Goal: Complete application form: Complete application form

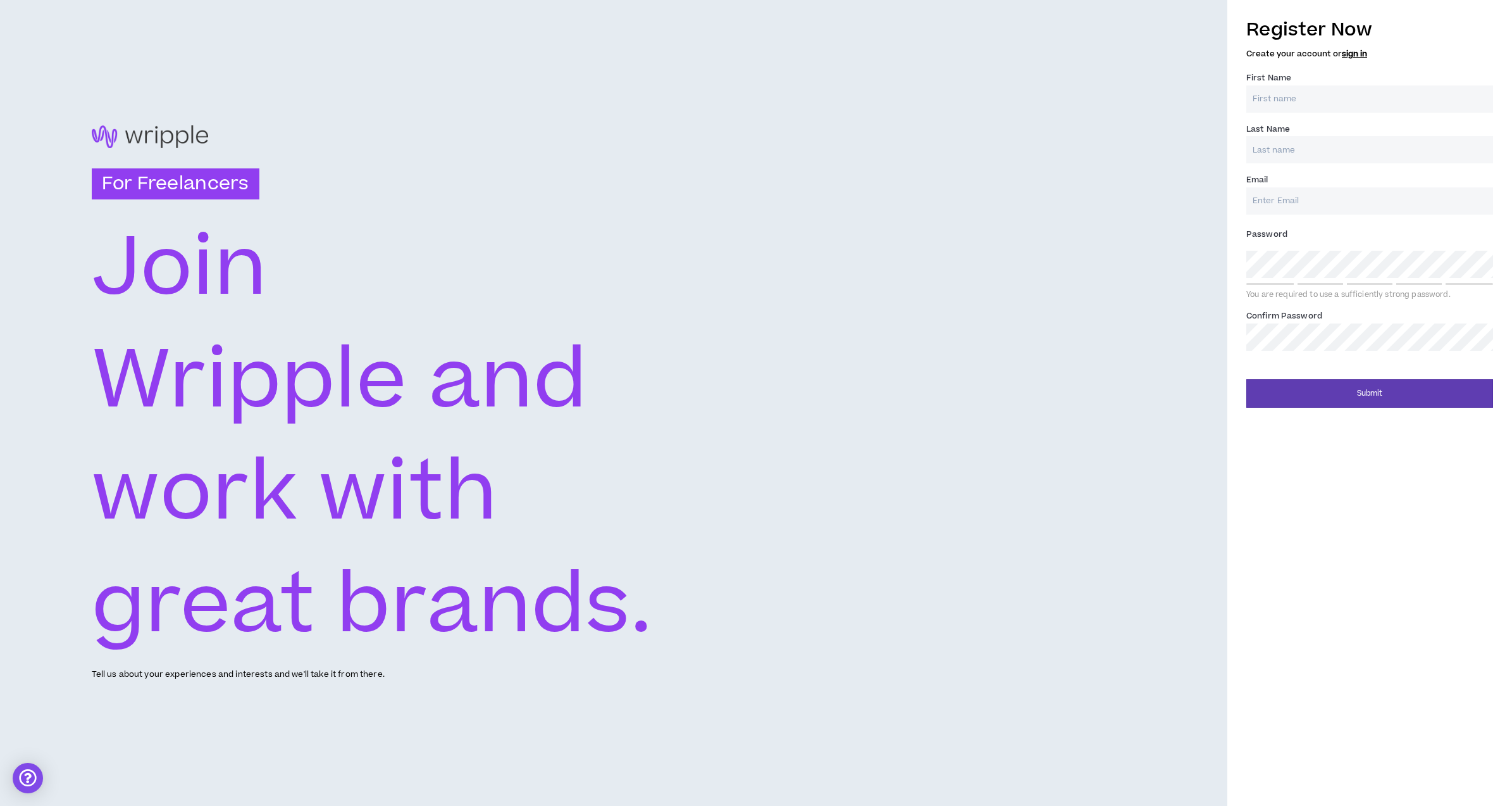
click at [1340, 104] on input "First Name *" at bounding box center [1370, 99] width 247 height 27
type input "[PERSON_NAME]"
type input "[EMAIL_ADDRESS][DOMAIN_NAME]"
type input "[PERSON_NAME]"
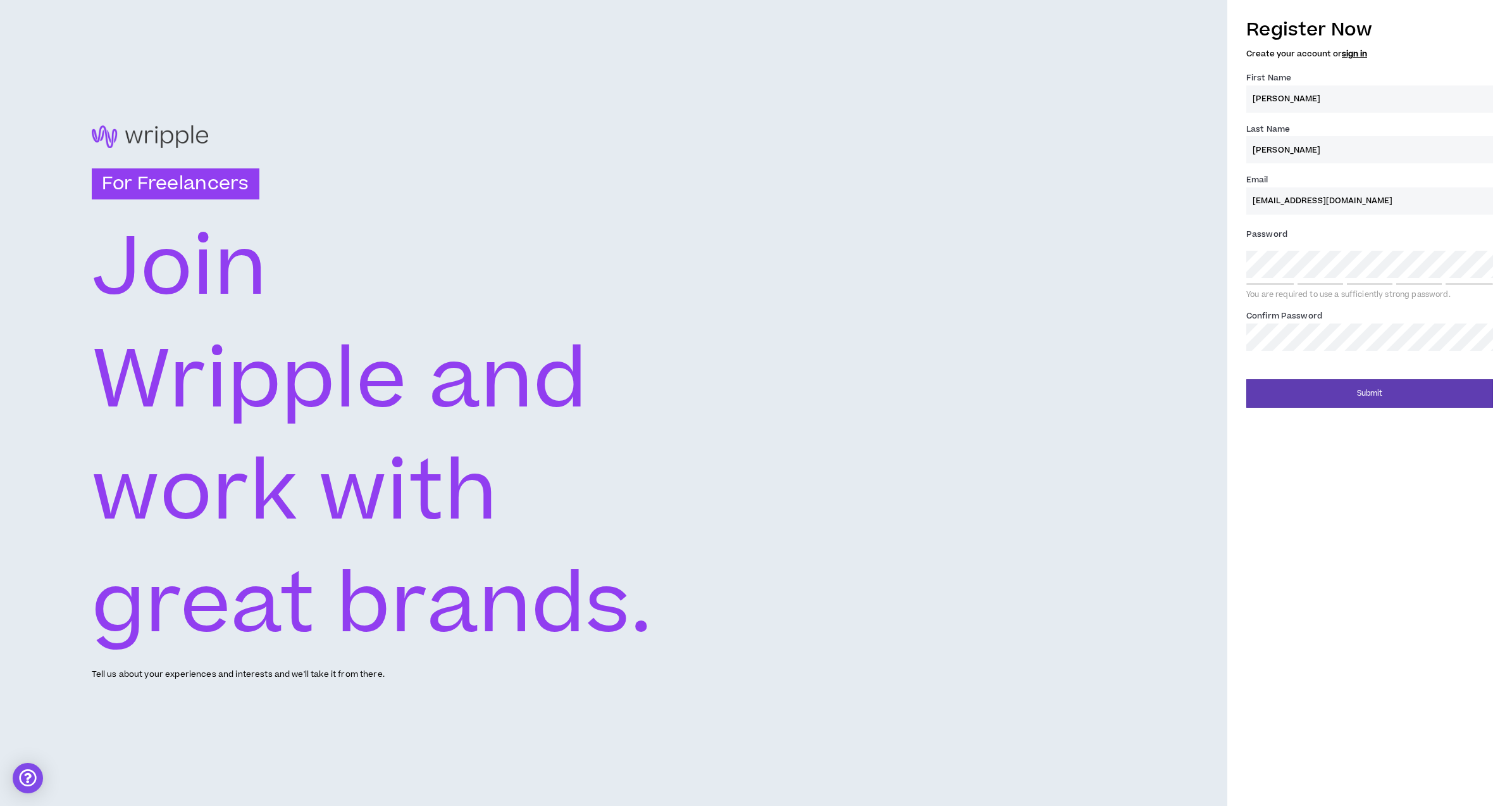
type input "[EMAIL_ADDRESS][DOMAIN_NAME]"
click at [1379, 395] on button "Submit" at bounding box center [1370, 393] width 247 height 29
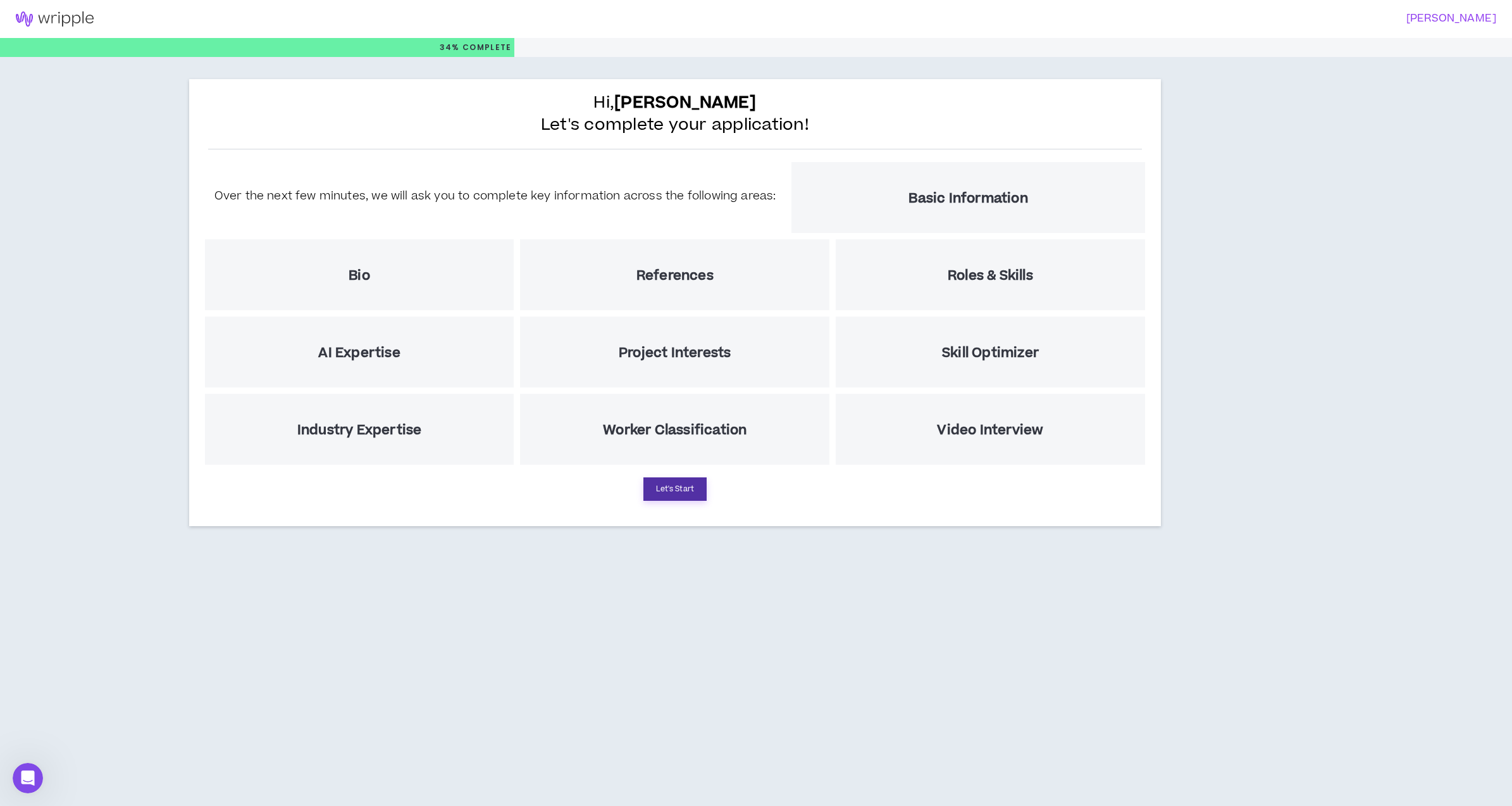
click at [683, 491] on button "Let's Start" at bounding box center [675, 489] width 63 height 23
select select "US"
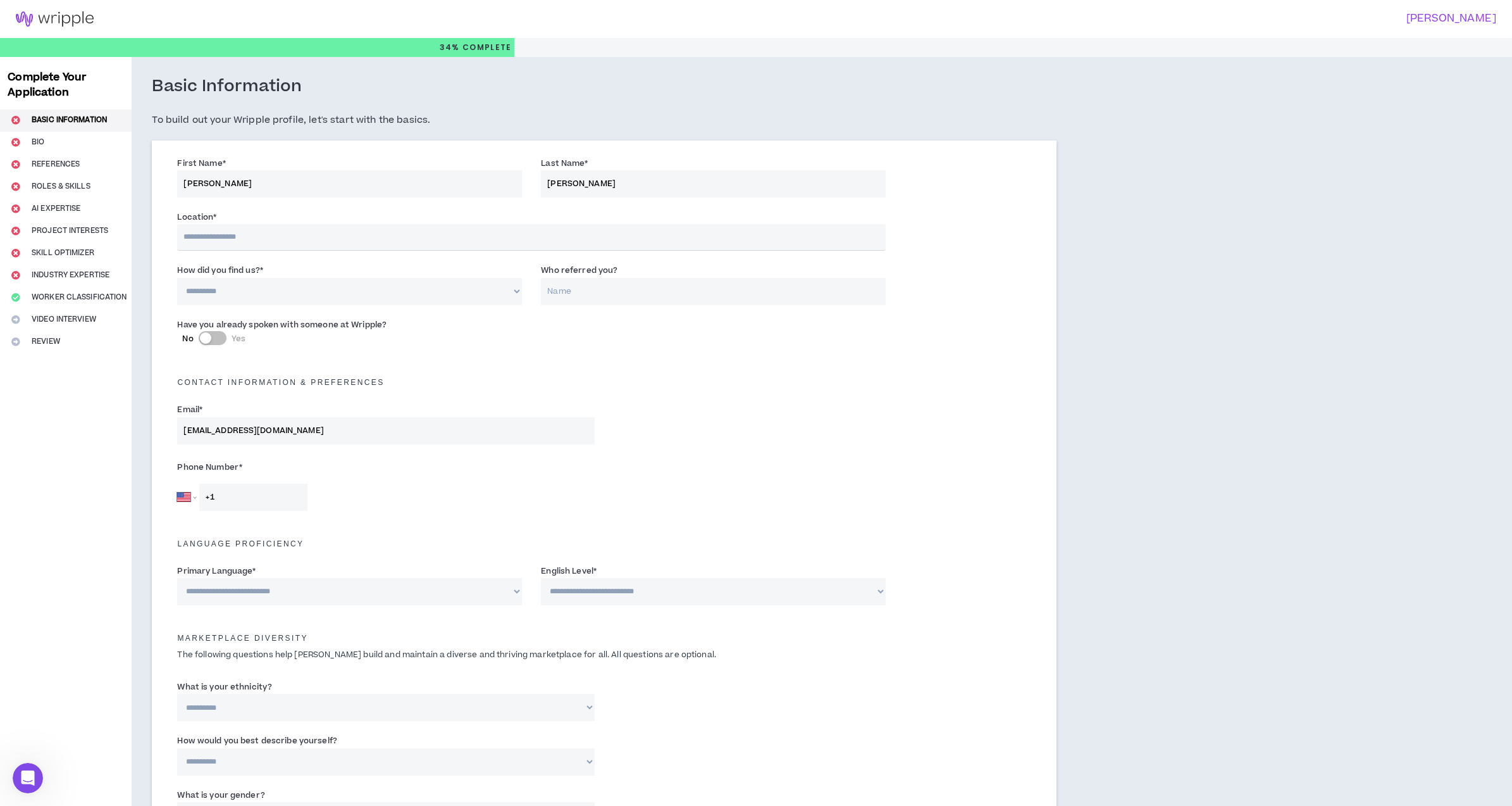
click at [209, 235] on input "text" at bounding box center [531, 237] width 709 height 27
type input "**********"
type input "+1 1 305 987 9777"
click at [276, 286] on select "**********" at bounding box center [349, 291] width 345 height 27
select select "*"
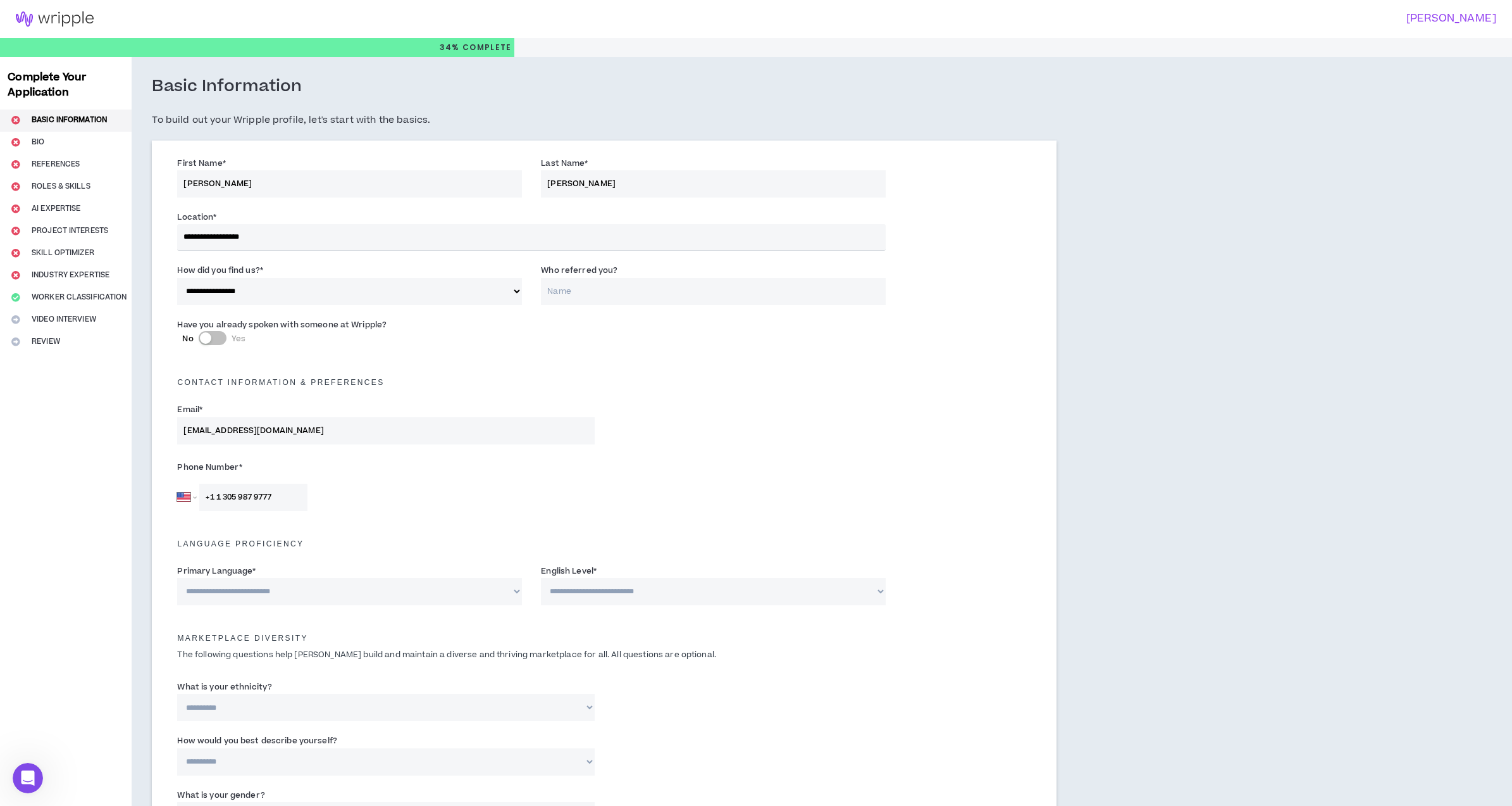
click at [592, 296] on input "Who referred you?" at bounding box center [713, 291] width 345 height 27
type input "[PERSON_NAME]"
click at [215, 339] on button "No Yes" at bounding box center [212, 338] width 28 height 14
click at [634, 354] on input "Who did you speak with? *" at bounding box center [750, 345] width 272 height 27
click at [669, 343] on input "[PERSON_NAME]" at bounding box center [750, 345] width 272 height 27
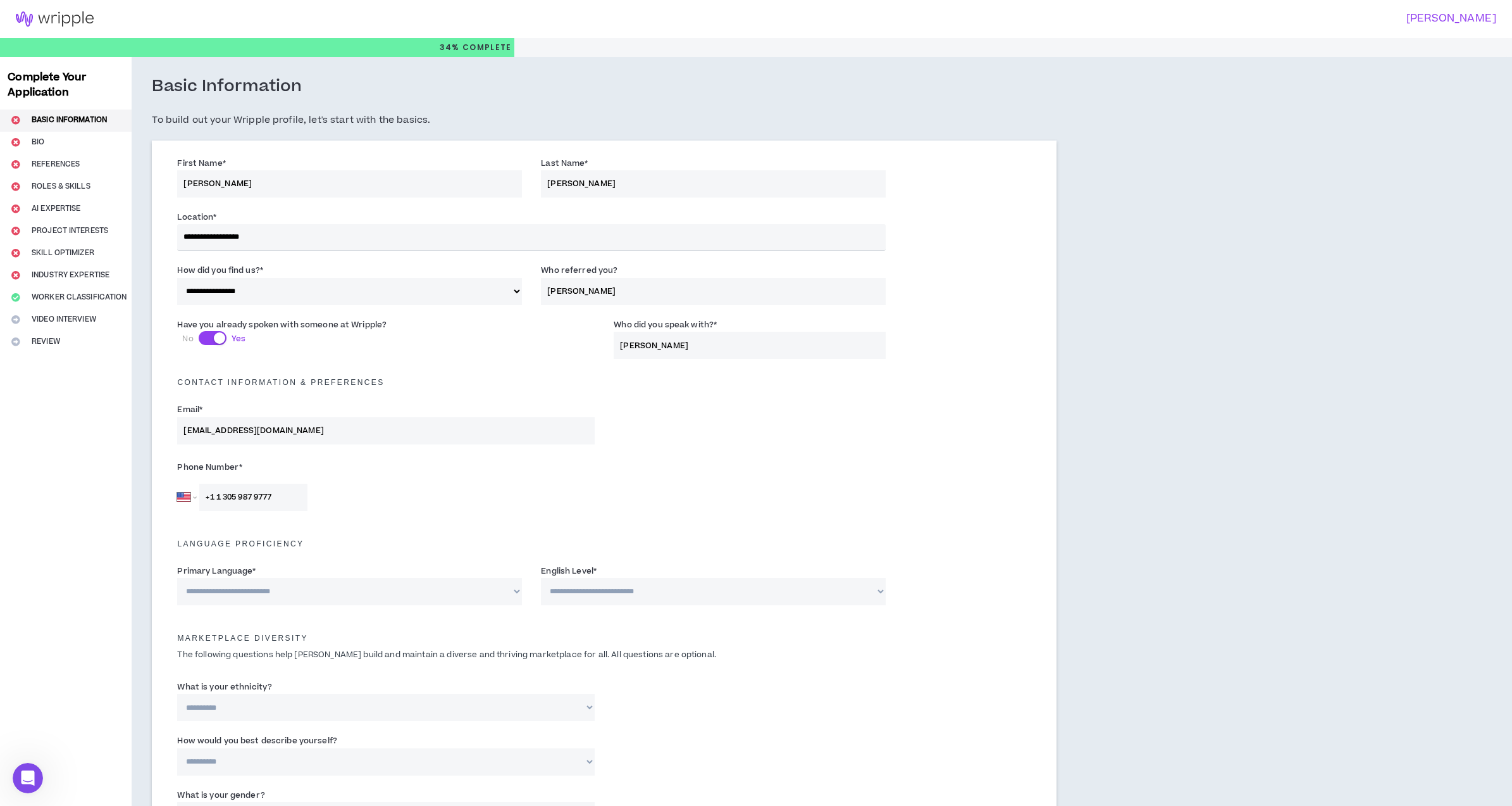
type input "[PERSON_NAME]"
drag, startPoint x: 320, startPoint y: 426, endPoint x: 312, endPoint y: 407, distance: 20.6
click at [312, 407] on div "Email * [EMAIL_ADDRESS][DOMAIN_NAME]" at bounding box center [386, 422] width 418 height 41
type input "[EMAIL_ADDRESS][DOMAIN_NAME]"
click at [318, 589] on select "**********" at bounding box center [349, 591] width 345 height 27
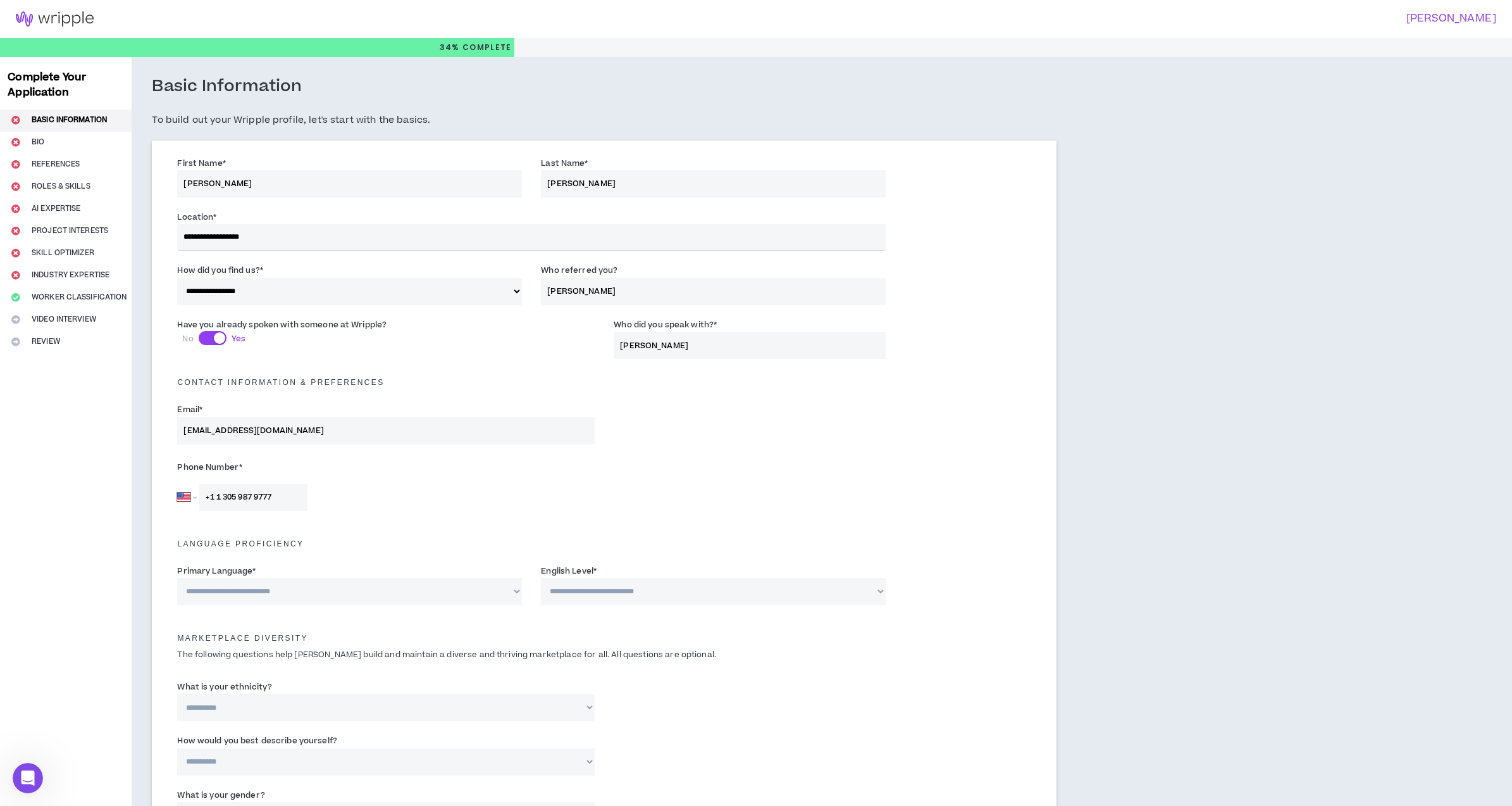
select select "*******"
click at [581, 600] on select "**********" at bounding box center [713, 591] width 345 height 27
select select "*"
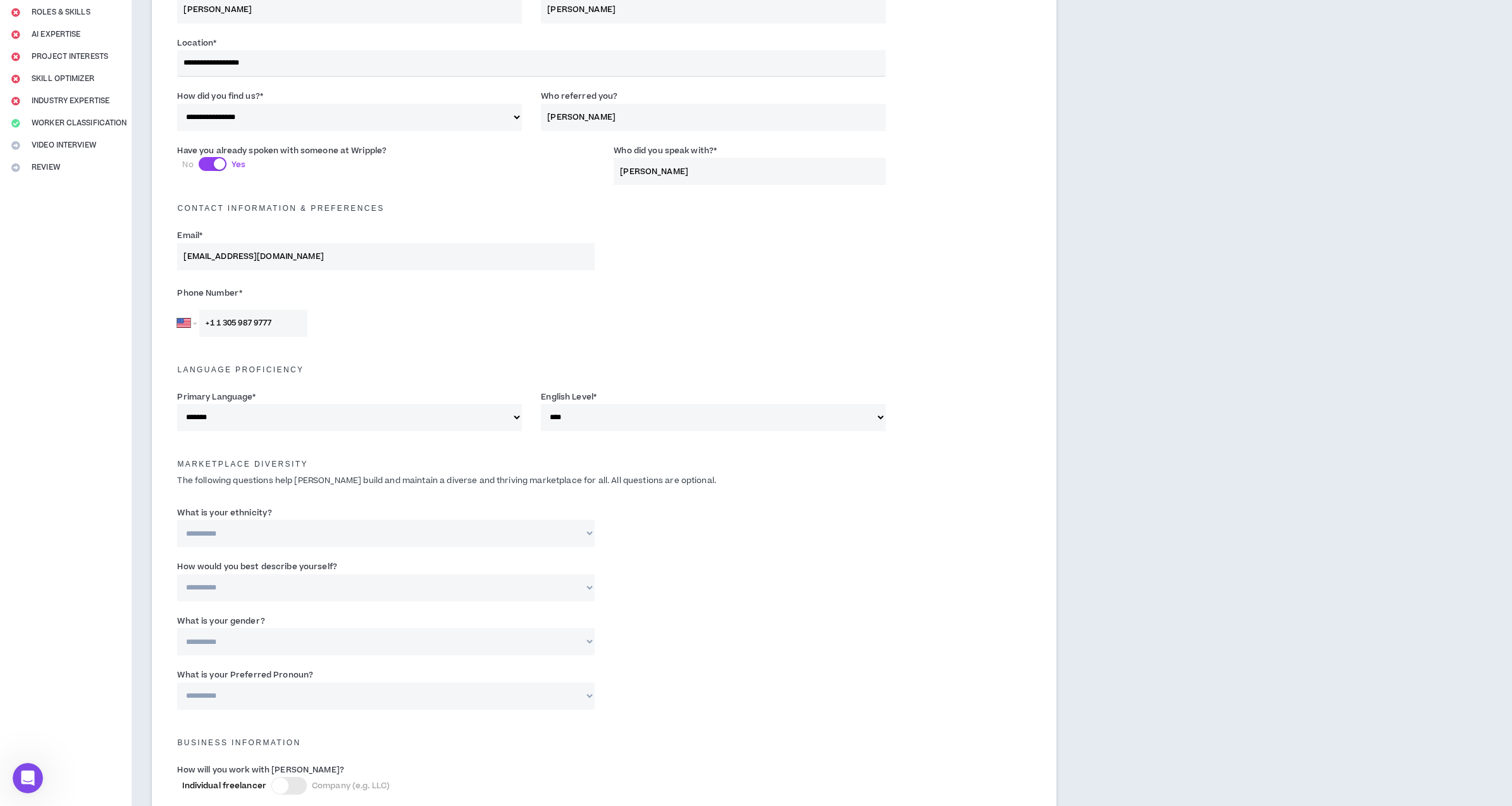
scroll to position [186, 0]
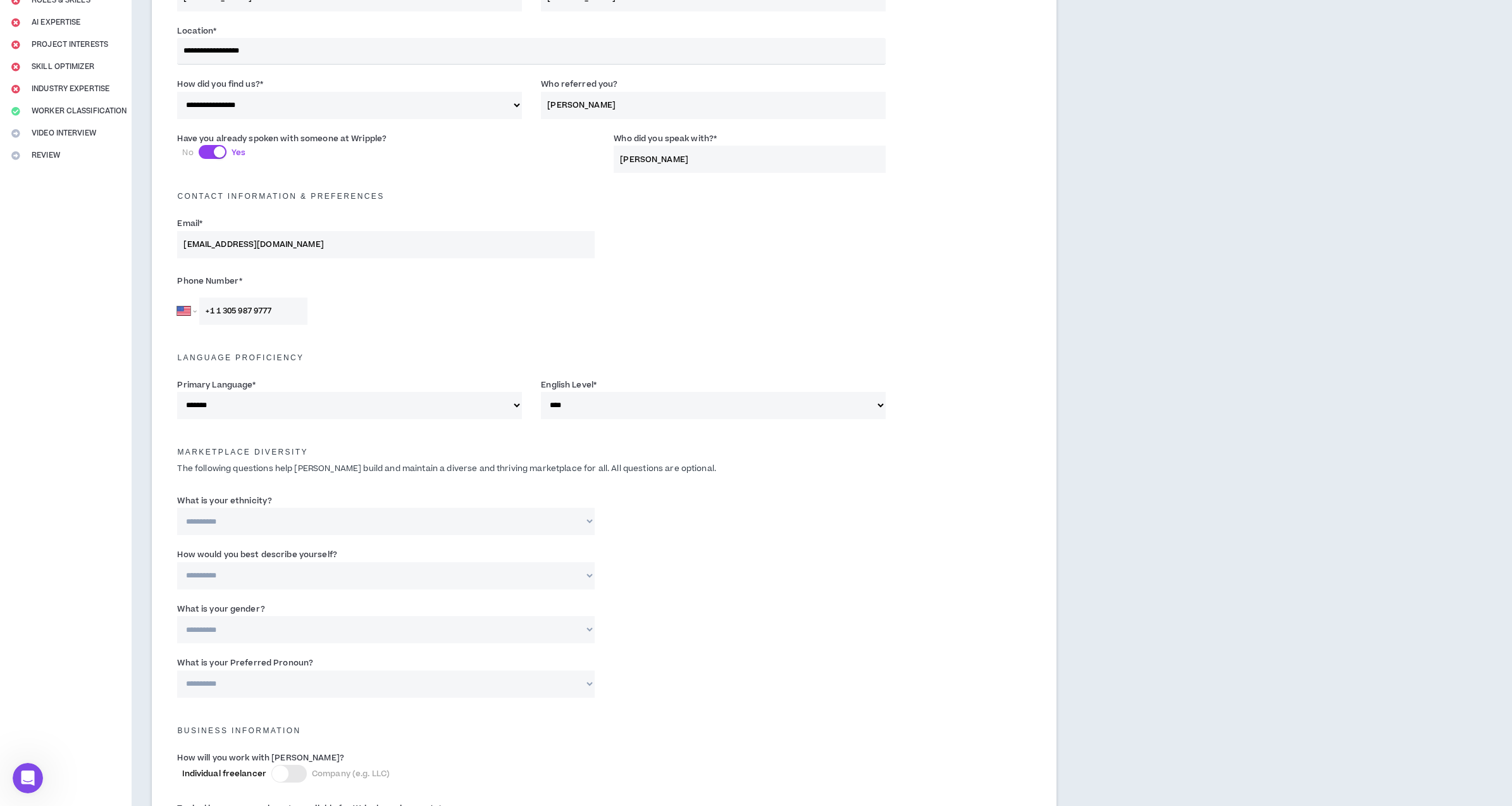
click at [316, 526] on select "**********" at bounding box center [386, 521] width 418 height 27
click at [286, 520] on select "**********" at bounding box center [386, 521] width 418 height 27
click at [271, 517] on select "**********" at bounding box center [386, 521] width 418 height 27
select select "**********"
click at [680, 523] on input "Please specify *" at bounding box center [750, 521] width 272 height 27
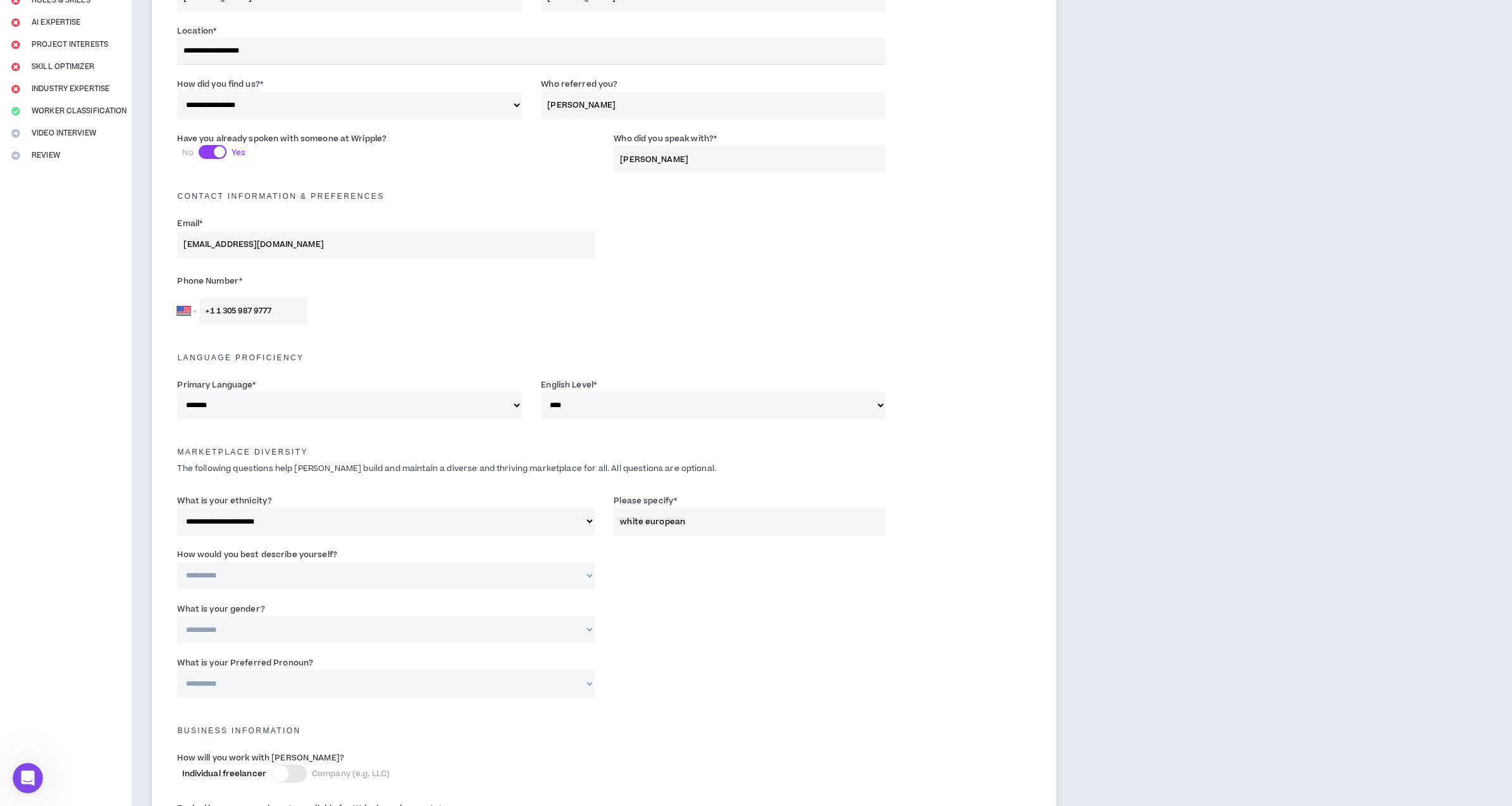
click at [657, 527] on input "white european" at bounding box center [750, 521] width 272 height 27
click at [646, 523] on input "white european" at bounding box center [750, 521] width 272 height 27
drag, startPoint x: 750, startPoint y: 522, endPoint x: 686, endPoint y: 546, distance: 68.4
click at [649, 527] on input "white european" at bounding box center [750, 521] width 272 height 27
click at [704, 517] on input "whiteuropean" at bounding box center [750, 521] width 272 height 27
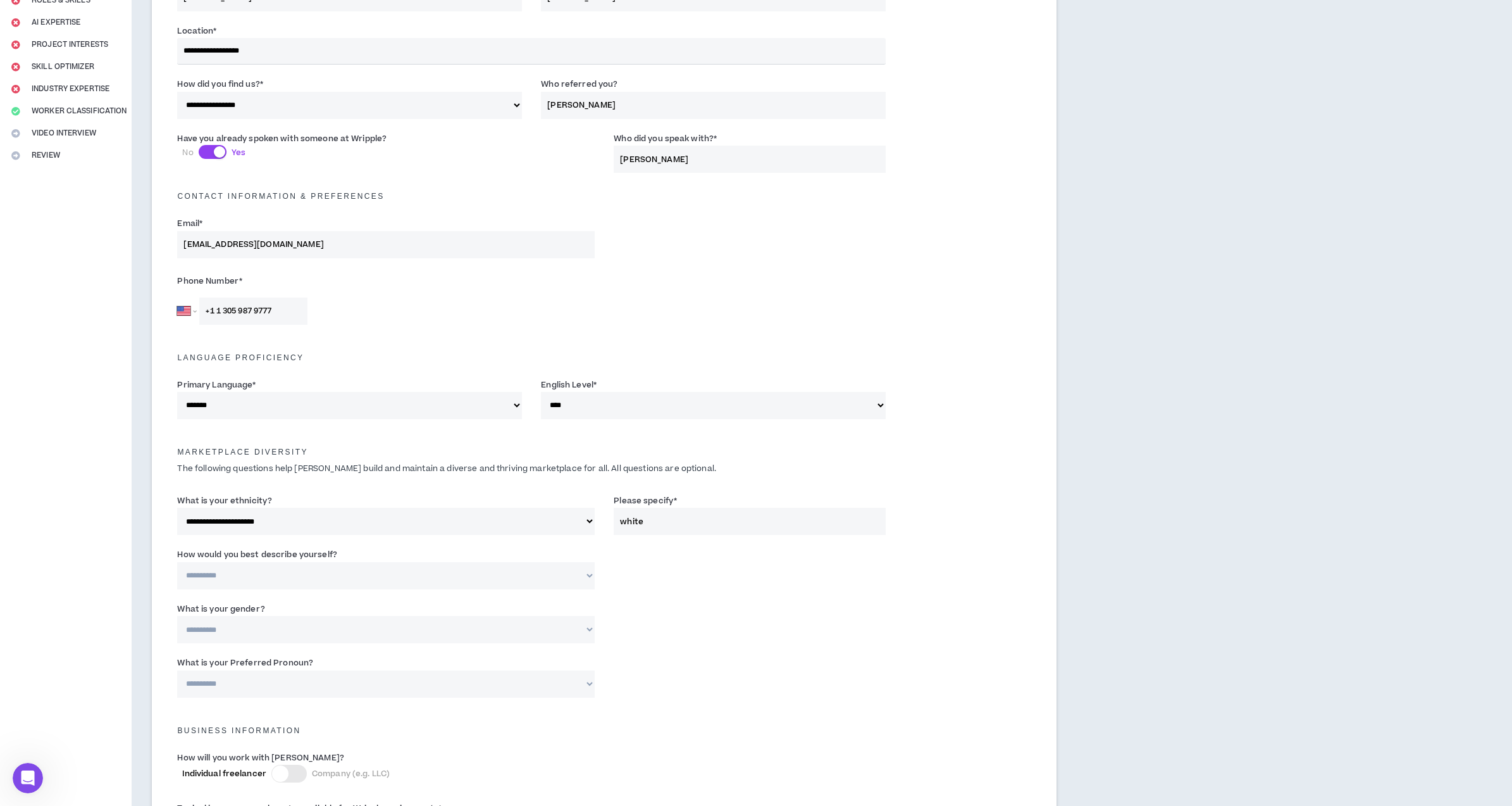
type input "white"
click at [318, 577] on select "**********" at bounding box center [386, 575] width 418 height 27
select select "*****"
drag, startPoint x: 660, startPoint y: 523, endPoint x: 637, endPoint y: 492, distance: 38.6
click at [637, 494] on div "Please specify * white" at bounding box center [750, 514] width 272 height 41
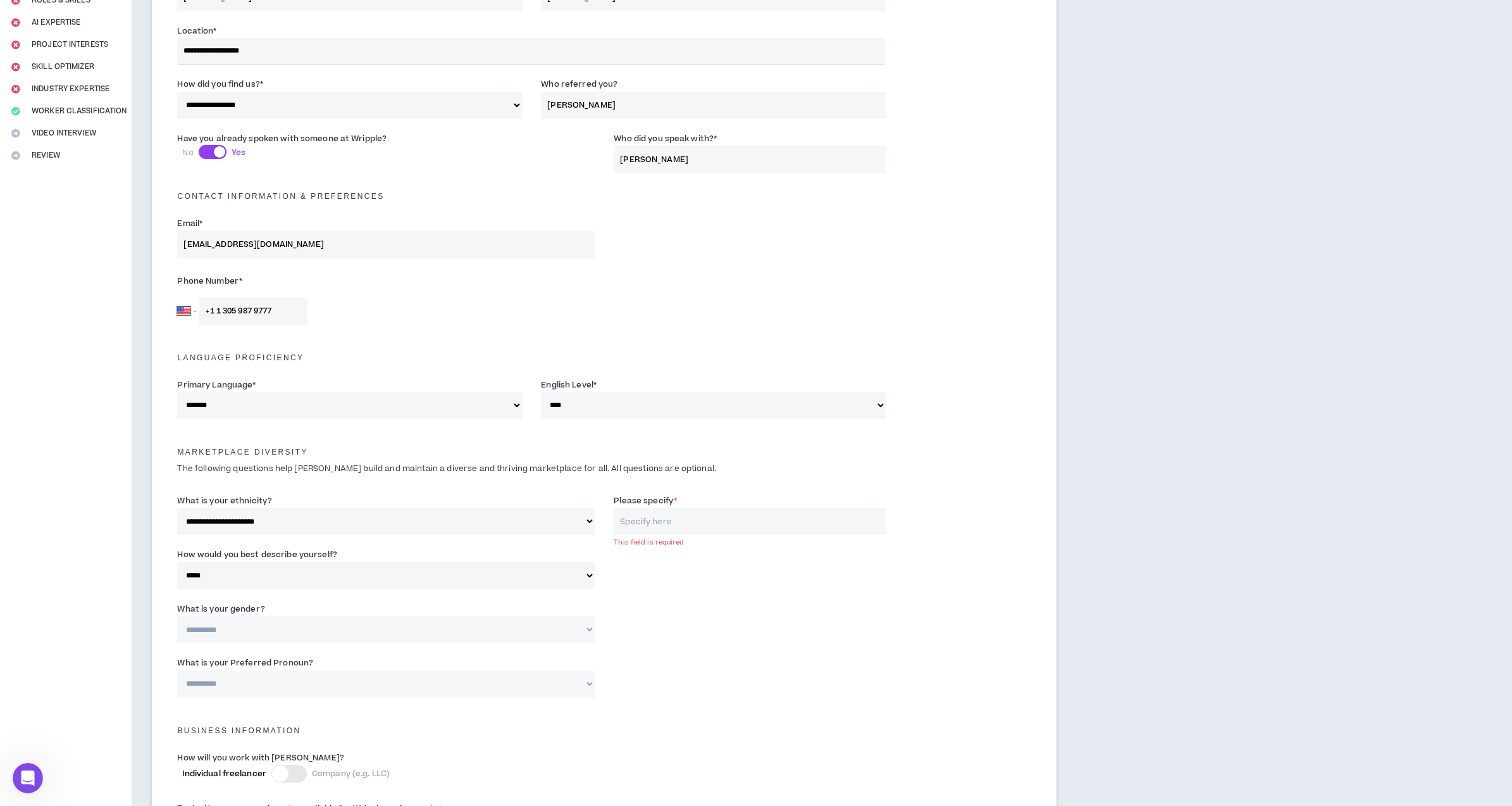
click at [590, 526] on select "**********" at bounding box center [386, 521] width 418 height 27
click at [532, 520] on select "**********" at bounding box center [386, 521] width 418 height 27
select select "**********"
click at [477, 637] on select "**********" at bounding box center [386, 629] width 418 height 27
select select "***"
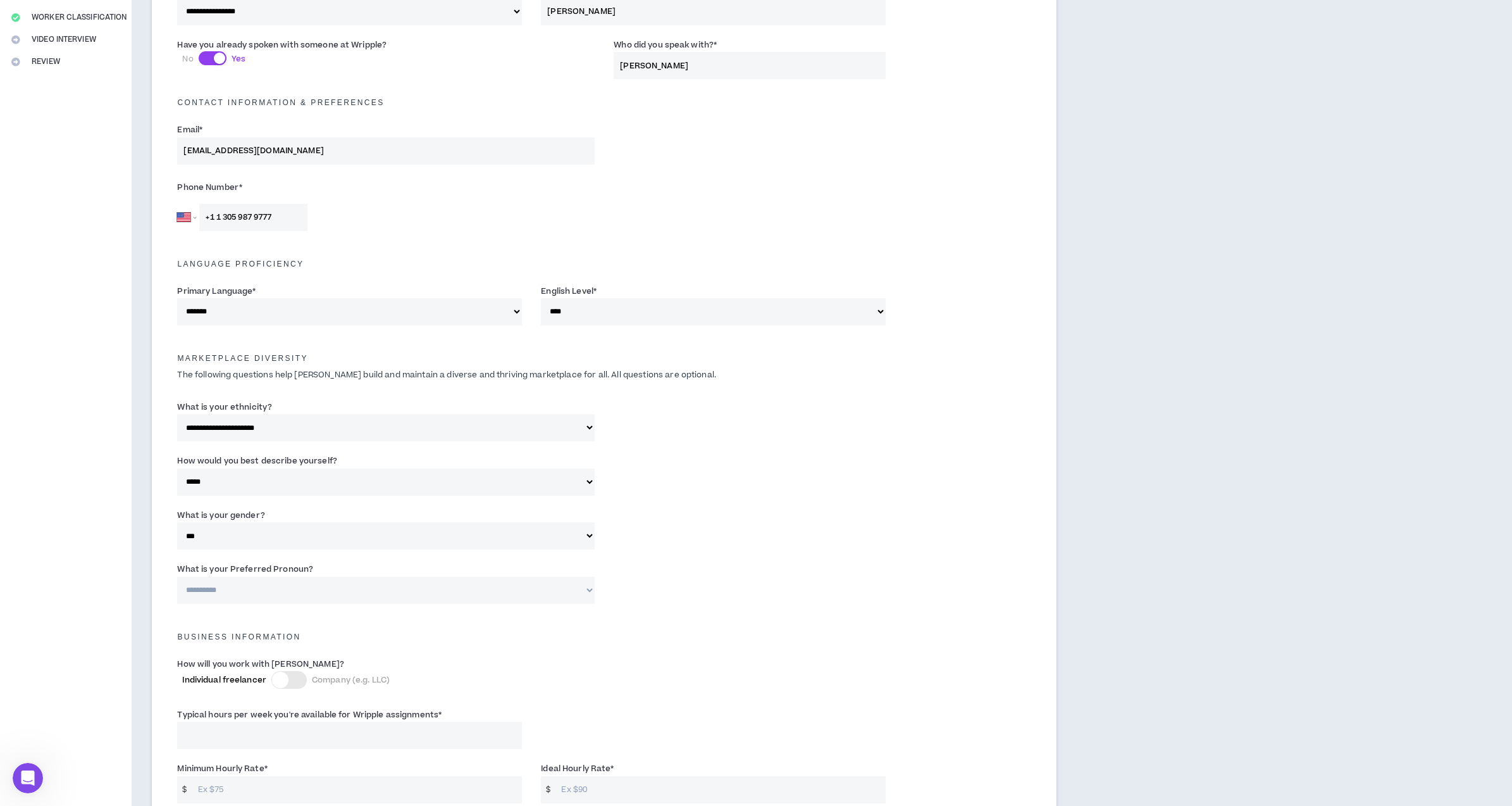
scroll to position [282, 0]
click at [438, 594] on select "**********" at bounding box center [386, 588] width 418 height 27
select select "**********"
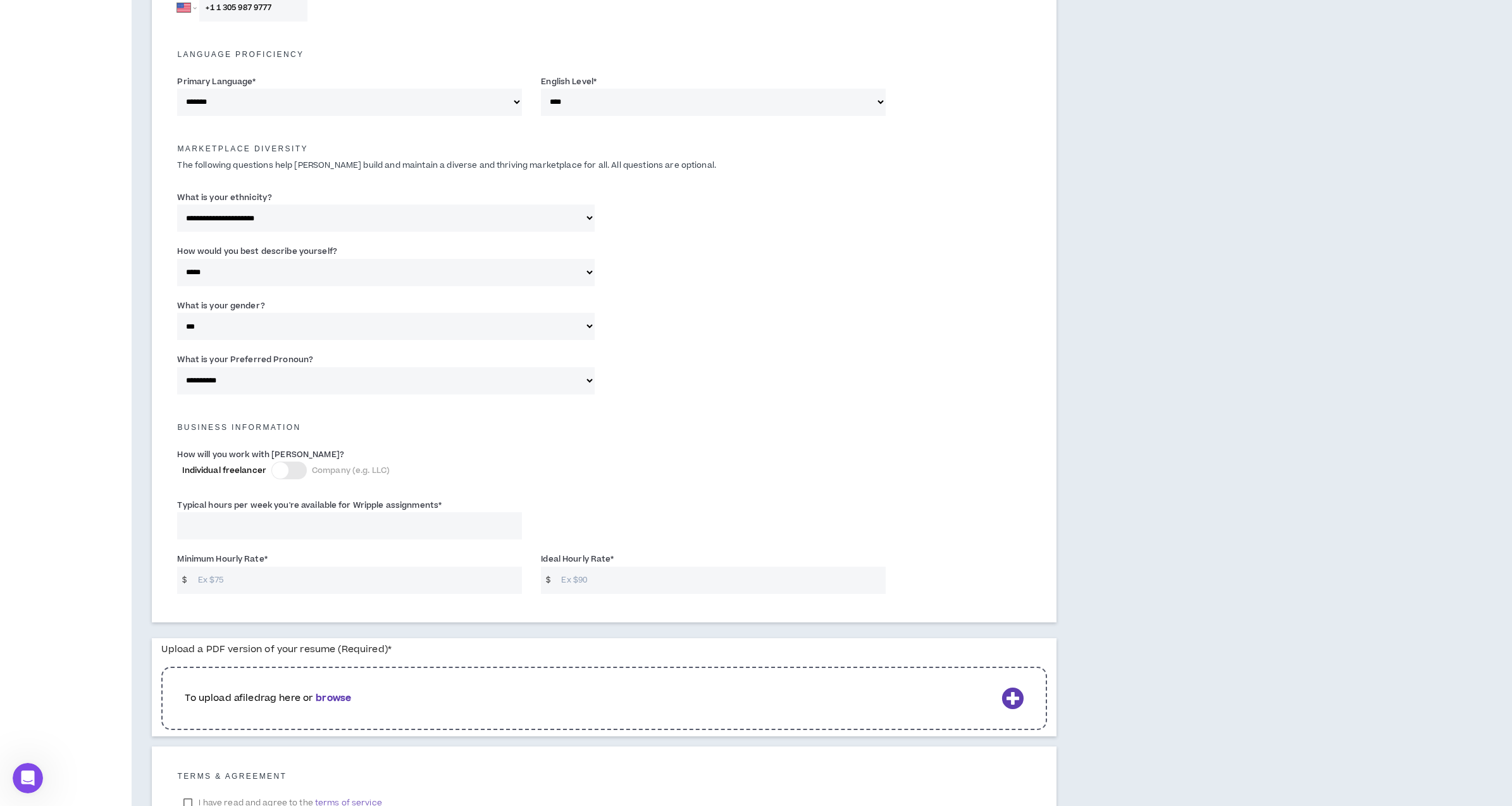
scroll to position [490, 0]
click at [285, 470] on div at bounding box center [280, 469] width 16 height 16
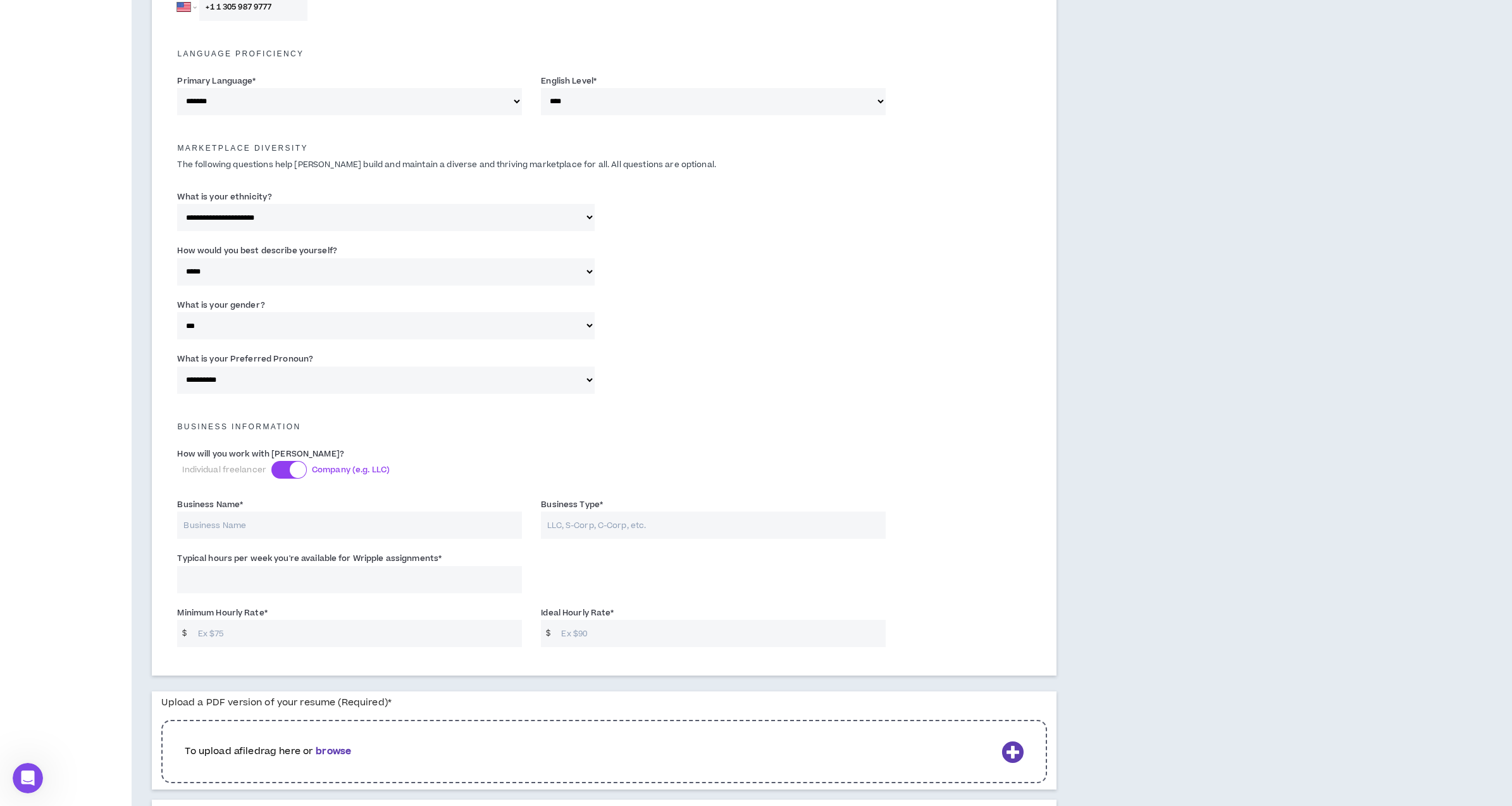
click at [278, 527] on input "Business Name *" at bounding box center [349, 524] width 345 height 27
type input "[PERSON_NAME]"
drag, startPoint x: 639, startPoint y: 532, endPoint x: 631, endPoint y: 510, distance: 23.4
click at [632, 510] on div "Business Type * [PERSON_NAME]" at bounding box center [713, 517] width 345 height 41
type input "S Corporation"
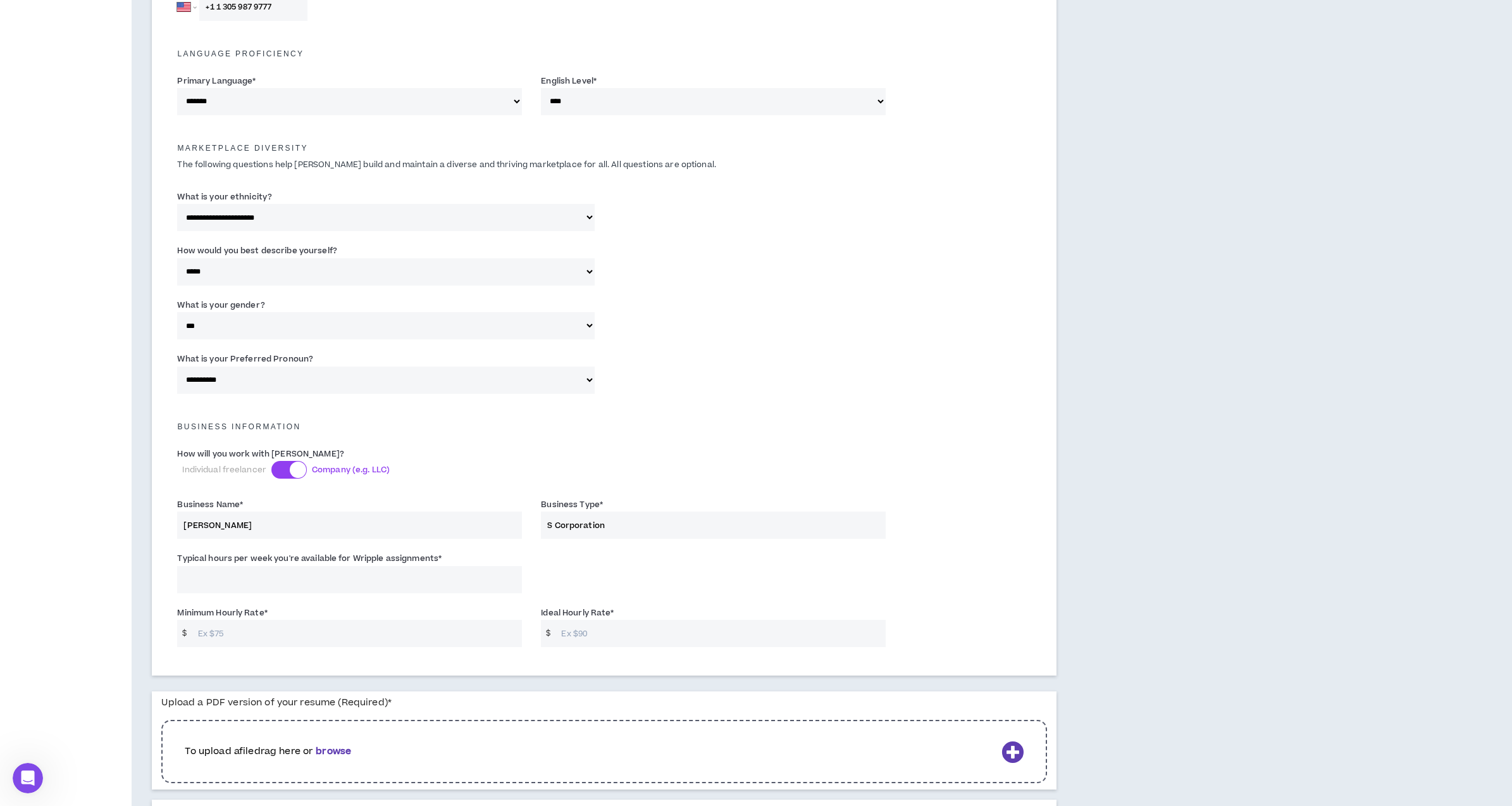
click at [412, 576] on input "Typical hours per week you're available for Wripple assignments *" at bounding box center [349, 579] width 345 height 27
type input "4"
type input "50"
click at [577, 640] on input "Ideal Hourly Rate *" at bounding box center [720, 633] width 331 height 27
type input "75"
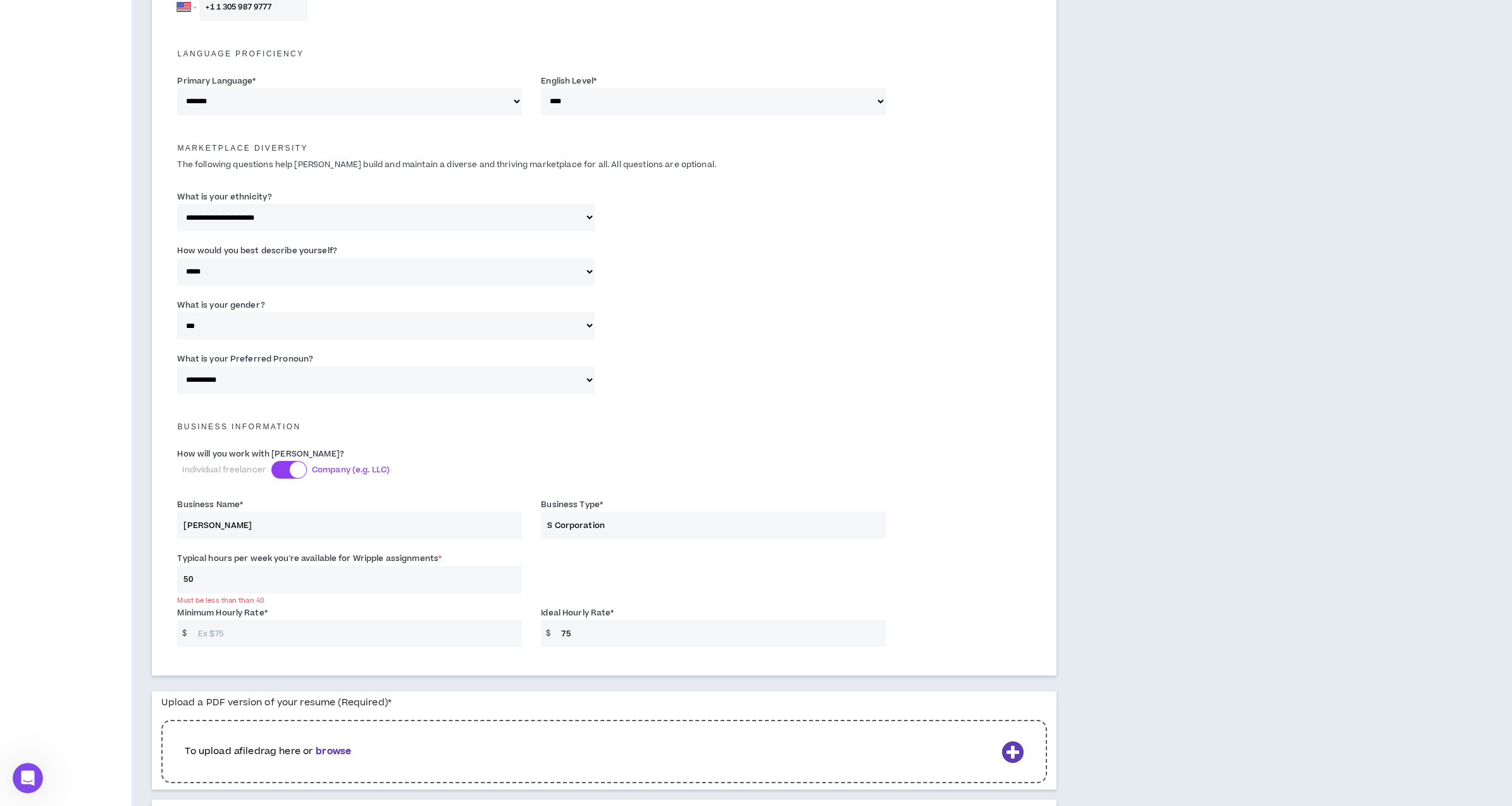
click at [412, 635] on input "Minimum Hourly Rate *" at bounding box center [357, 633] width 331 height 27
type input "60"
drag, startPoint x: 592, startPoint y: 634, endPoint x: 544, endPoint y: 618, distance: 50.6
click at [548, 621] on div "$ 75" at bounding box center [713, 633] width 345 height 27
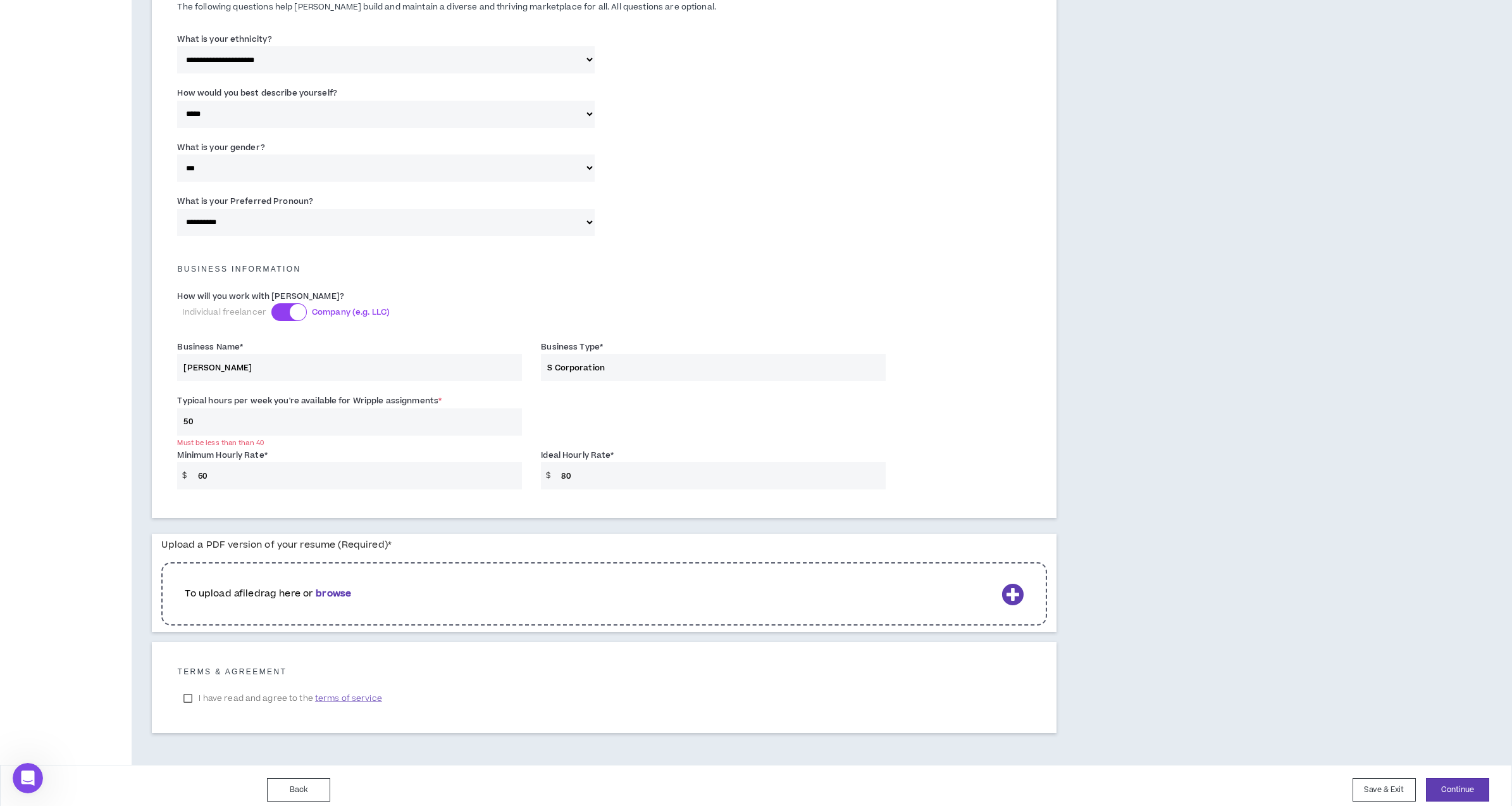
scroll to position [648, 0]
type input "80"
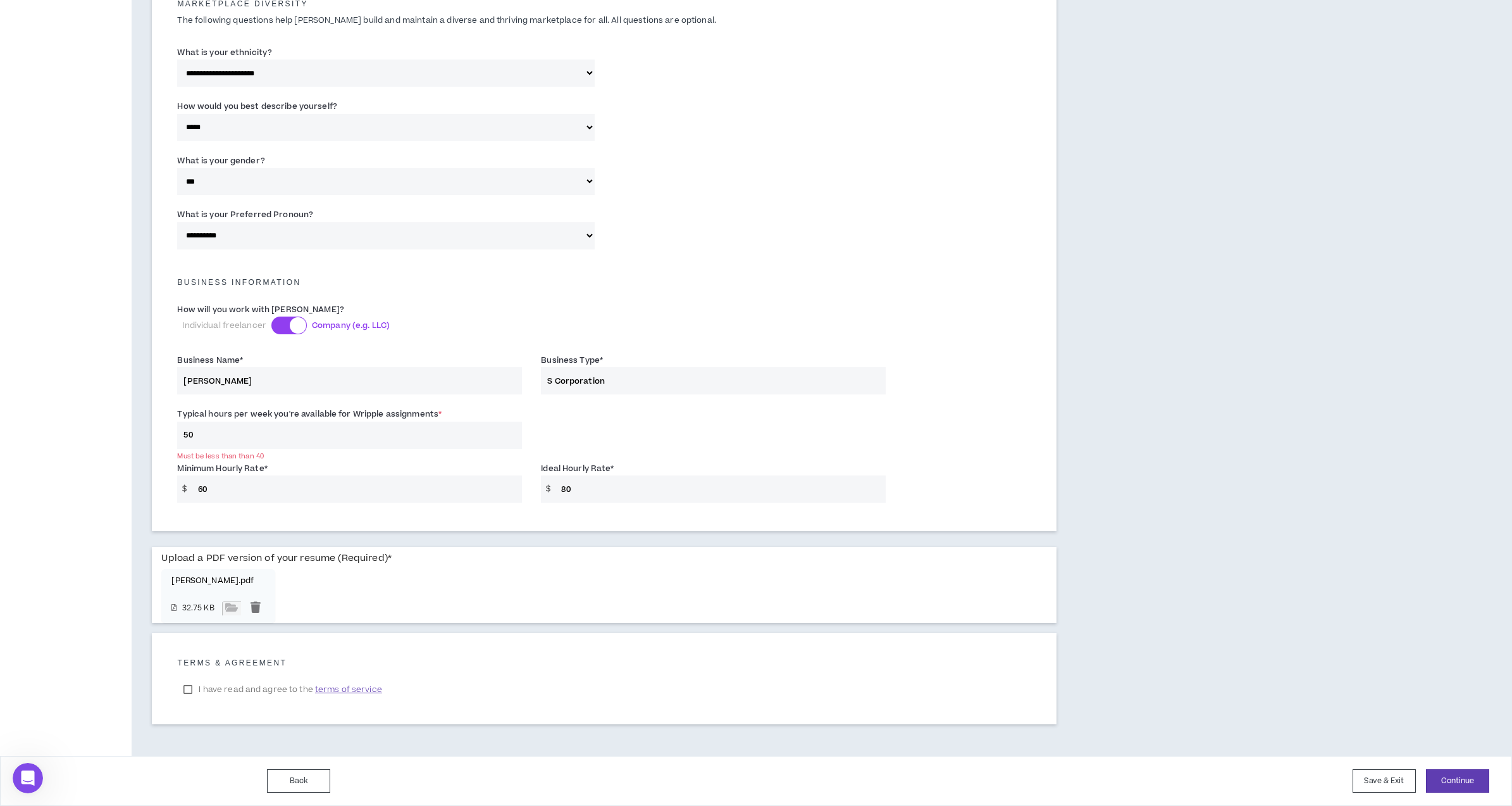
scroll to position [634, 0]
click at [187, 691] on label "I have read and agree to the terms of service" at bounding box center [282, 689] width 211 height 19
click at [304, 779] on button "Back" at bounding box center [298, 780] width 63 height 23
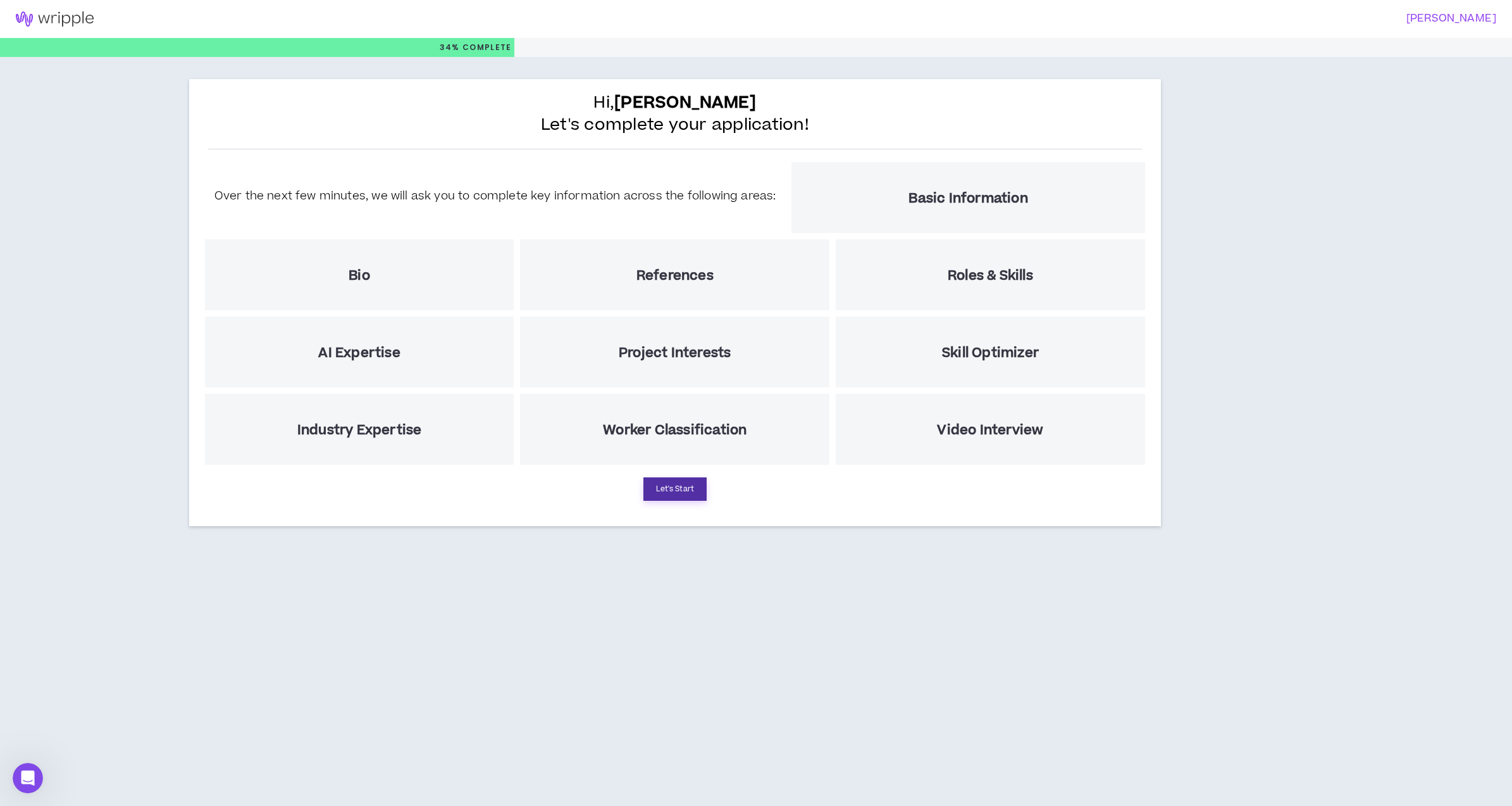
click at [674, 494] on button "Let's Start" at bounding box center [675, 489] width 63 height 23
select select "*"
select select "US"
select select "*******"
select select "*"
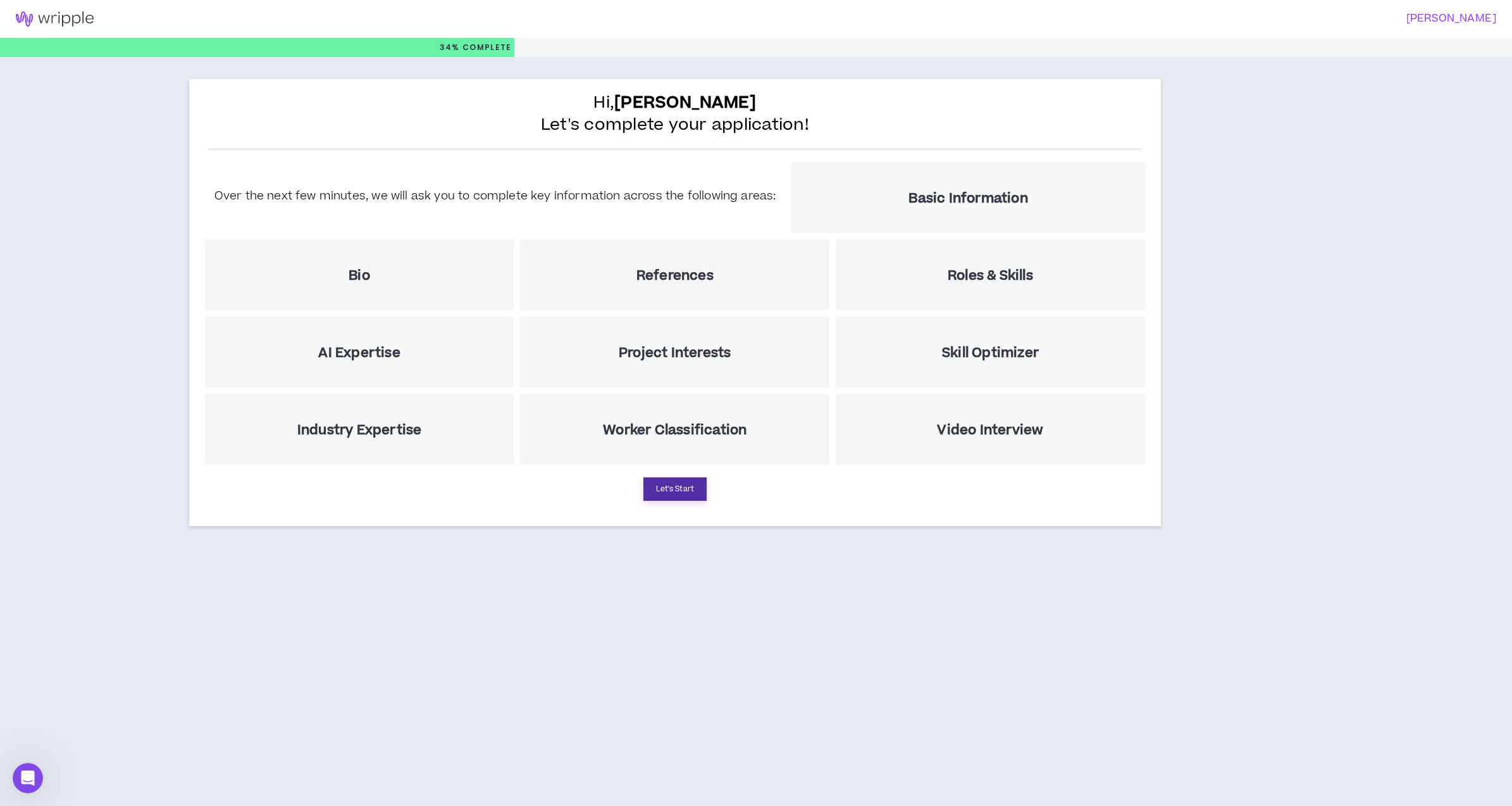
select select "**********"
select select "*****"
select select "***"
select select "**********"
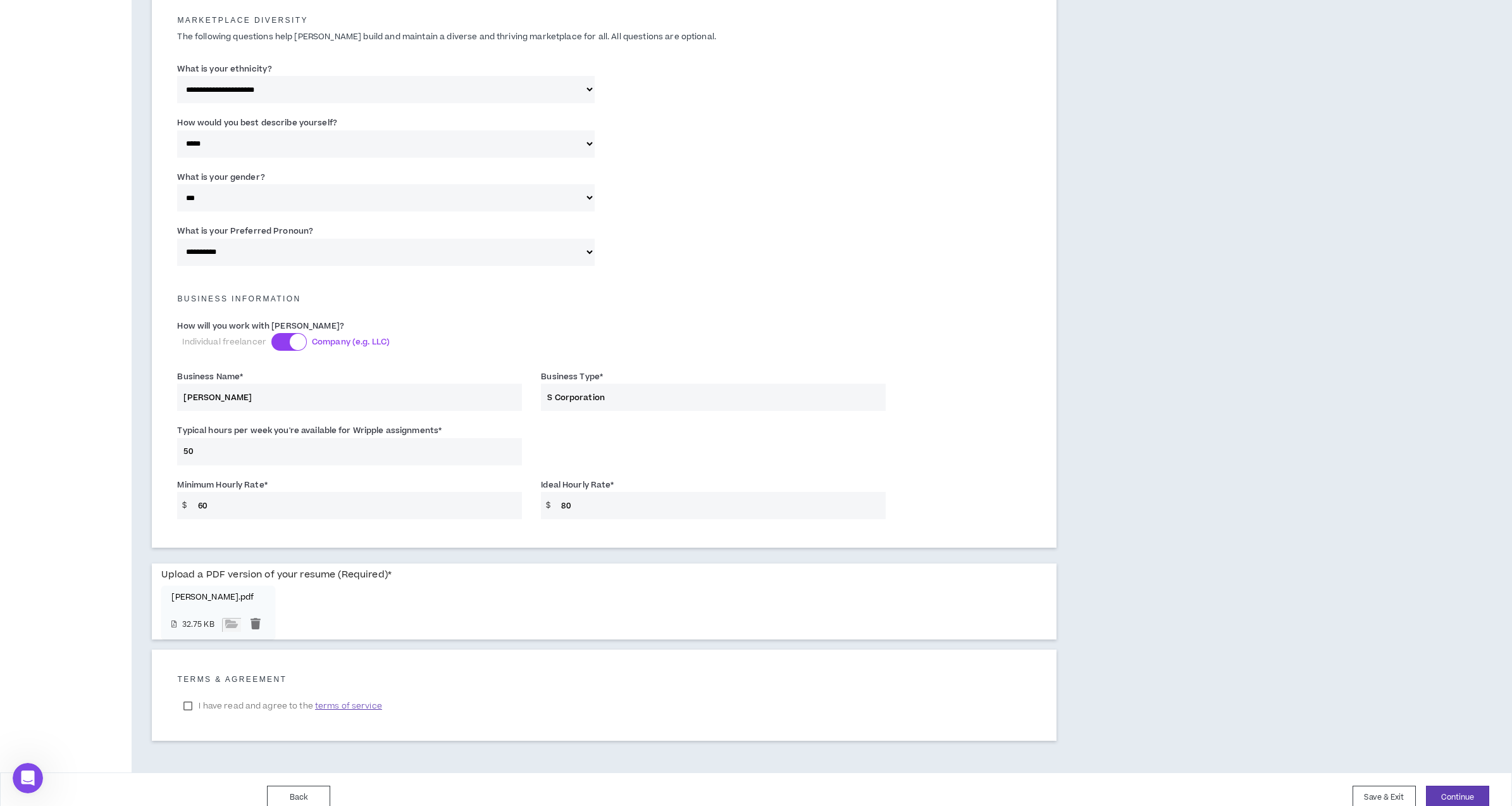
scroll to position [634, 0]
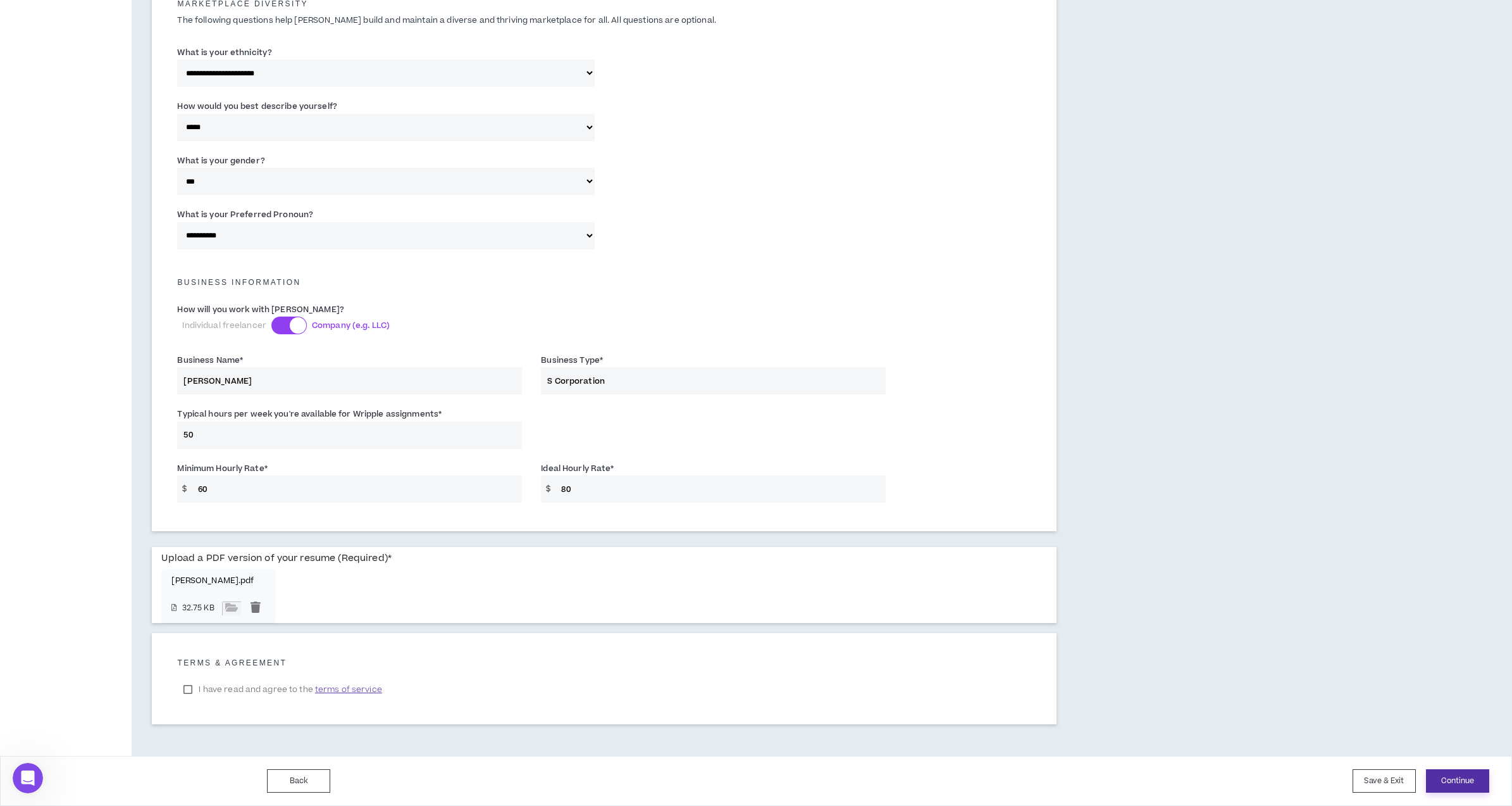
click at [1478, 781] on button "Continue" at bounding box center [1457, 780] width 63 height 23
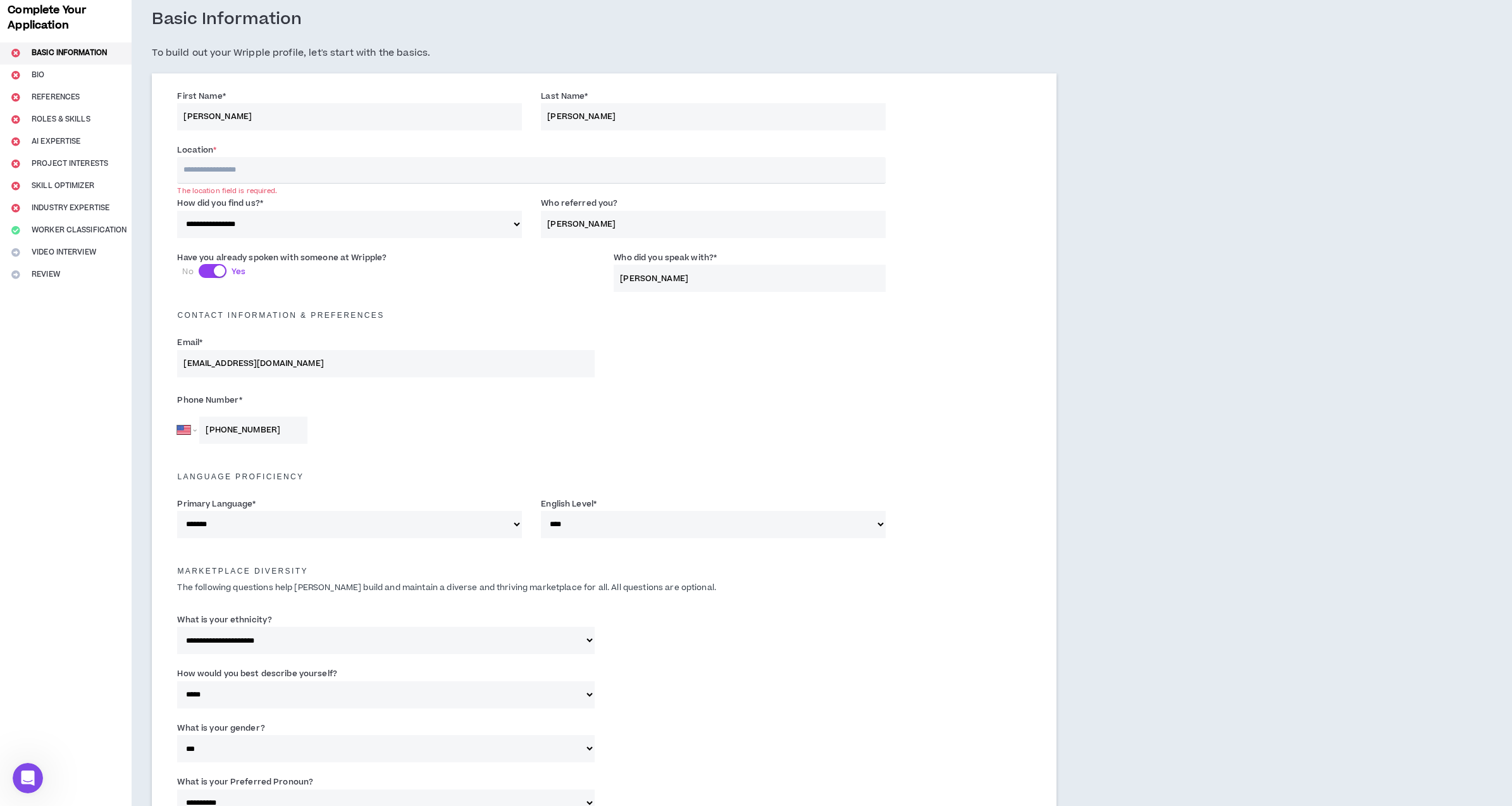
scroll to position [64, 0]
click at [276, 166] on input "text" at bounding box center [531, 172] width 709 height 27
type input "**********"
type input "[EMAIL_ADDRESS][DOMAIN_NAME]"
type input "+1 1 305 987 9777"
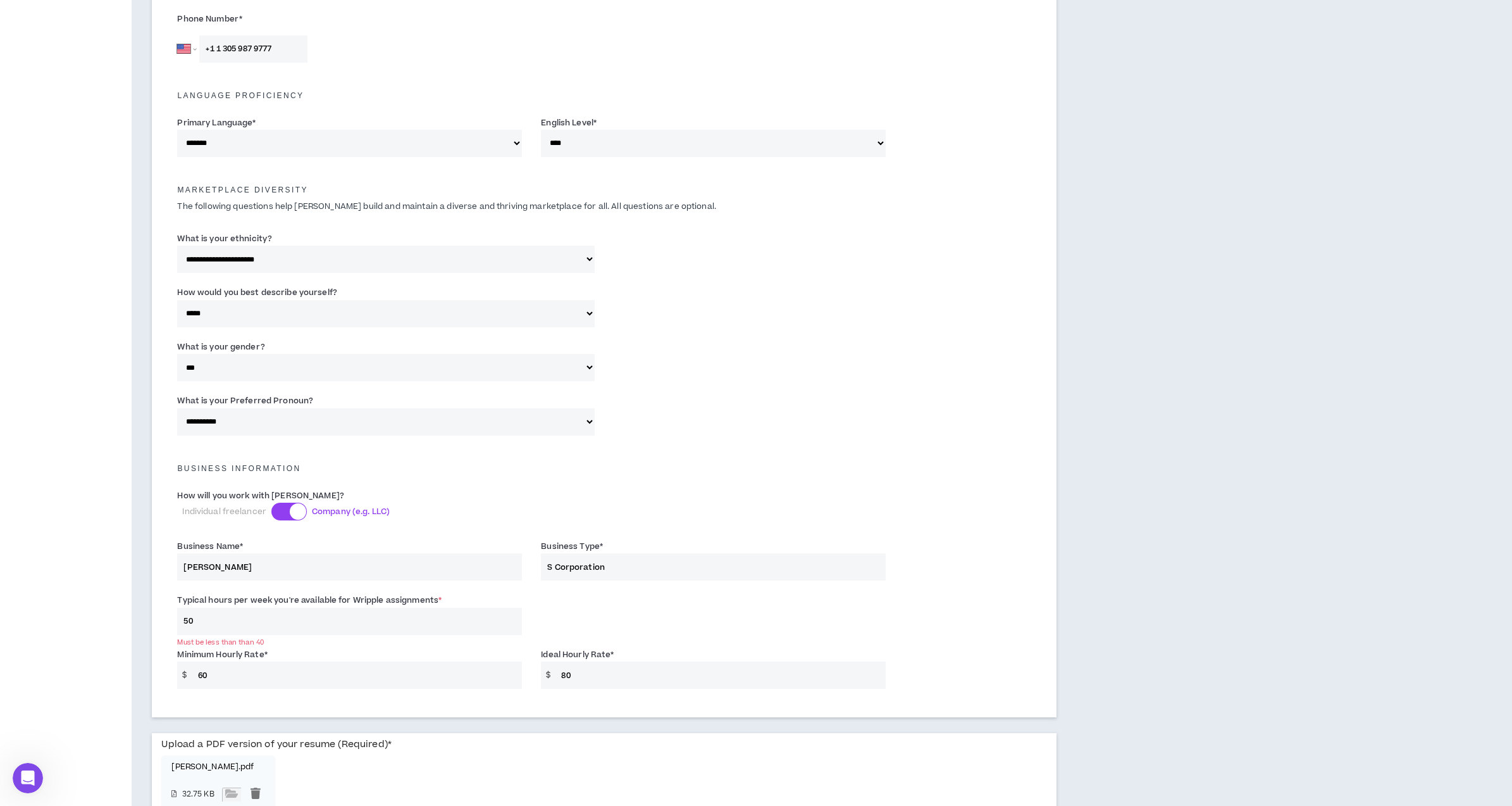
scroll to position [634, 0]
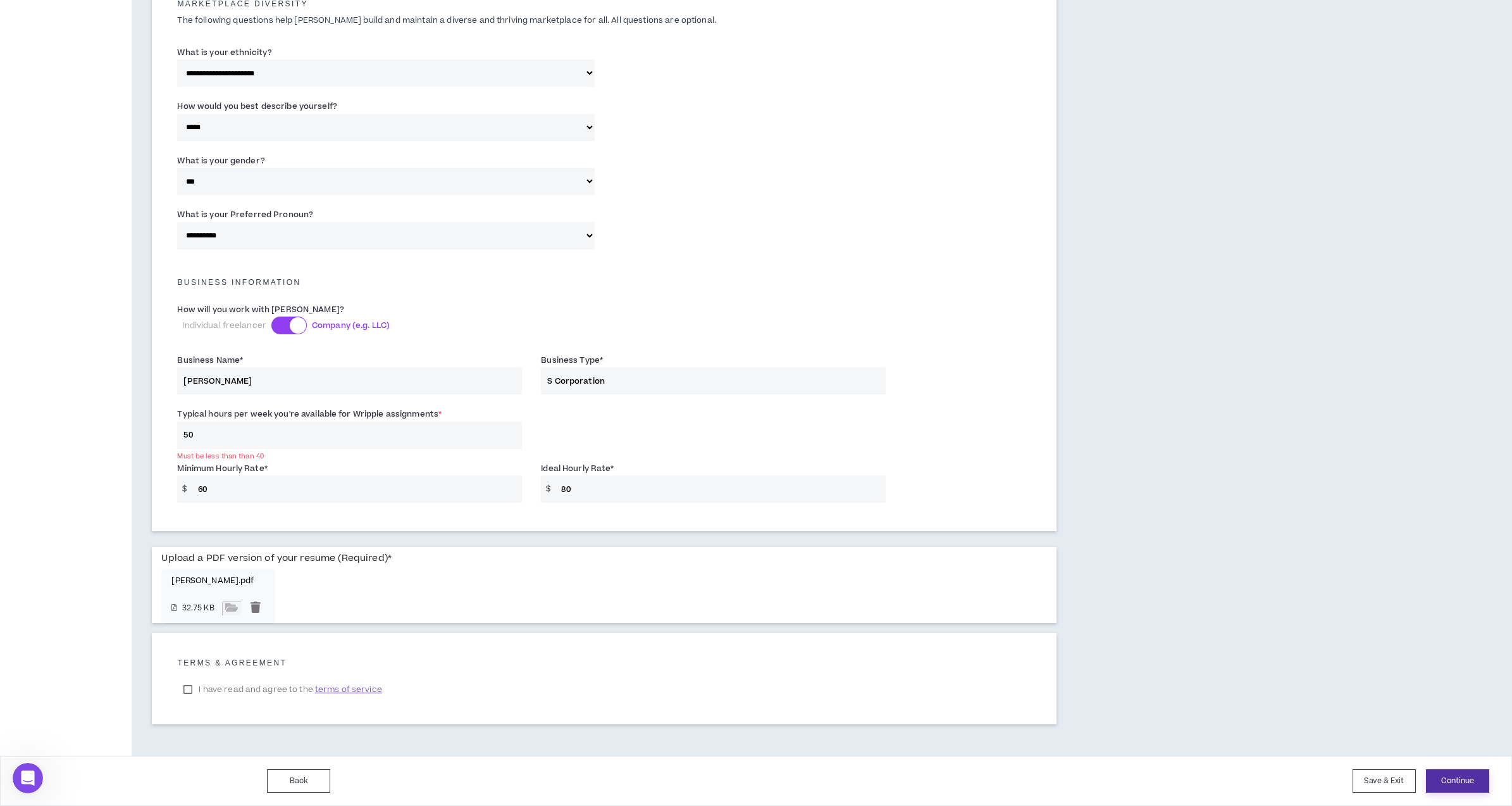
click at [1474, 780] on button "Continue" at bounding box center [1457, 780] width 63 height 23
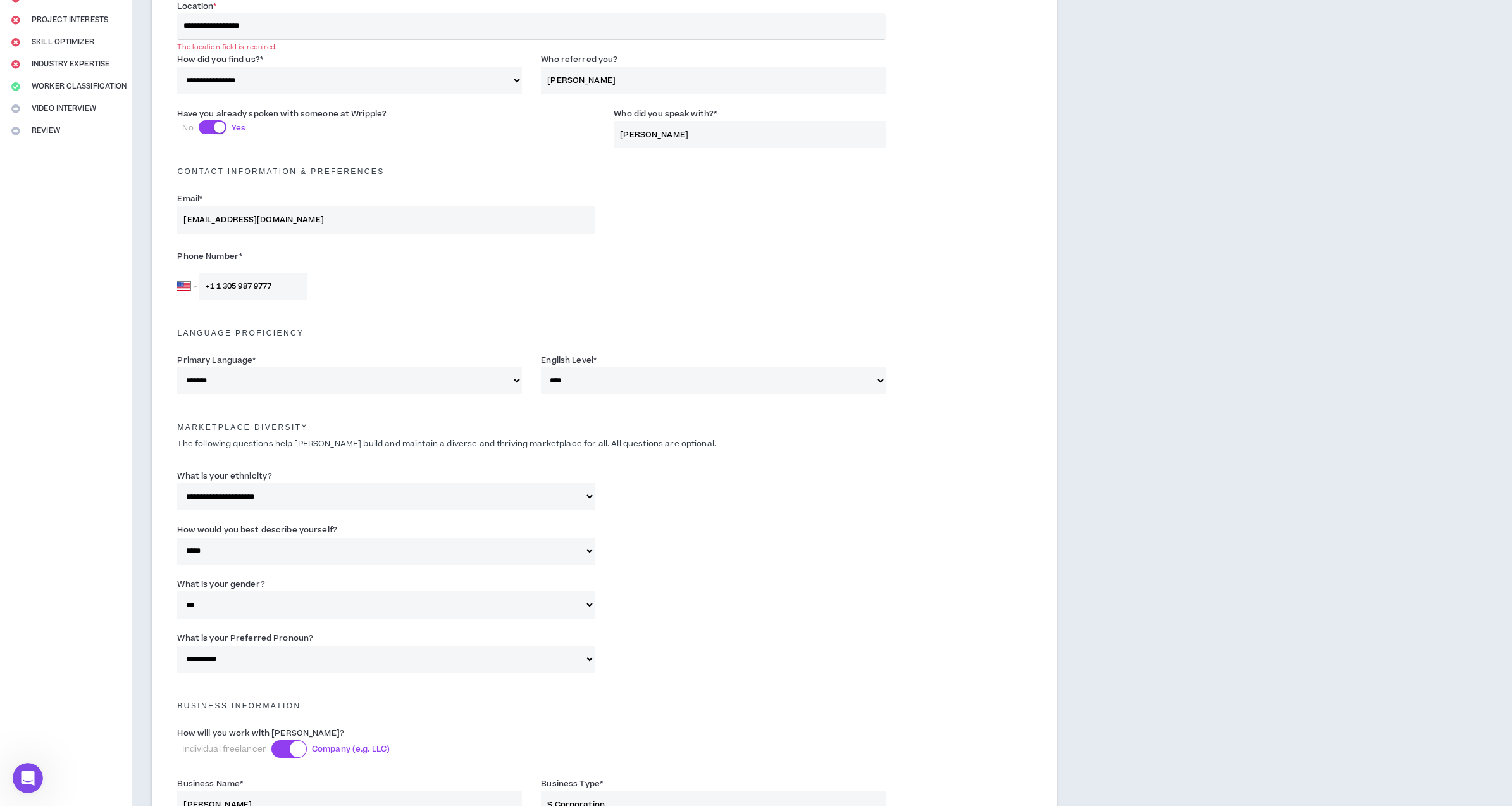
scroll to position [210, 0]
click at [313, 35] on input "**********" at bounding box center [531, 27] width 709 height 27
type input "[EMAIL_ADDRESS][DOMAIN_NAME]"
type input "**********"
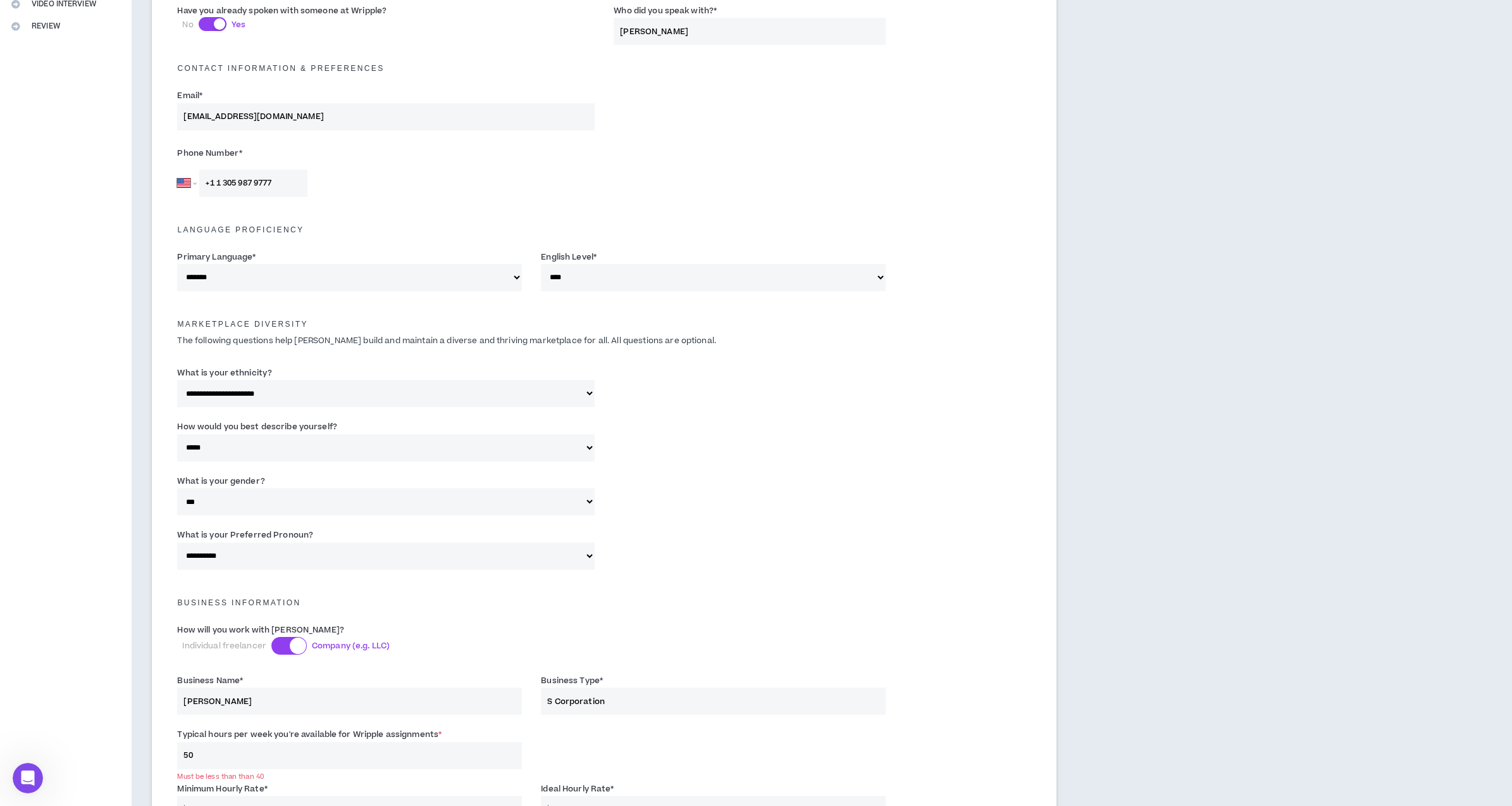
scroll to position [635, 0]
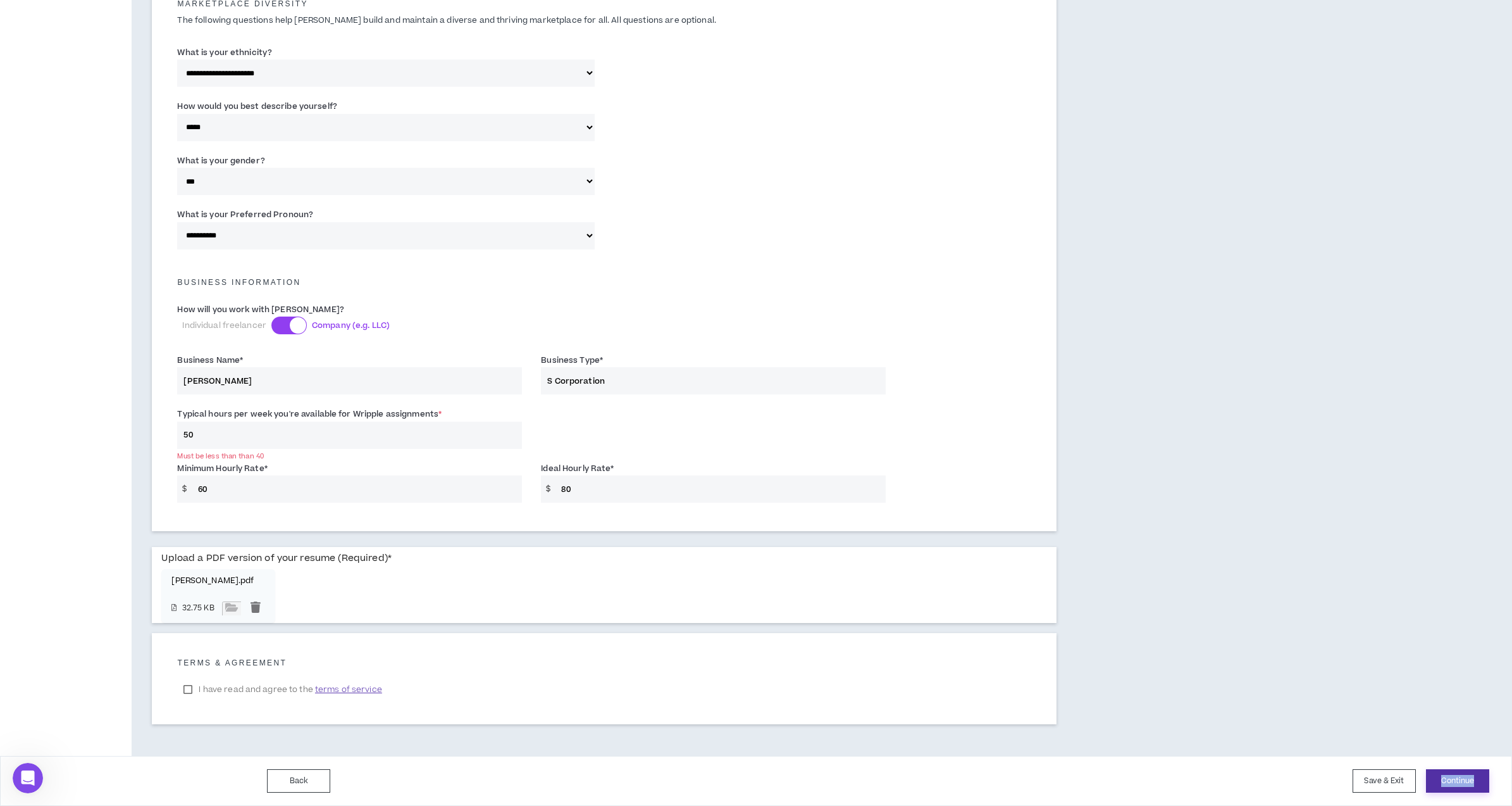
click at [1448, 777] on button "Continue" at bounding box center [1457, 780] width 63 height 23
click at [1453, 783] on button "Continue" at bounding box center [1457, 780] width 63 height 23
click at [1455, 783] on button "Continue" at bounding box center [1457, 780] width 63 height 23
drag, startPoint x: 261, startPoint y: 439, endPoint x: 219, endPoint y: 393, distance: 62.3
click at [219, 393] on form "**********" at bounding box center [605, 16] width 873 height 995
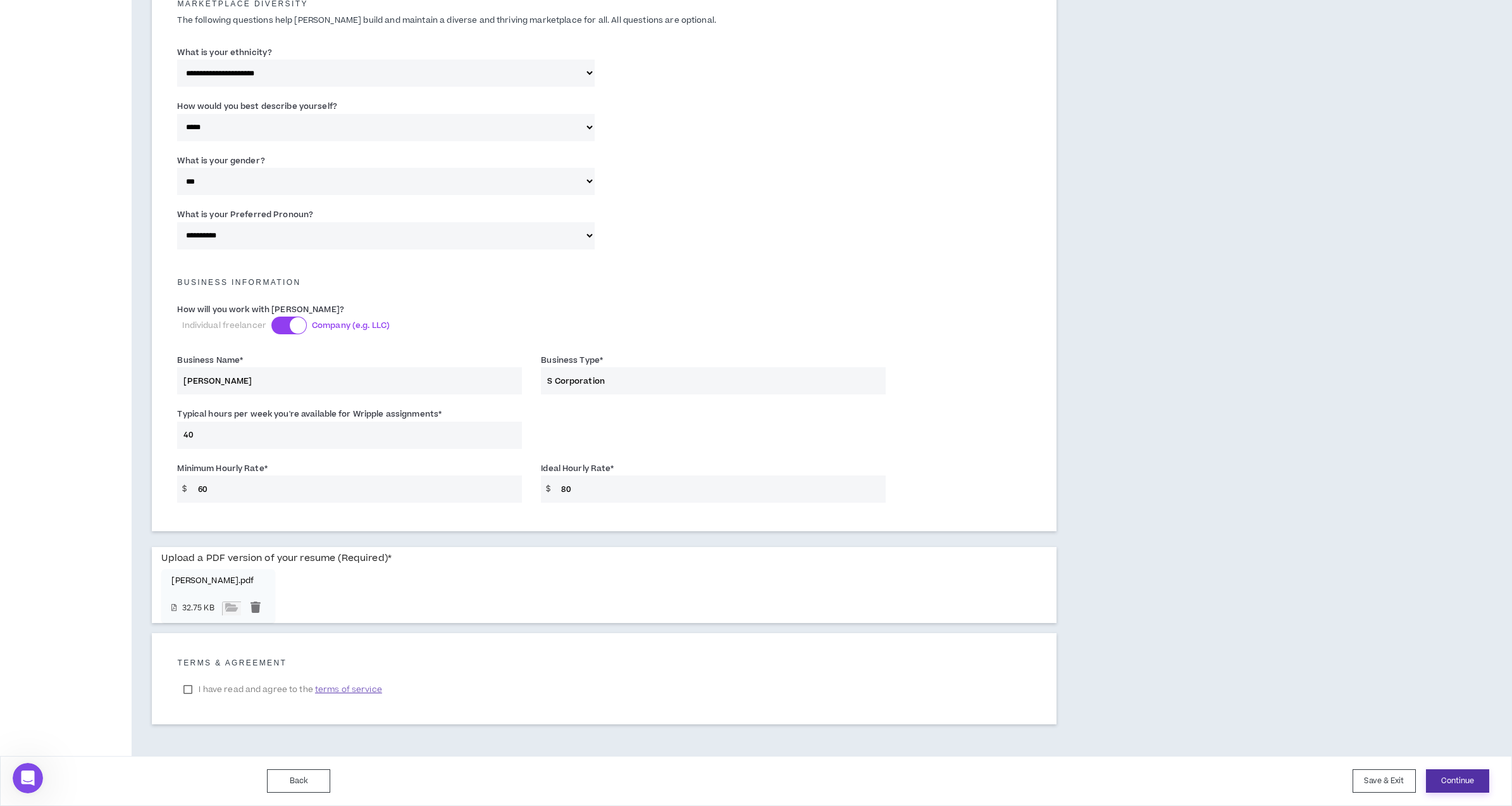
type input "40"
click at [1444, 780] on button "Continue" at bounding box center [1457, 780] width 63 height 23
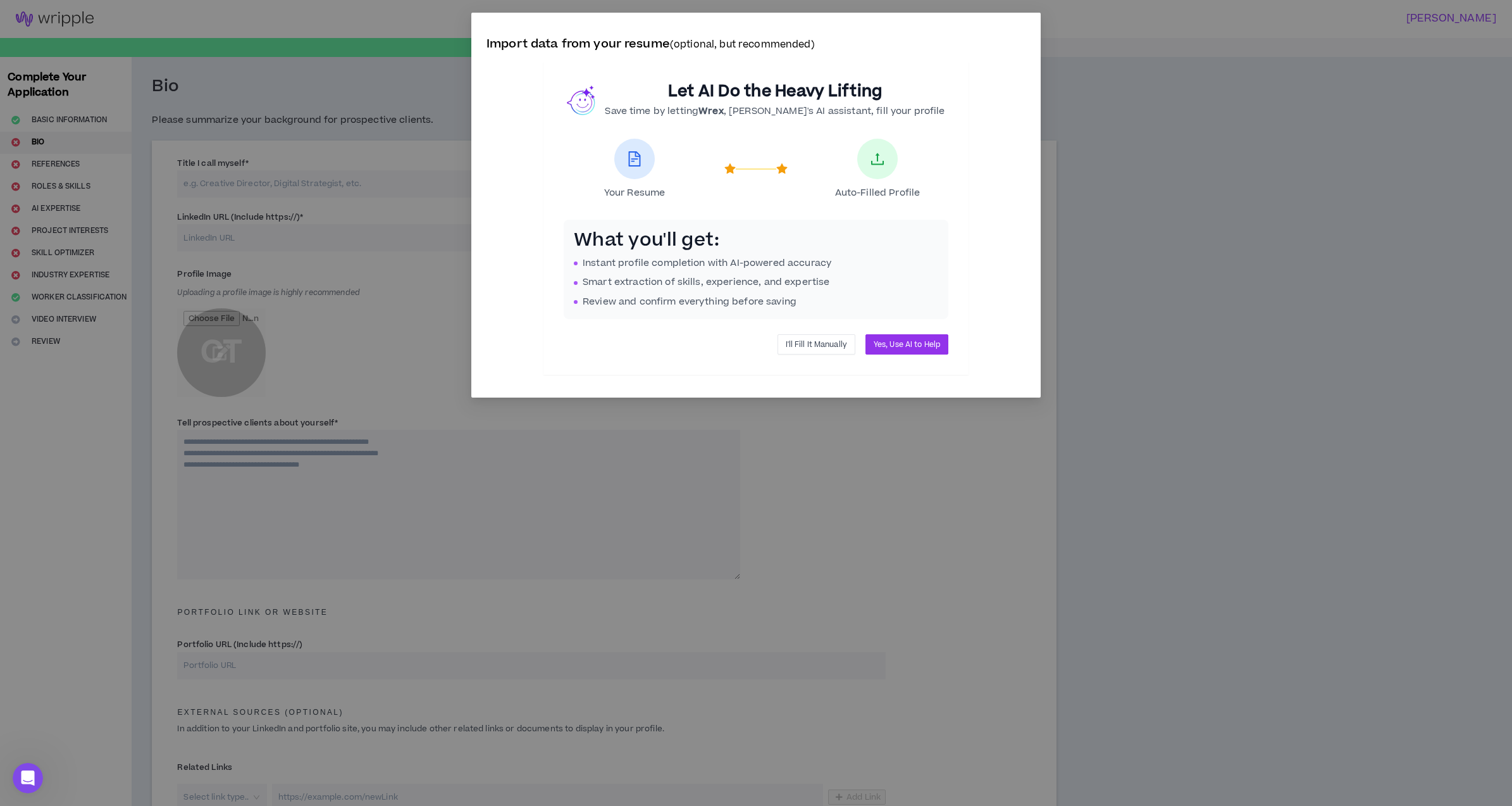
click at [827, 346] on span "I'll Fill It Manually" at bounding box center [816, 345] width 62 height 12
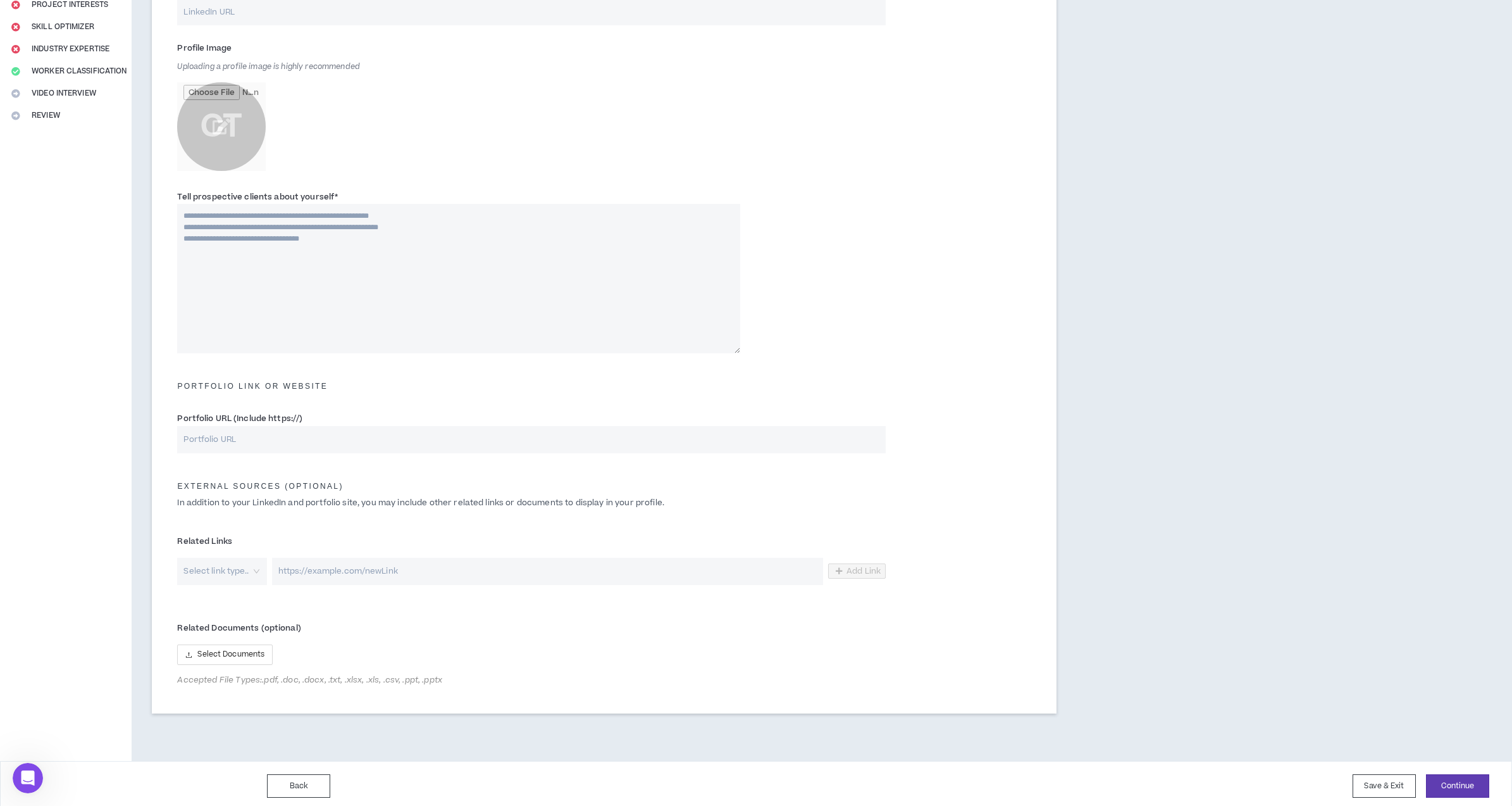
scroll to position [231, 0]
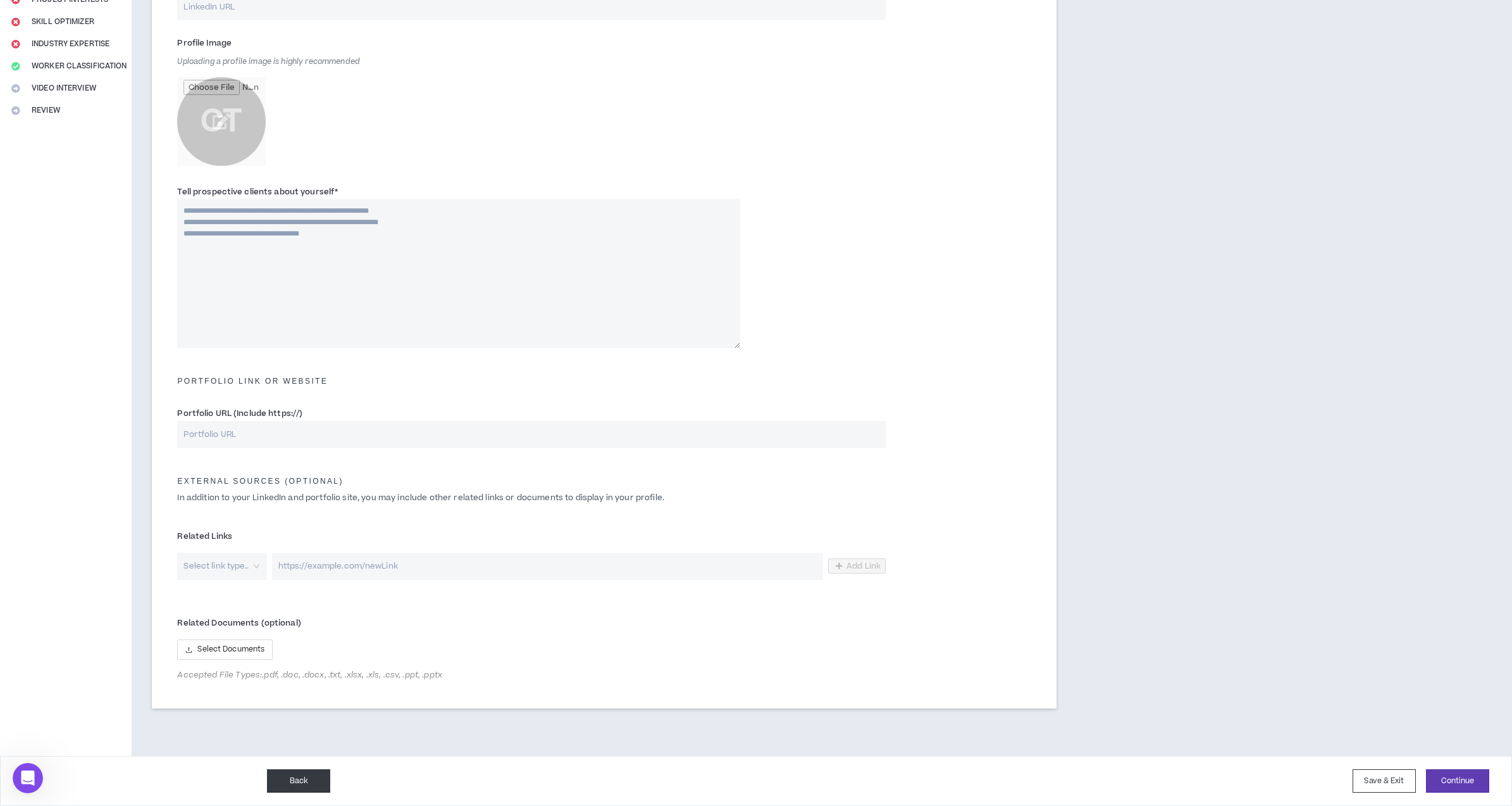
click at [304, 783] on button "Back" at bounding box center [298, 780] width 63 height 23
select select "*"
select select "US"
select select "*******"
select select "*"
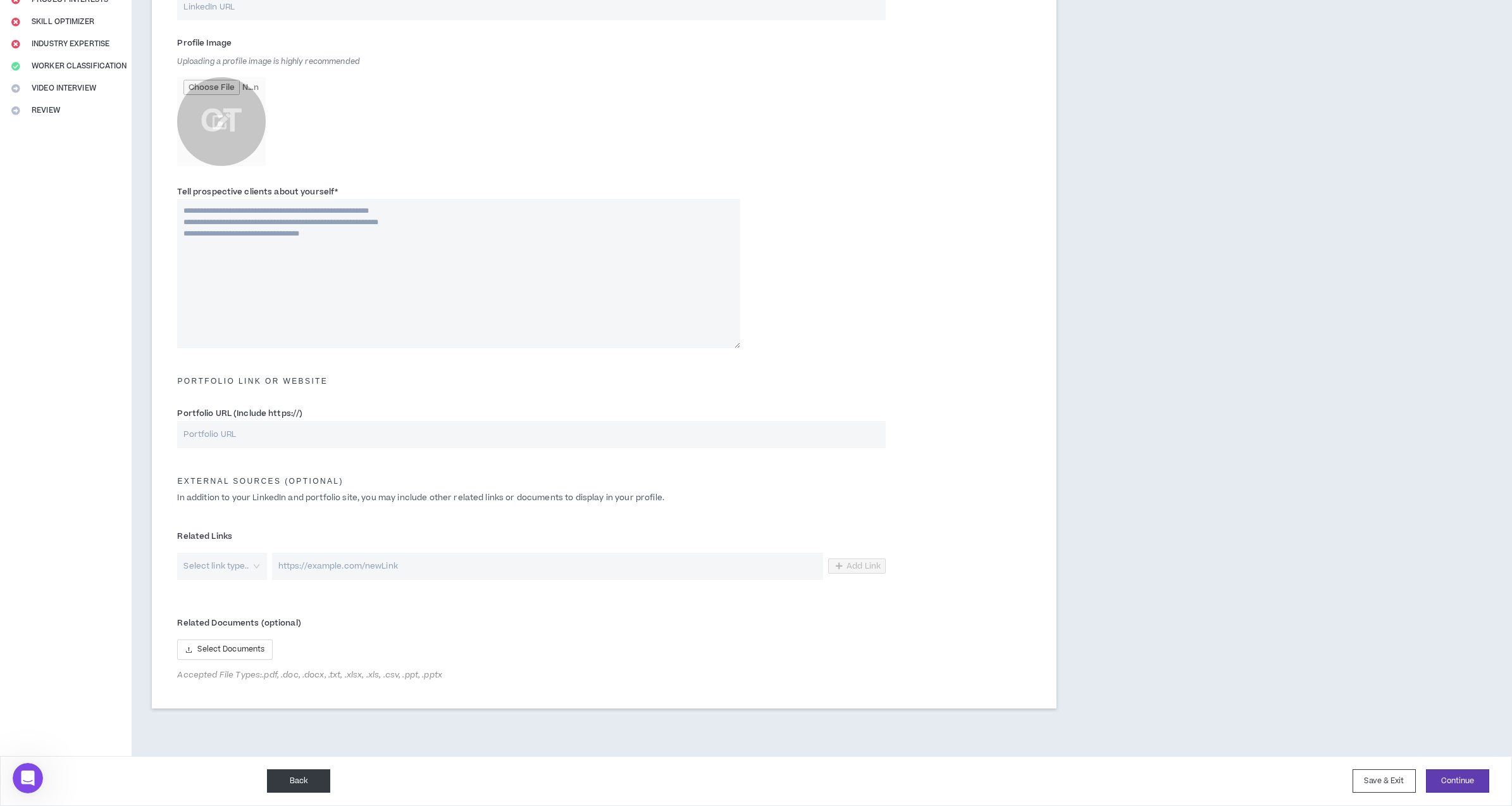
select select "**********"
select select "*****"
select select "***"
select select "**********"
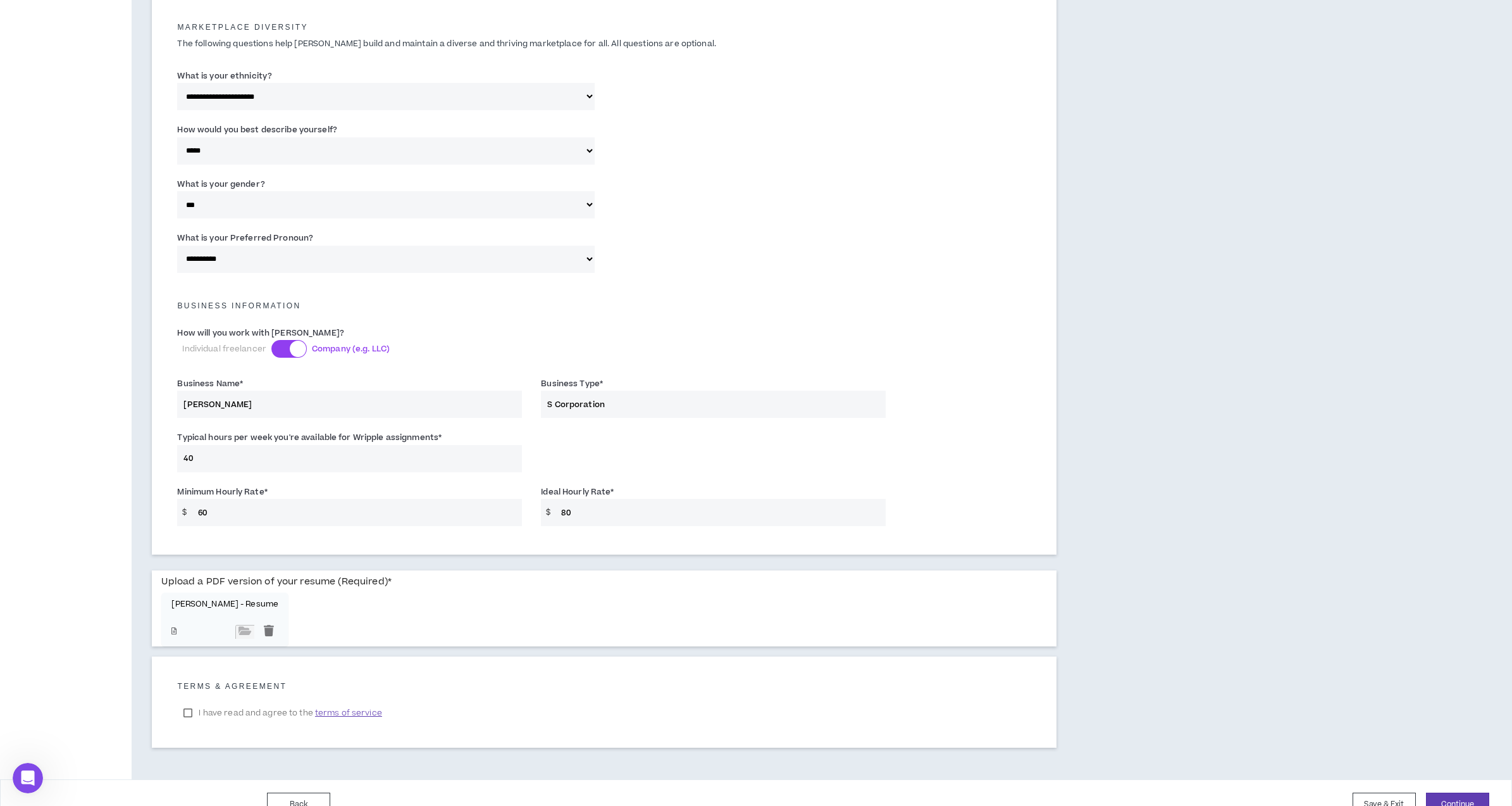
scroll to position [635, 0]
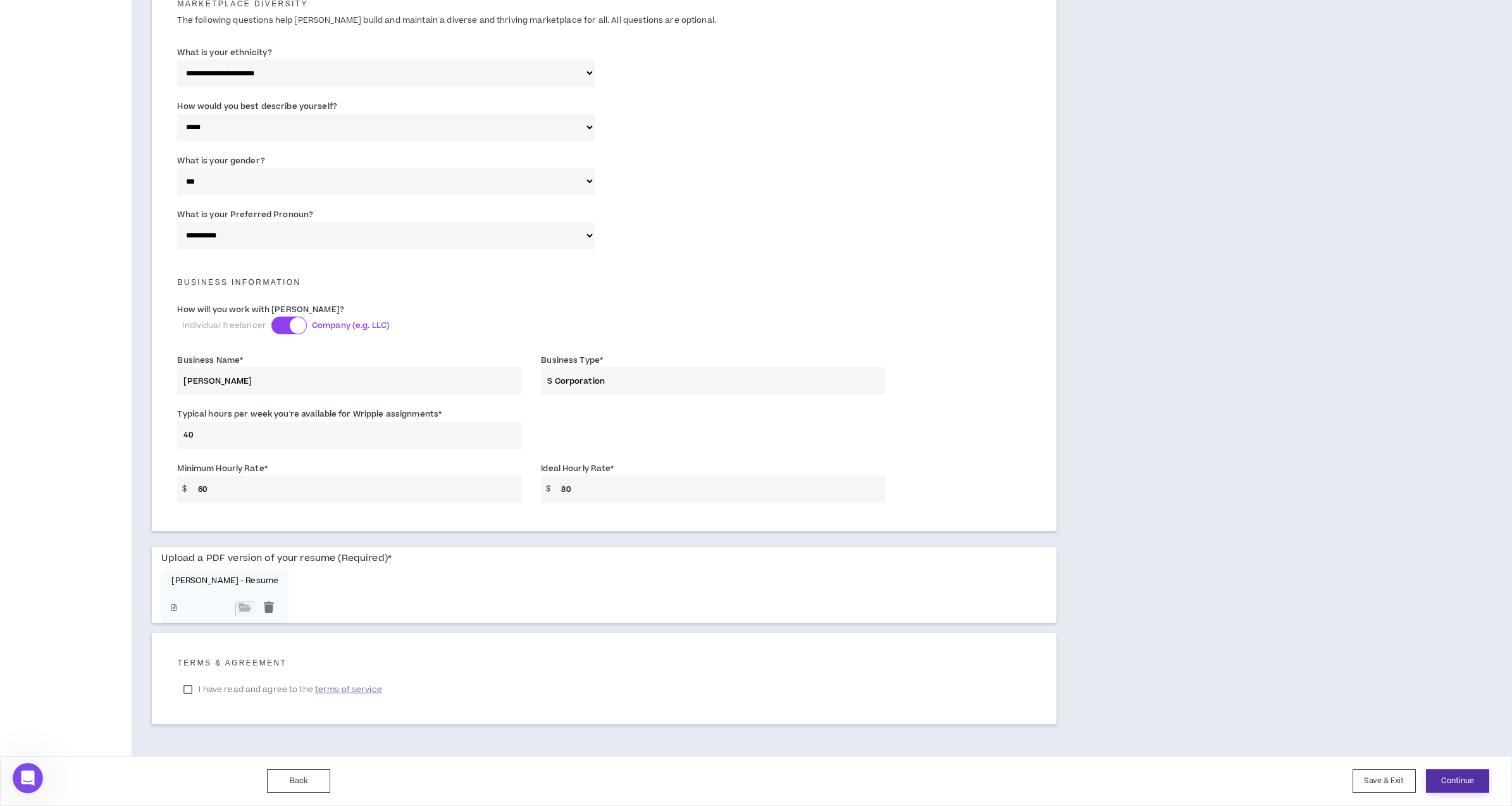
click at [1441, 777] on button "Continue" at bounding box center [1457, 780] width 63 height 23
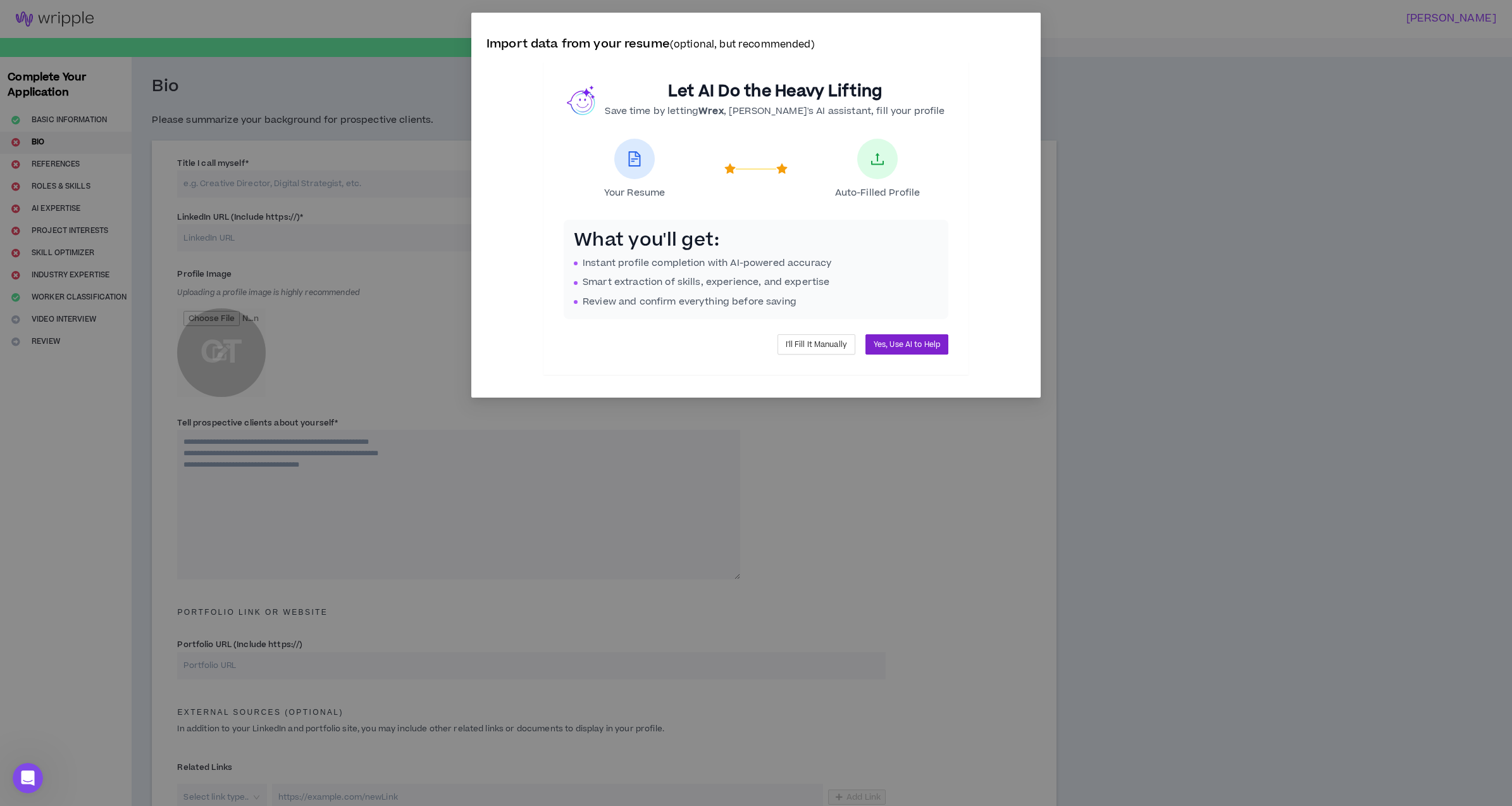
click at [935, 349] on span "Yes, Use AI to Help" at bounding box center [906, 345] width 67 height 12
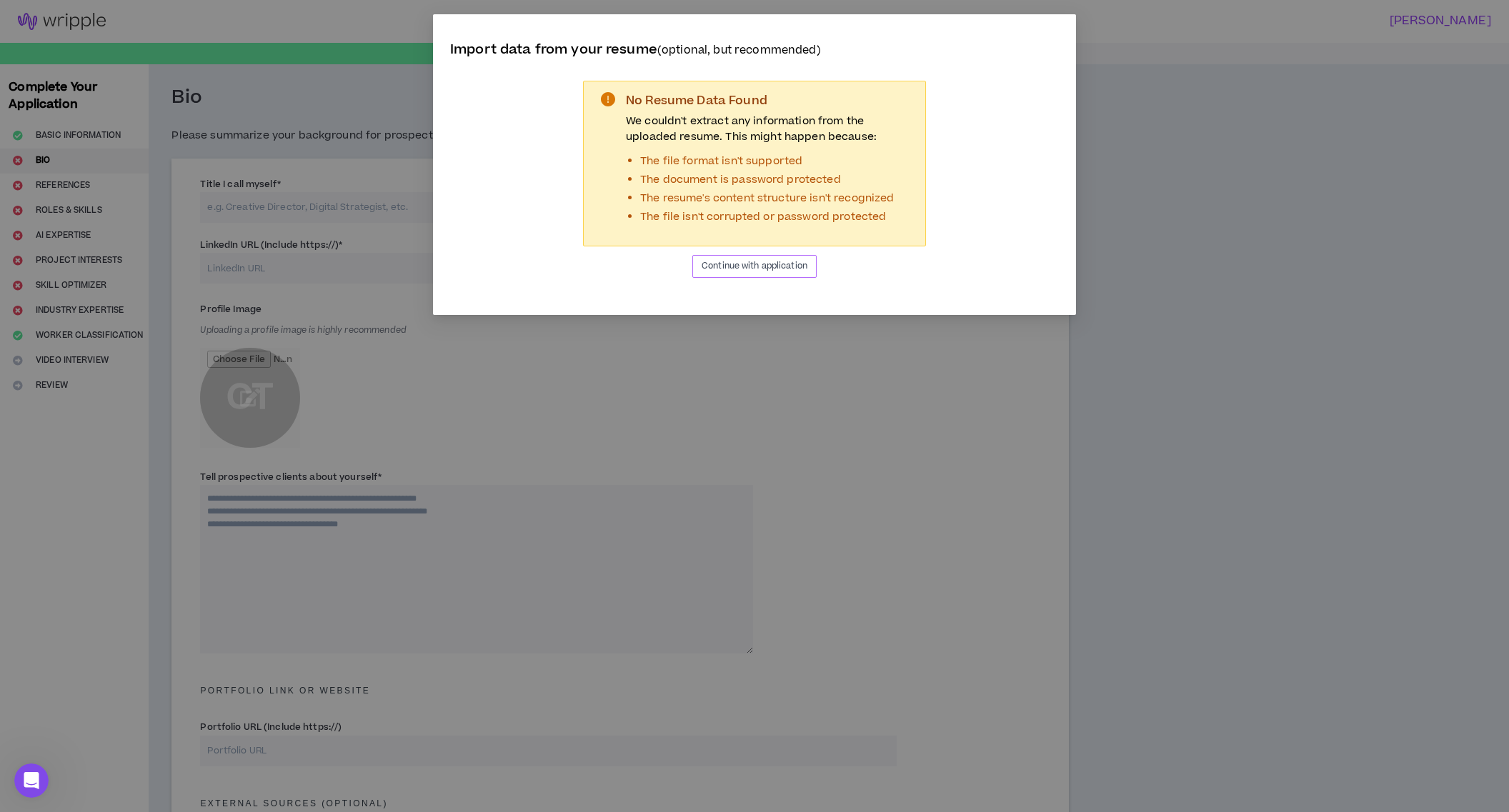
click at [751, 273] on button "Continue with application" at bounding box center [754, 266] width 124 height 23
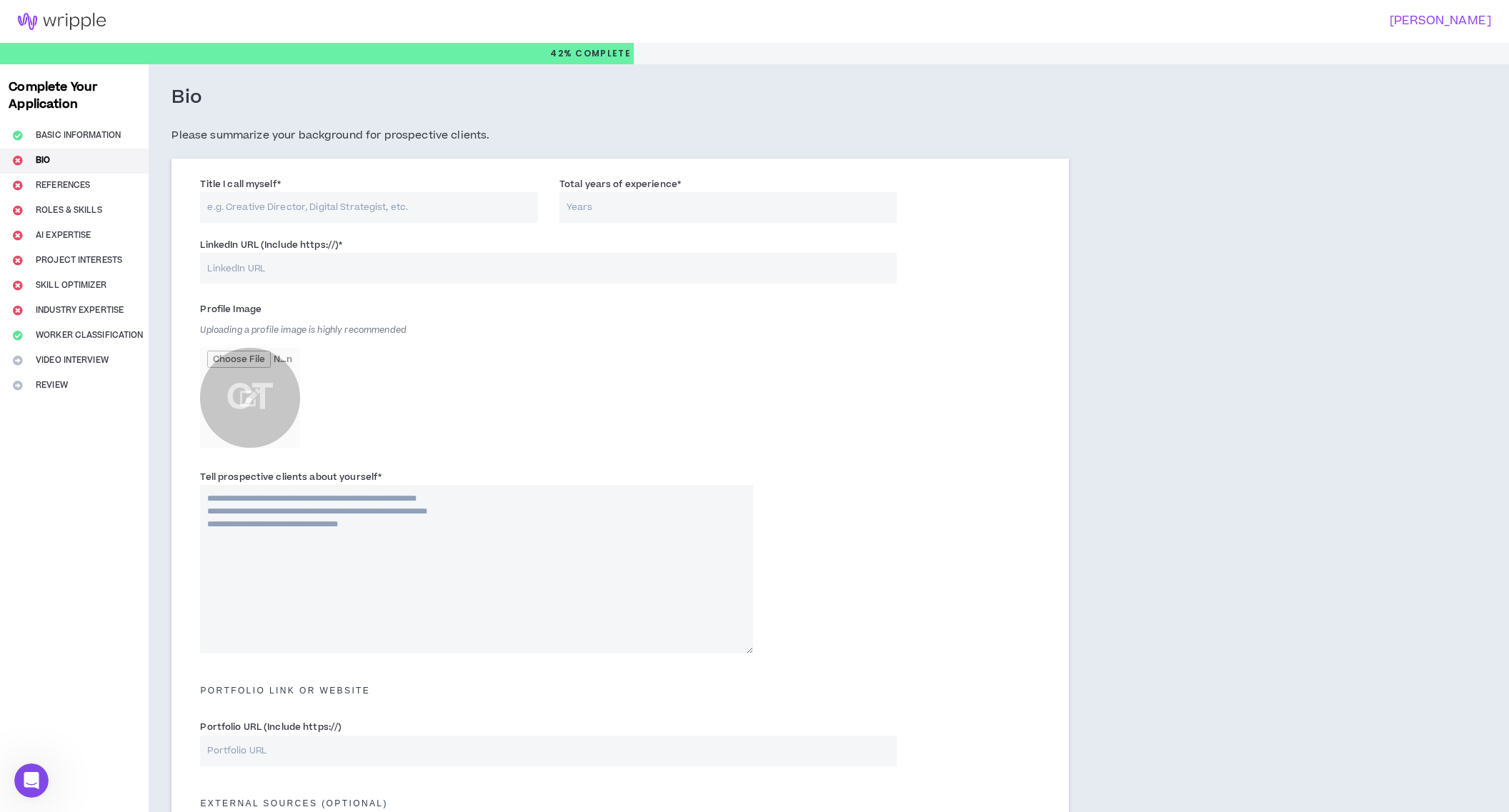
scroll to position [358, 0]
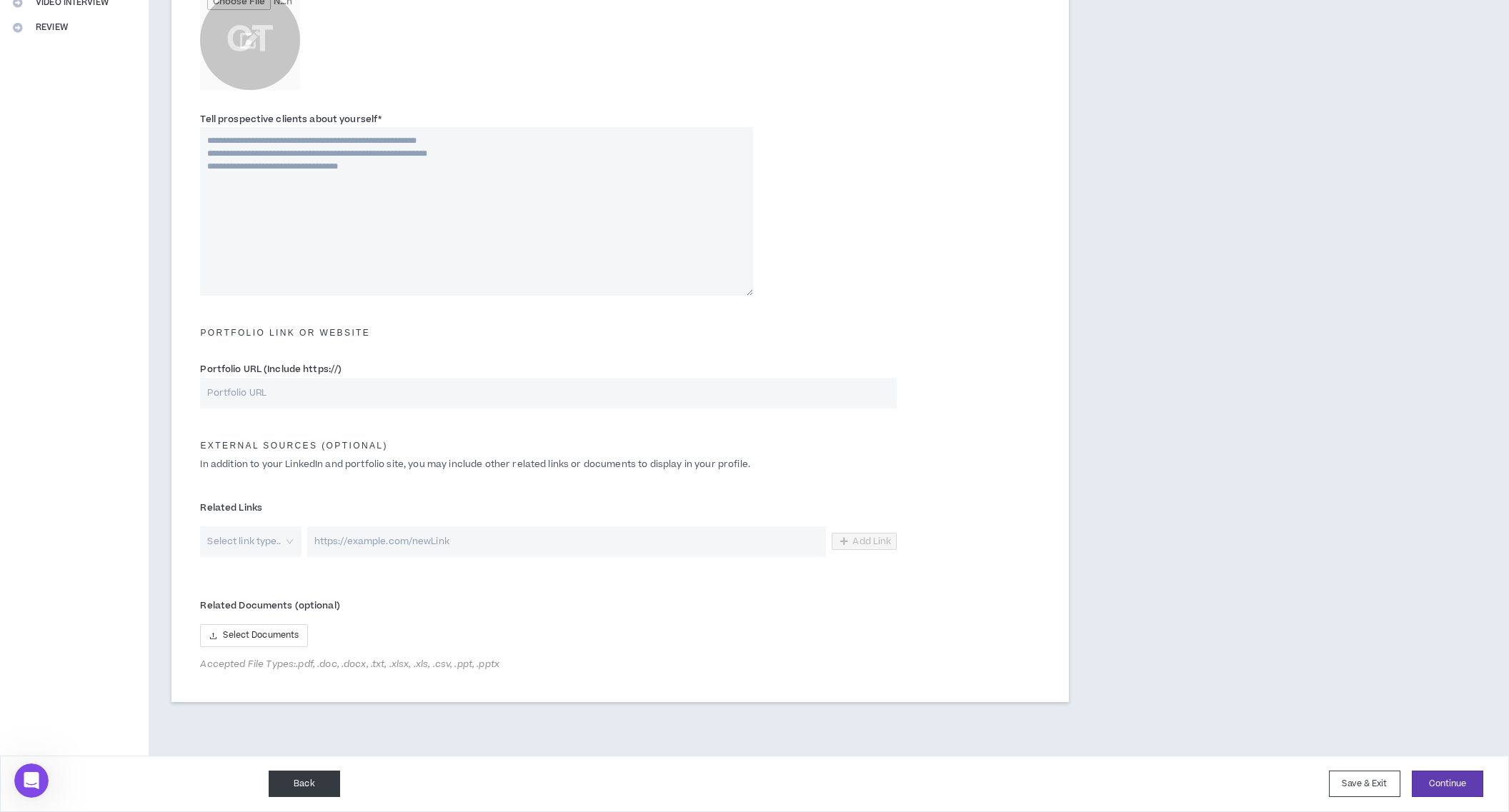
click at [304, 789] on button "Back" at bounding box center [304, 784] width 71 height 26
select select "*"
select select "US"
select select "*******"
select select "*"
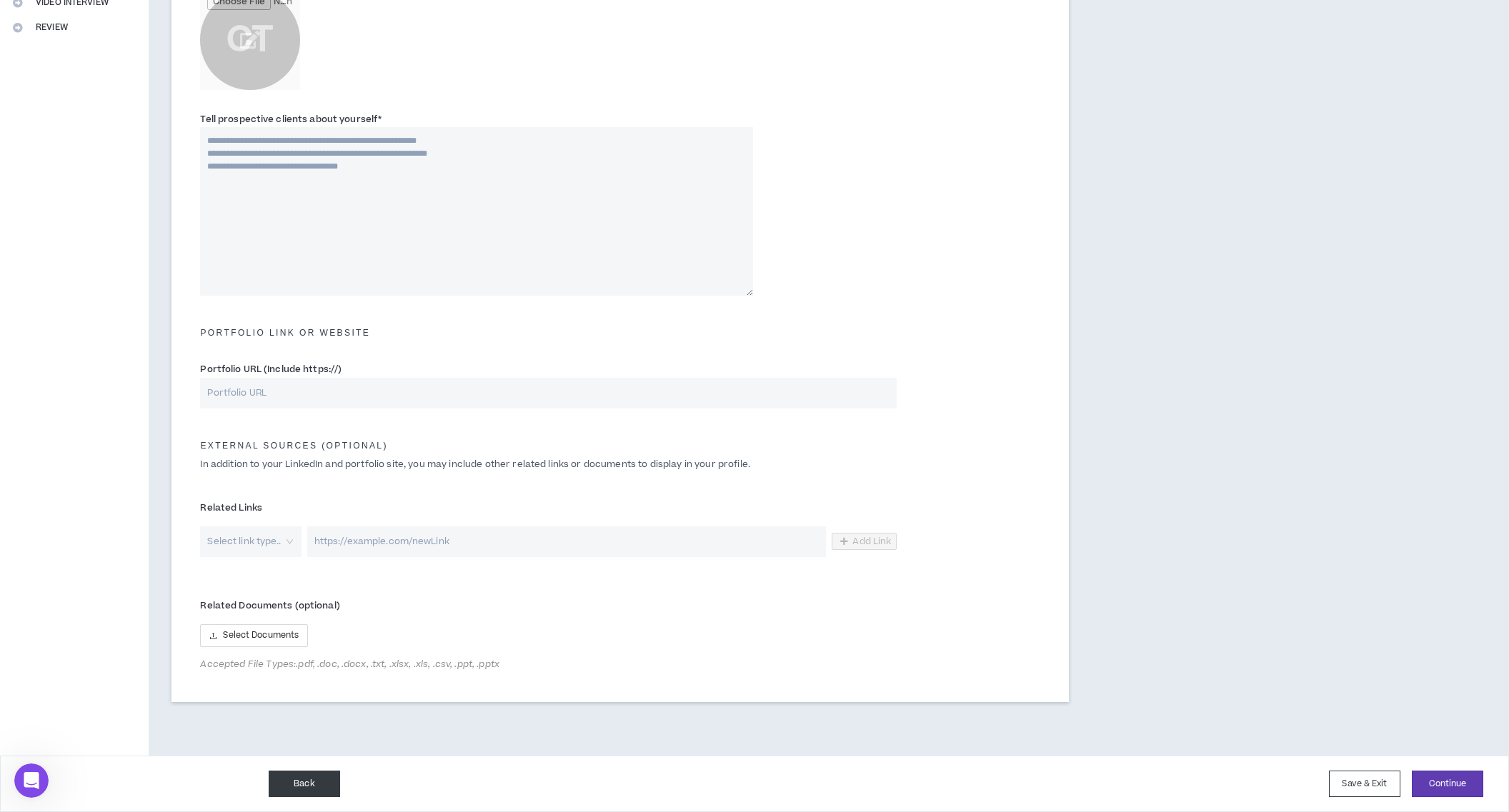
select select "**********"
select select "*****"
select select "***"
select select "**********"
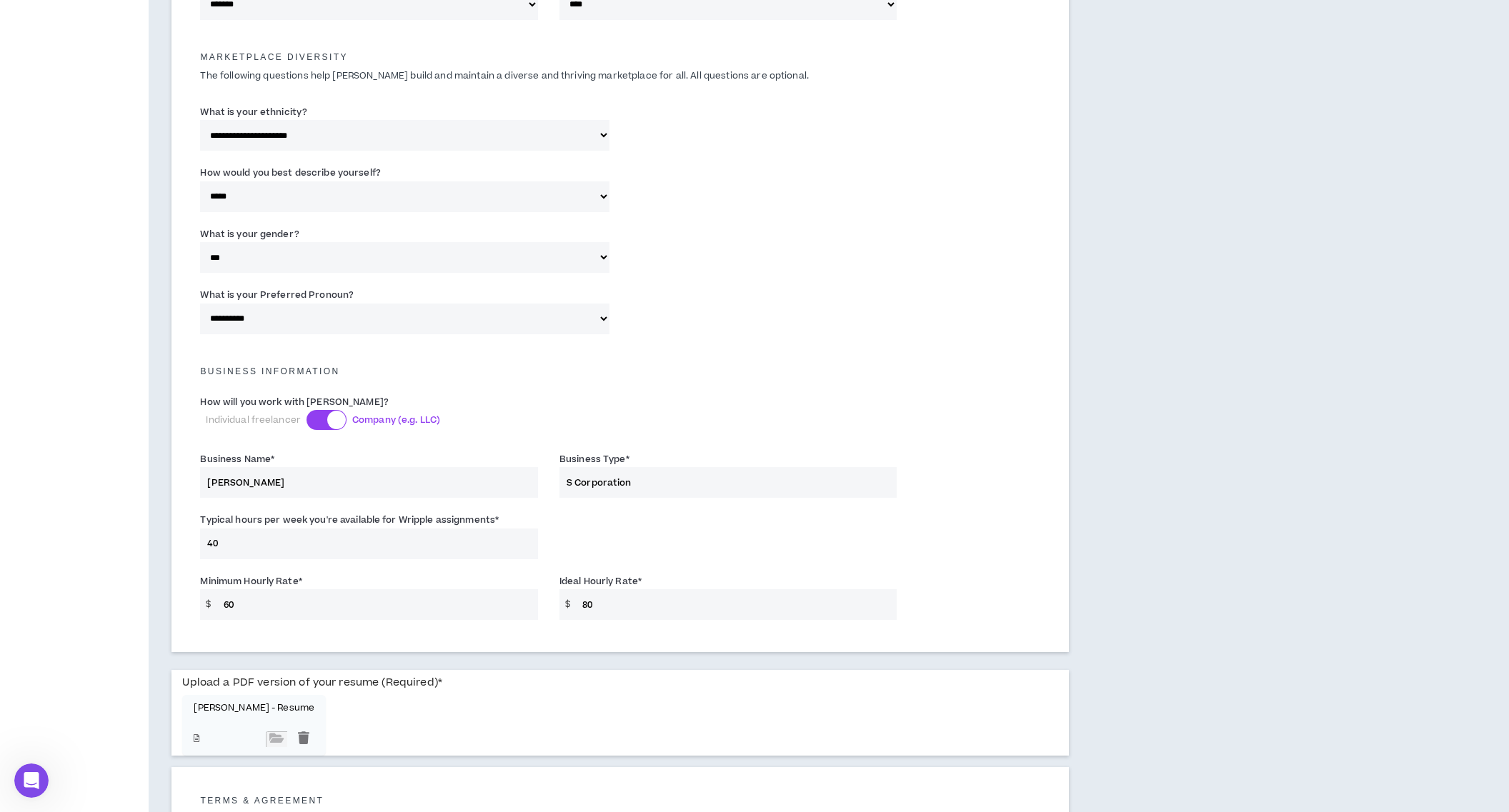
scroll to position [814, 0]
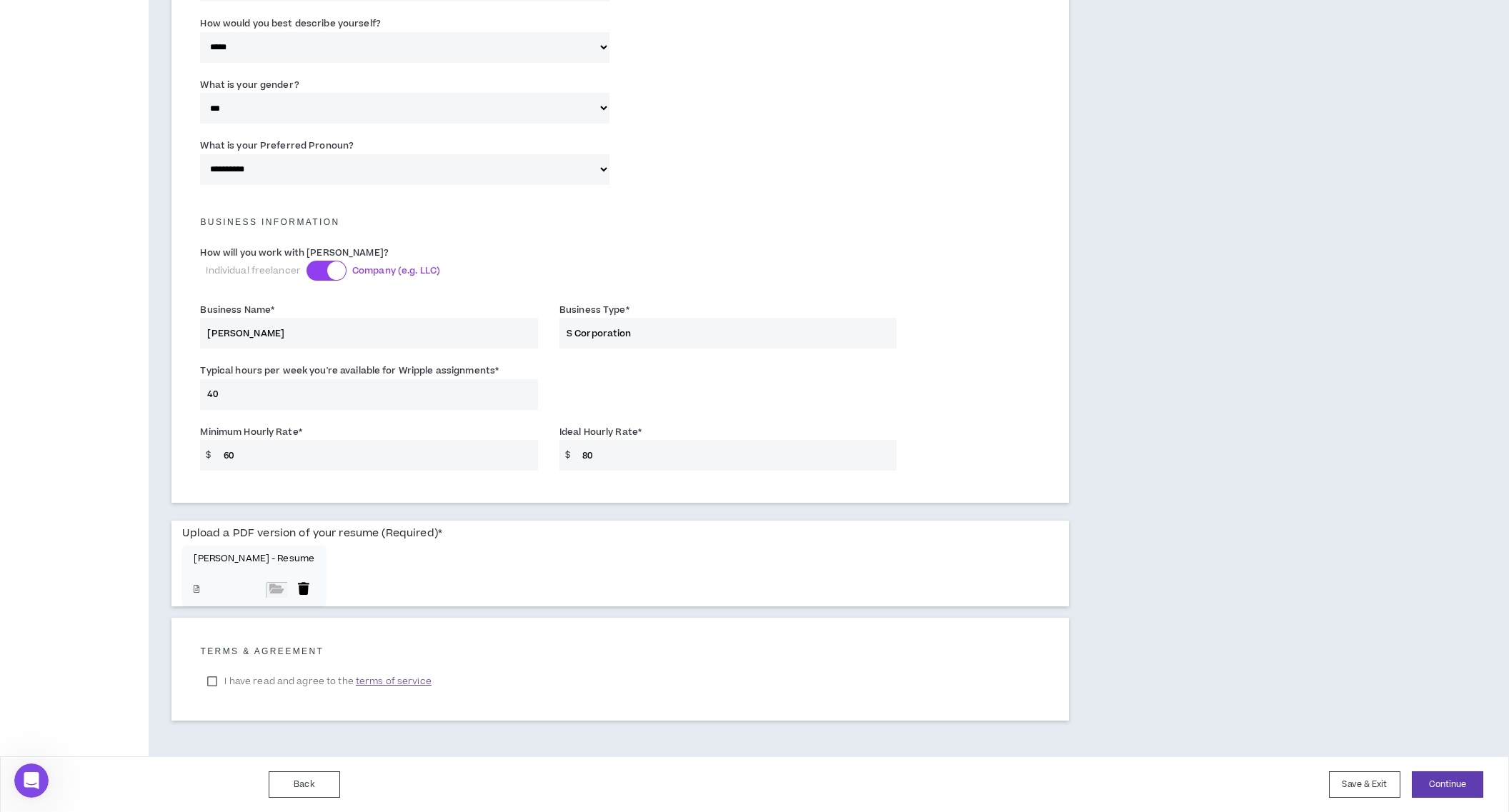
click at [293, 587] on div at bounding box center [303, 590] width 22 height 16
click at [1433, 781] on button "Continue" at bounding box center [1447, 785] width 71 height 26
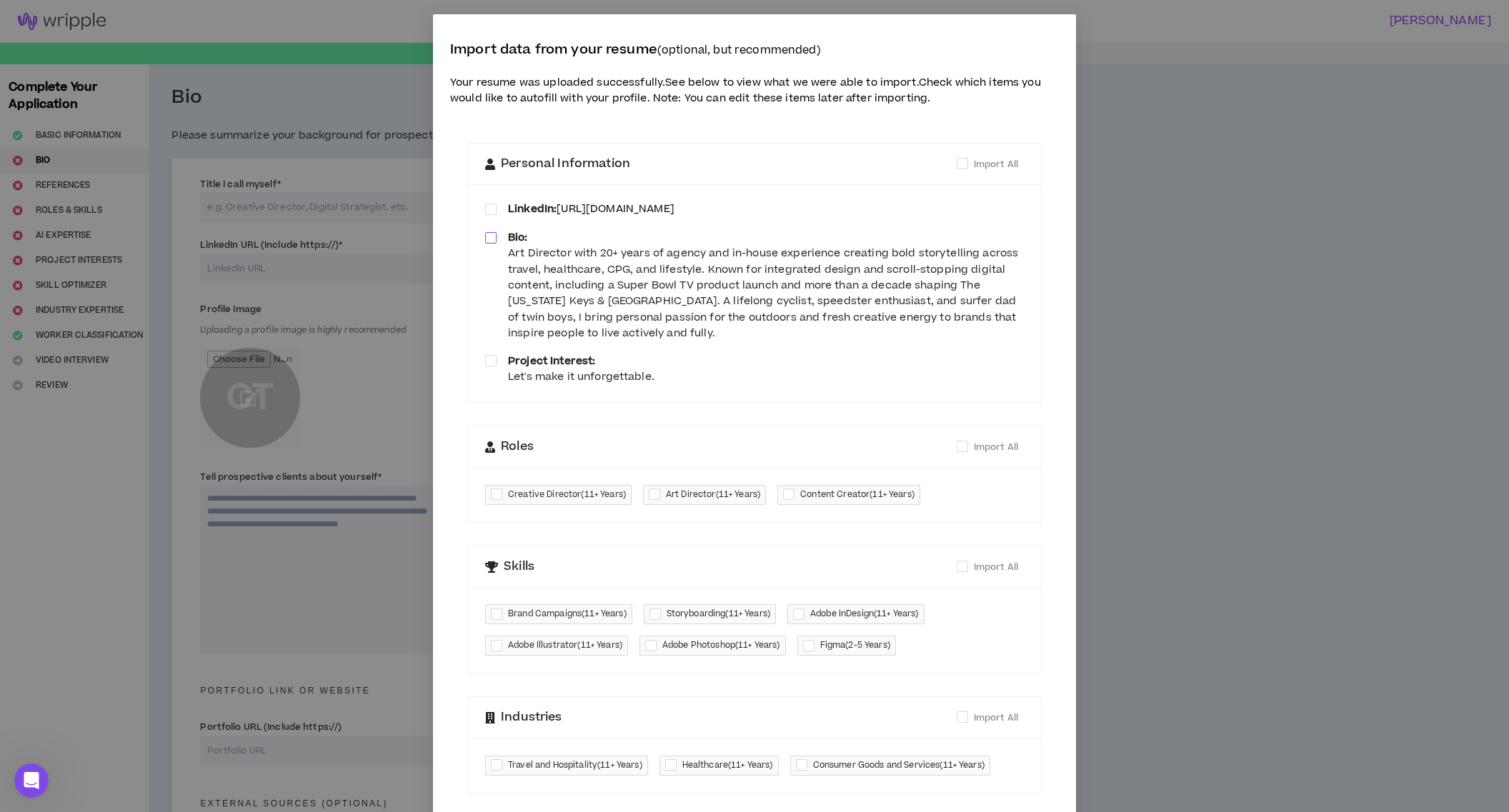
click at [495, 240] on span at bounding box center [491, 238] width 12 height 12
click at [494, 208] on span at bounding box center [491, 209] width 12 height 12
click at [496, 361] on span at bounding box center [491, 361] width 12 height 12
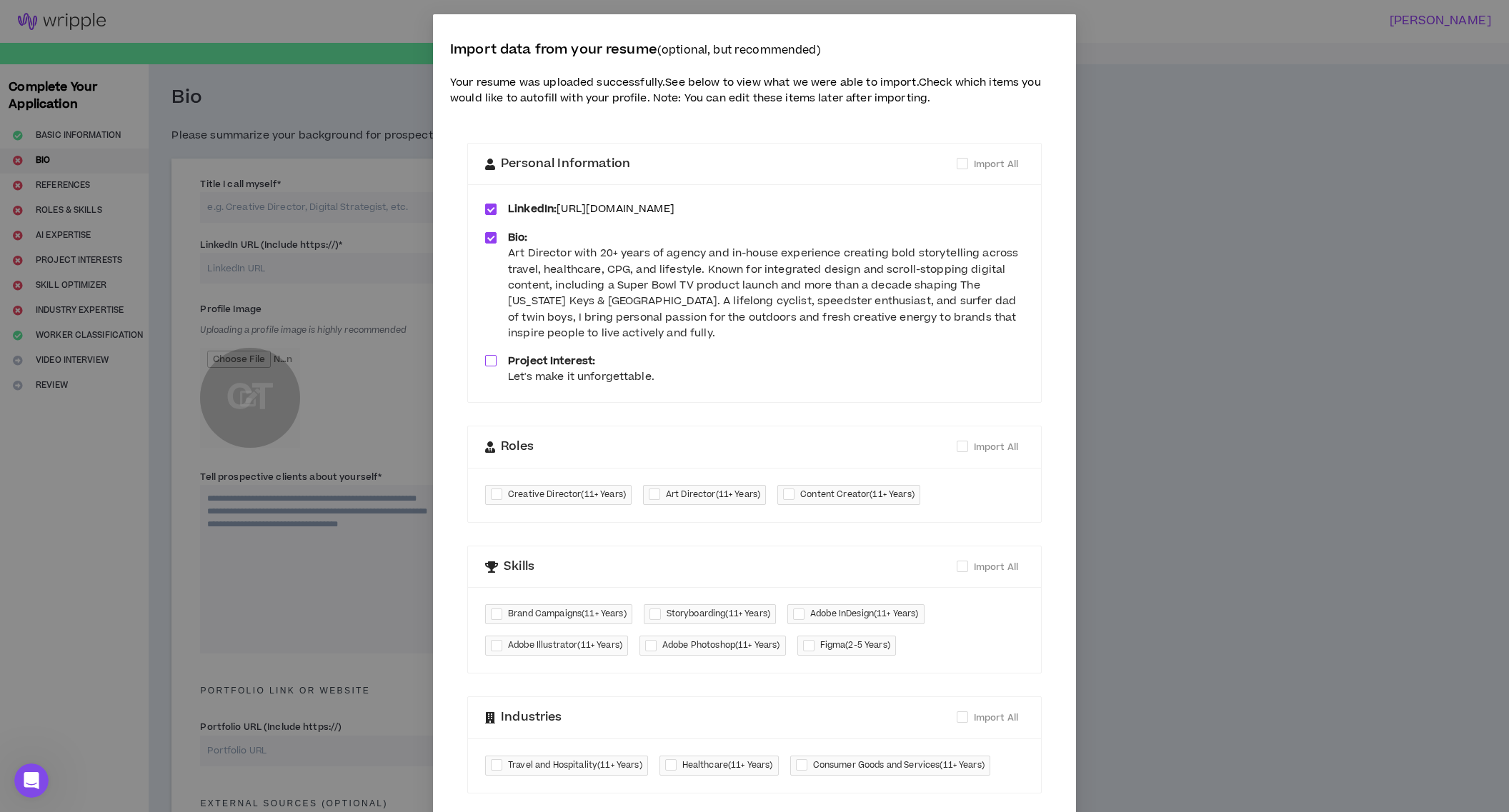
click at [959, 443] on span at bounding box center [963, 447] width 12 height 12
checkbox input "****"
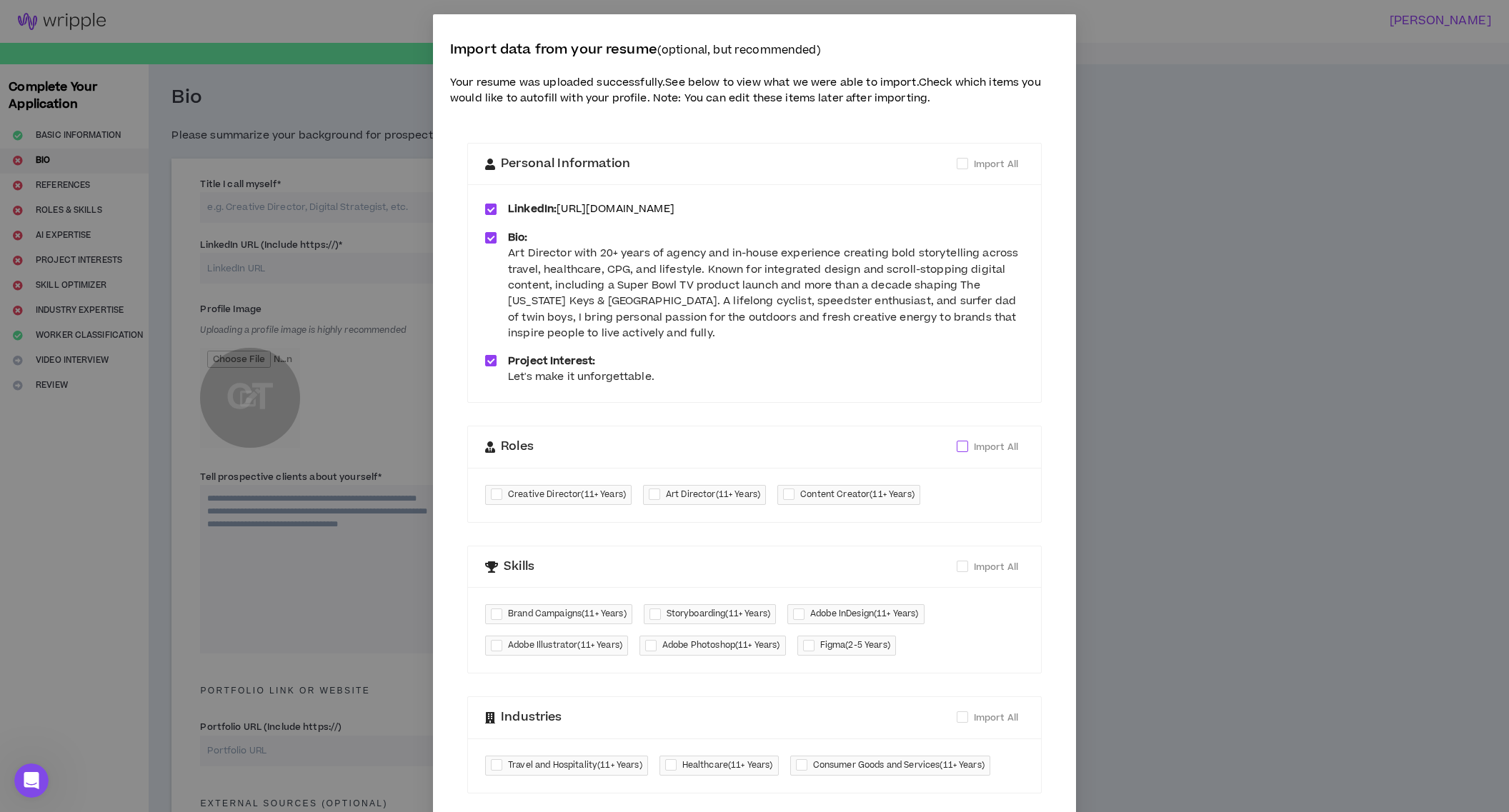
checkbox input "****"
click at [967, 566] on span at bounding box center [963, 566] width 12 height 12
checkbox input "****"
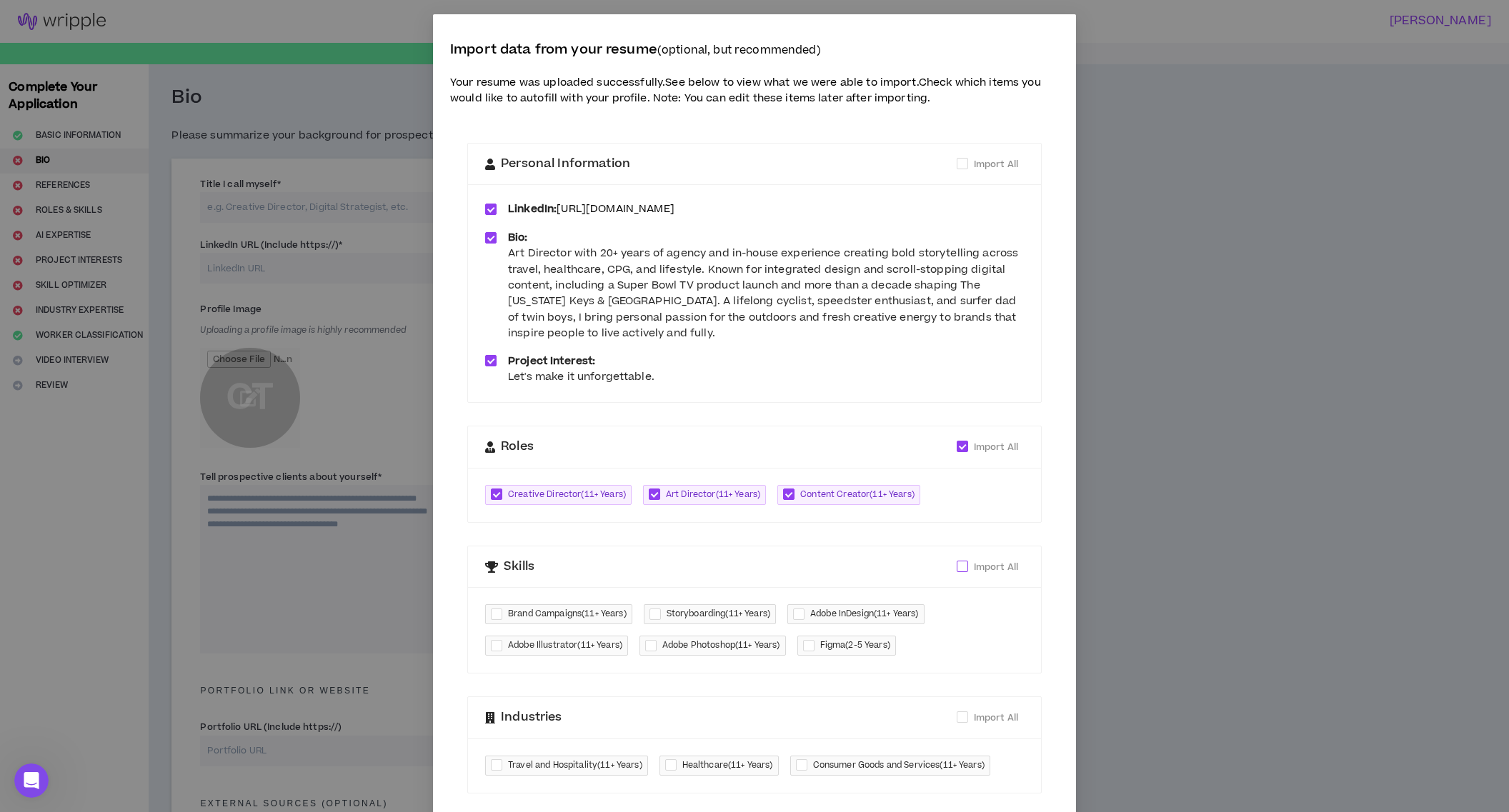
checkbox input "****"
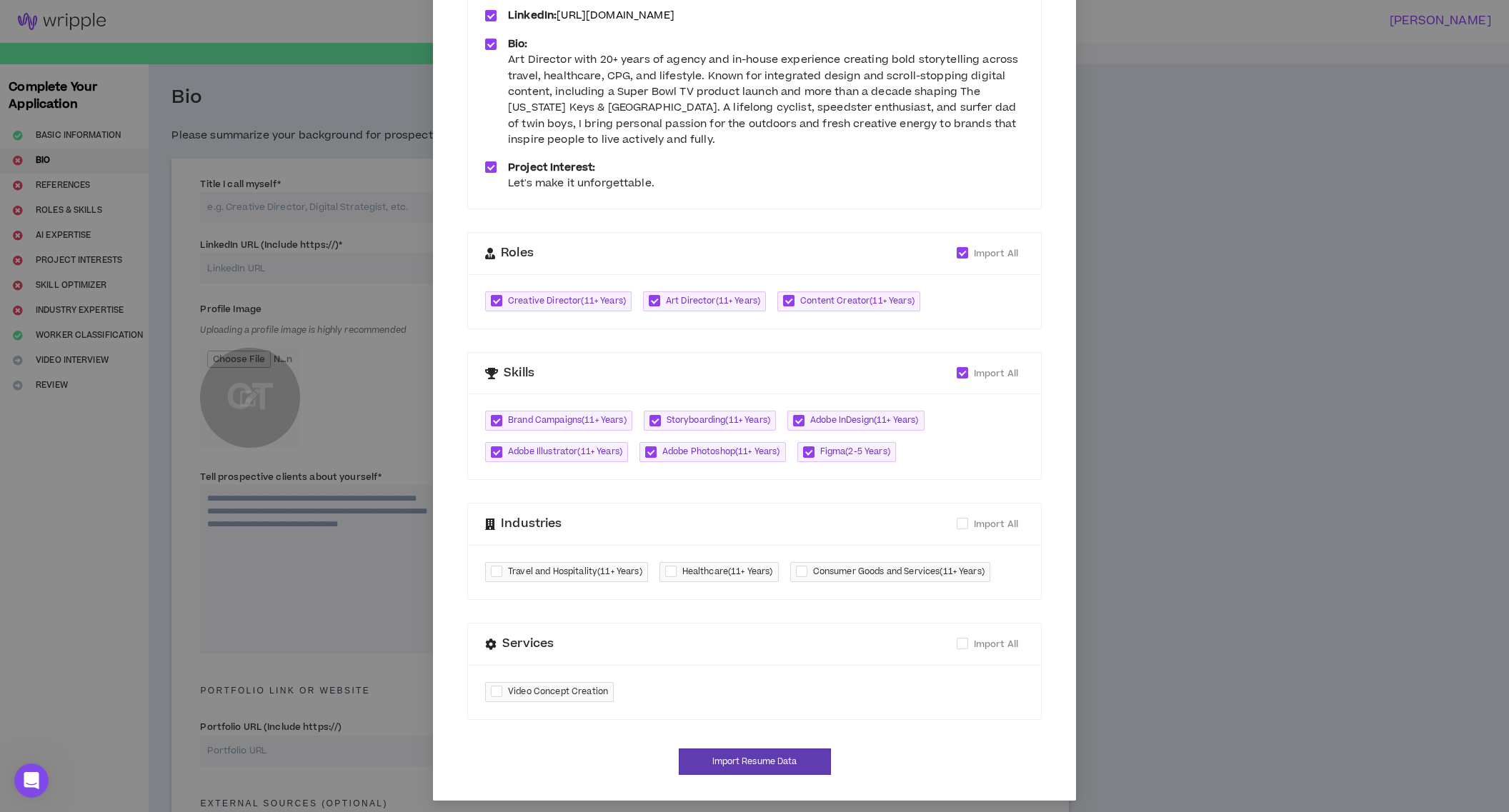
scroll to position [197, 0]
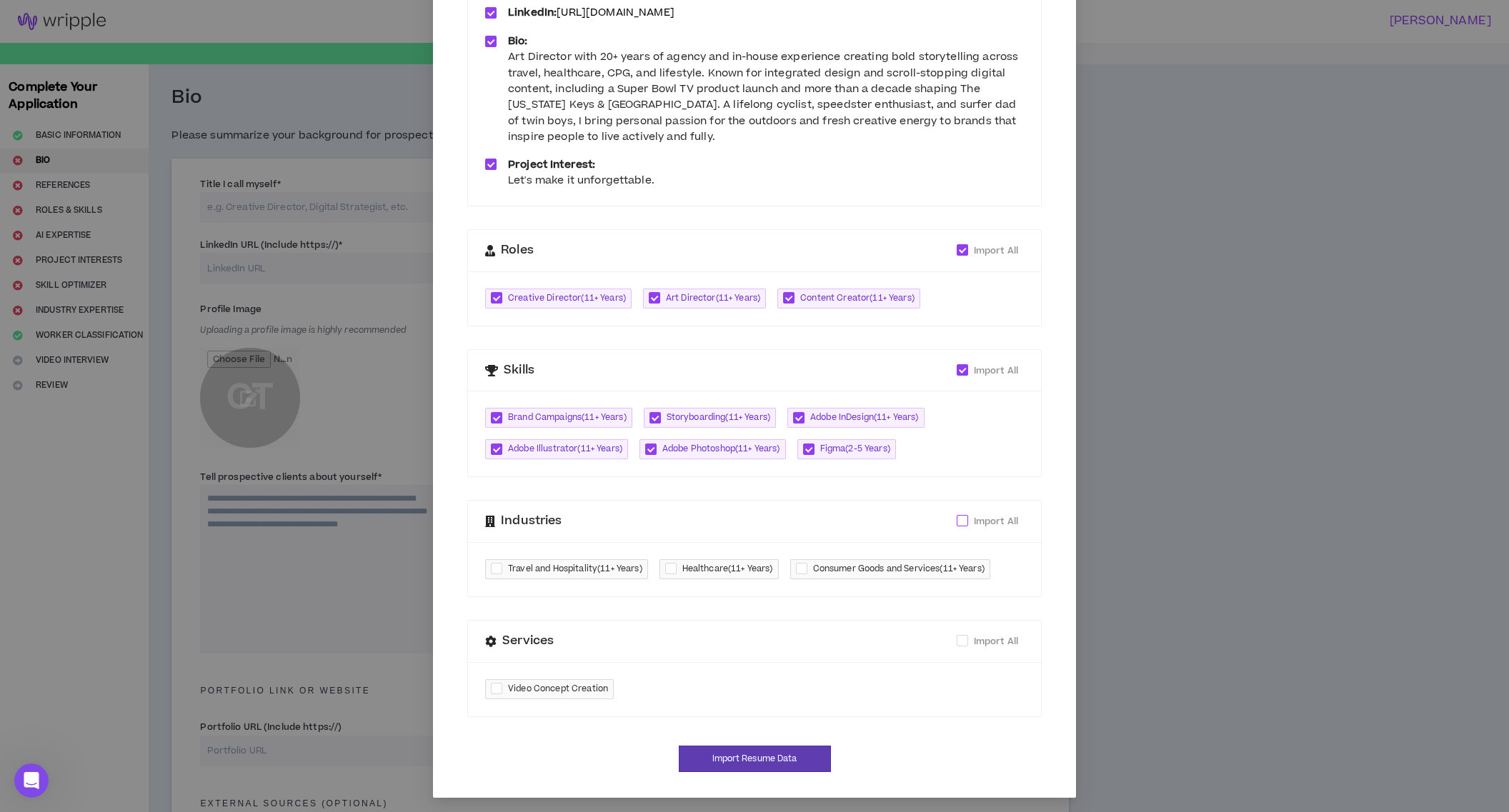
click at [961, 522] on span at bounding box center [963, 520] width 12 height 12
checkbox input "****"
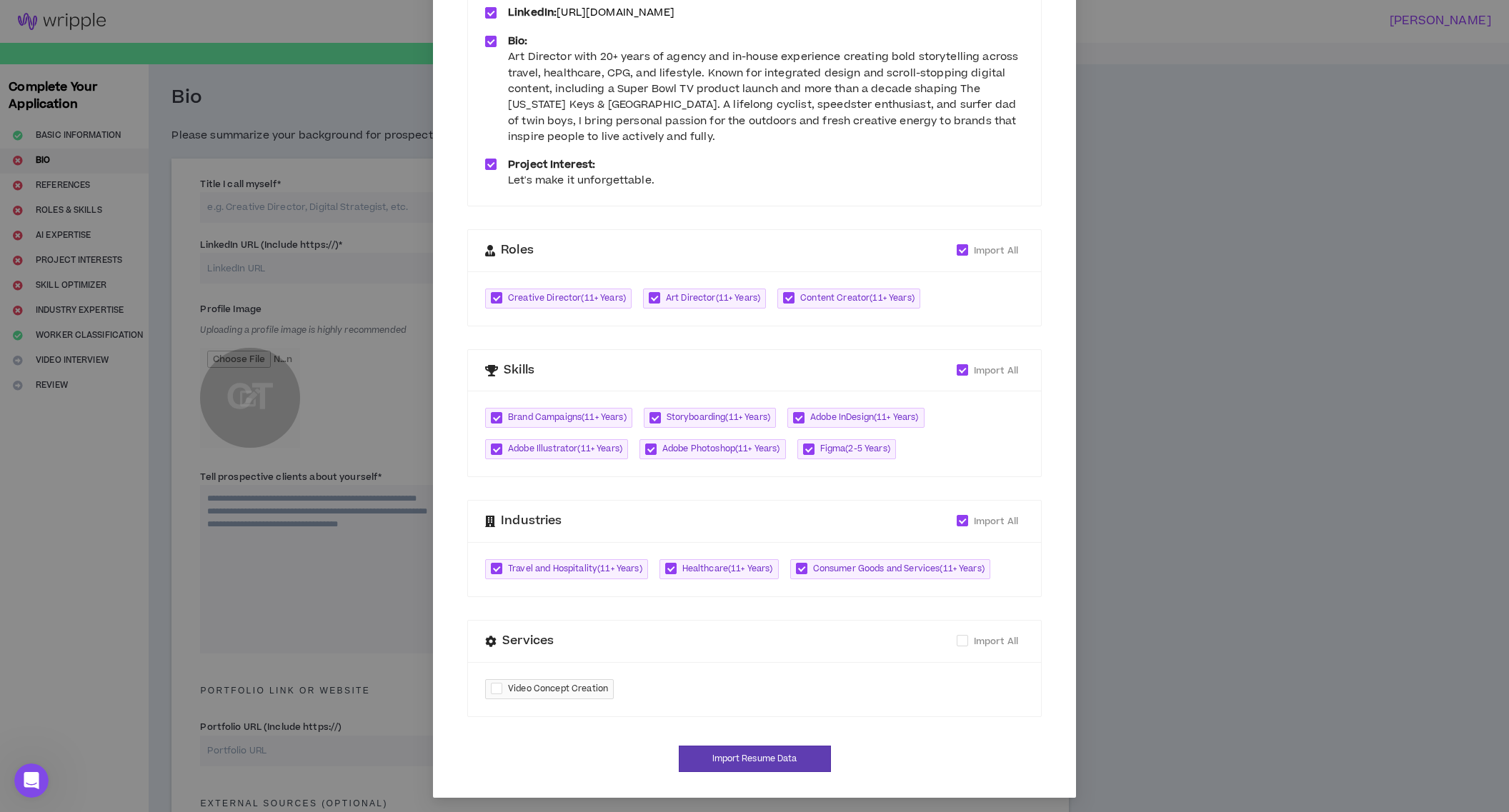
click at [731, 698] on div "Video Concept Creation" at bounding box center [754, 689] width 573 height 54
click at [963, 640] on span at bounding box center [963, 641] width 12 height 12
checkbox input "****"
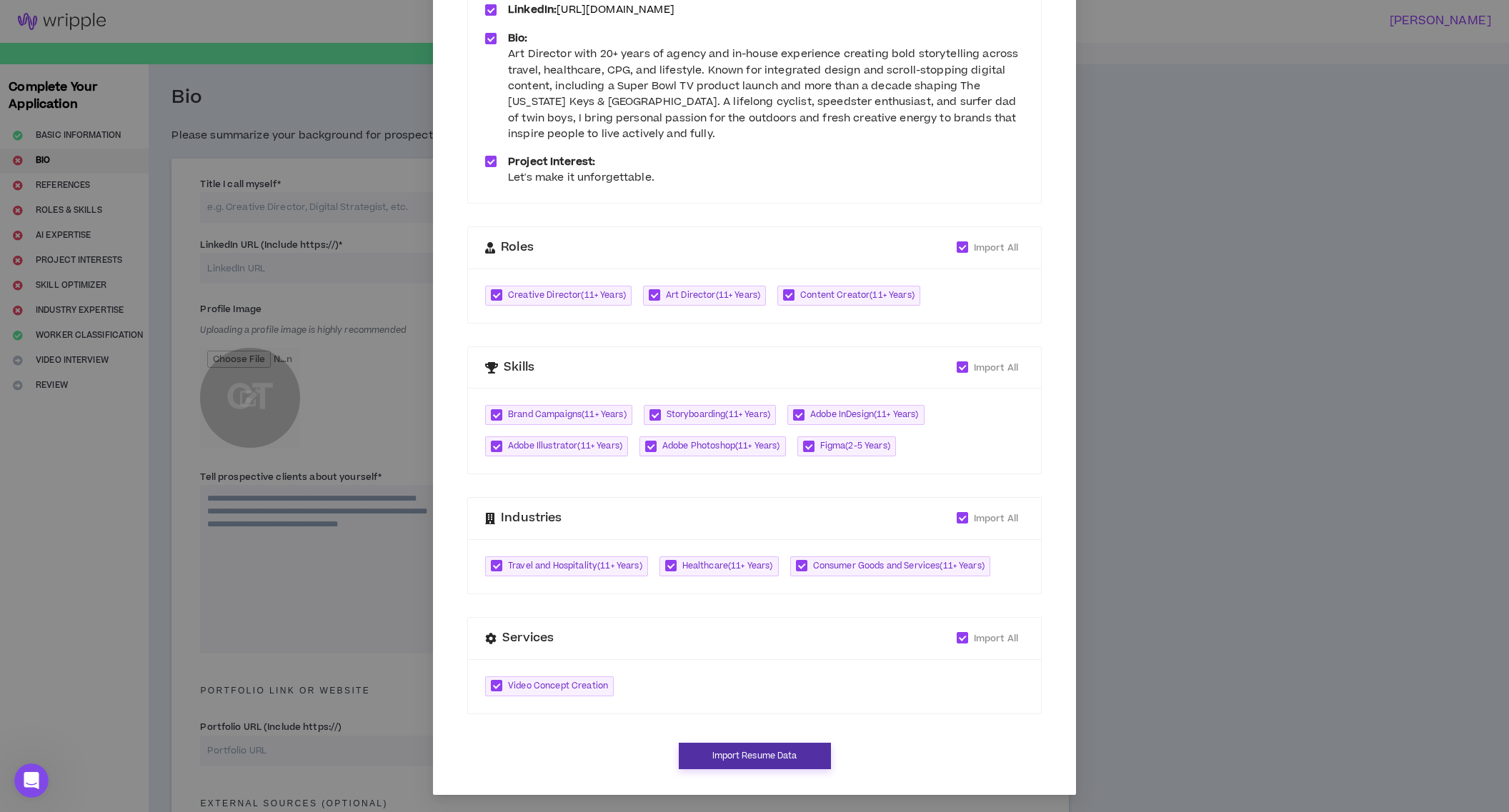
click at [775, 753] on button "Import Resume Data" at bounding box center [755, 755] width 153 height 26
type input "[URL][DOMAIN_NAME]"
type textarea "**********"
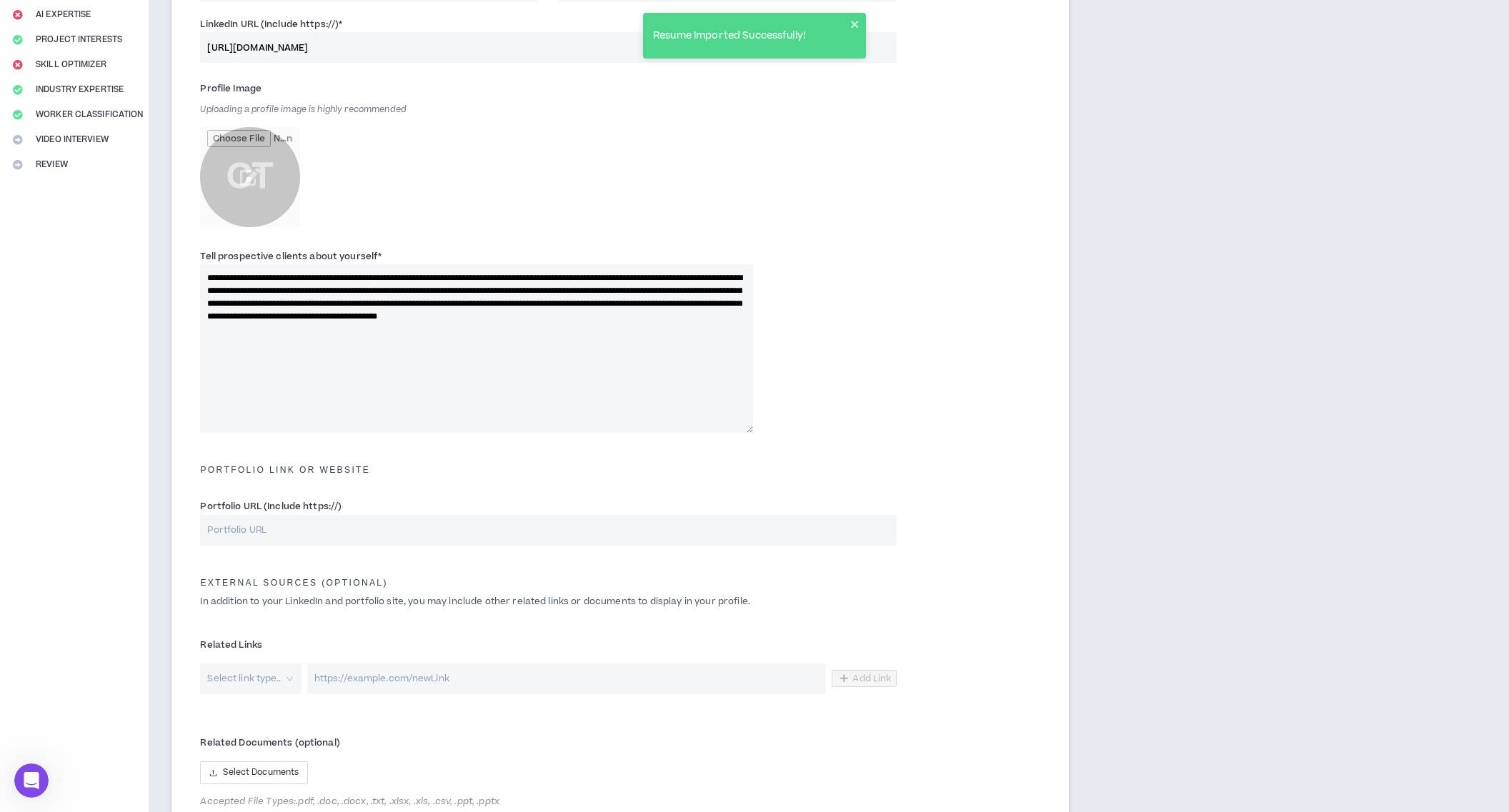
scroll to position [222, 0]
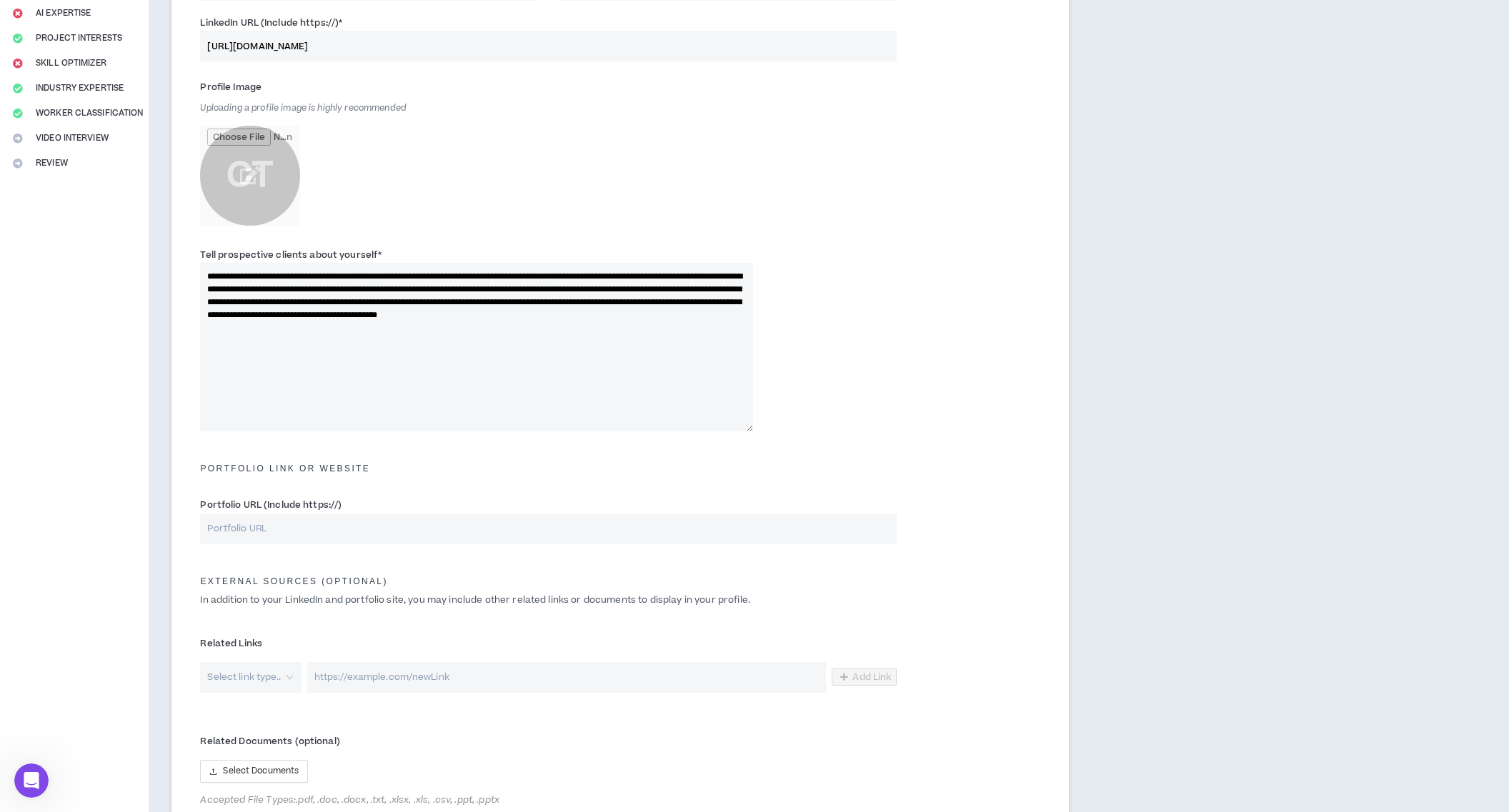
click at [344, 522] on input "Portfolio URL (Include https://)" at bounding box center [548, 528] width 697 height 30
paste input "[URL][DOMAIN_NAME]"
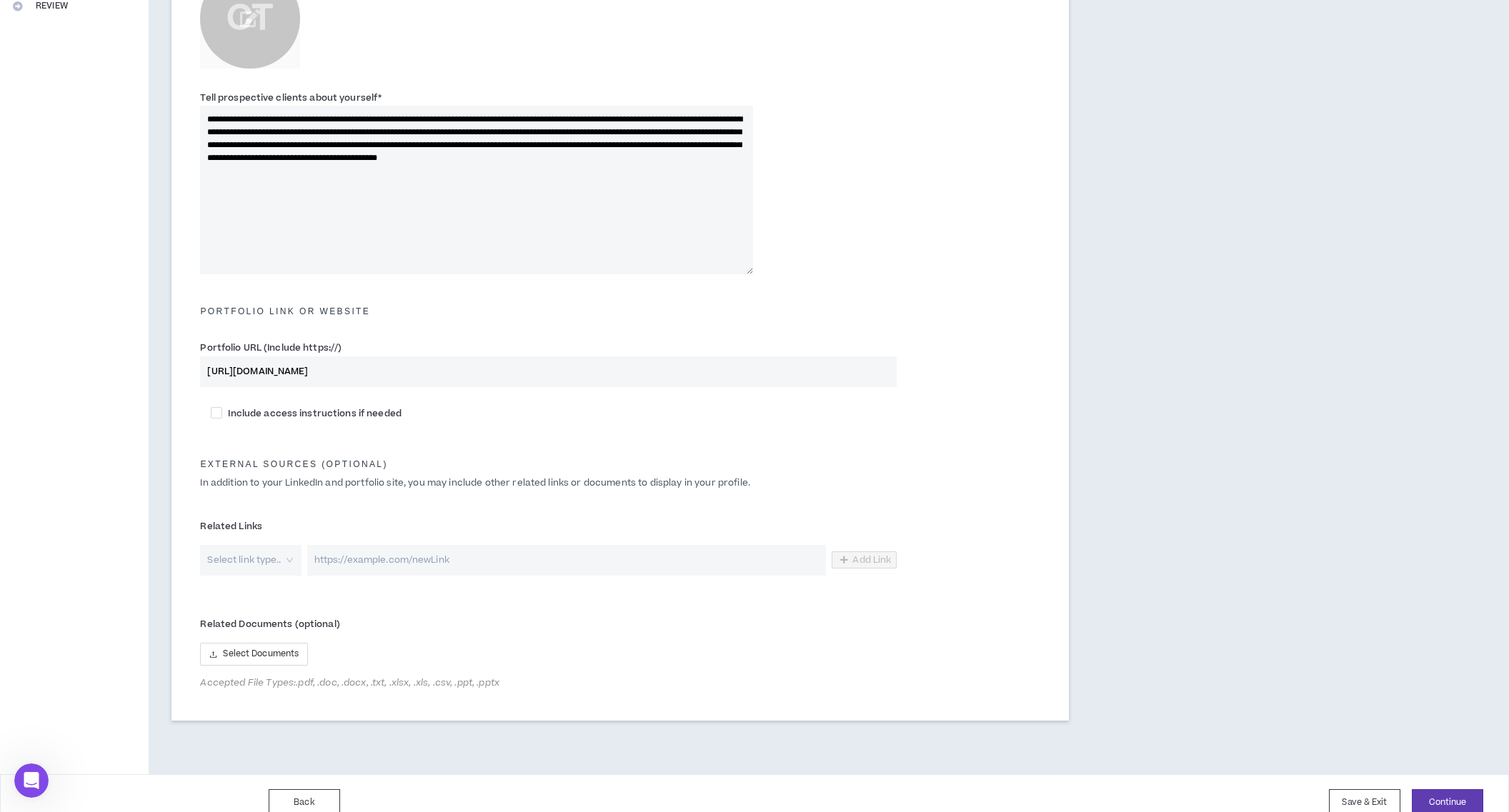
scroll to position [380, 0]
type input "[URL][DOMAIN_NAME]"
click at [277, 558] on input "search" at bounding box center [245, 559] width 75 height 30
click at [269, 592] on span "Website" at bounding box center [251, 592] width 84 height 16
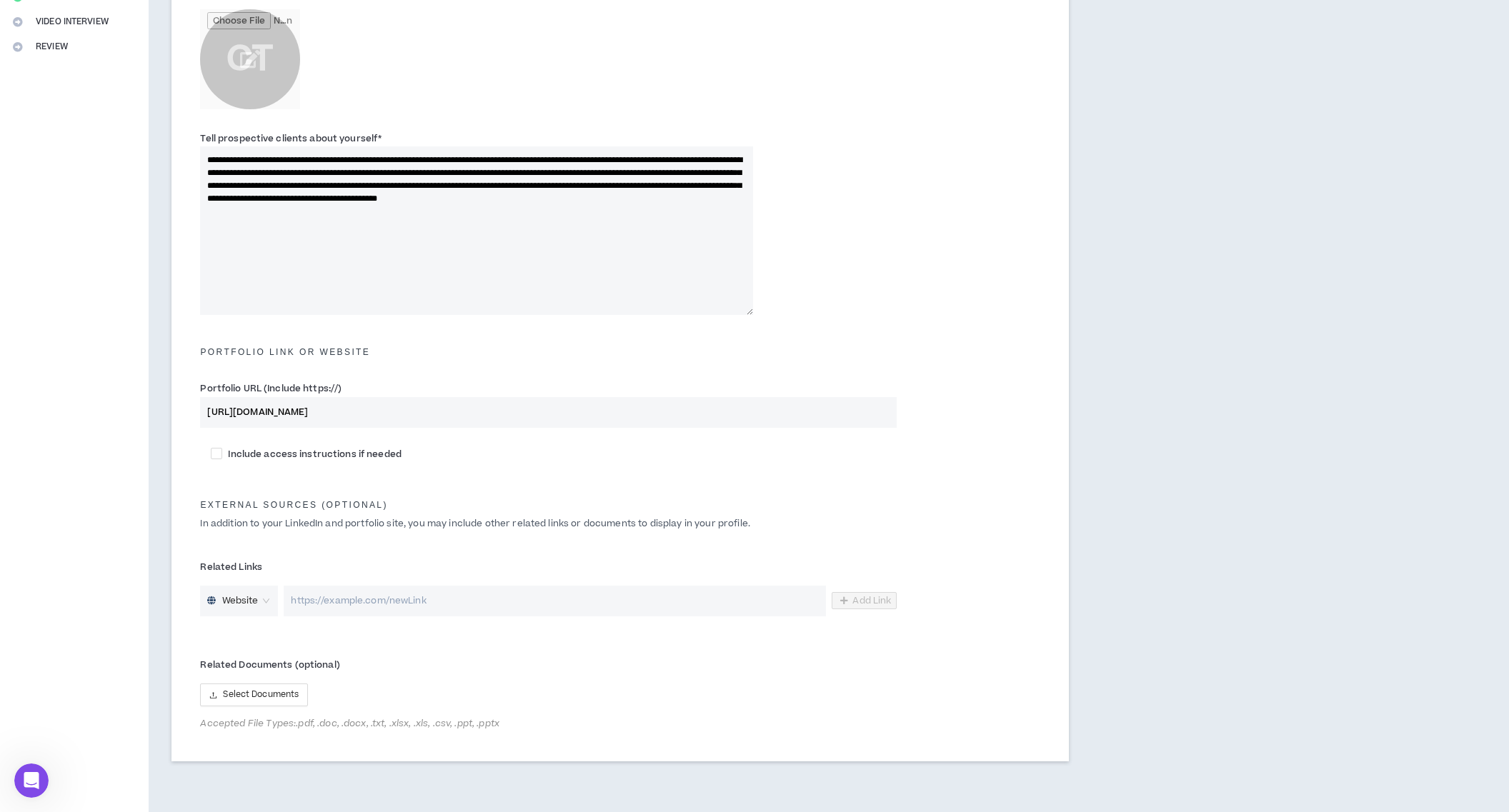
scroll to position [398, 0]
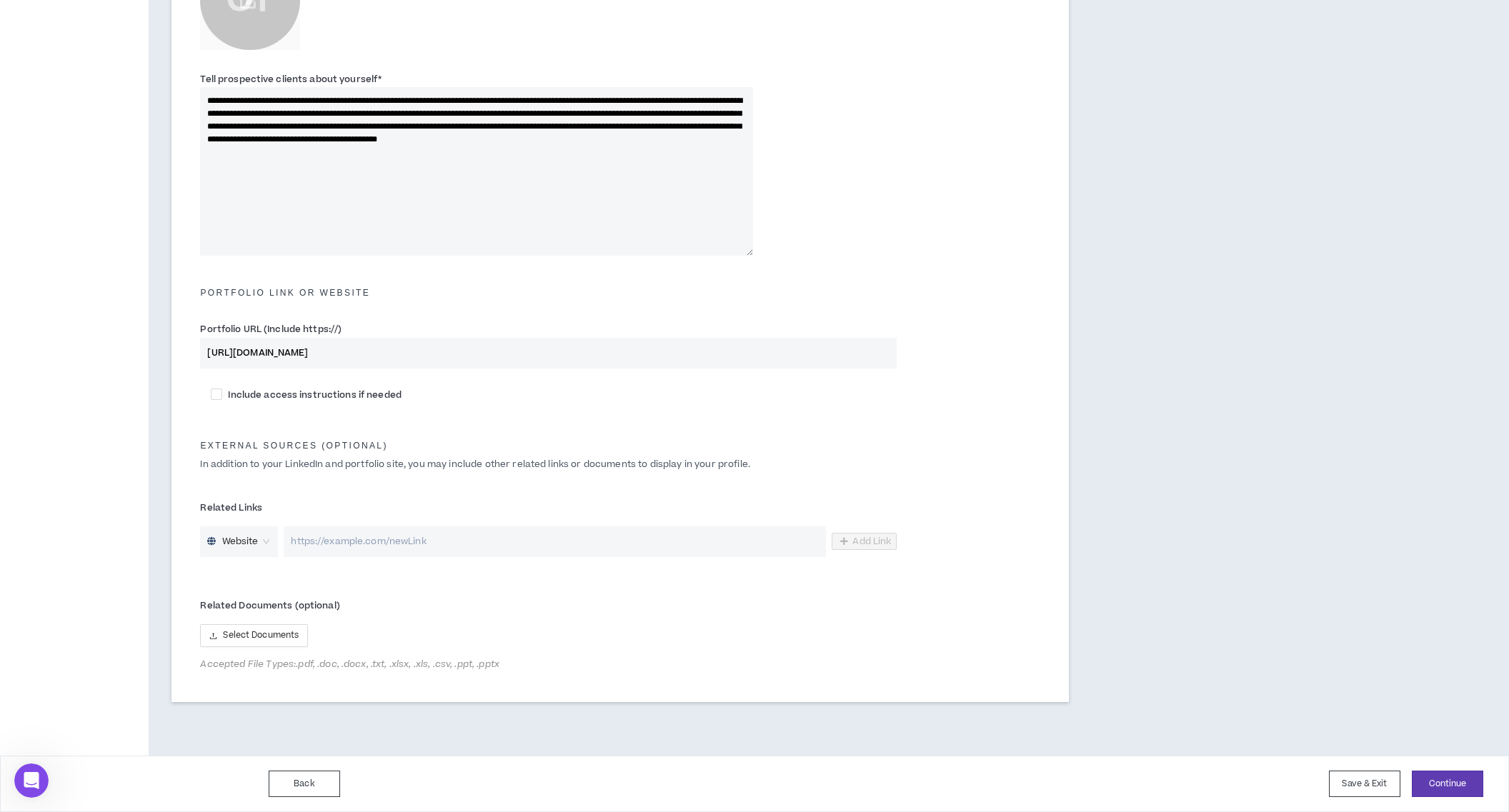
click at [364, 542] on input "url" at bounding box center [555, 541] width 542 height 30
paste input "[URL][DOMAIN_NAME]"
type input "[URL][DOMAIN_NAME]"
click at [878, 544] on span "Add Link" at bounding box center [871, 542] width 38 height 12
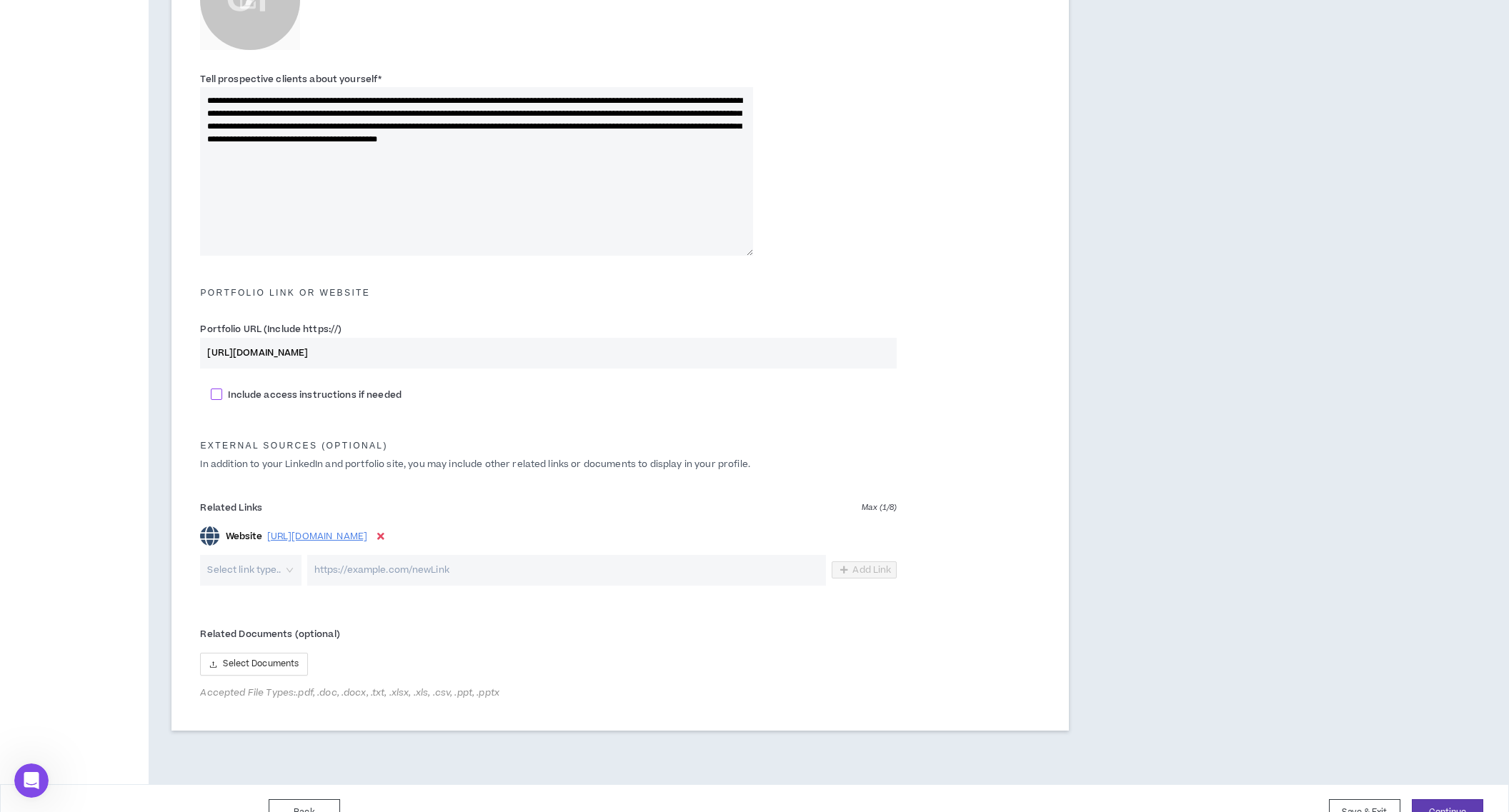
click at [222, 388] on span "Include access instructions if needed" at bounding box center [314, 394] width 184 height 13
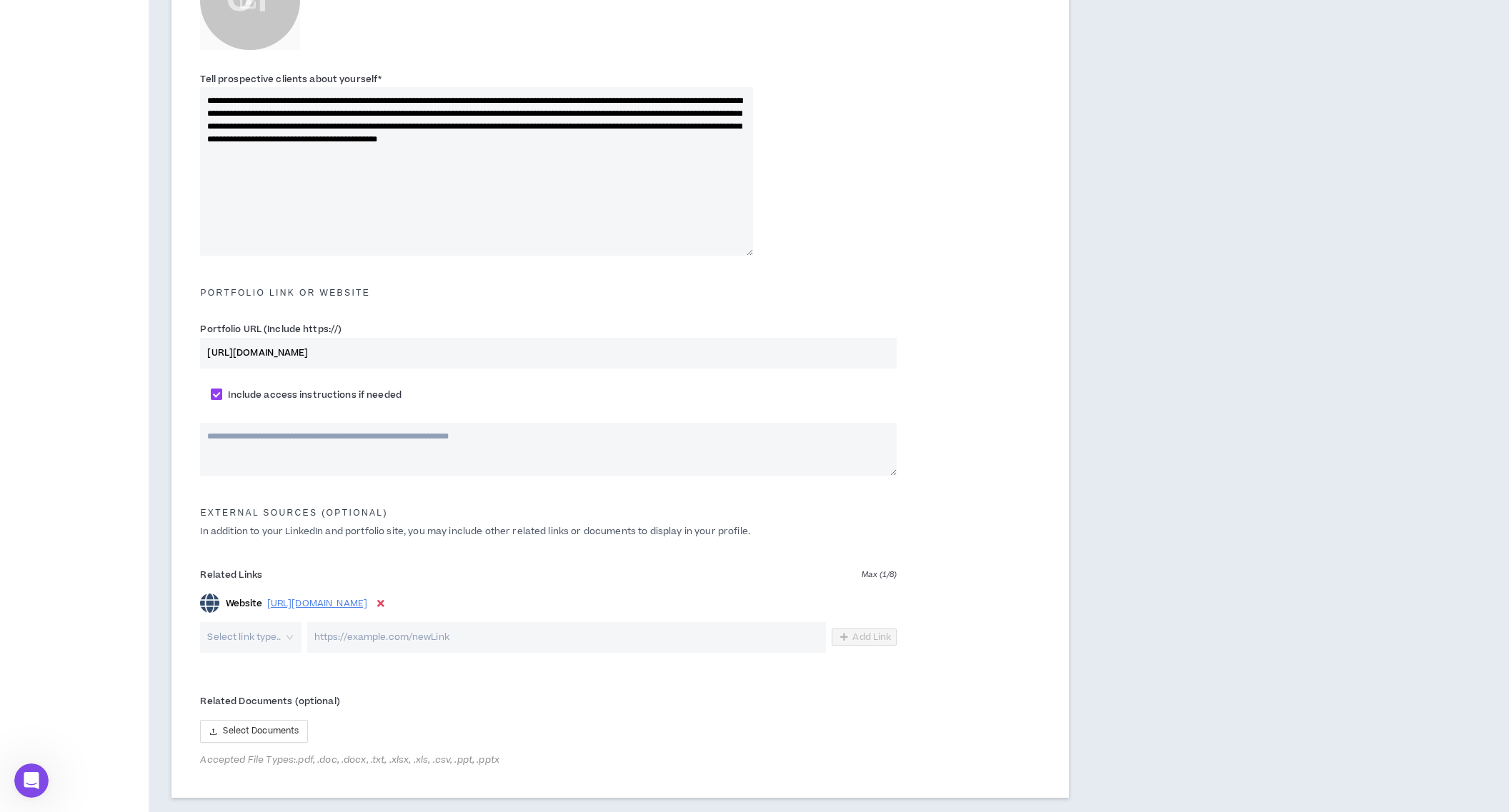
click at [217, 391] on span at bounding box center [216, 394] width 12 height 12
checkbox input "*****"
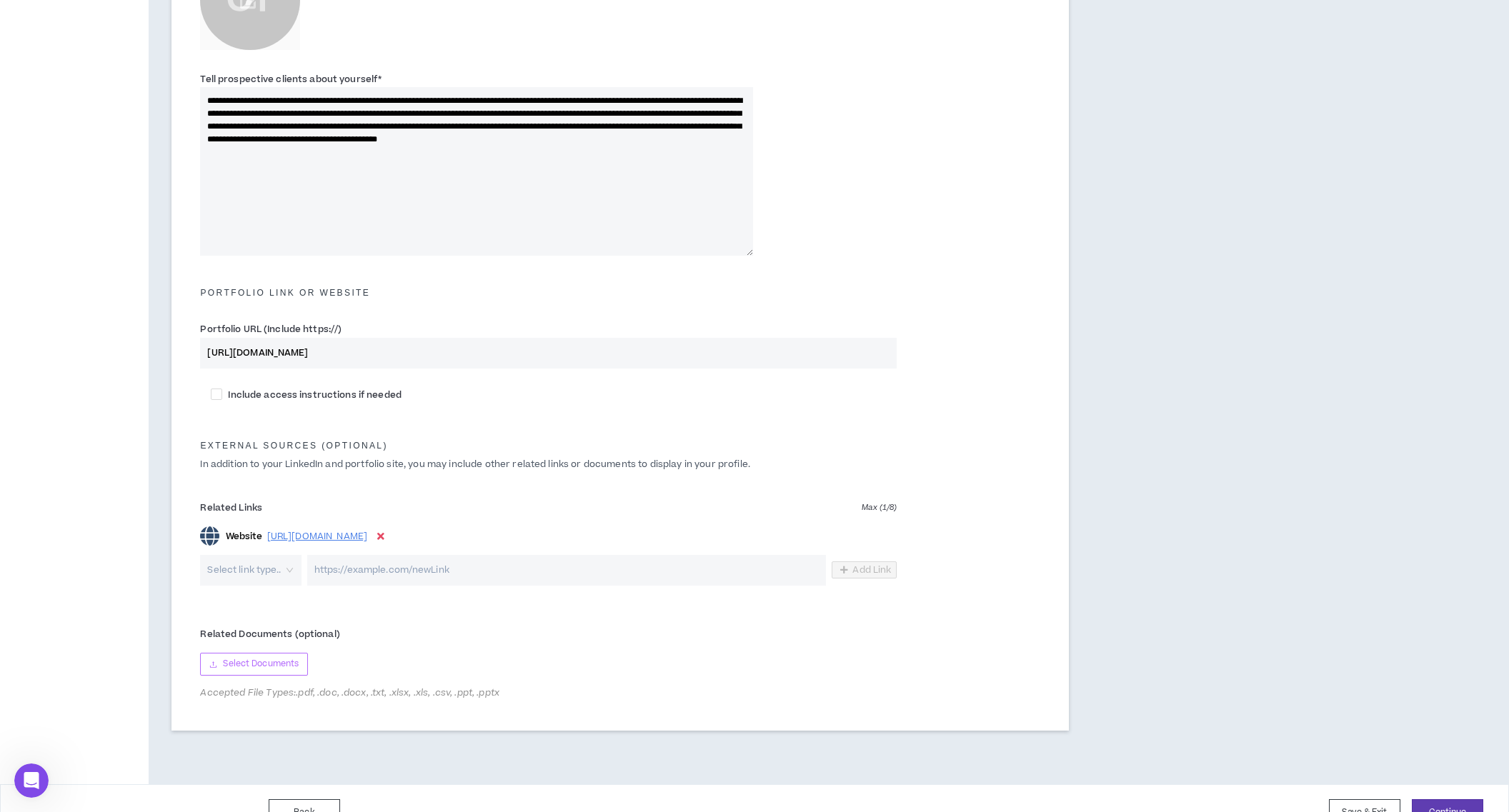
click at [246, 666] on span "Select Documents" at bounding box center [260, 664] width 75 height 14
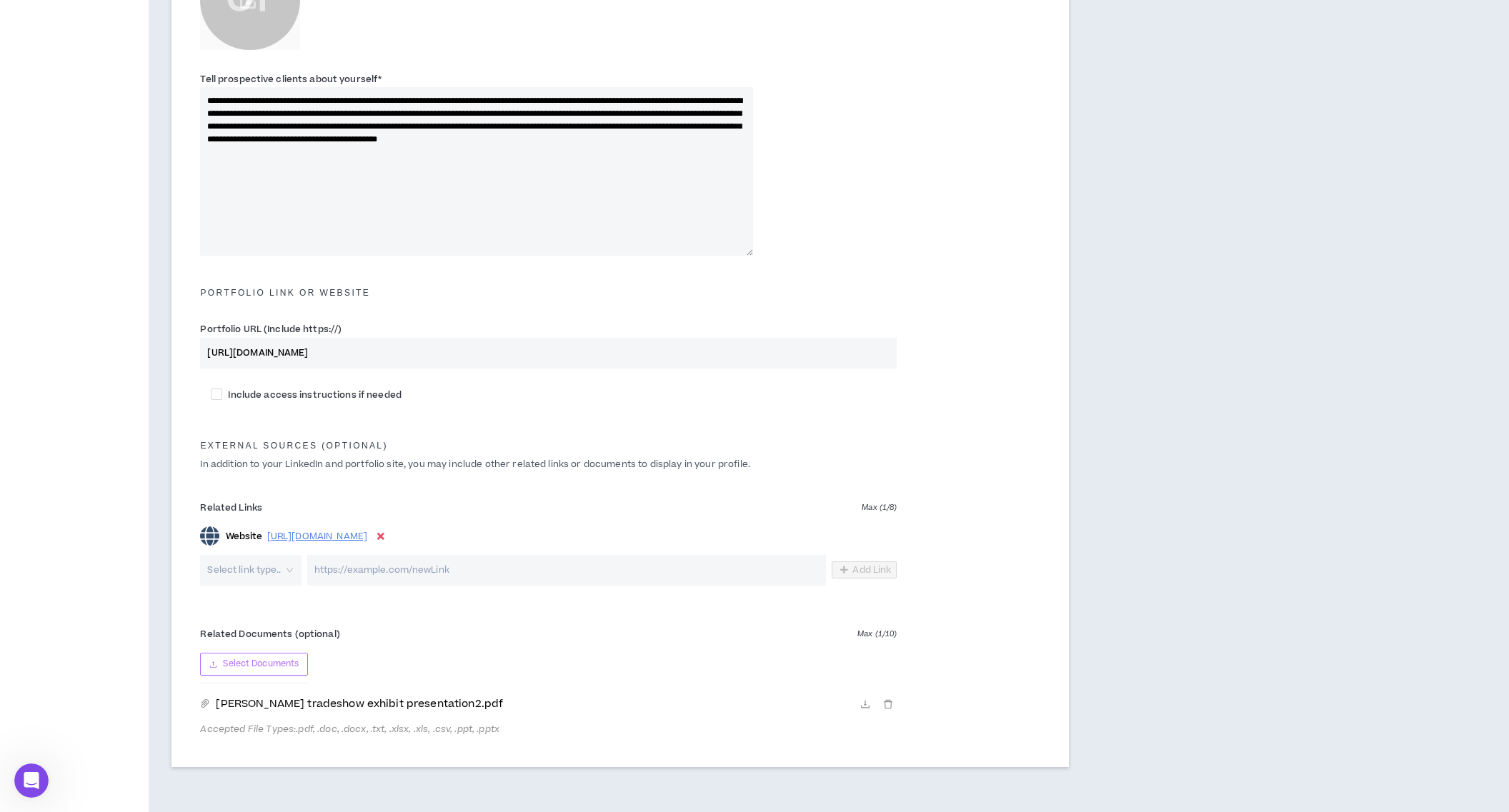
click at [276, 666] on span "Select Documents" at bounding box center [260, 664] width 75 height 14
click at [379, 653] on div "Related Documents (optional) Max ( 1 / 10 ) Select Documents [PERSON_NAME] trad…" at bounding box center [548, 679] width 697 height 113
click at [295, 659] on span "Select Documents" at bounding box center [260, 664] width 75 height 14
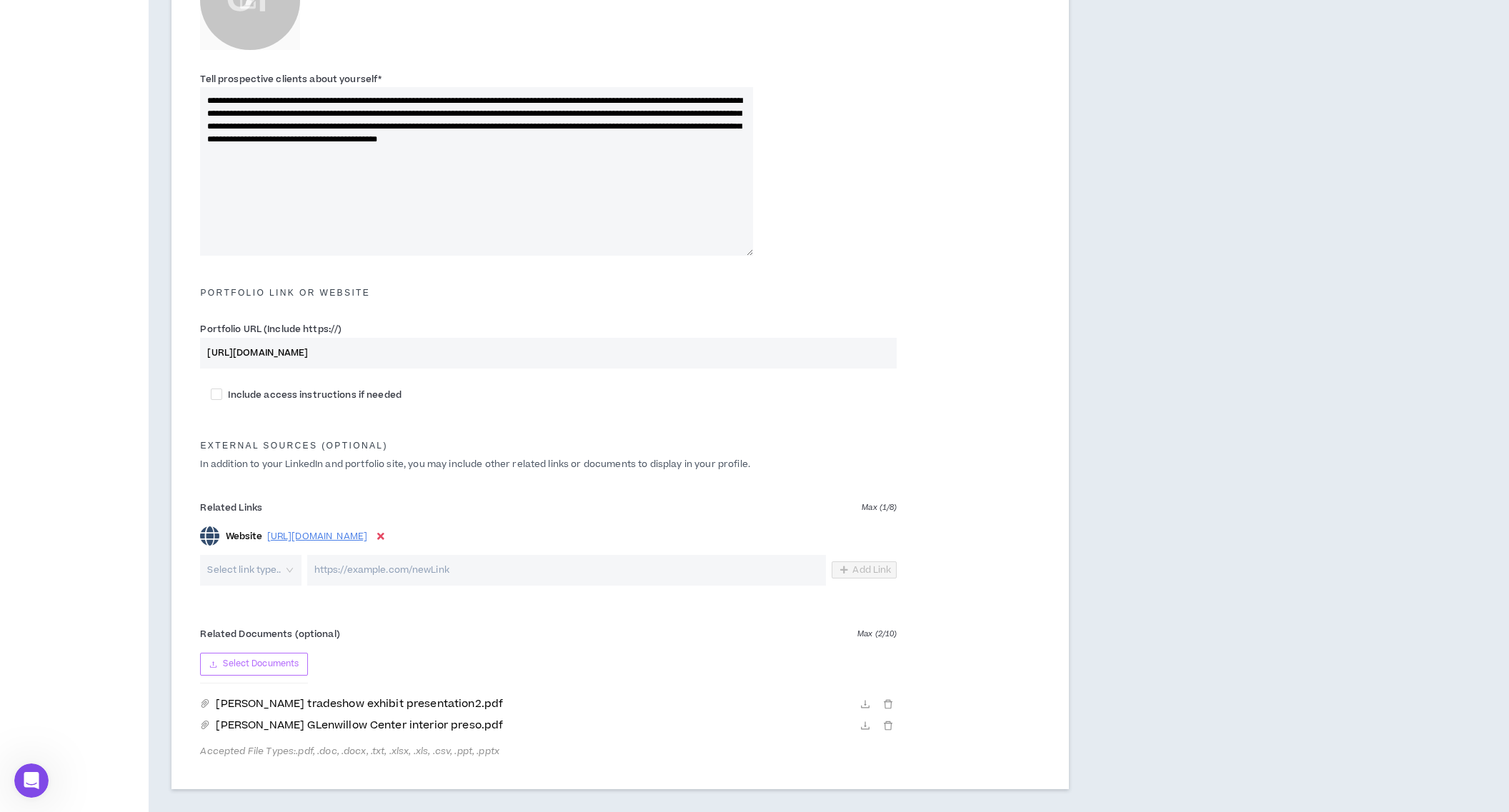
click at [283, 663] on span "Select Documents" at bounding box center [260, 664] width 75 height 14
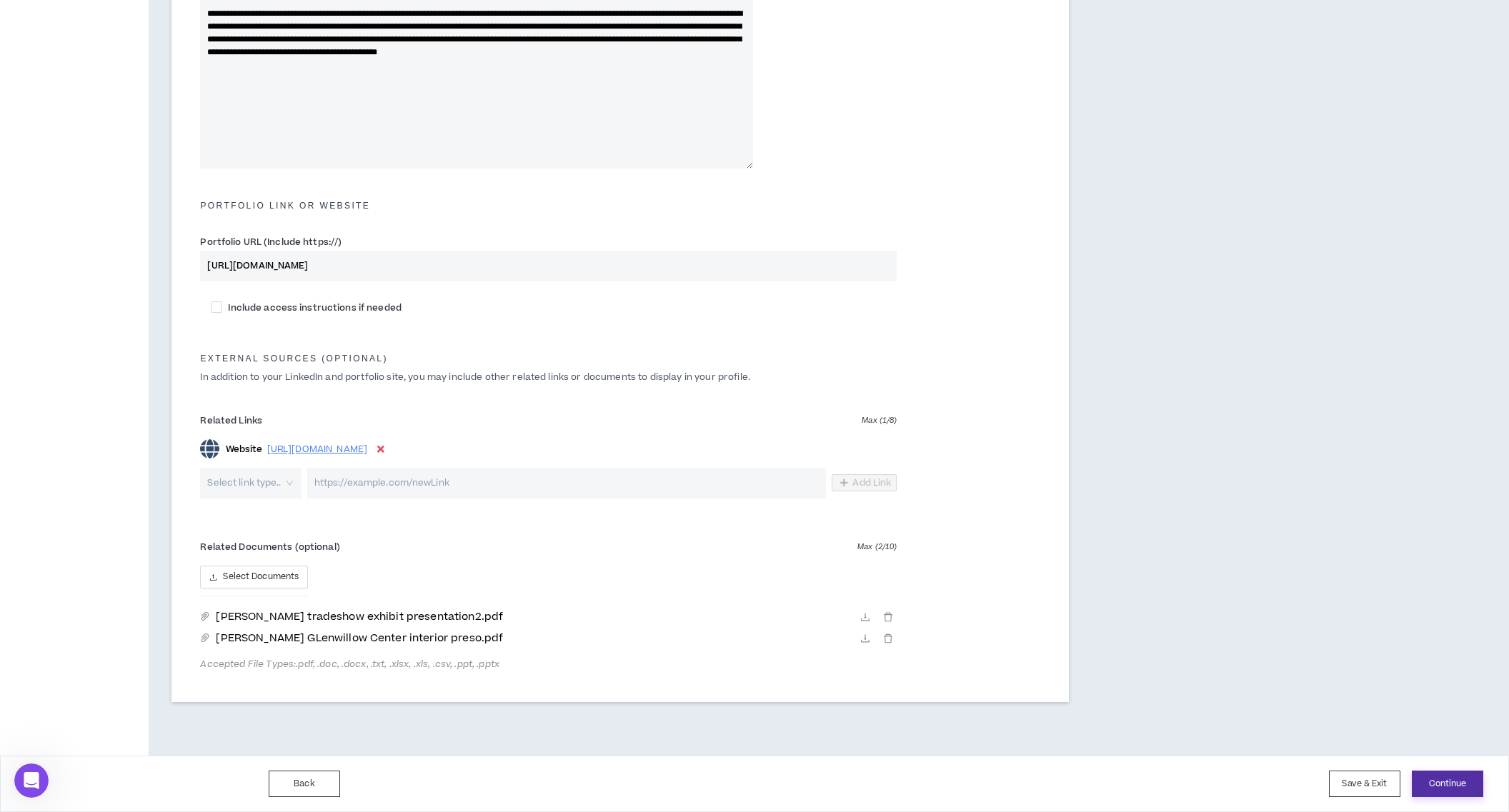
click at [1449, 789] on button "Continue" at bounding box center [1447, 784] width 71 height 26
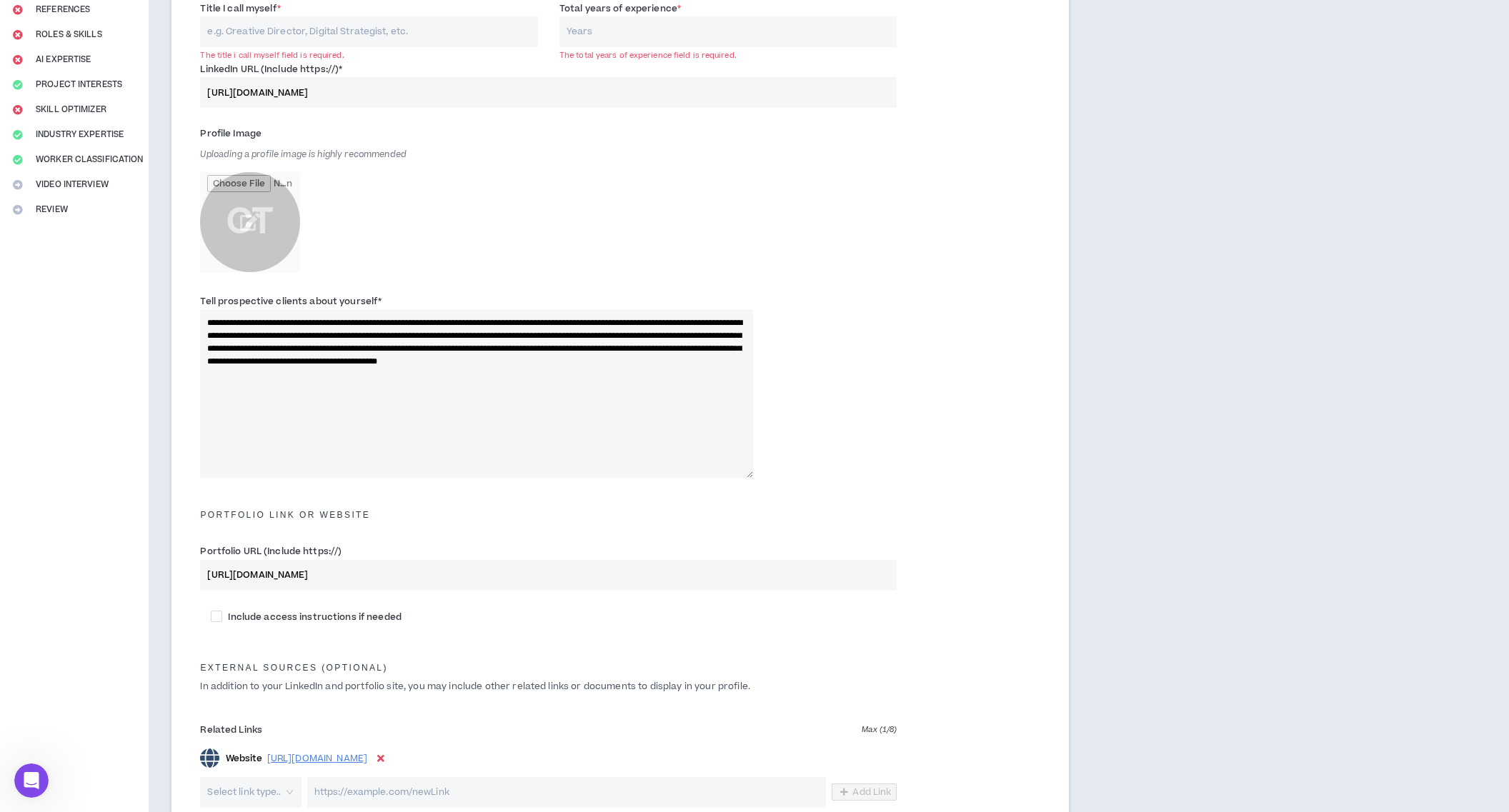
scroll to position [0, 0]
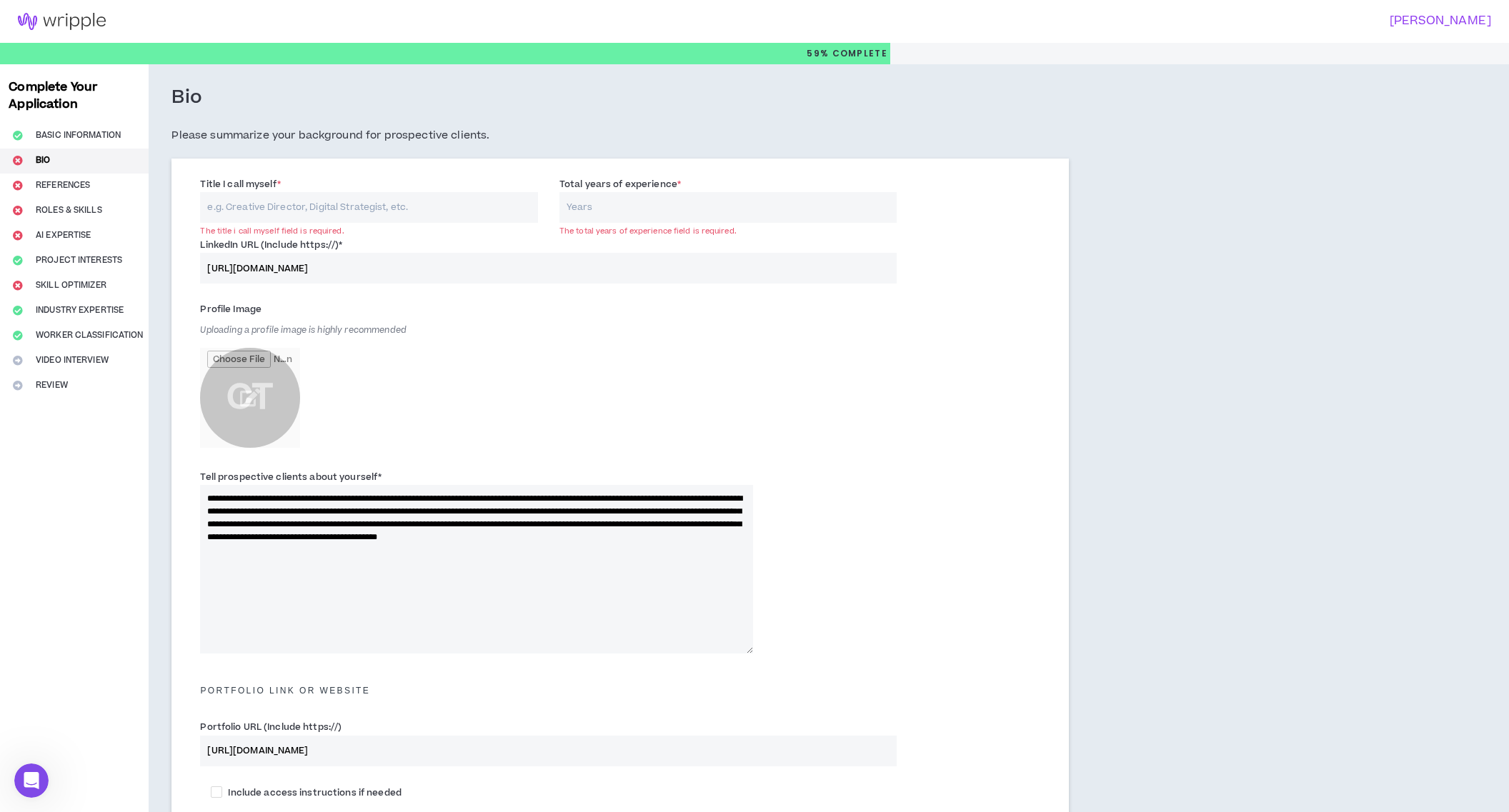
click at [314, 206] on input "Title I call myself *" at bounding box center [368, 206] width 338 height 30
type input "creative Director"
click at [649, 209] on input "Total years of experience *" at bounding box center [728, 206] width 338 height 30
type input "25"
click at [271, 396] on input "file" at bounding box center [250, 398] width 100 height 100
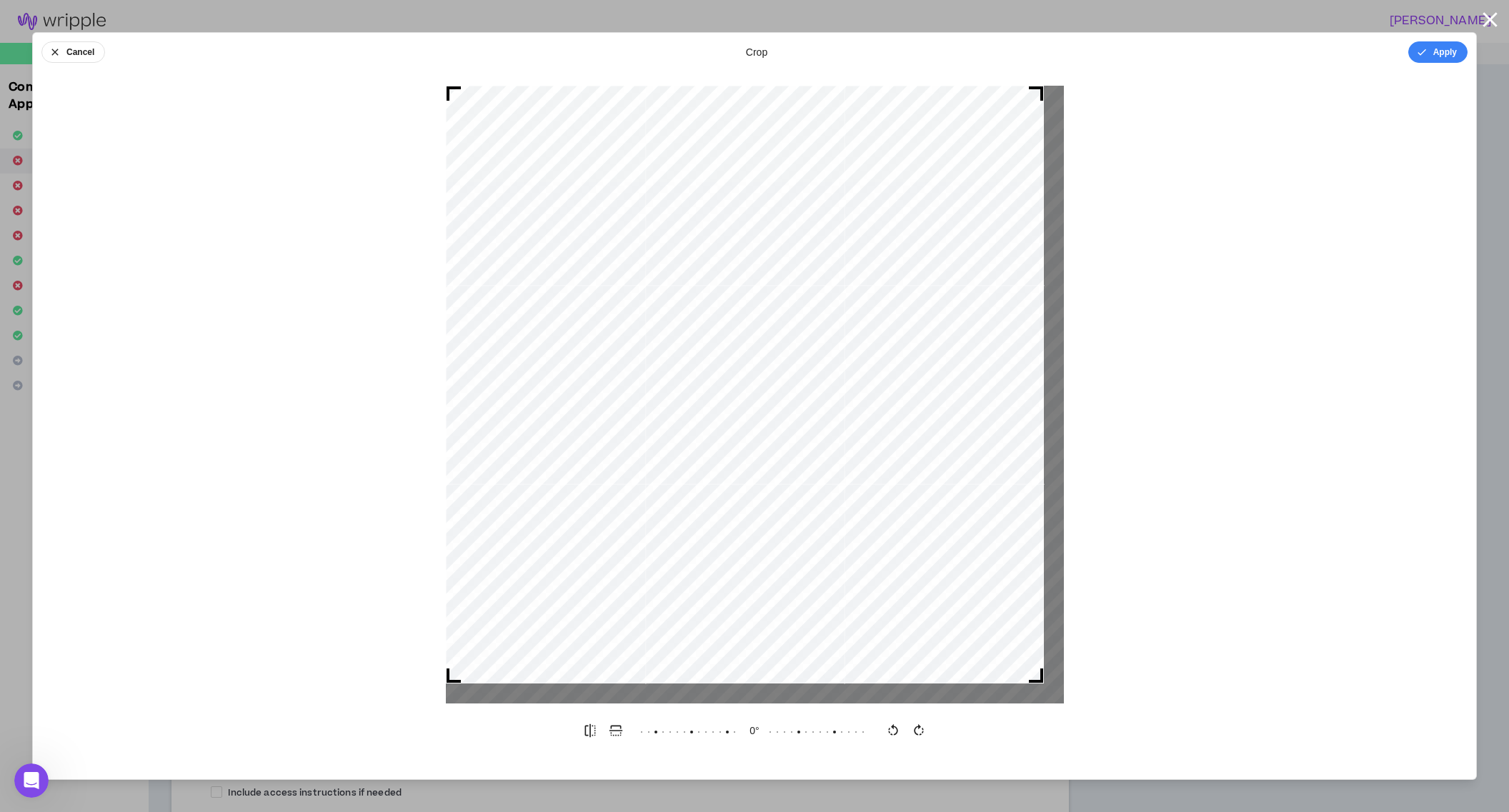
drag, startPoint x: 1056, startPoint y: 690, endPoint x: 993, endPoint y: 666, distance: 67.4
click at [1047, 675] on div at bounding box center [755, 395] width 618 height 618
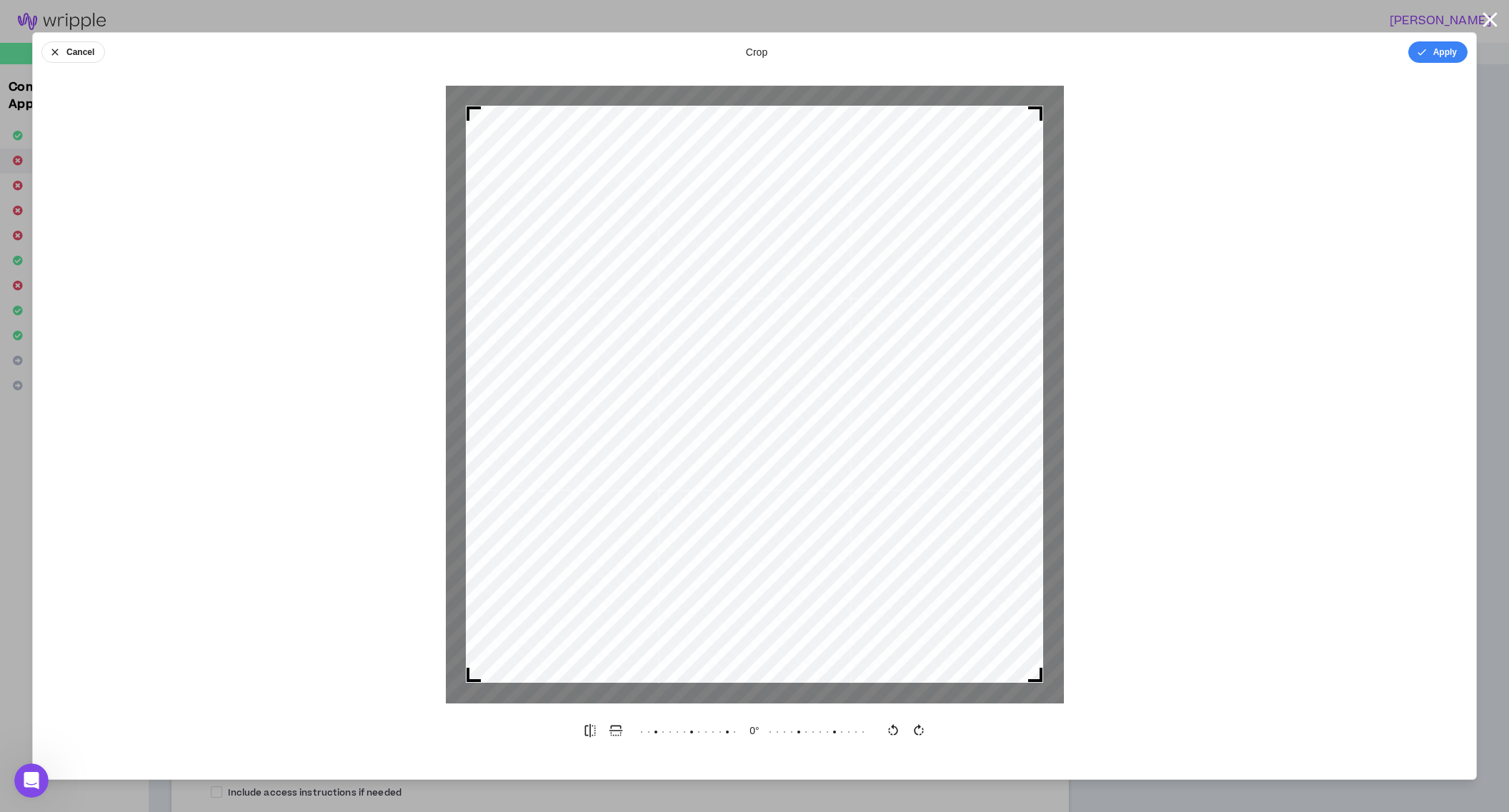
drag, startPoint x: 451, startPoint y: 91, endPoint x: 461, endPoint y: 100, distance: 13.5
click at [461, 100] on div at bounding box center [755, 395] width 618 height 618
click at [1437, 49] on button "Apply" at bounding box center [1438, 52] width 60 height 22
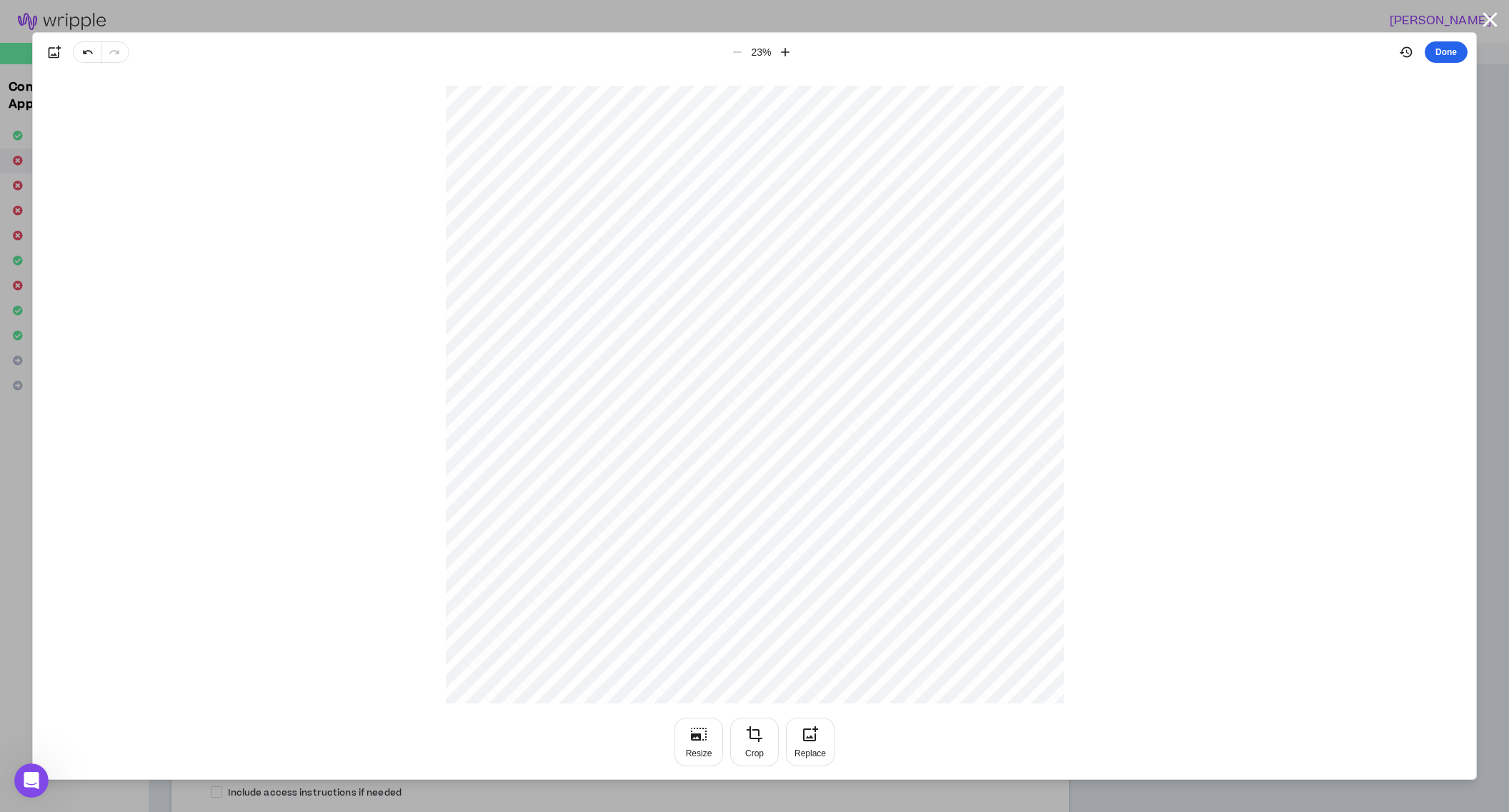
click at [1453, 51] on button "Done" at bounding box center [1446, 52] width 43 height 22
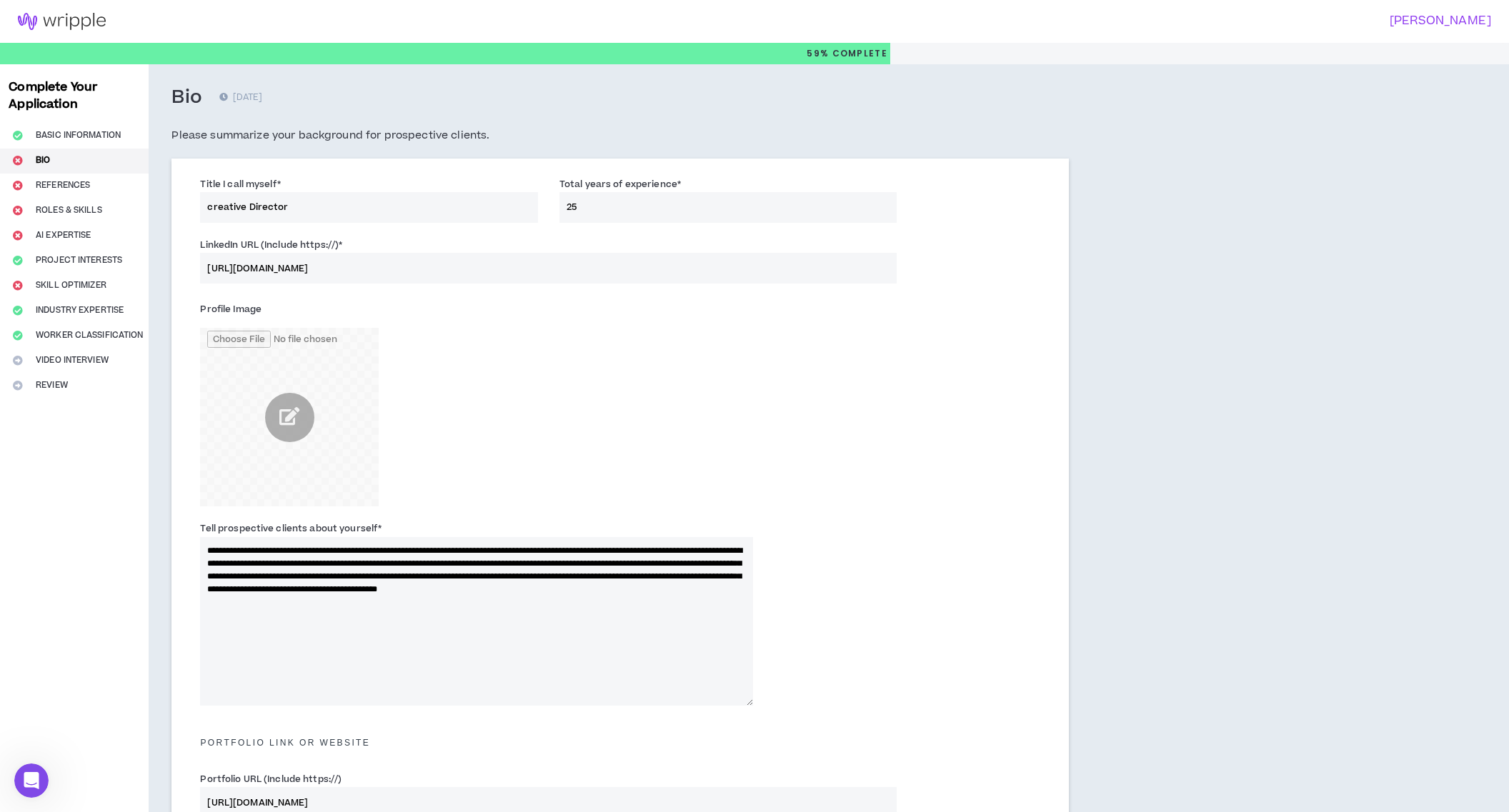
click at [207, 548] on textarea "**********" at bounding box center [476, 621] width 553 height 168
click at [478, 600] on textarea "**********" at bounding box center [476, 621] width 553 height 168
click at [484, 600] on textarea "**********" at bounding box center [476, 621] width 553 height 168
drag, startPoint x: 711, startPoint y: 603, endPoint x: 699, endPoint y: 604, distance: 12.0
click at [698, 603] on textarea "**********" at bounding box center [476, 621] width 553 height 168
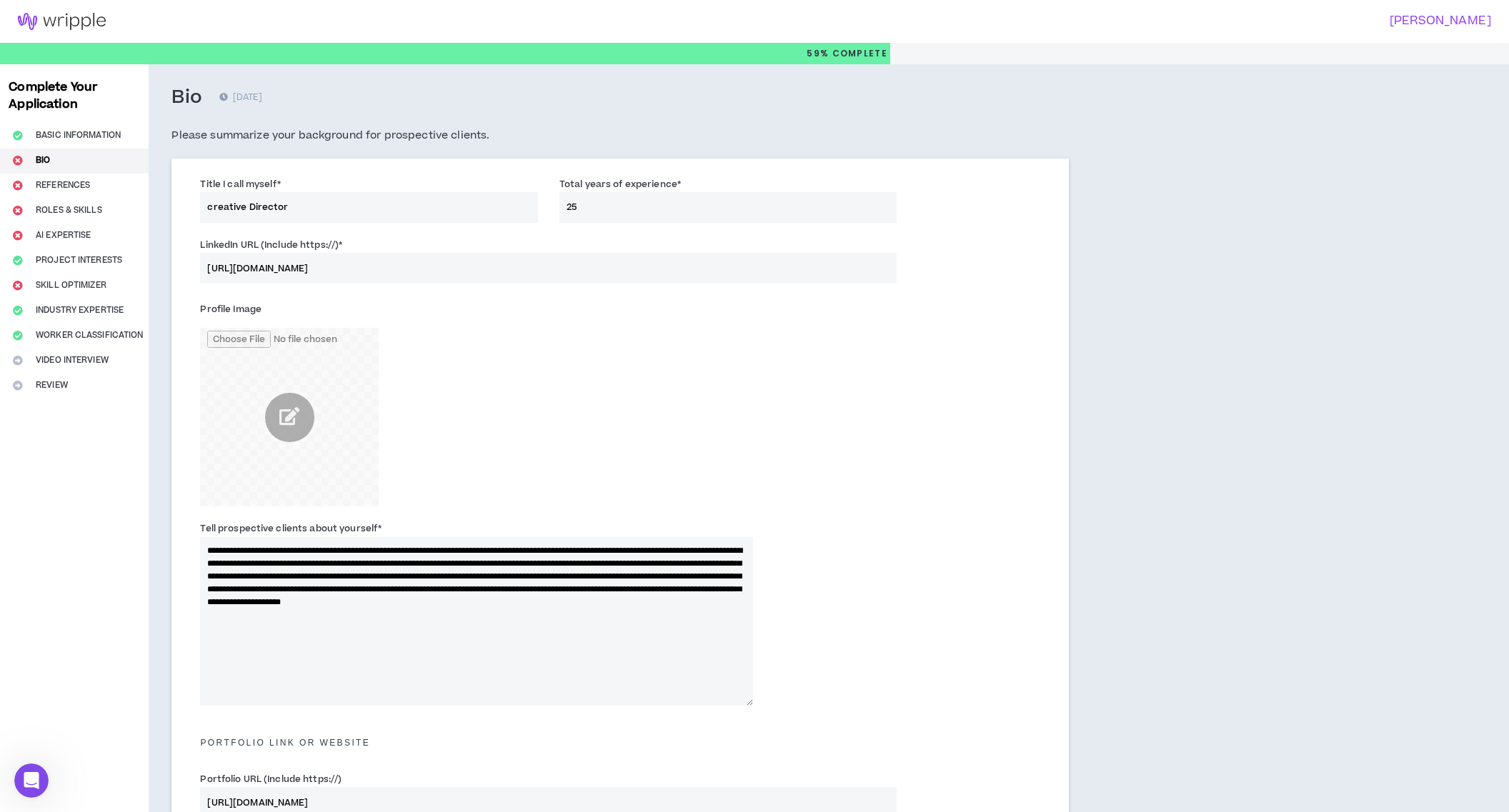
click at [440, 613] on textarea "**********" at bounding box center [476, 621] width 553 height 168
drag, startPoint x: 443, startPoint y: 602, endPoint x: 485, endPoint y: 669, distance: 79.1
click at [484, 669] on textarea "**********" at bounding box center [476, 621] width 553 height 168
paste textarea "**********"
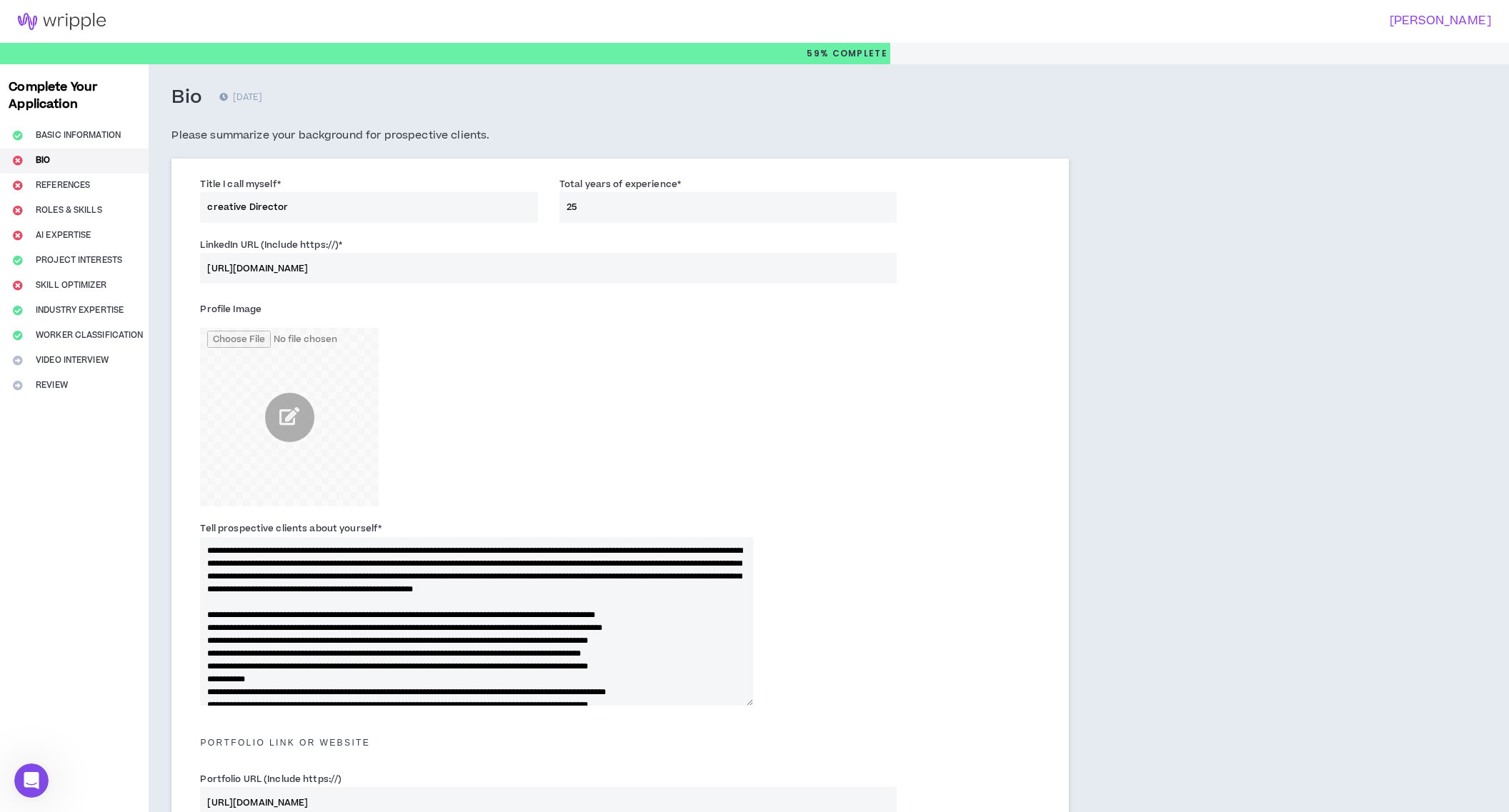
scroll to position [44, 0]
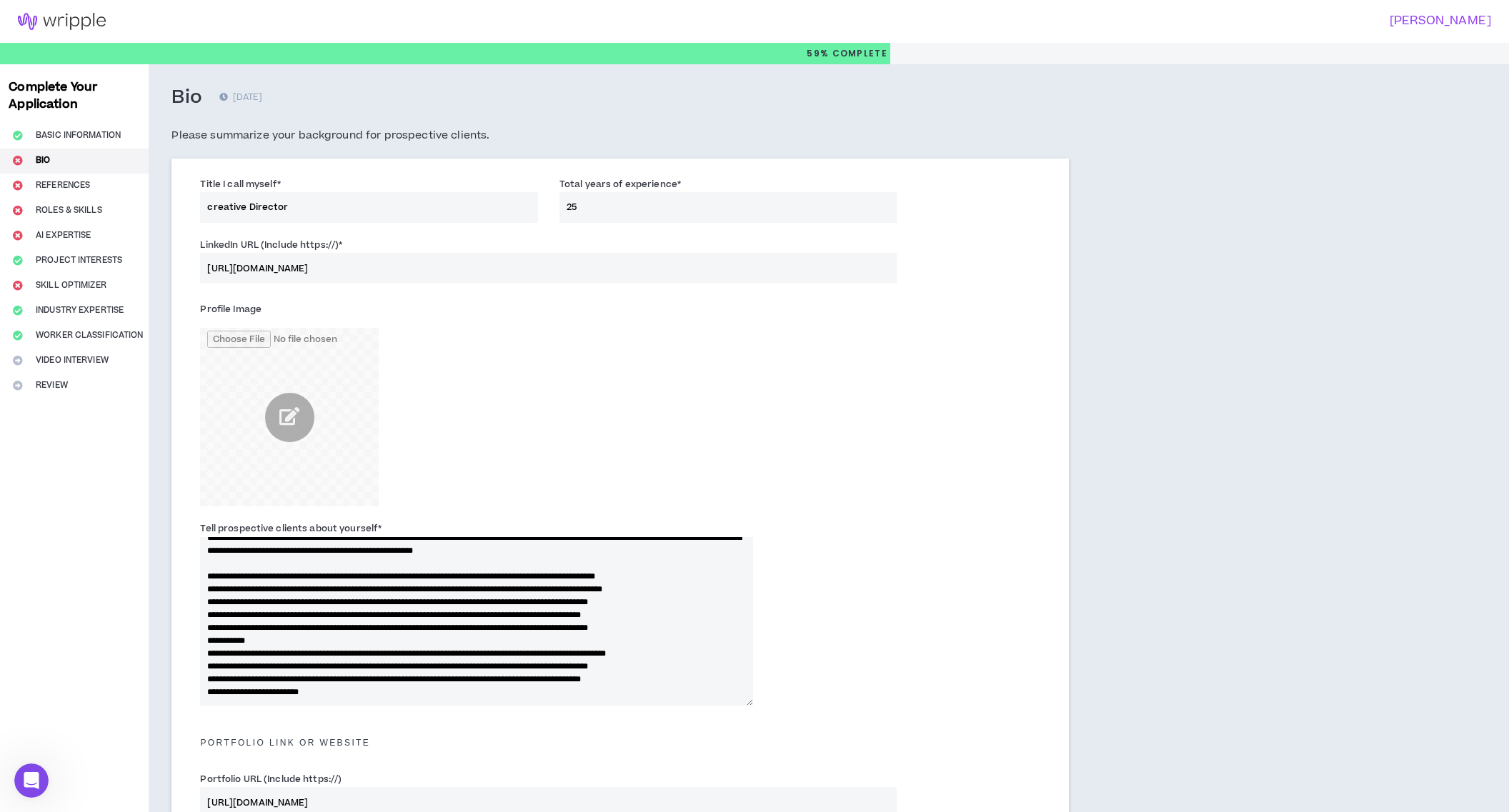
click at [291, 570] on textarea "Tell prospective clients about yourself *" at bounding box center [476, 621] width 553 height 168
click at [331, 650] on textarea "Tell prospective clients about yourself *" at bounding box center [476, 621] width 553 height 168
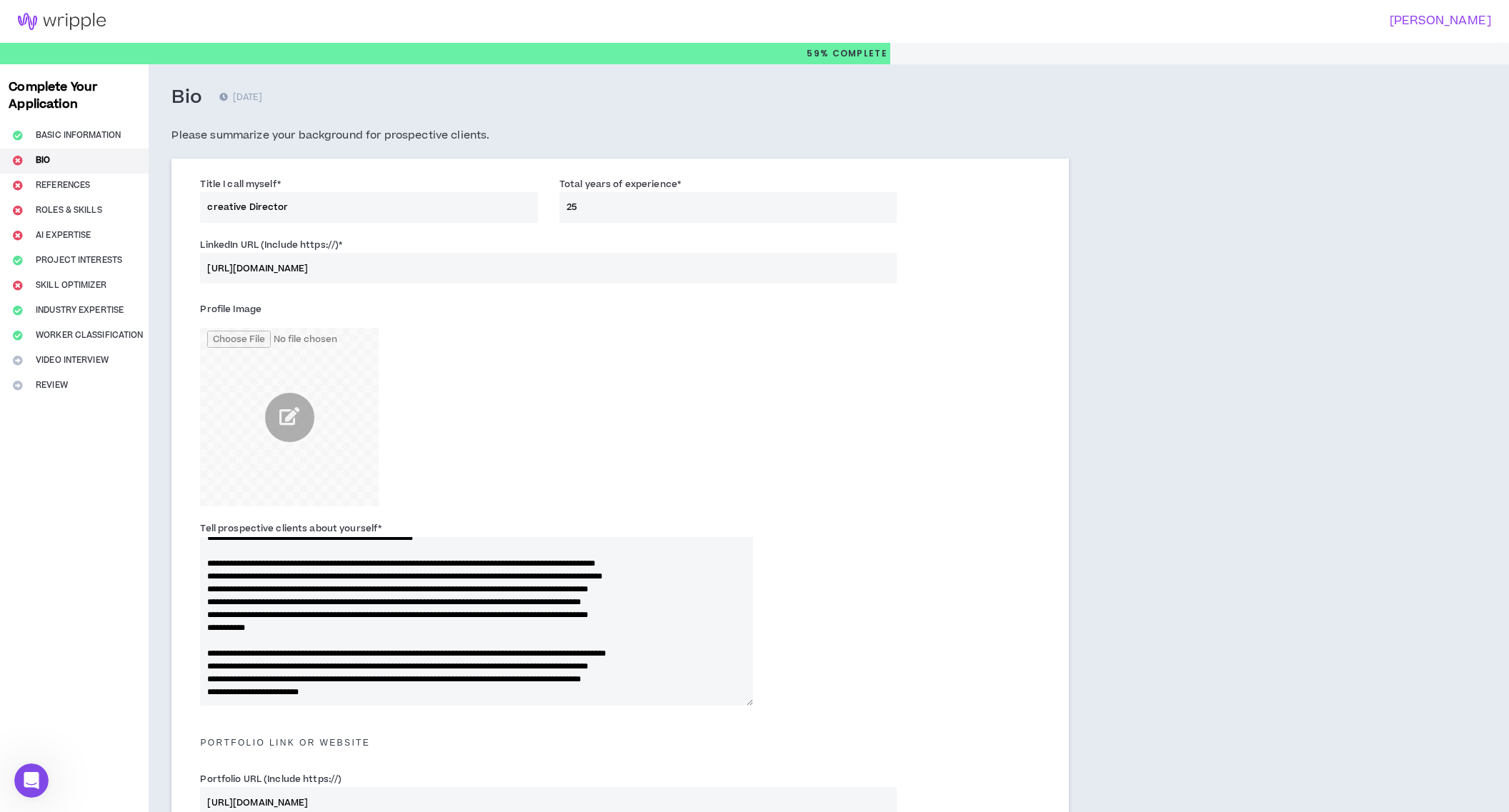
scroll to position [0, 0]
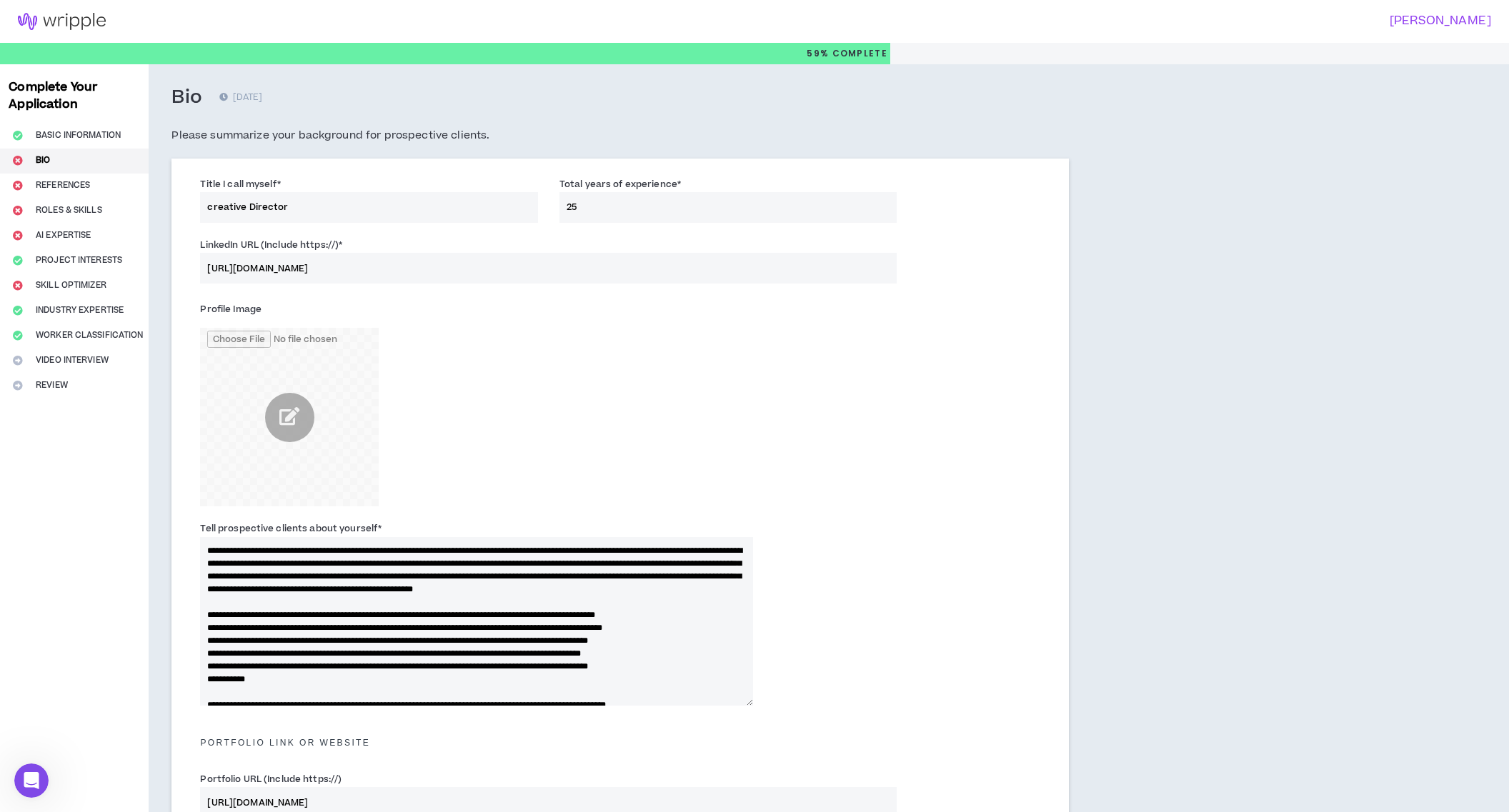
type textarea "**********"
click at [984, 625] on div "Tell prospective clients about yourself *" at bounding box center [620, 616] width 862 height 199
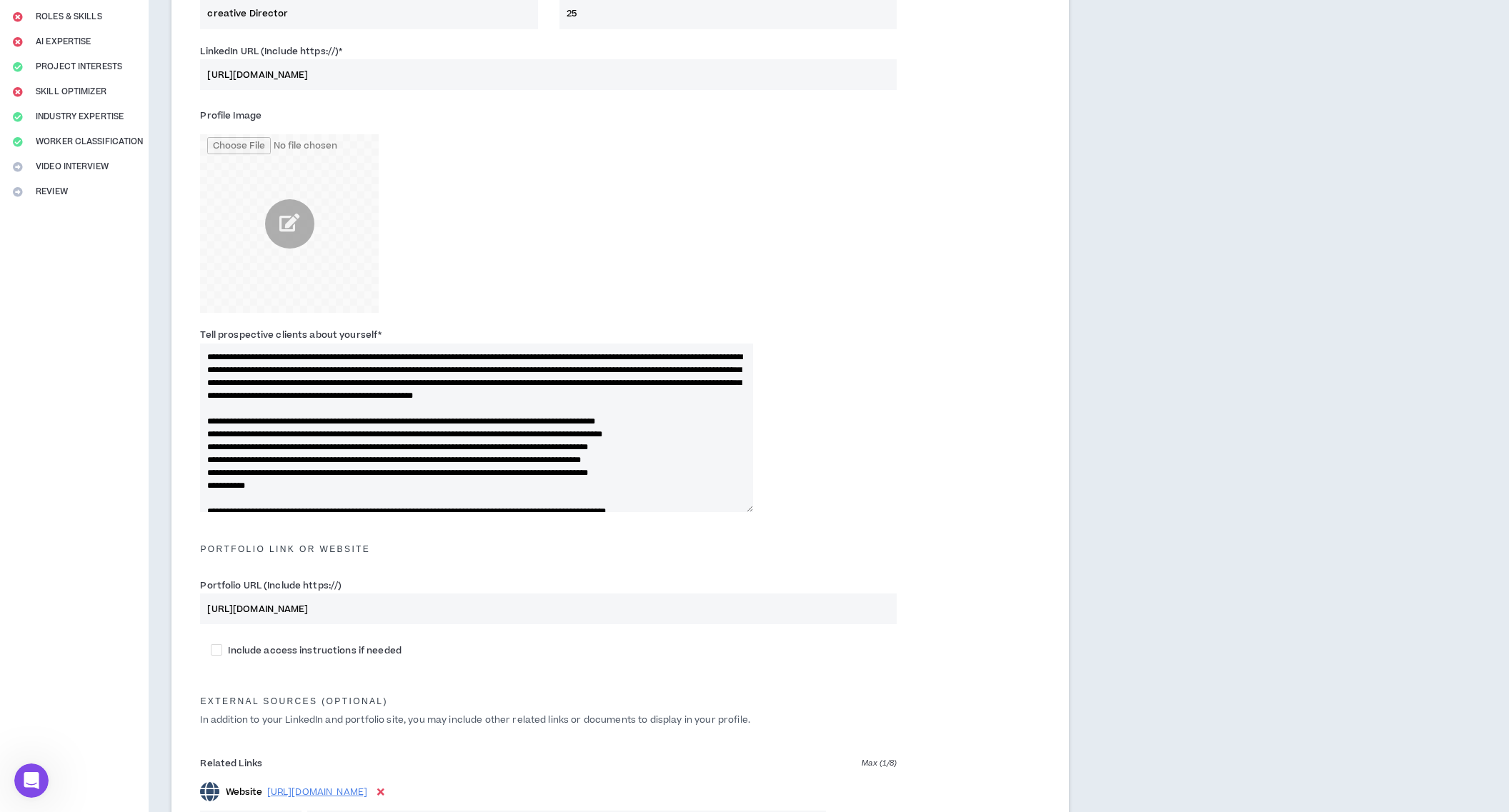
scroll to position [536, 0]
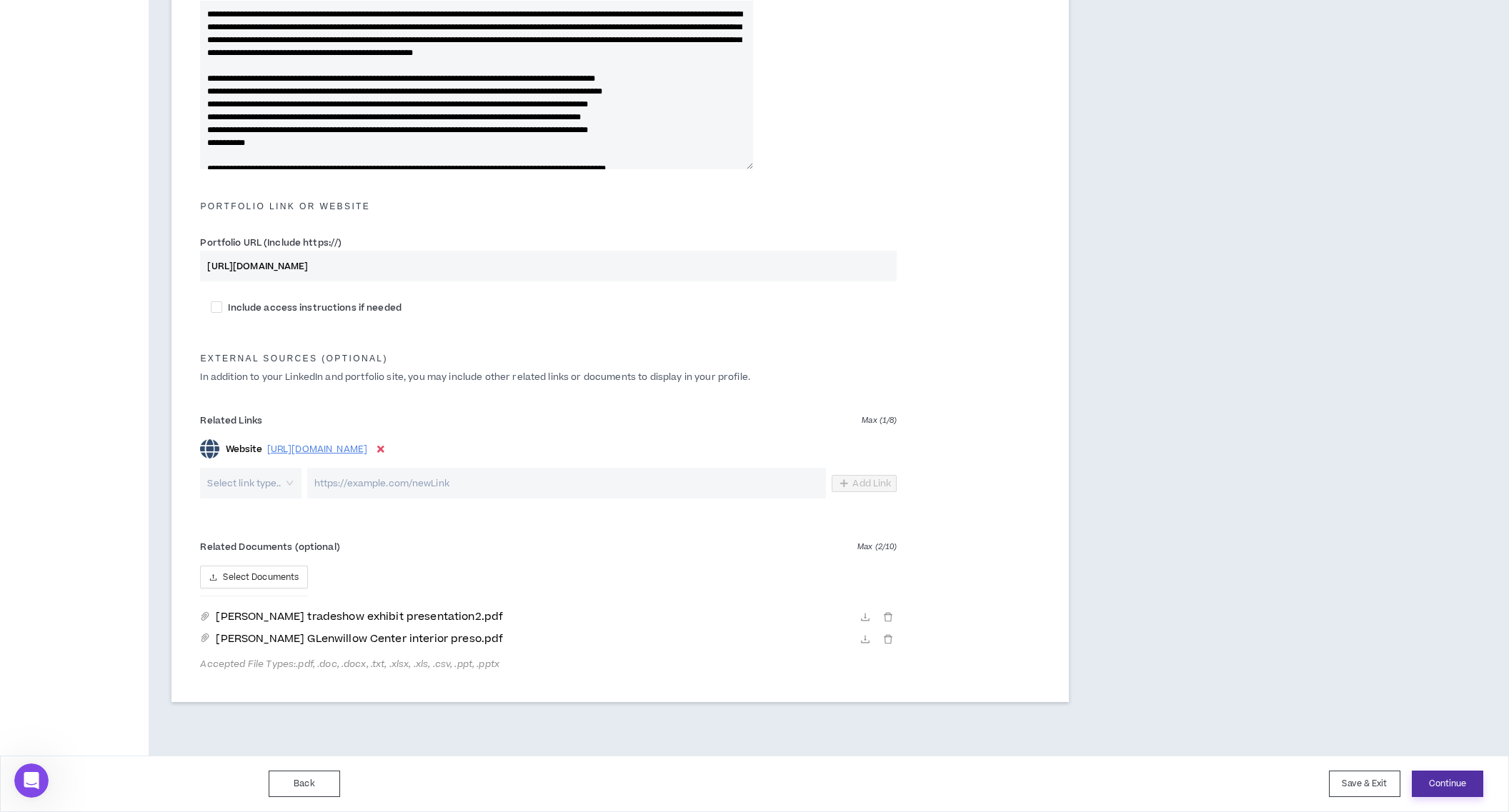
click at [1467, 789] on button "Continue" at bounding box center [1447, 784] width 71 height 26
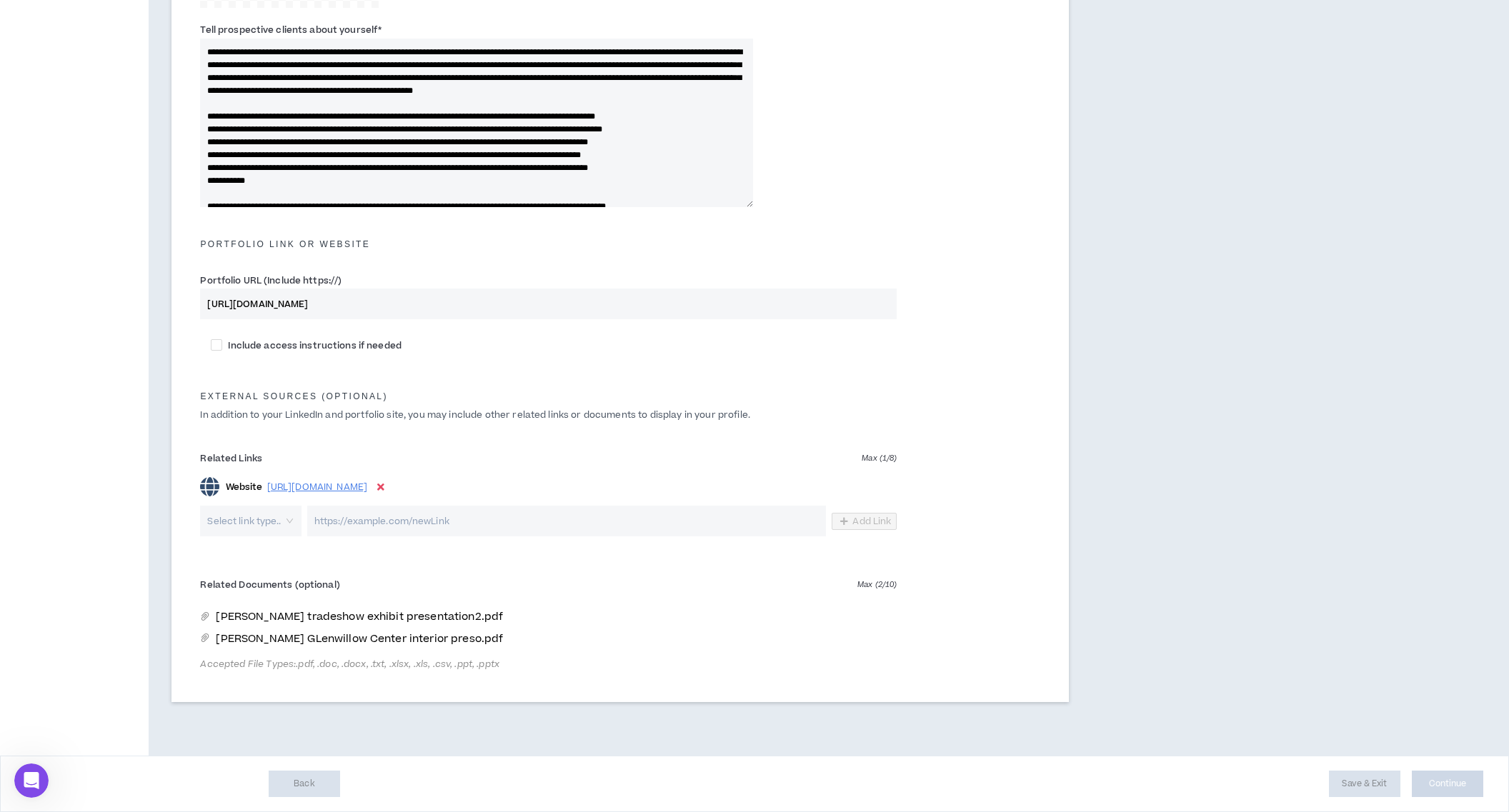
scroll to position [499, 0]
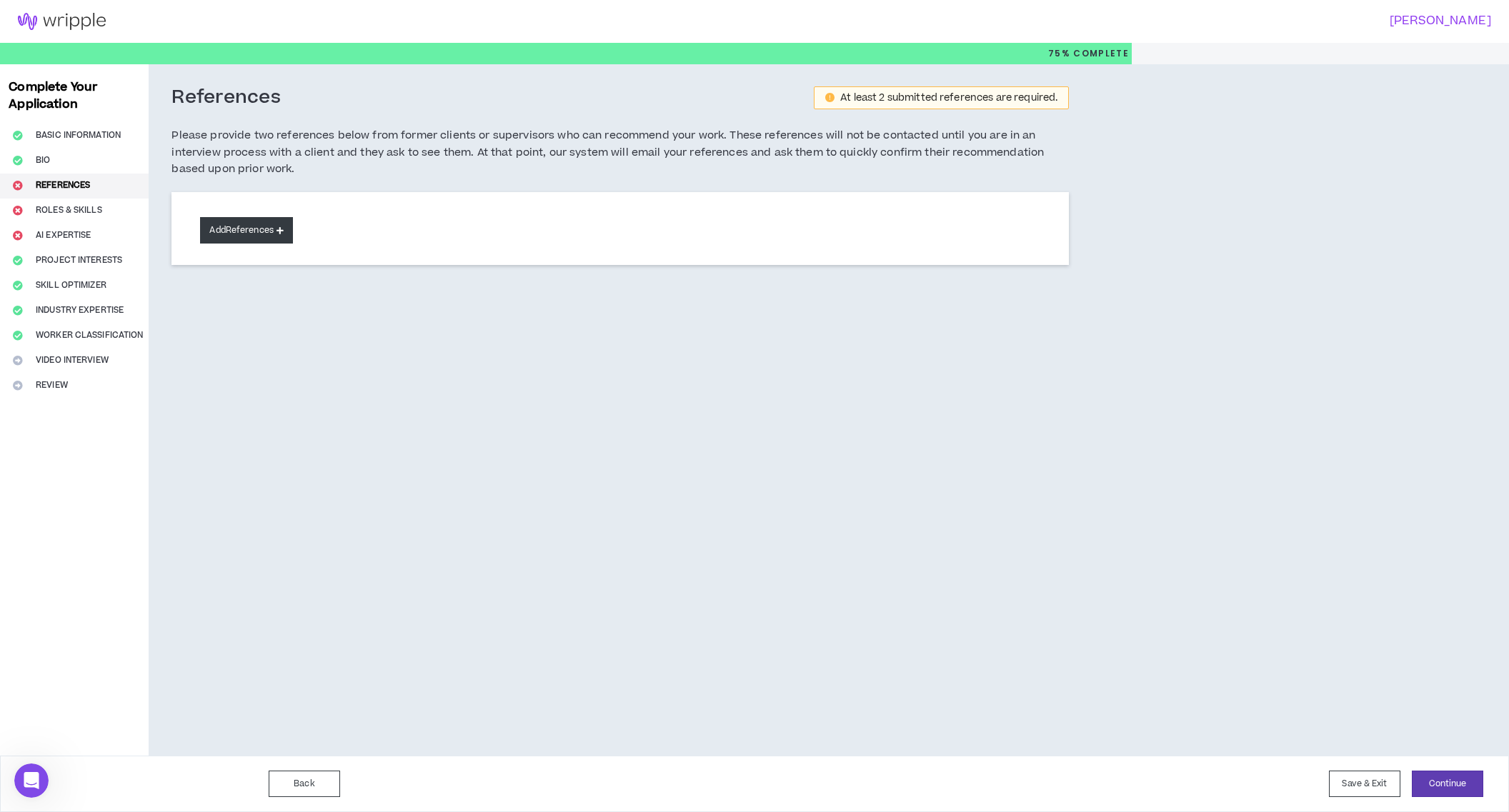
click at [266, 230] on button "Add References" at bounding box center [246, 230] width 93 height 26
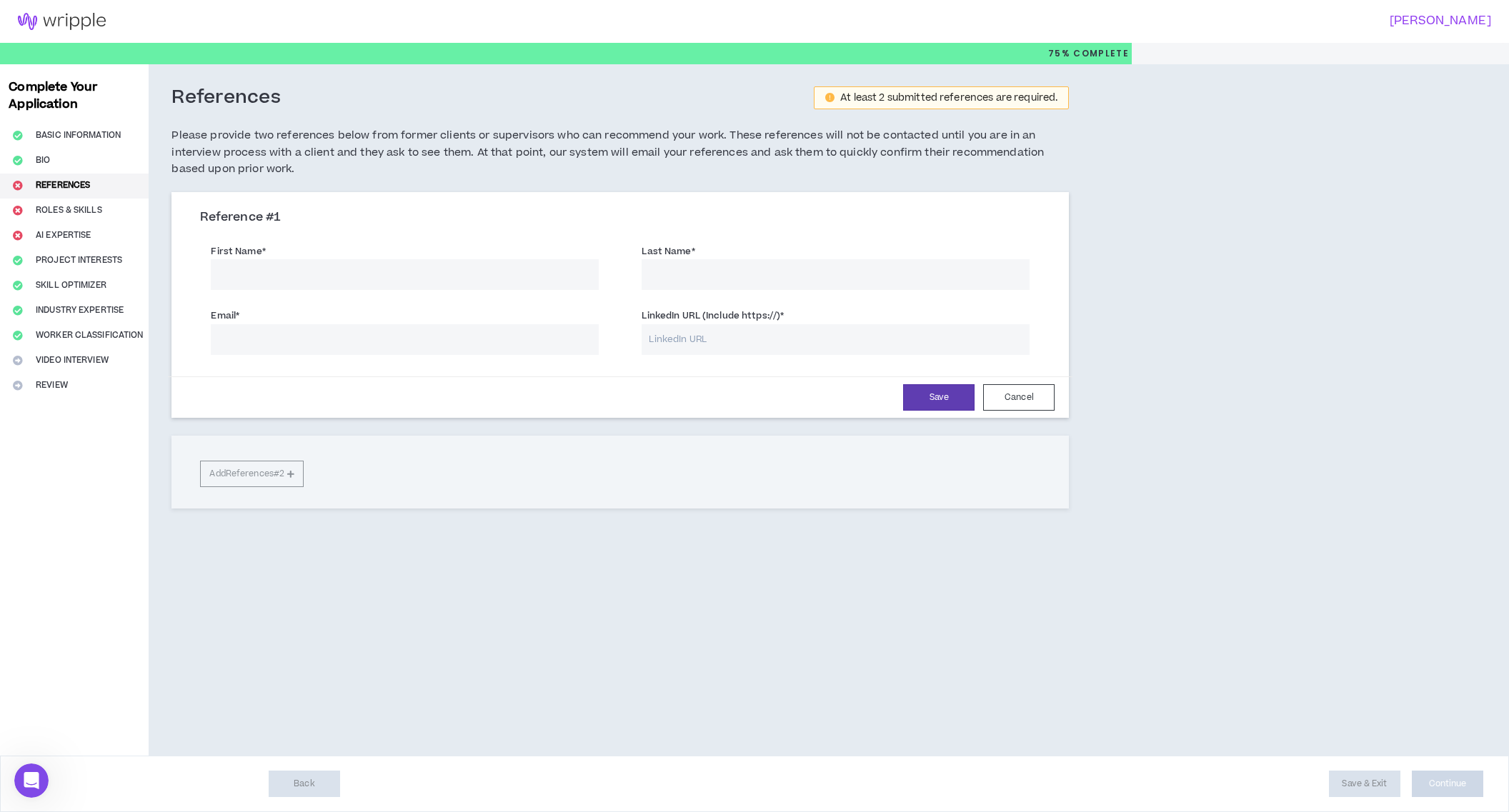
click at [265, 269] on input "First Name *" at bounding box center [404, 274] width 389 height 30
type input "[PERSON_NAME]"
click at [246, 336] on input "Email *" at bounding box center [404, 339] width 389 height 30
type input "[EMAIL_ADDRESS][DOMAIN_NAME]"
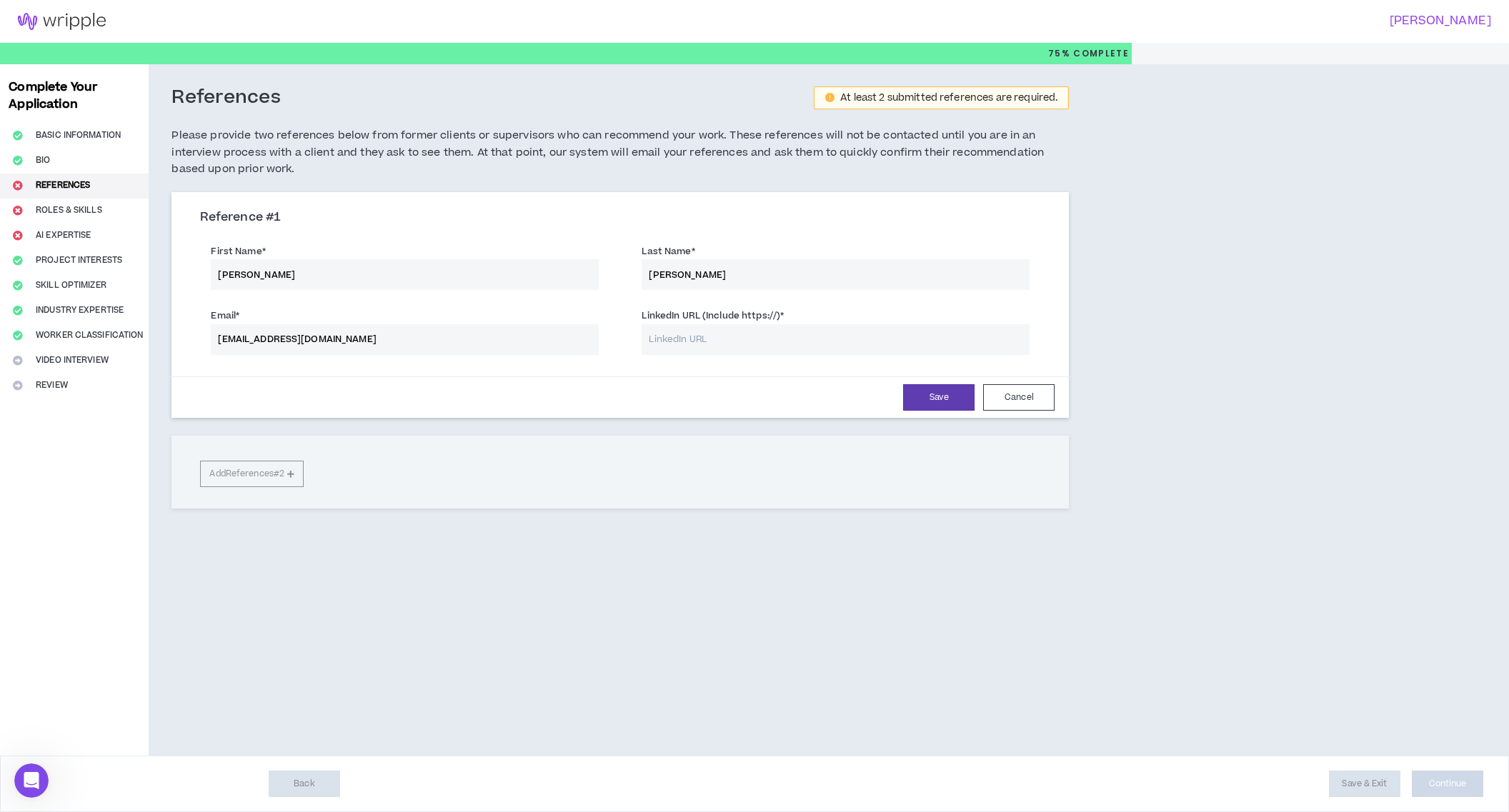
click at [857, 329] on input "LinkedIn URL (Include https://) *" at bounding box center [836, 339] width 389 height 30
click at [767, 339] on input "LinkedIn URL (Include https://) *" at bounding box center [836, 339] width 389 height 30
paste input "[URL][DOMAIN_NAME]"
type input "[URL][DOMAIN_NAME]"
click at [229, 473] on div "Reference # 1 First Name * [PERSON_NAME] Name * [PERSON_NAME] Email * [EMAIL_AD…" at bounding box center [619, 349] width 897 height 316
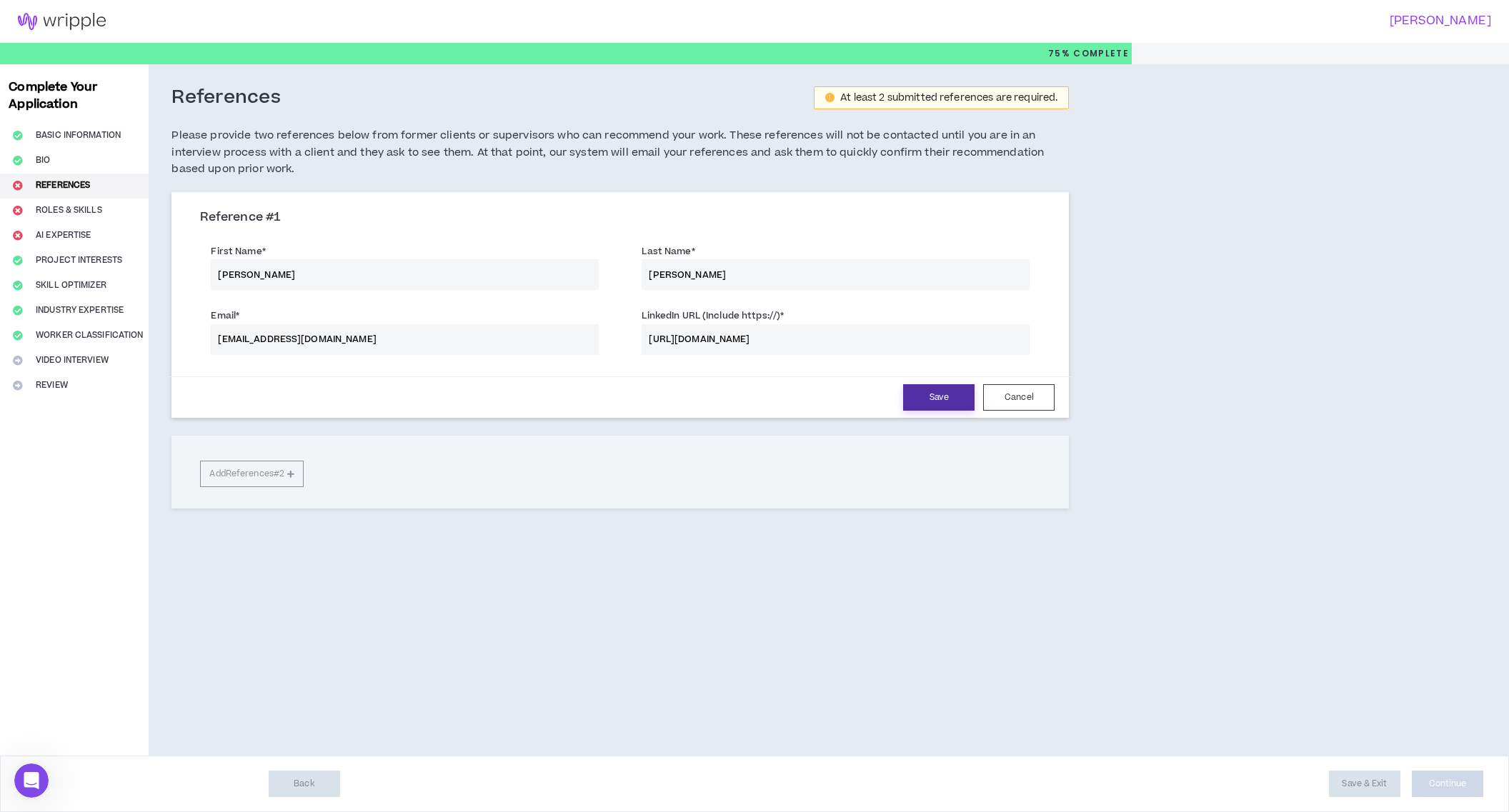
click at [937, 398] on button "Save" at bounding box center [938, 397] width 71 height 26
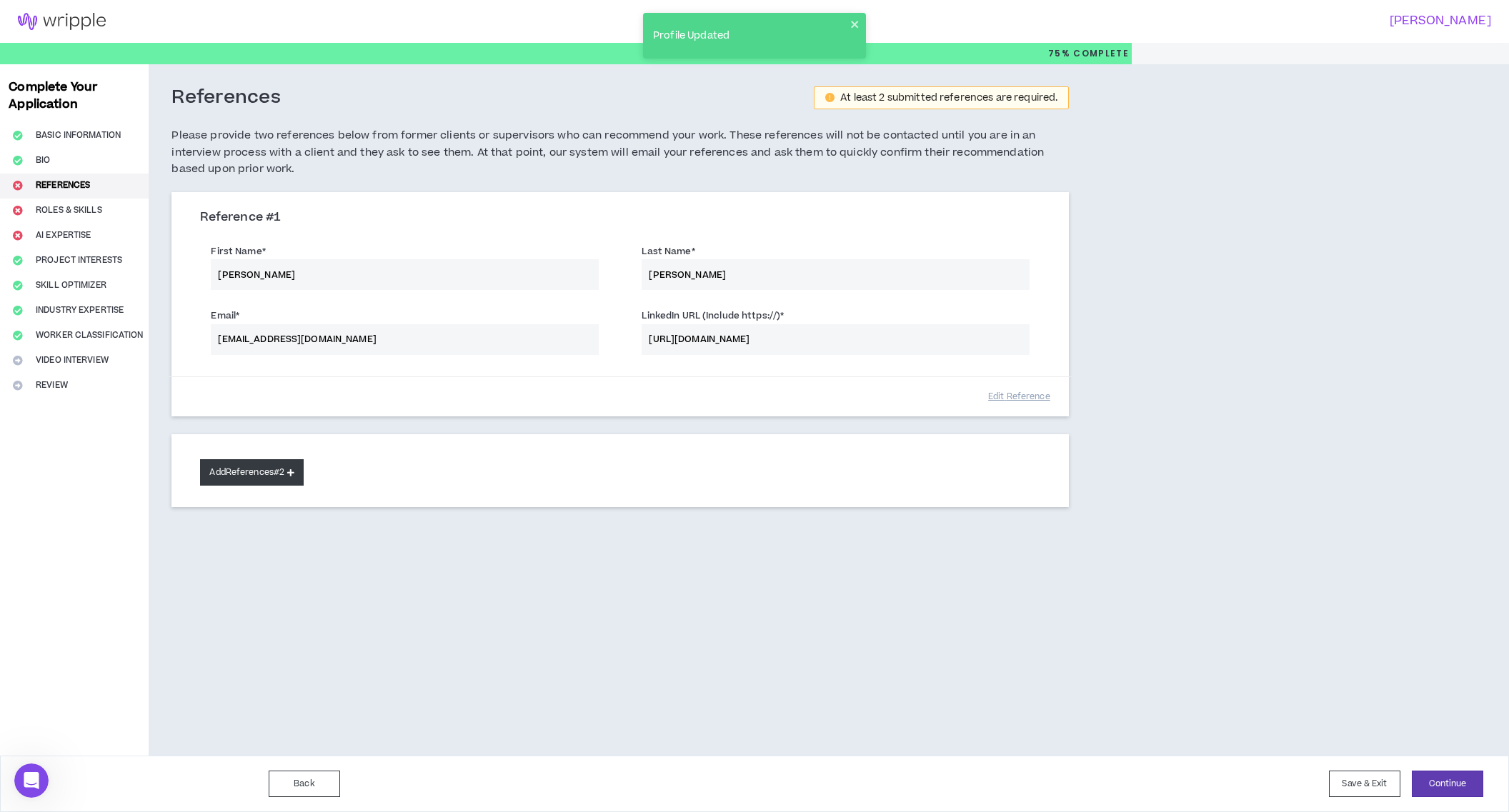
click at [228, 467] on button "Add References #2" at bounding box center [252, 473] width 104 height 26
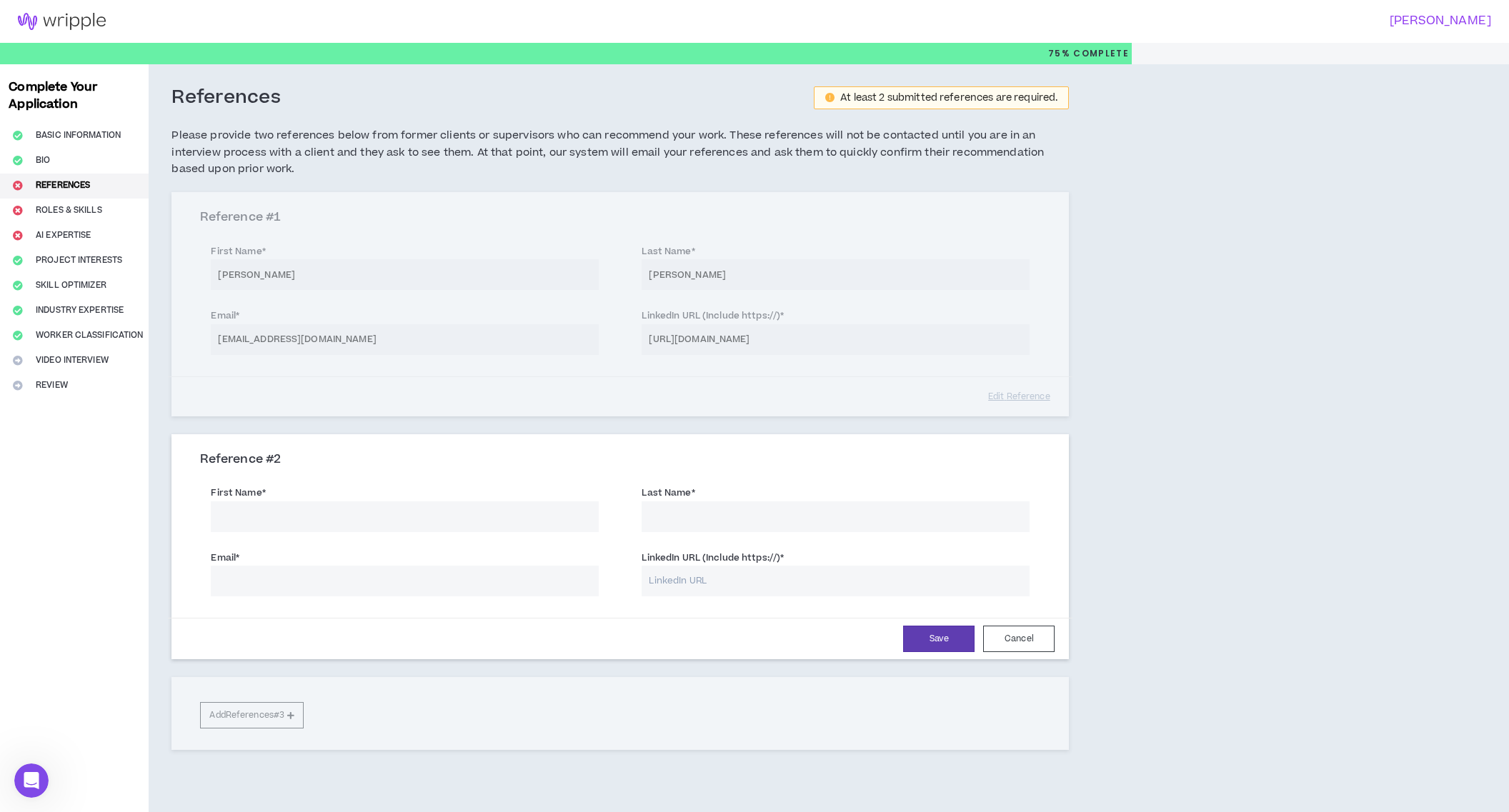
click at [551, 515] on input "First Name *" at bounding box center [404, 517] width 389 height 30
type input "[PERSON_NAME]"
click at [261, 582] on input "Email *" at bounding box center [404, 580] width 389 height 30
type input "[PERSON_NAME][EMAIL_ADDRESS][DOMAIN_NAME]"
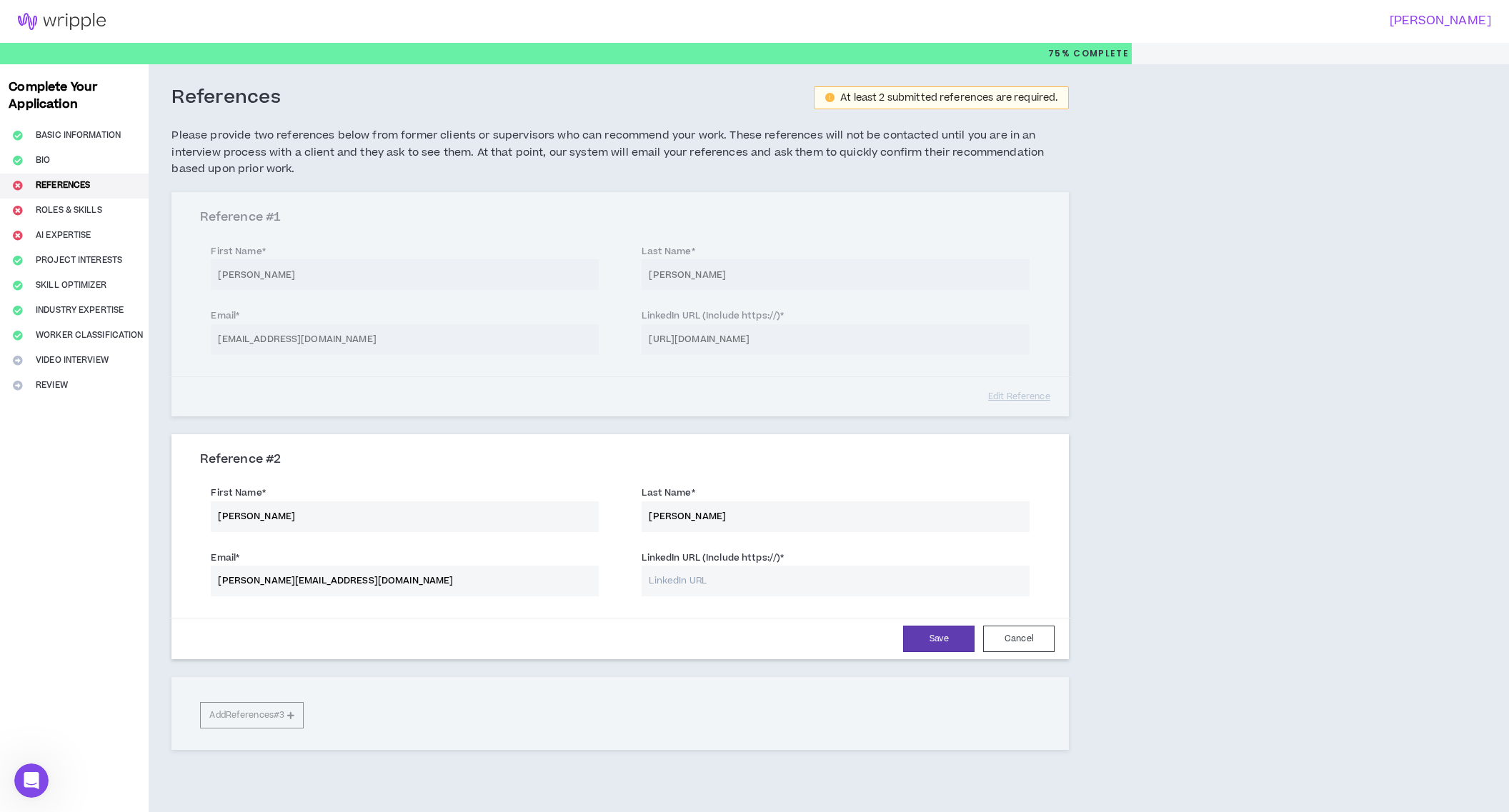
click at [719, 587] on input "LinkedIn URL (Include https://) *" at bounding box center [836, 580] width 389 height 30
click at [734, 587] on input "LinkedIn URL (Include https://) *" at bounding box center [836, 580] width 389 height 30
paste input "[URL][DOMAIN_NAME]"
type input "[URL][DOMAIN_NAME]"
click at [943, 636] on button "Save" at bounding box center [938, 639] width 71 height 26
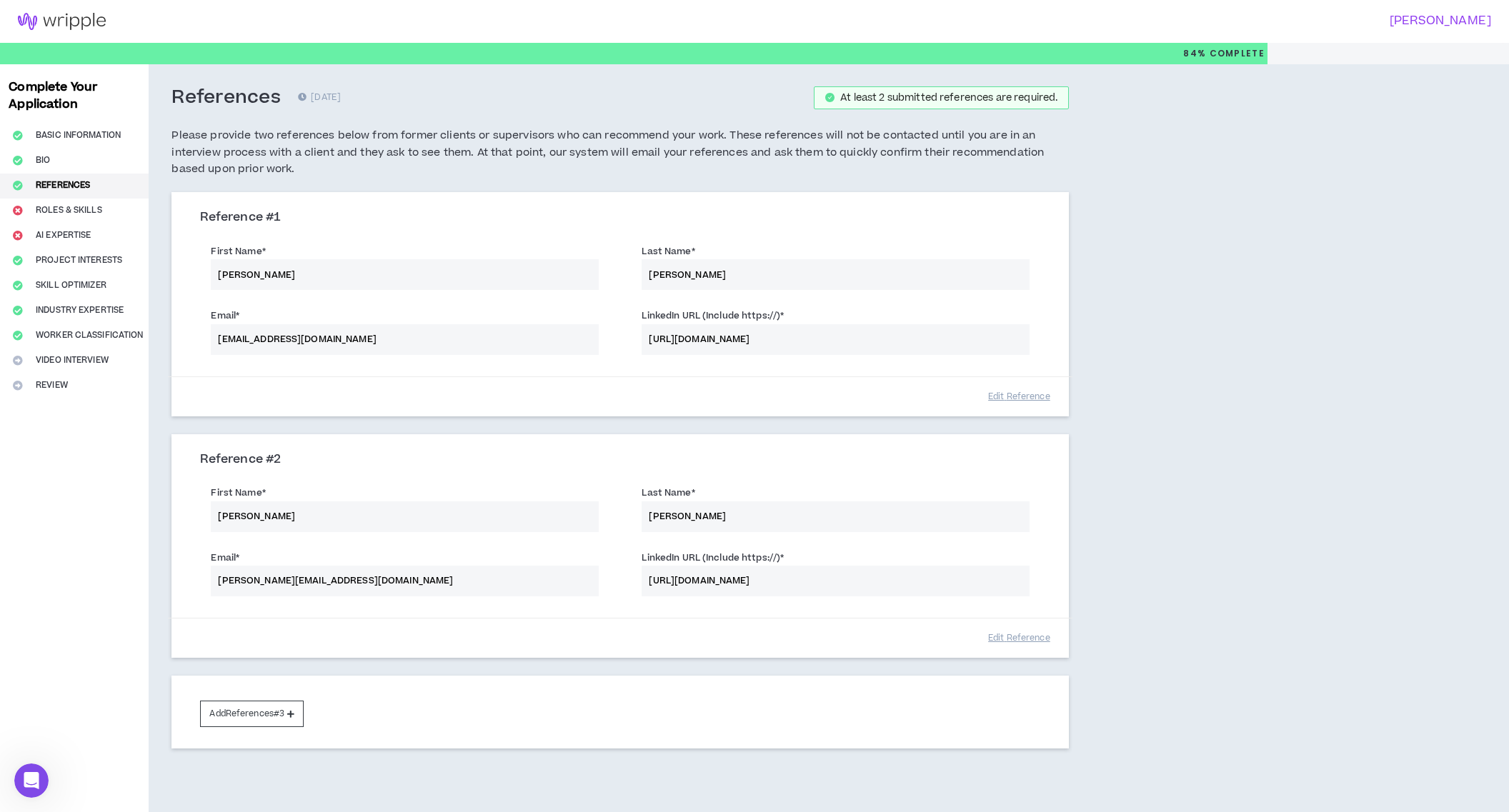
scroll to position [64, 0]
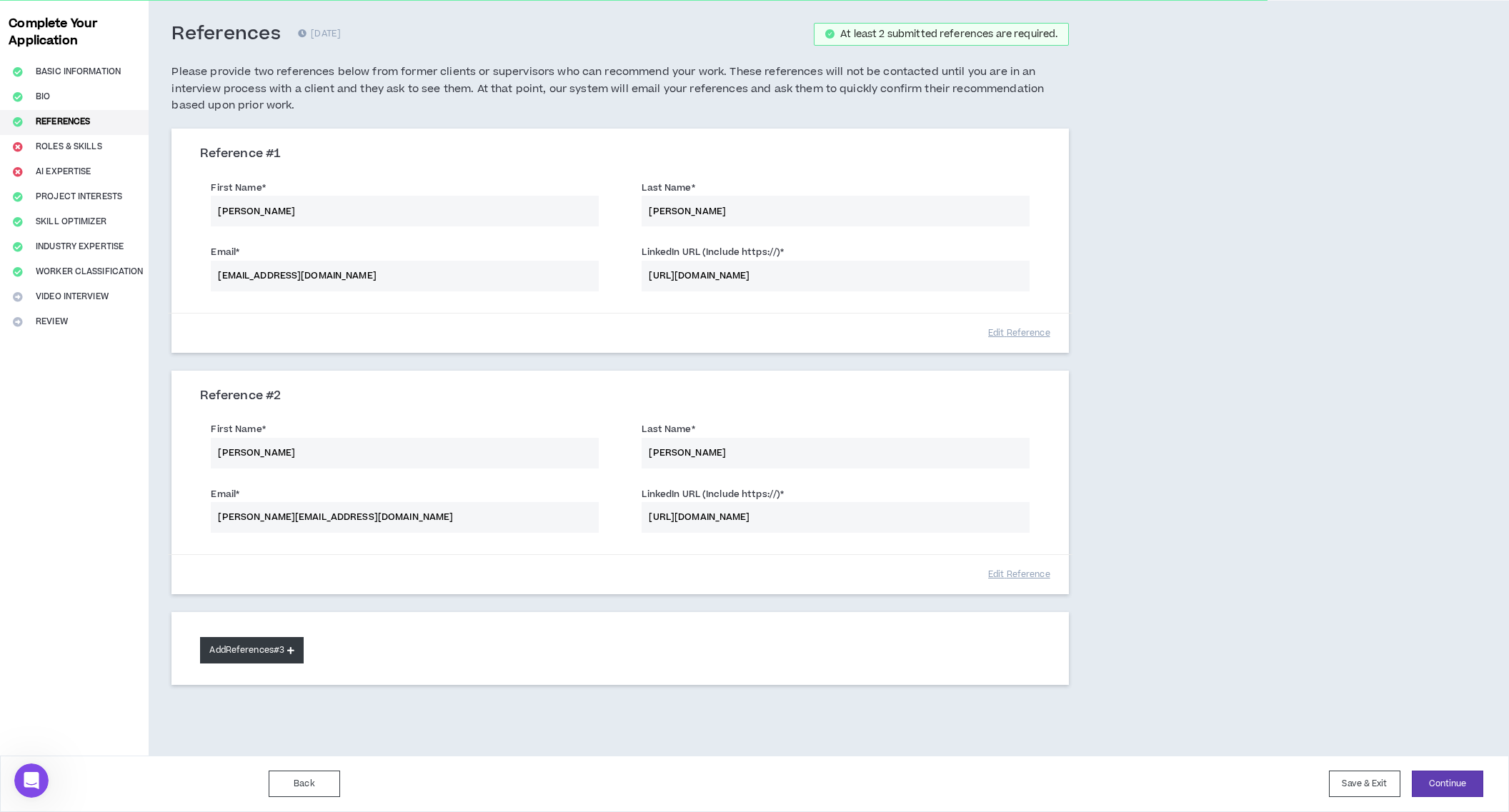
click at [226, 650] on button "Add References #3" at bounding box center [252, 650] width 104 height 26
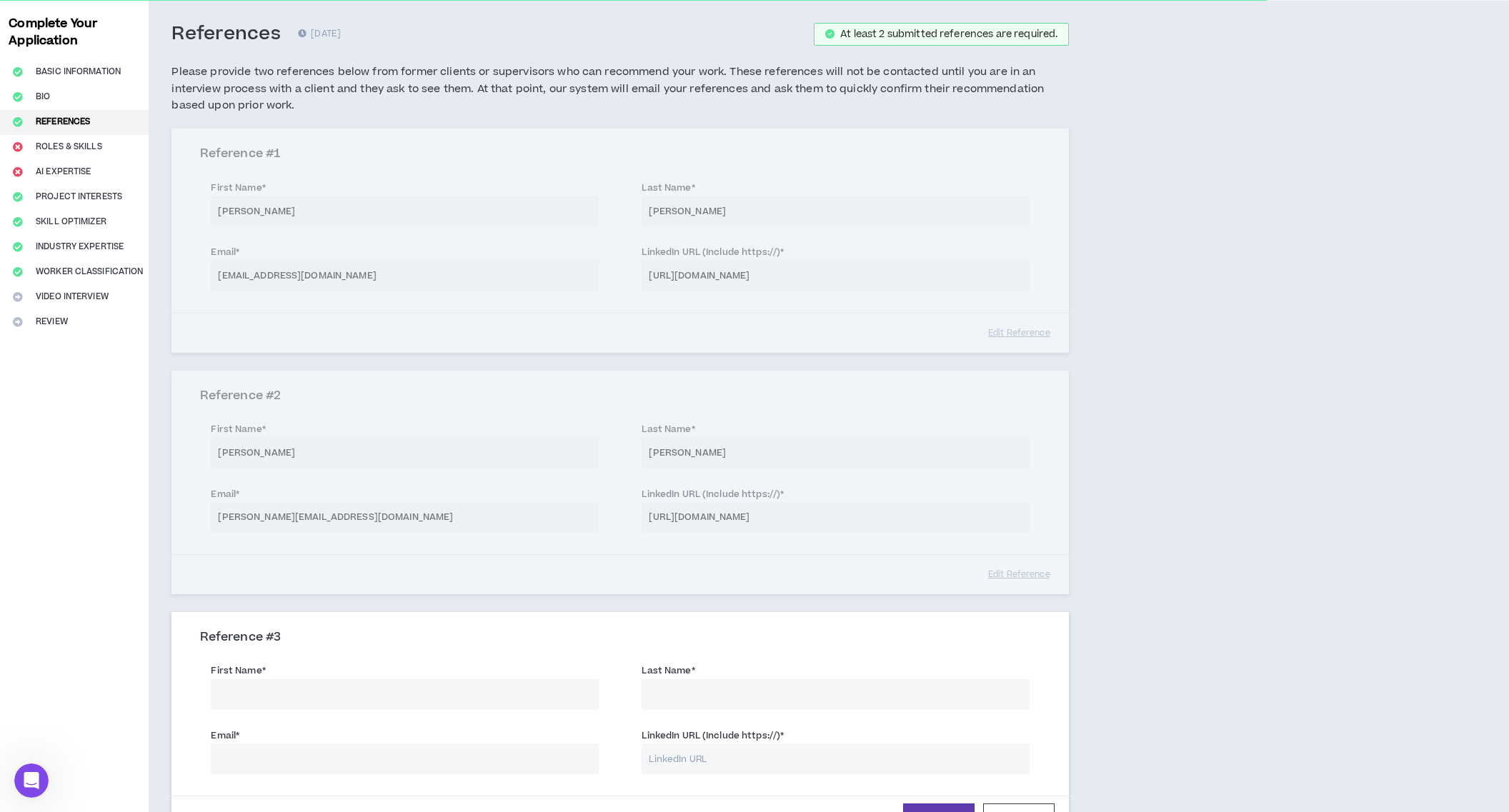
click at [241, 698] on input "First Name *" at bounding box center [404, 694] width 389 height 30
type input "[PERSON_NAME]"
click at [650, 694] on input "Last Name *" at bounding box center [836, 694] width 389 height 30
type input "[PERSON_NAME]"
click at [468, 751] on input "Email *" at bounding box center [404, 758] width 389 height 30
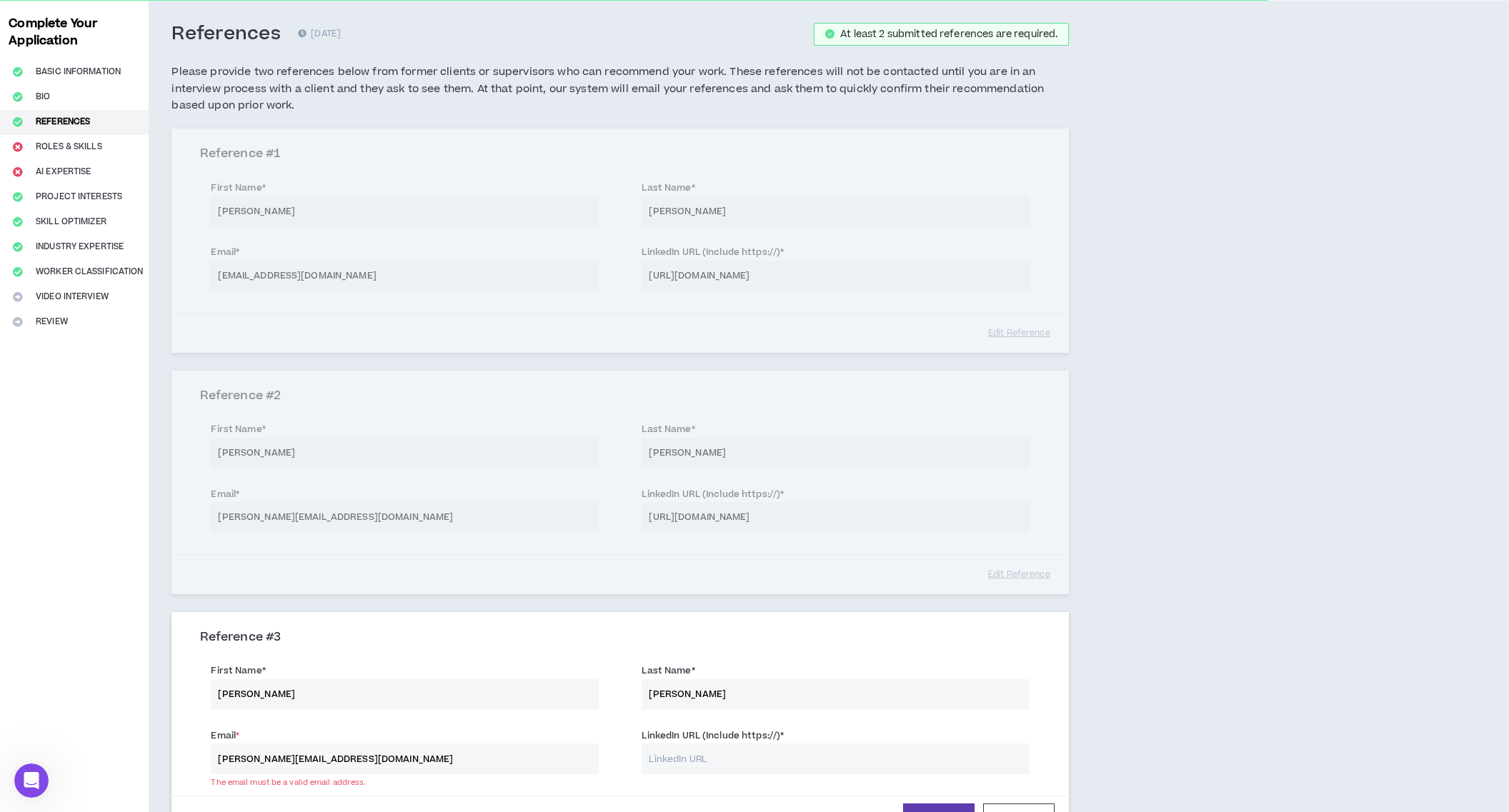
type input "[PERSON_NAME][EMAIL_ADDRESS][DOMAIN_NAME]"
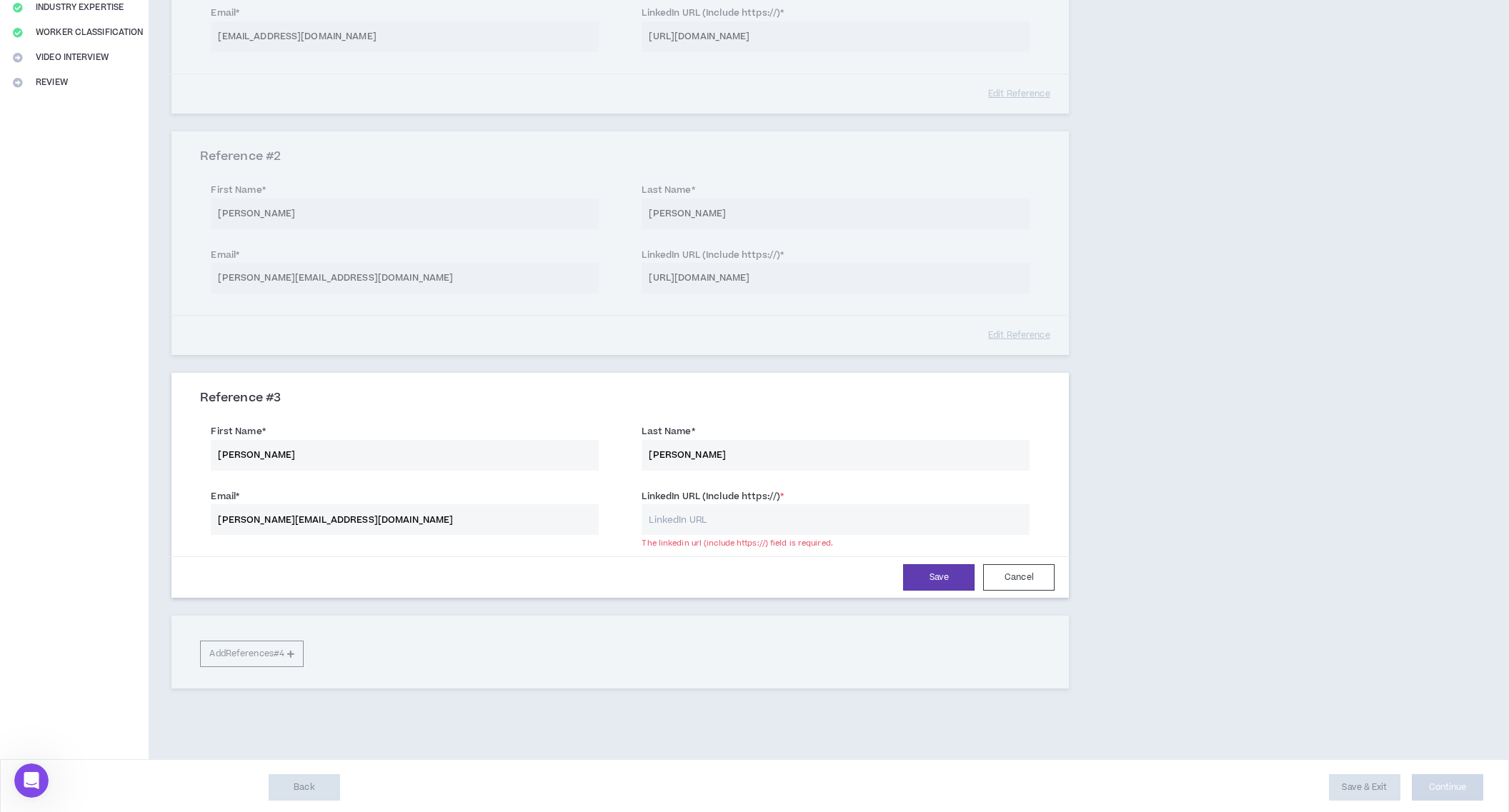
scroll to position [306, 0]
paste input "[URL][DOMAIN_NAME][PERSON_NAME][PERSON_NAME]"
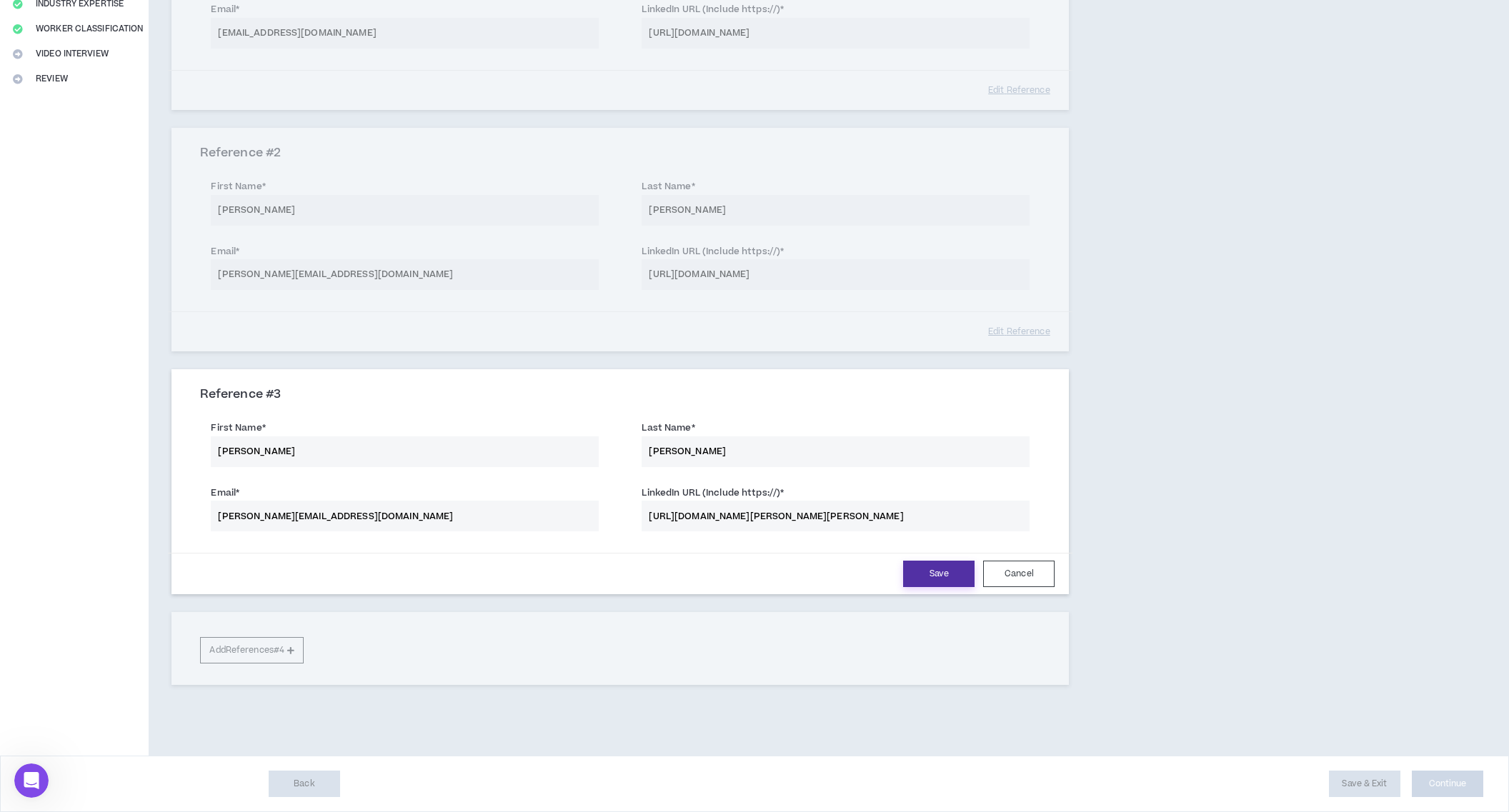
type input "[URL][DOMAIN_NAME][PERSON_NAME][PERSON_NAME]"
click at [924, 576] on button "Save" at bounding box center [938, 573] width 71 height 26
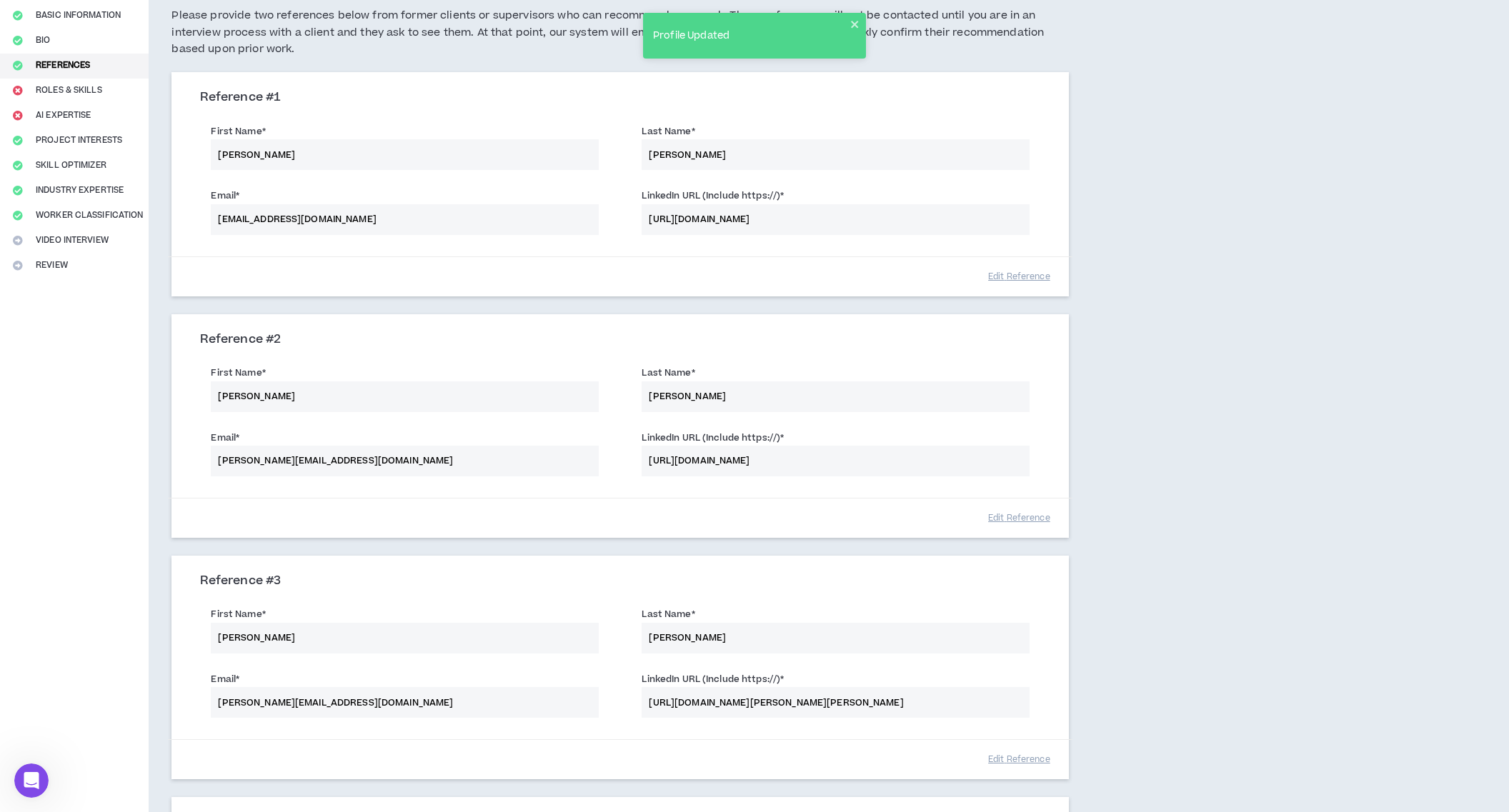
scroll to position [305, 0]
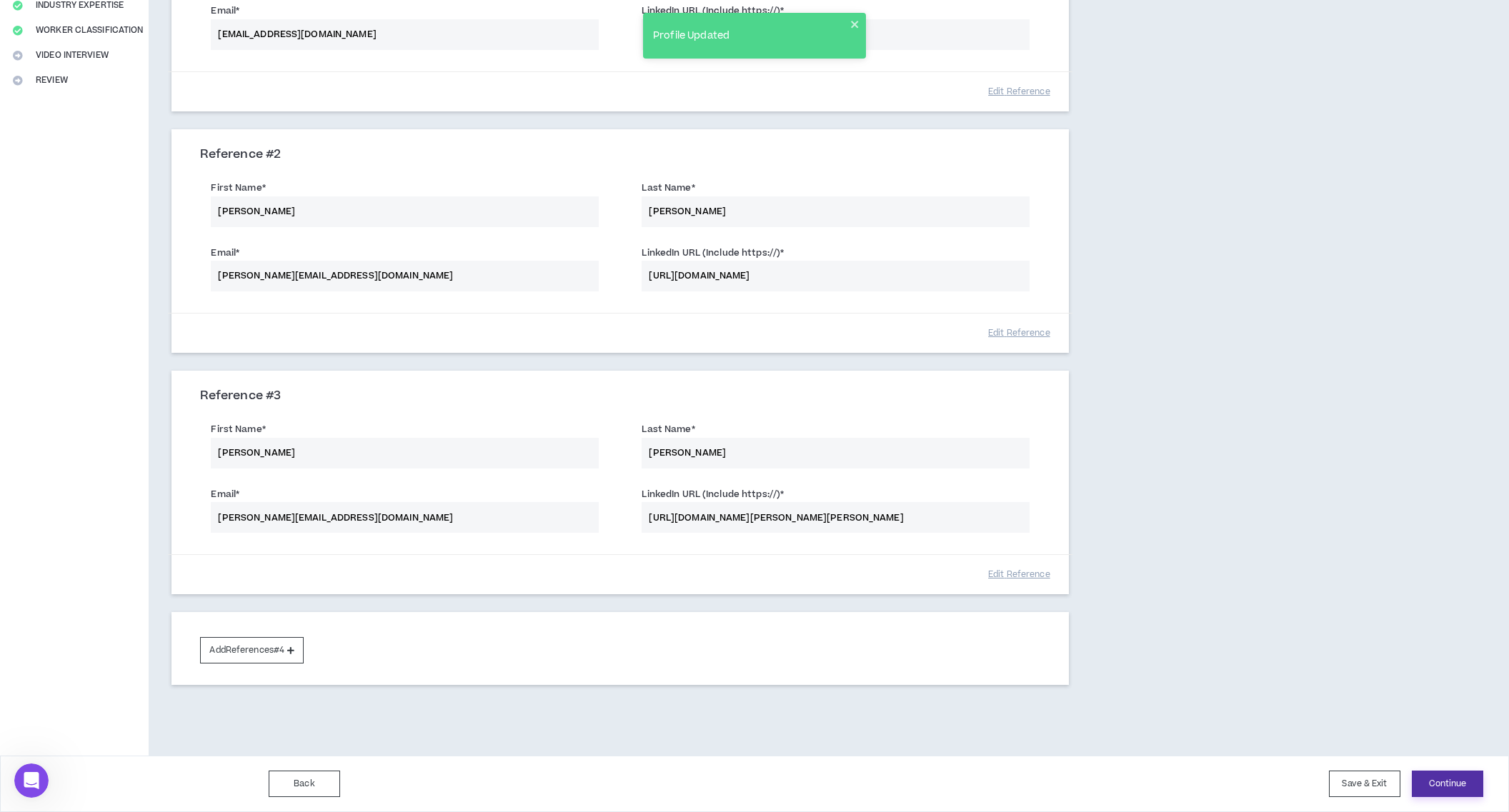
click at [1463, 787] on button "Continue" at bounding box center [1447, 784] width 71 height 26
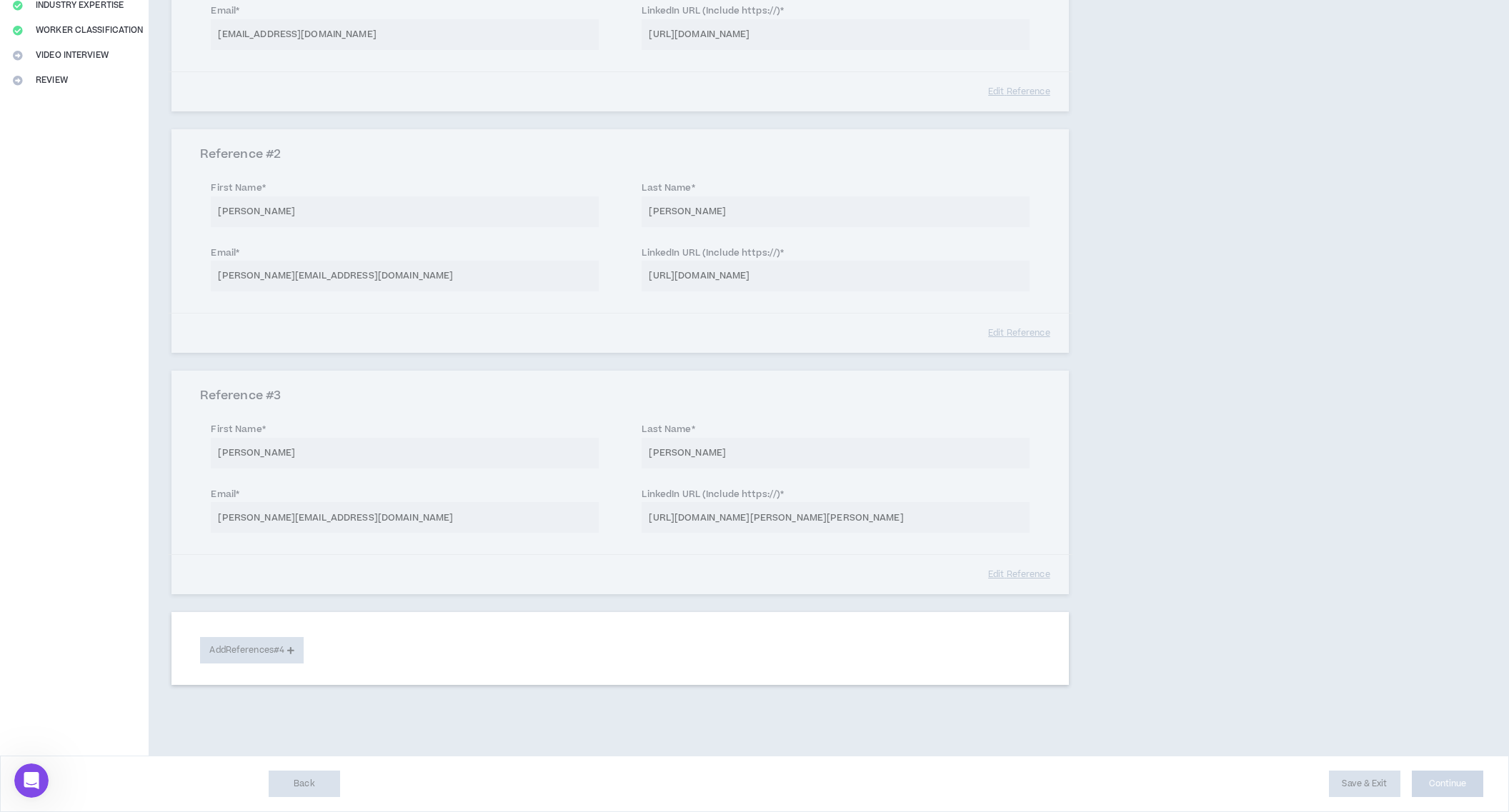
select select "***"
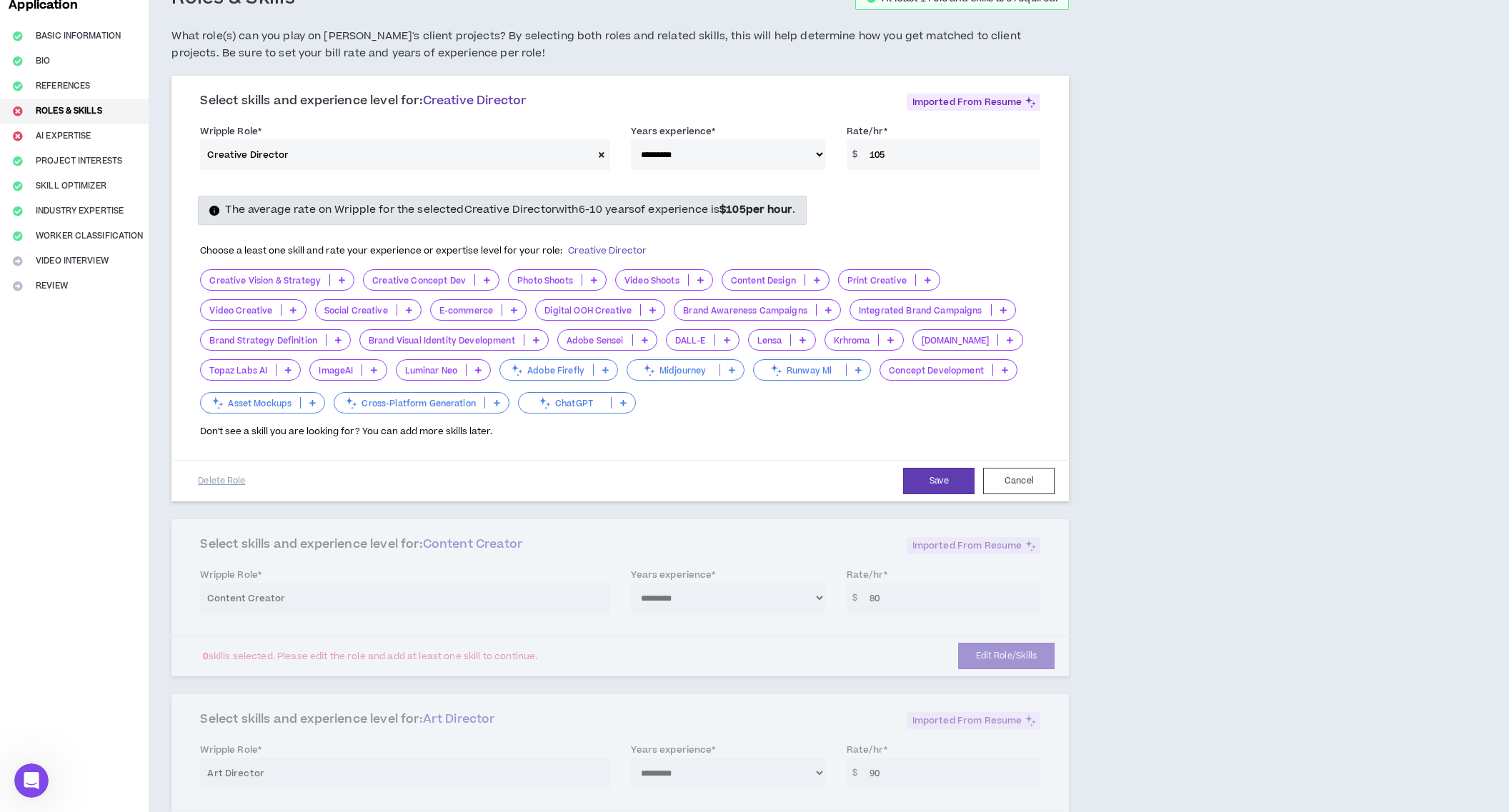
scroll to position [97, 0]
click at [281, 597] on div "**********" at bounding box center [619, 600] width 897 height 158
click at [305, 598] on div "**********" at bounding box center [619, 600] width 897 height 158
click at [817, 155] on select "**********" at bounding box center [728, 157] width 195 height 30
click at [934, 479] on button "Save" at bounding box center [938, 482] width 71 height 26
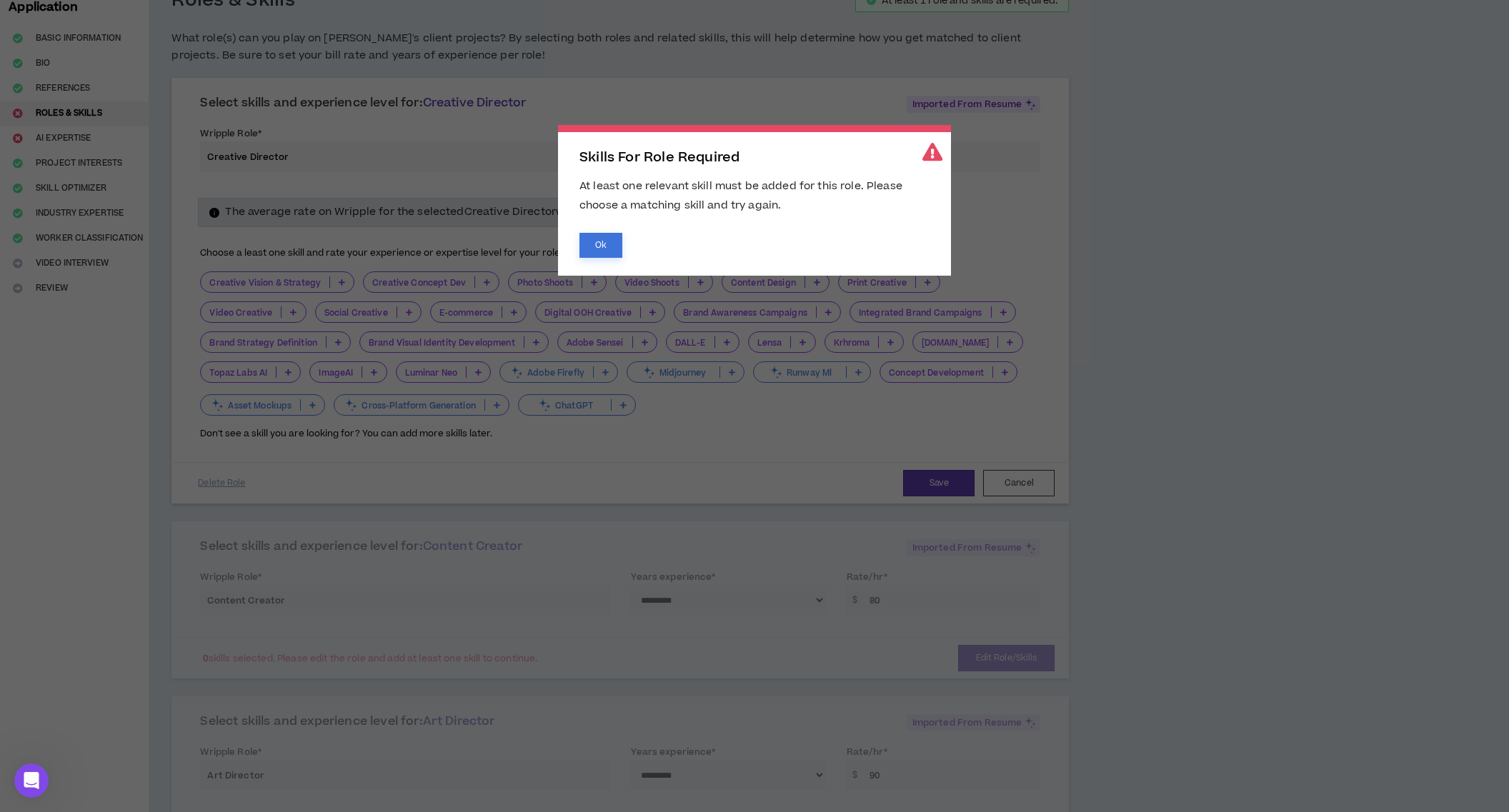
click at [605, 245] on button "Ok" at bounding box center [601, 246] width 43 height 25
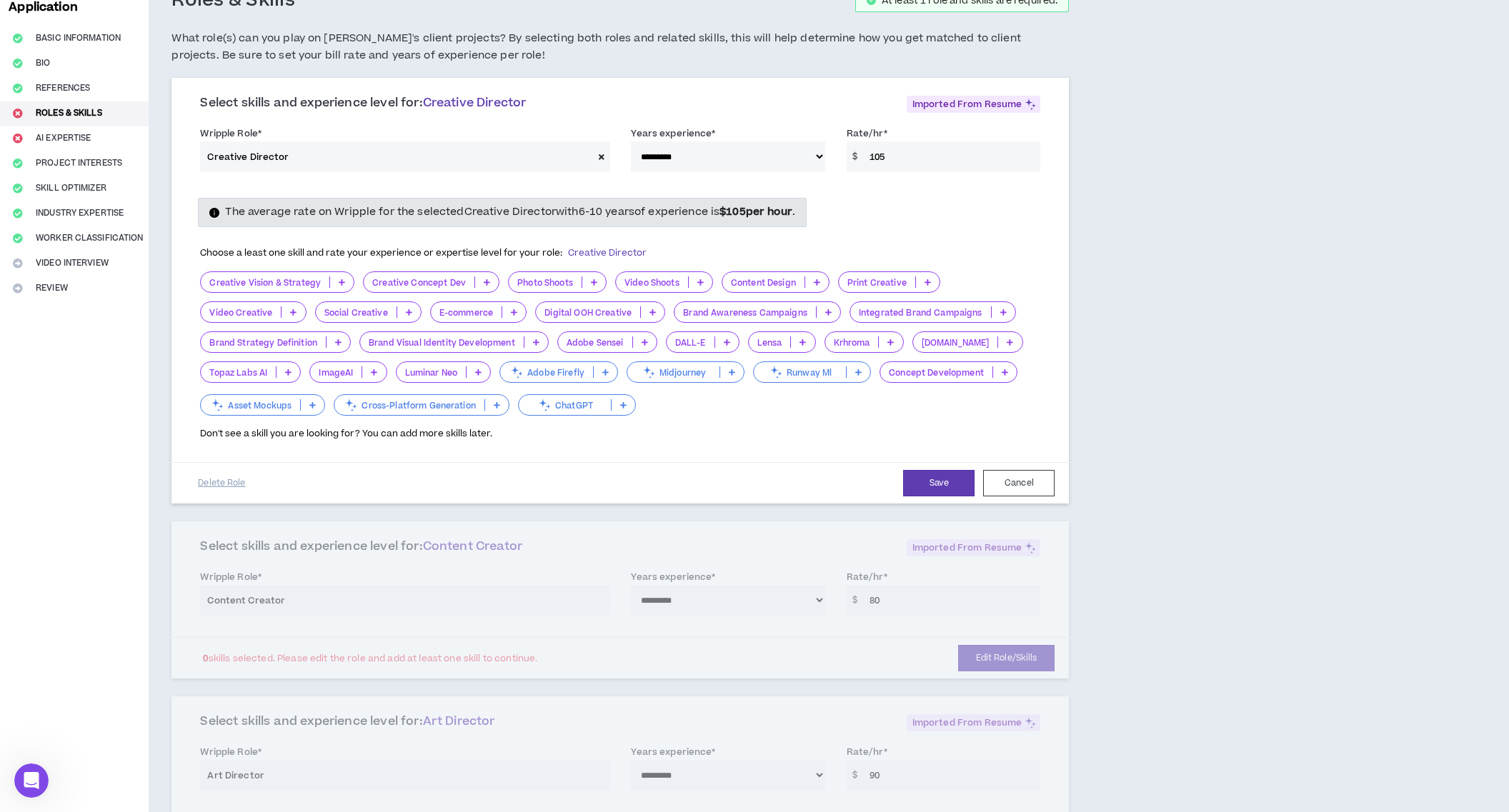
click at [341, 281] on icon at bounding box center [342, 282] width 7 height 7
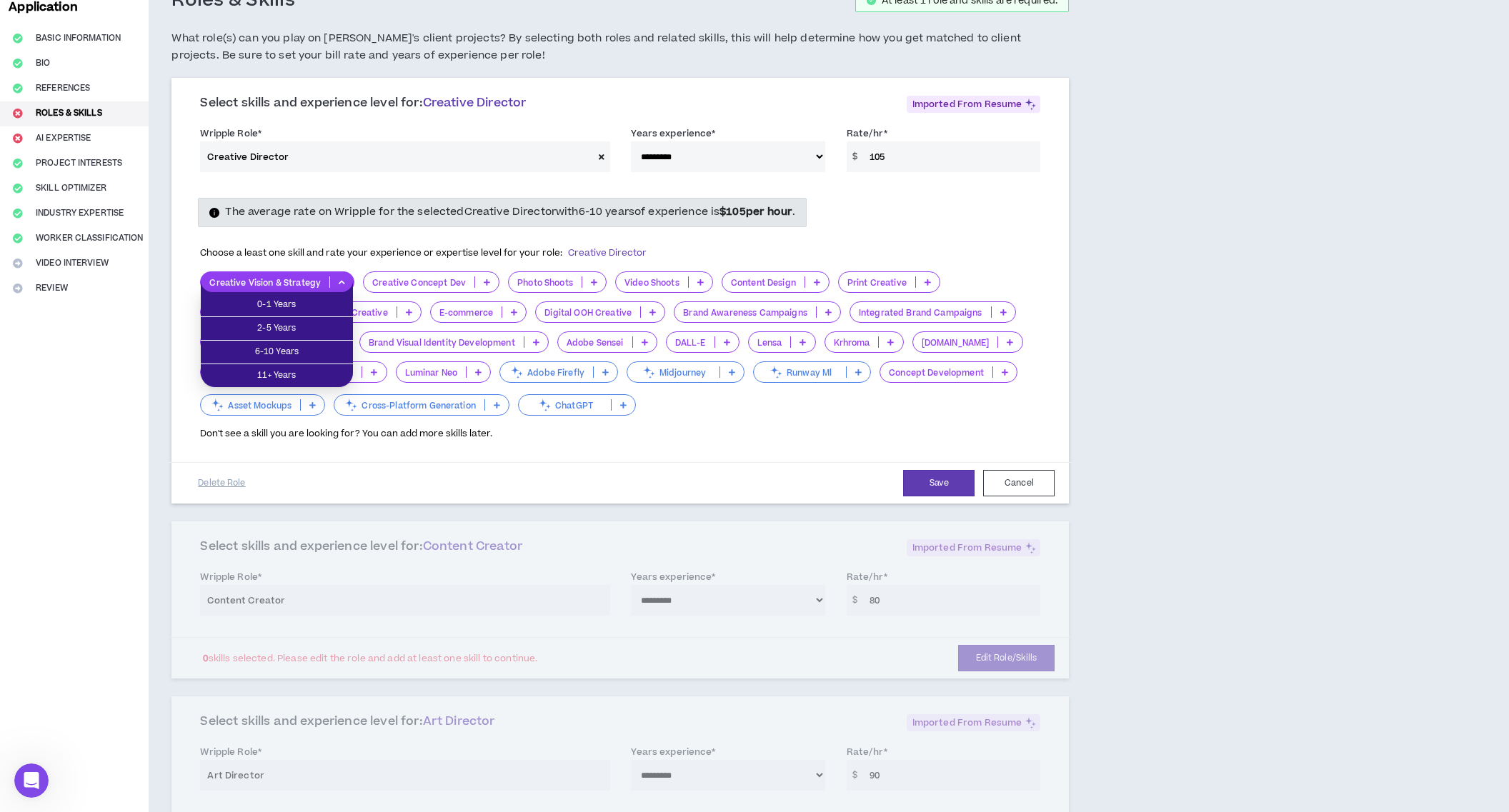
click at [341, 282] on icon at bounding box center [342, 282] width 7 height 7
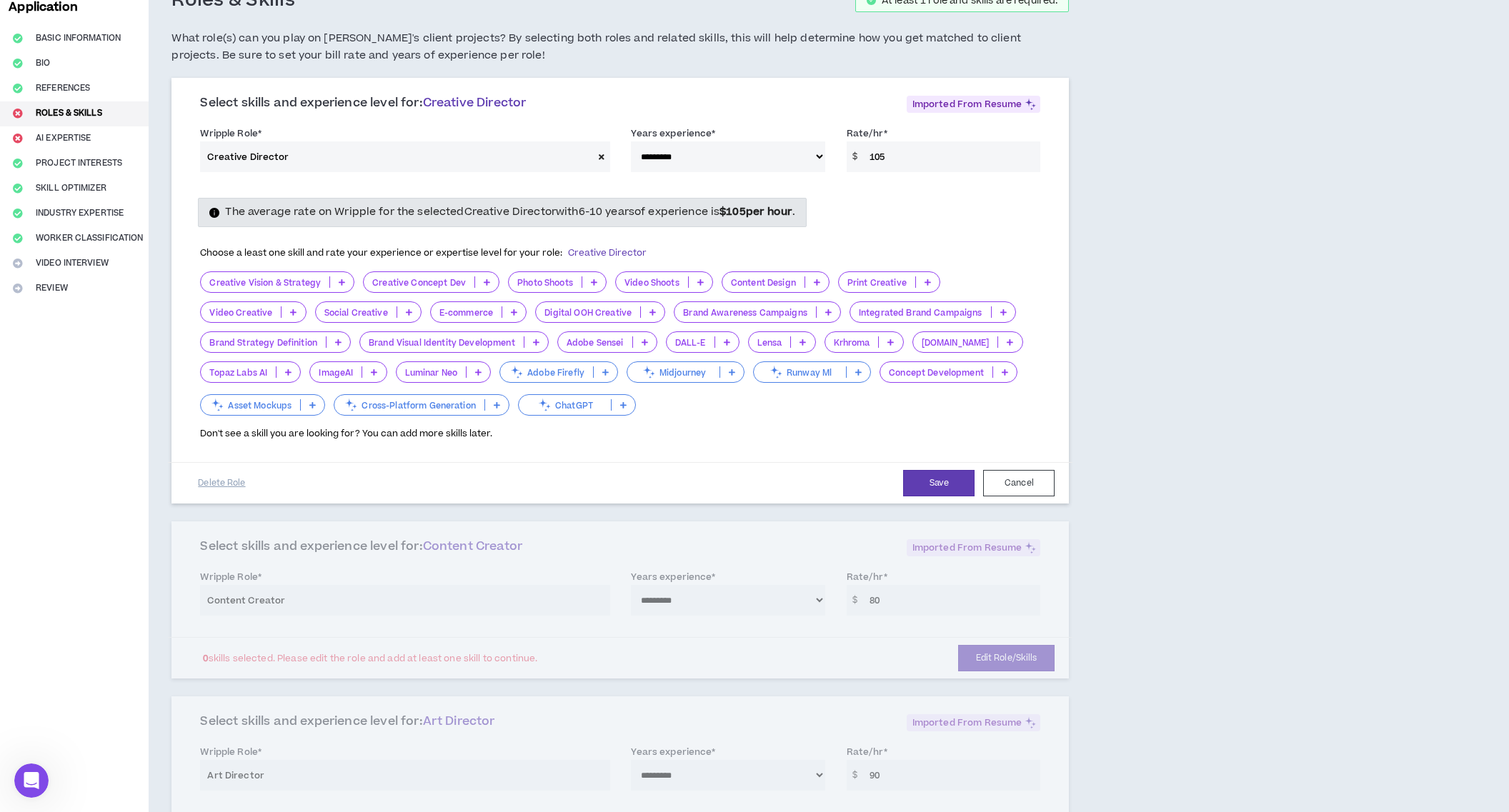
click at [341, 282] on icon at bounding box center [342, 282] width 7 height 7
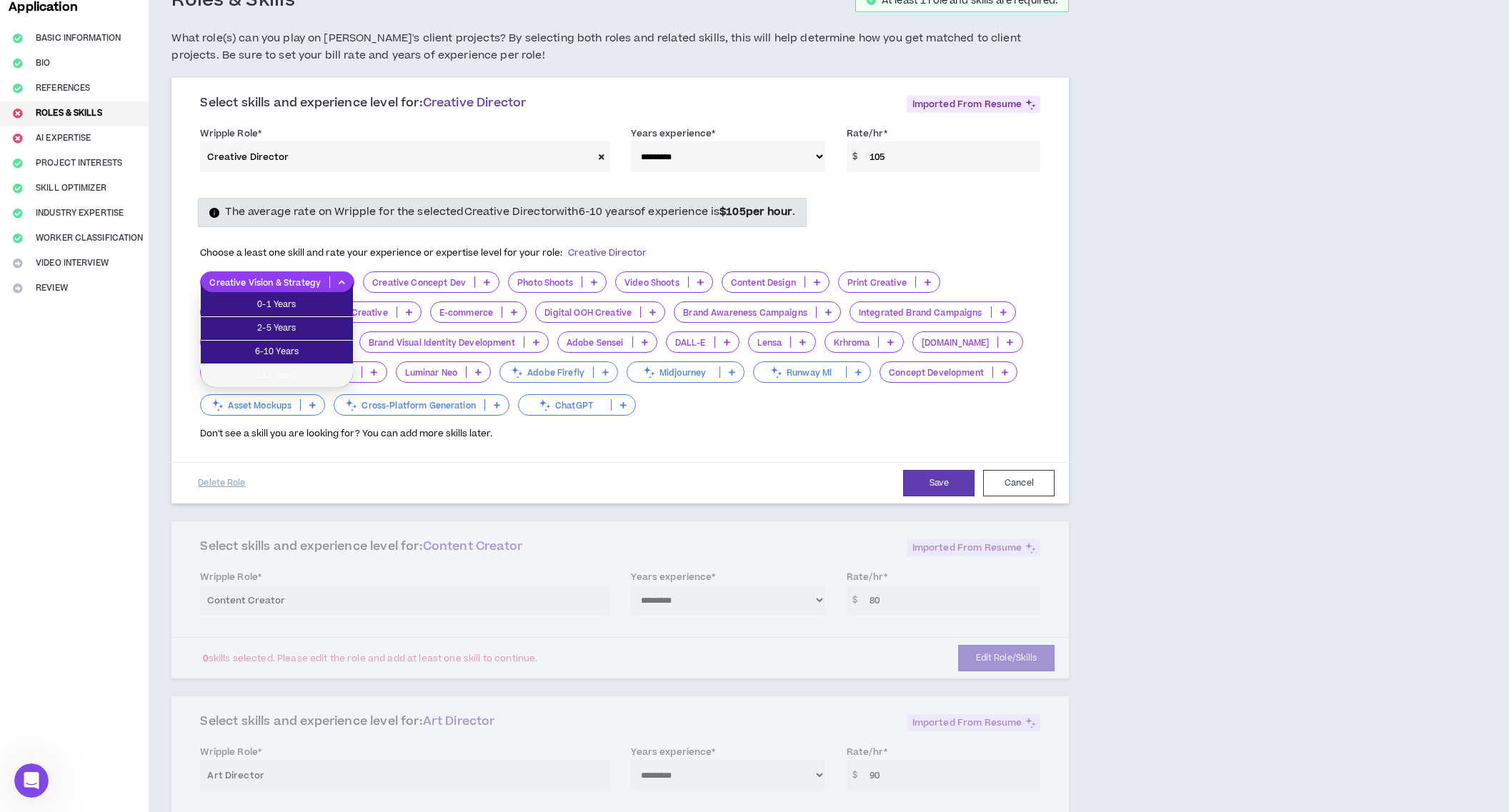
click at [312, 383] on span "11+ Years" at bounding box center [277, 376] width 135 height 16
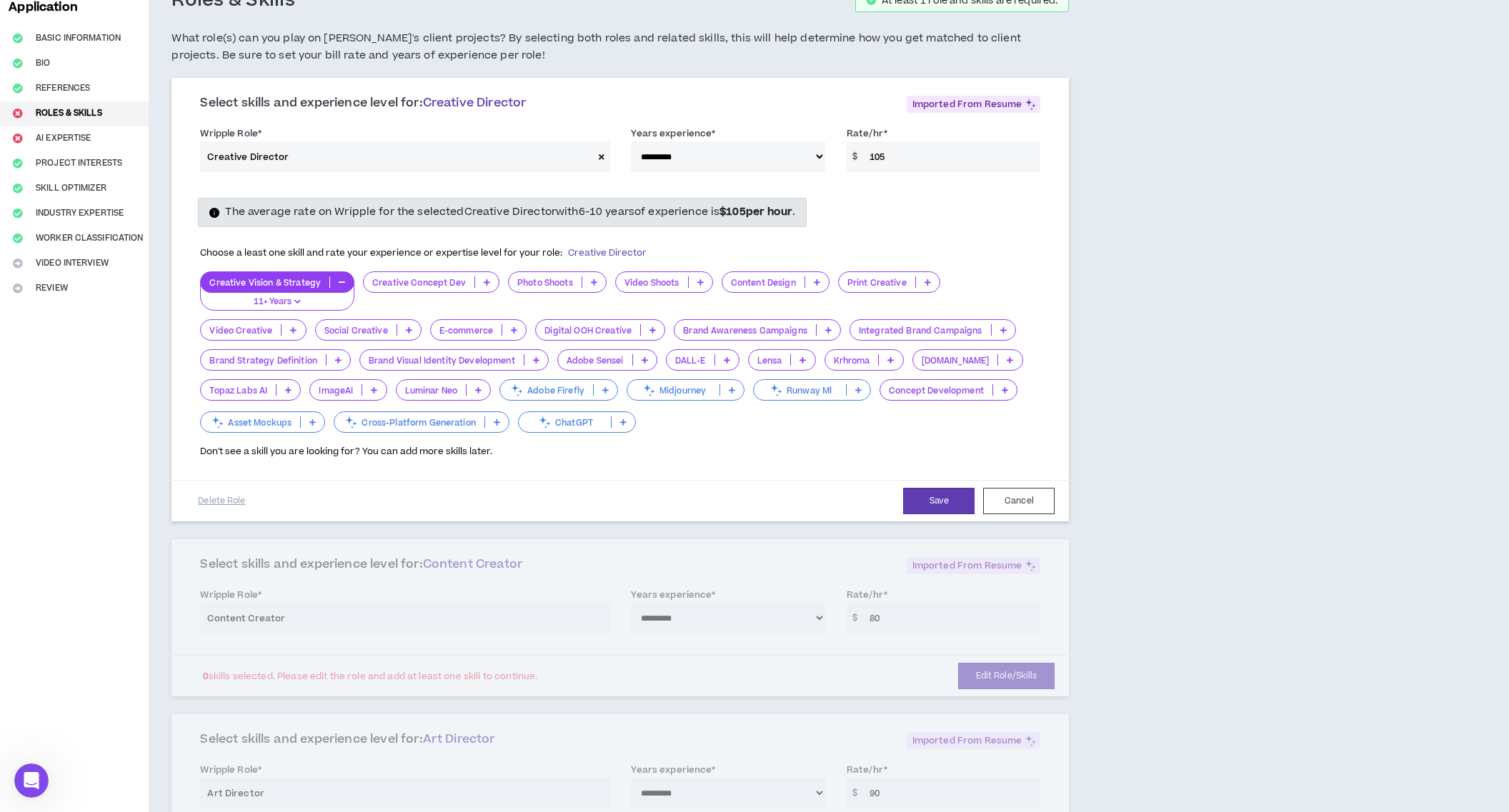
click at [483, 279] on icon at bounding box center [486, 282] width 7 height 7
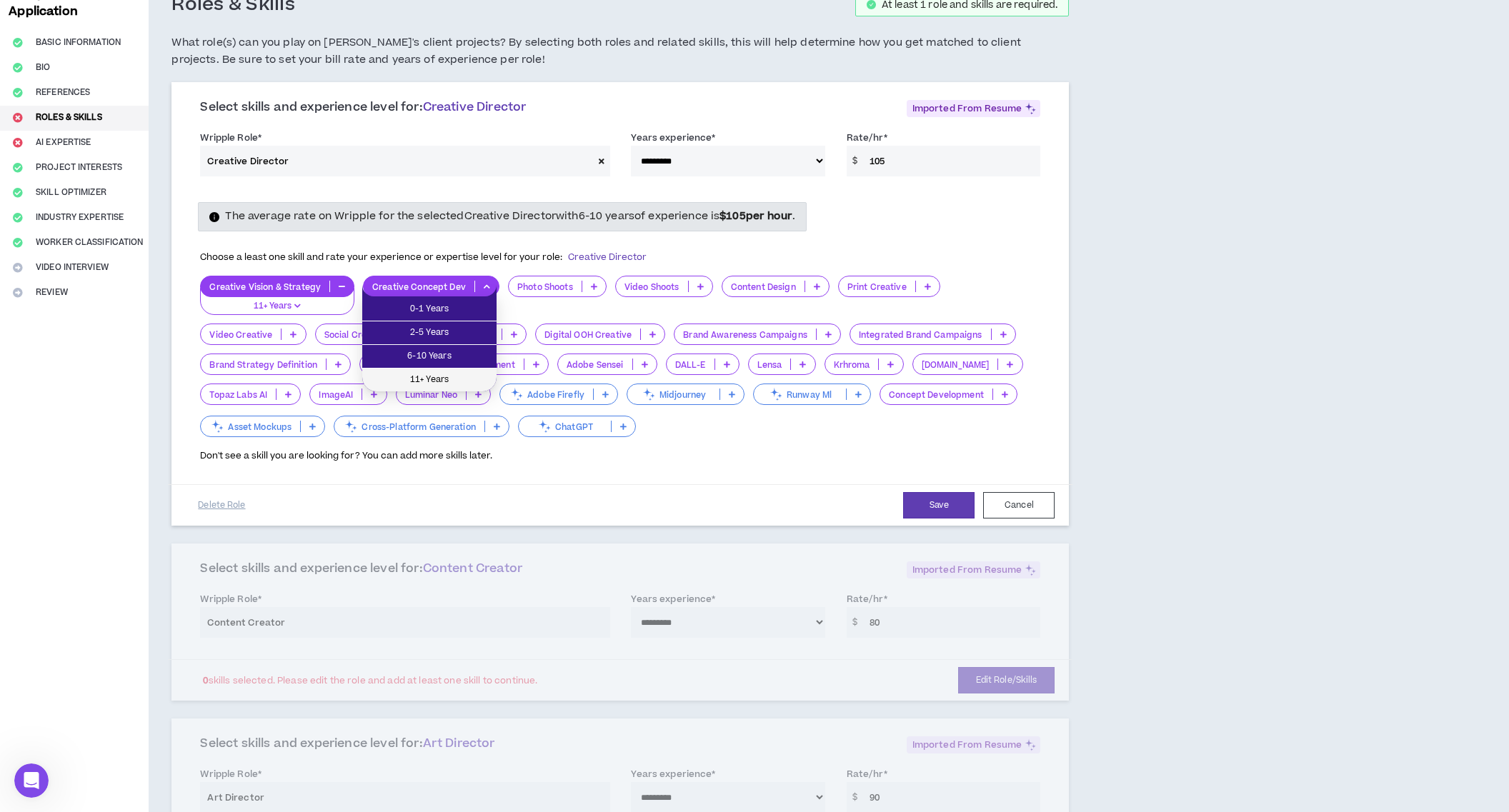
click at [451, 385] on span "11+ Years" at bounding box center [430, 380] width 117 height 16
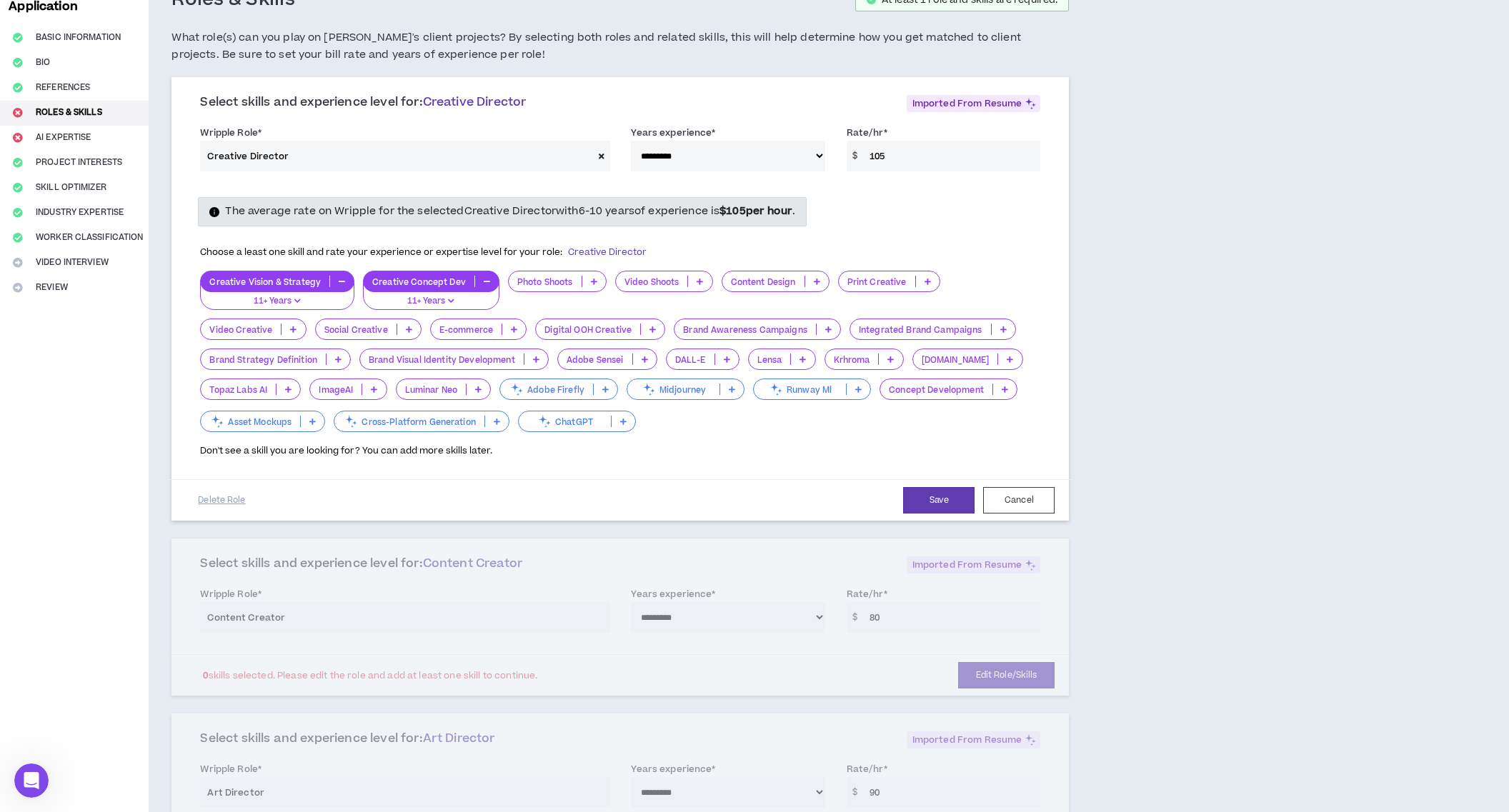
click at [592, 284] on icon at bounding box center [594, 281] width 7 height 7
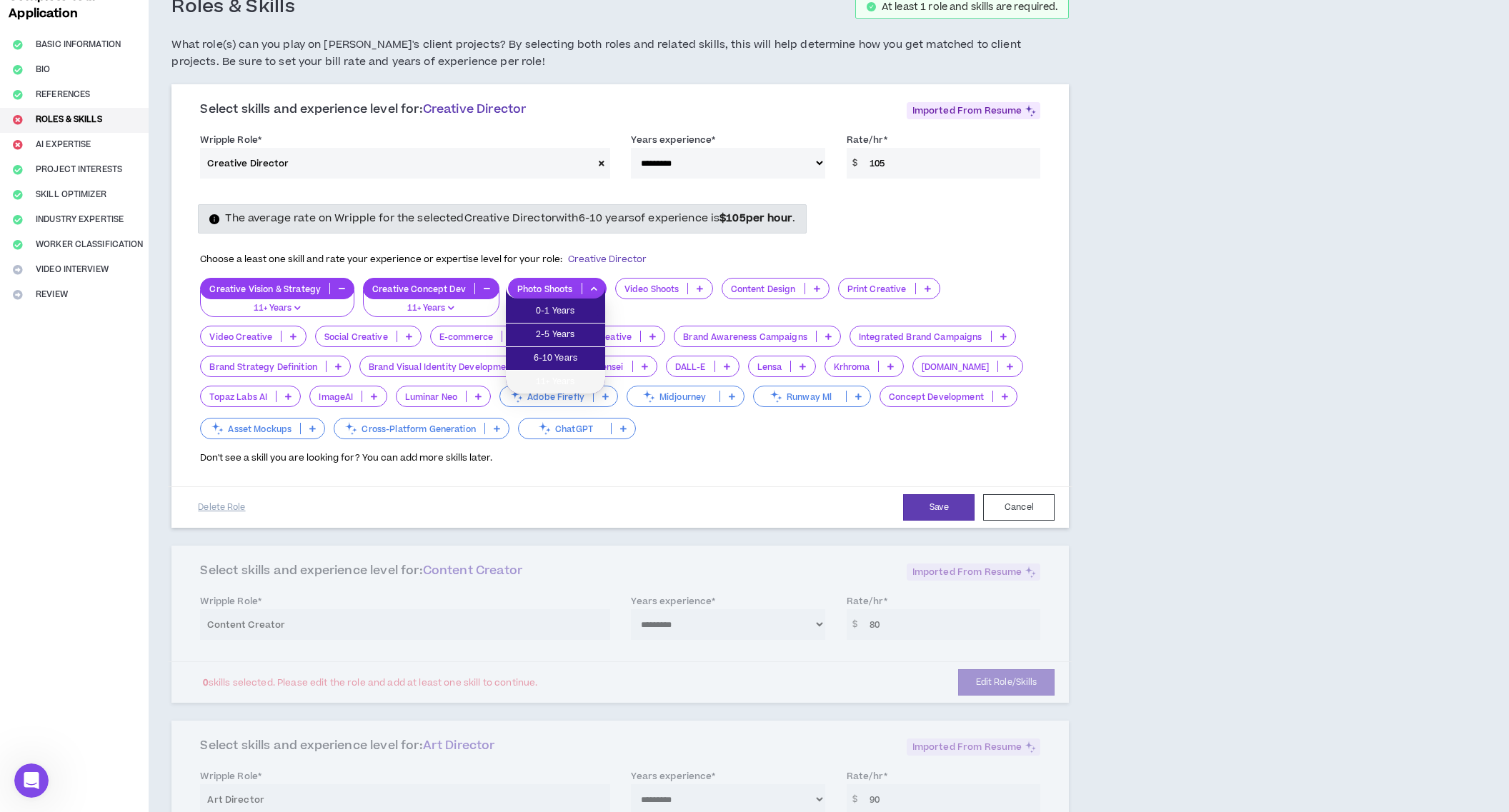
click at [572, 380] on span "11+ Years" at bounding box center [556, 383] width 82 height 16
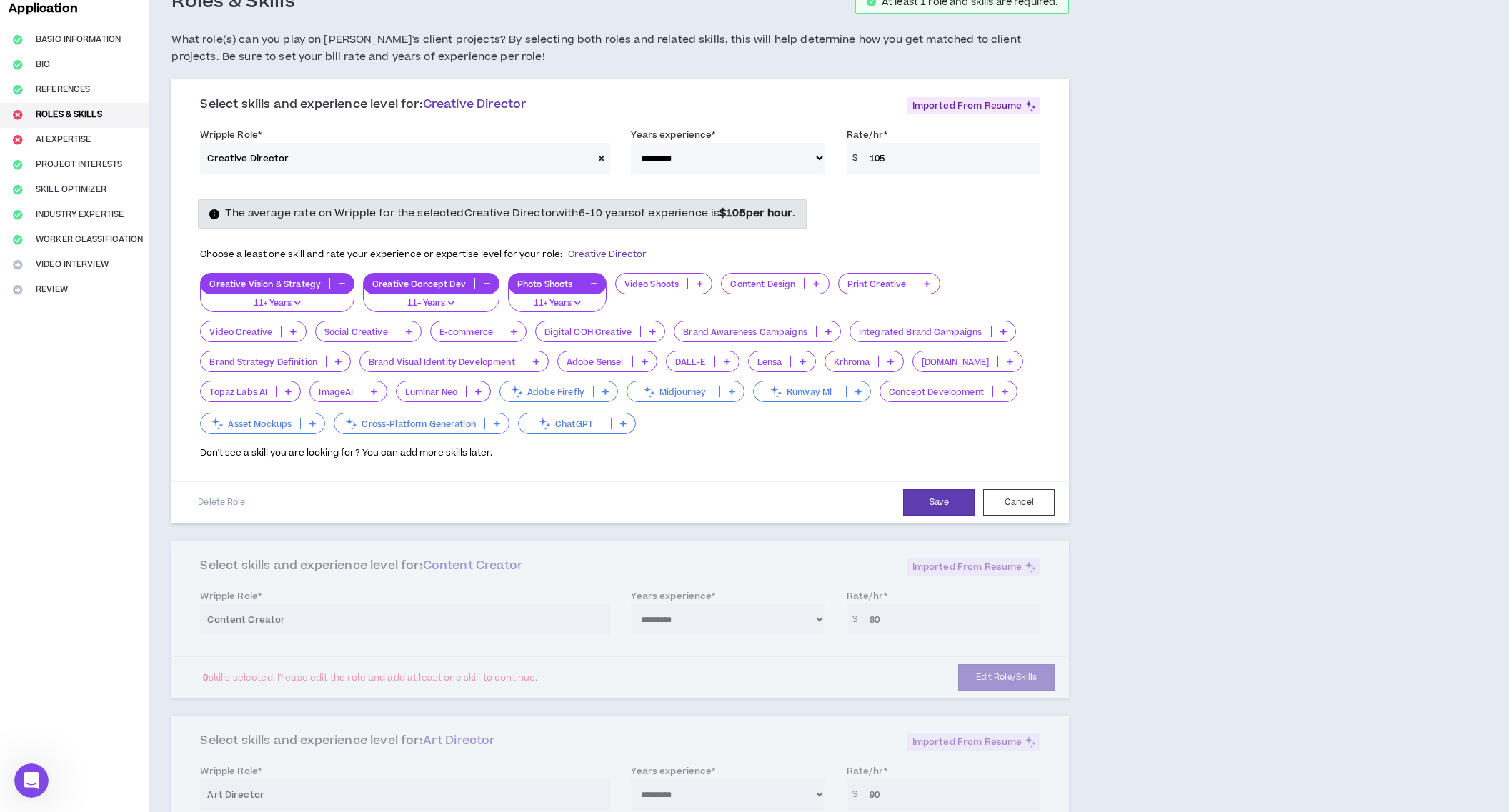
click at [698, 283] on icon at bounding box center [700, 283] width 7 height 7
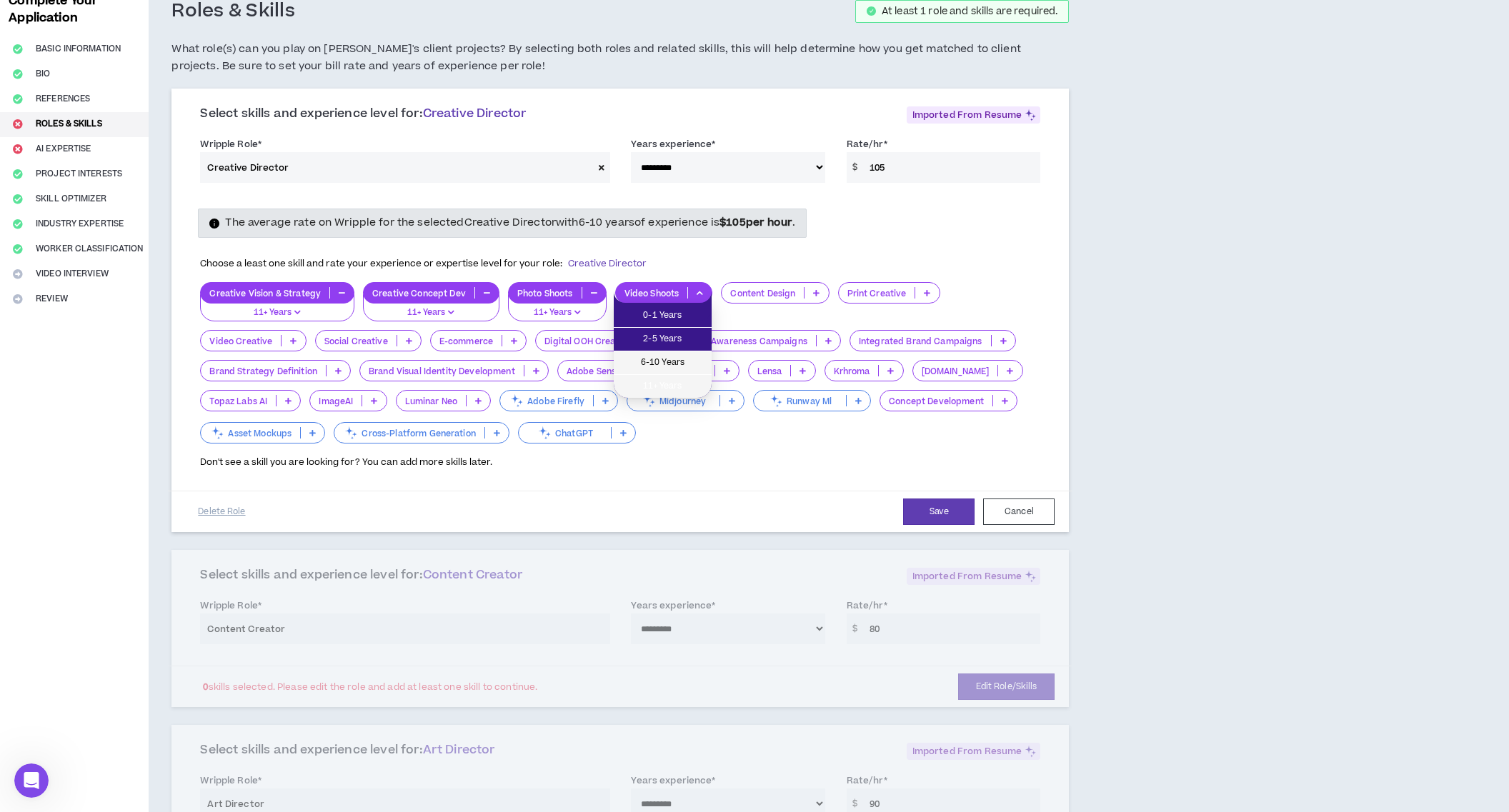
scroll to position [80, 0]
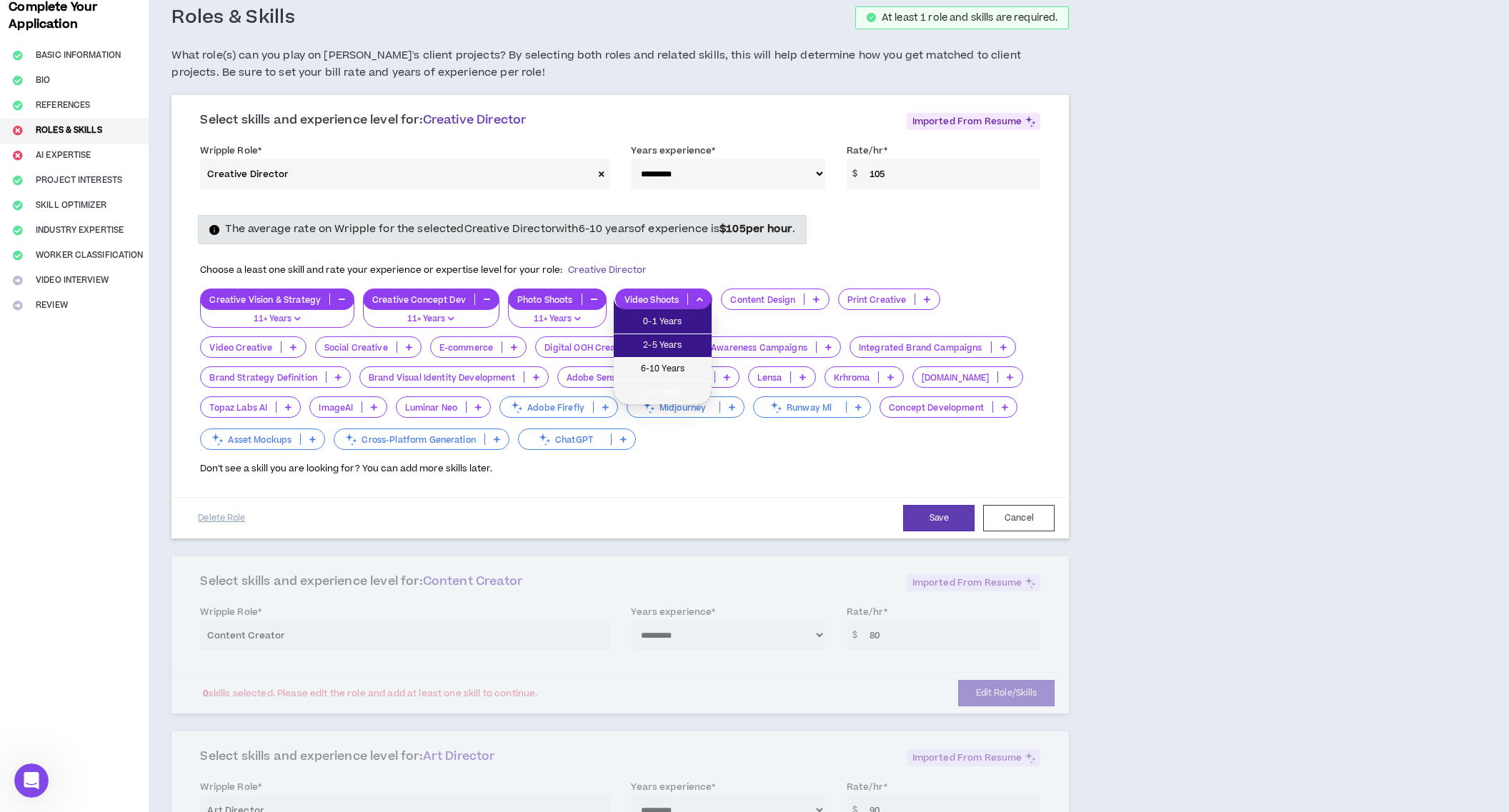
click at [680, 375] on li "6-10 Years" at bounding box center [663, 370] width 98 height 23
click at [814, 293] on div "Content Design" at bounding box center [775, 299] width 108 height 22
click at [699, 298] on icon "button" at bounding box center [700, 298] width 7 height 7
click at [698, 302] on icon at bounding box center [700, 298] width 7 height 7
drag, startPoint x: 674, startPoint y: 388, endPoint x: 726, endPoint y: 374, distance: 53.9
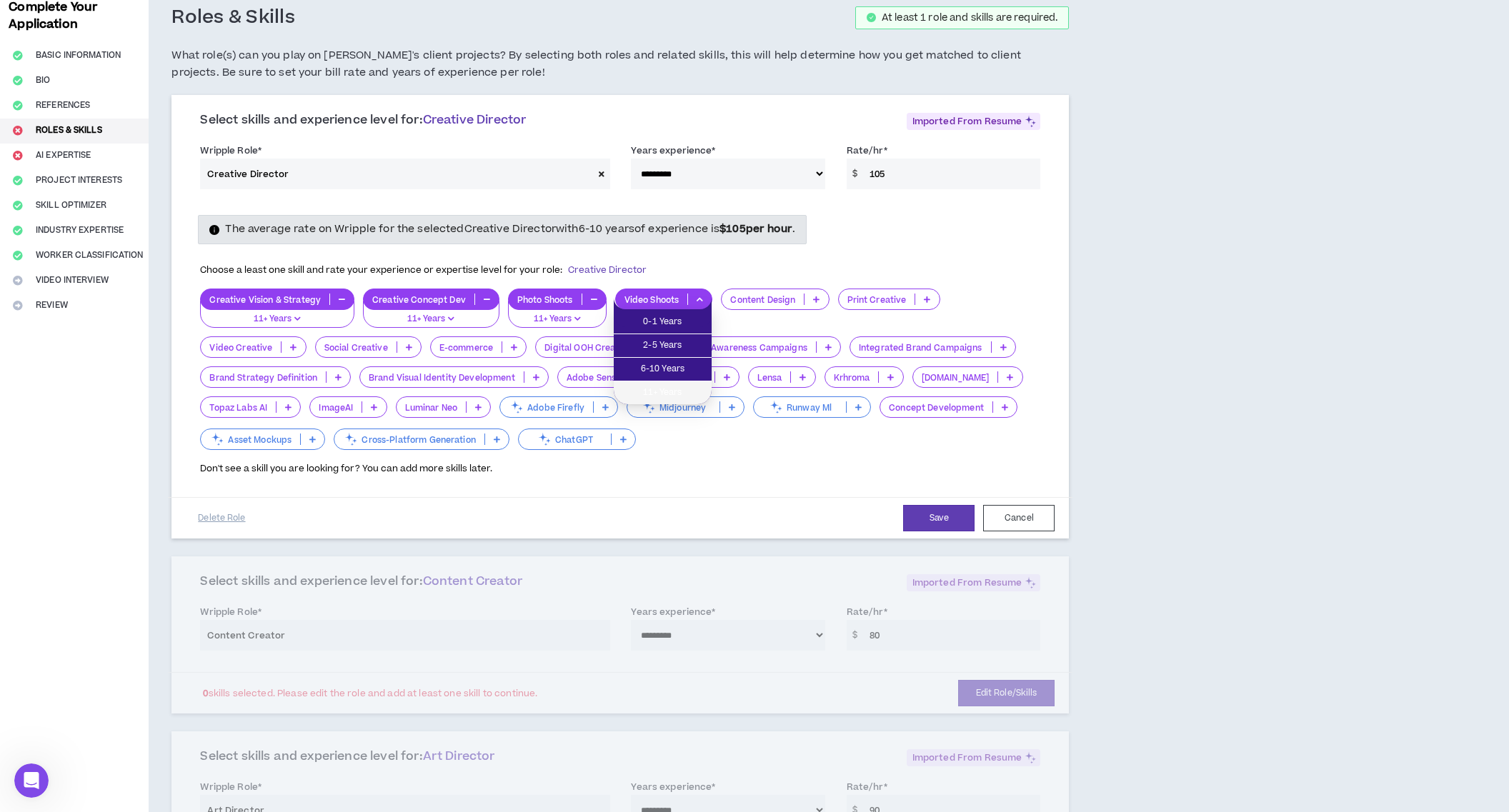
click at [674, 388] on span "11+ Years" at bounding box center [663, 393] width 81 height 16
click at [816, 300] on icon at bounding box center [816, 298] width 7 height 7
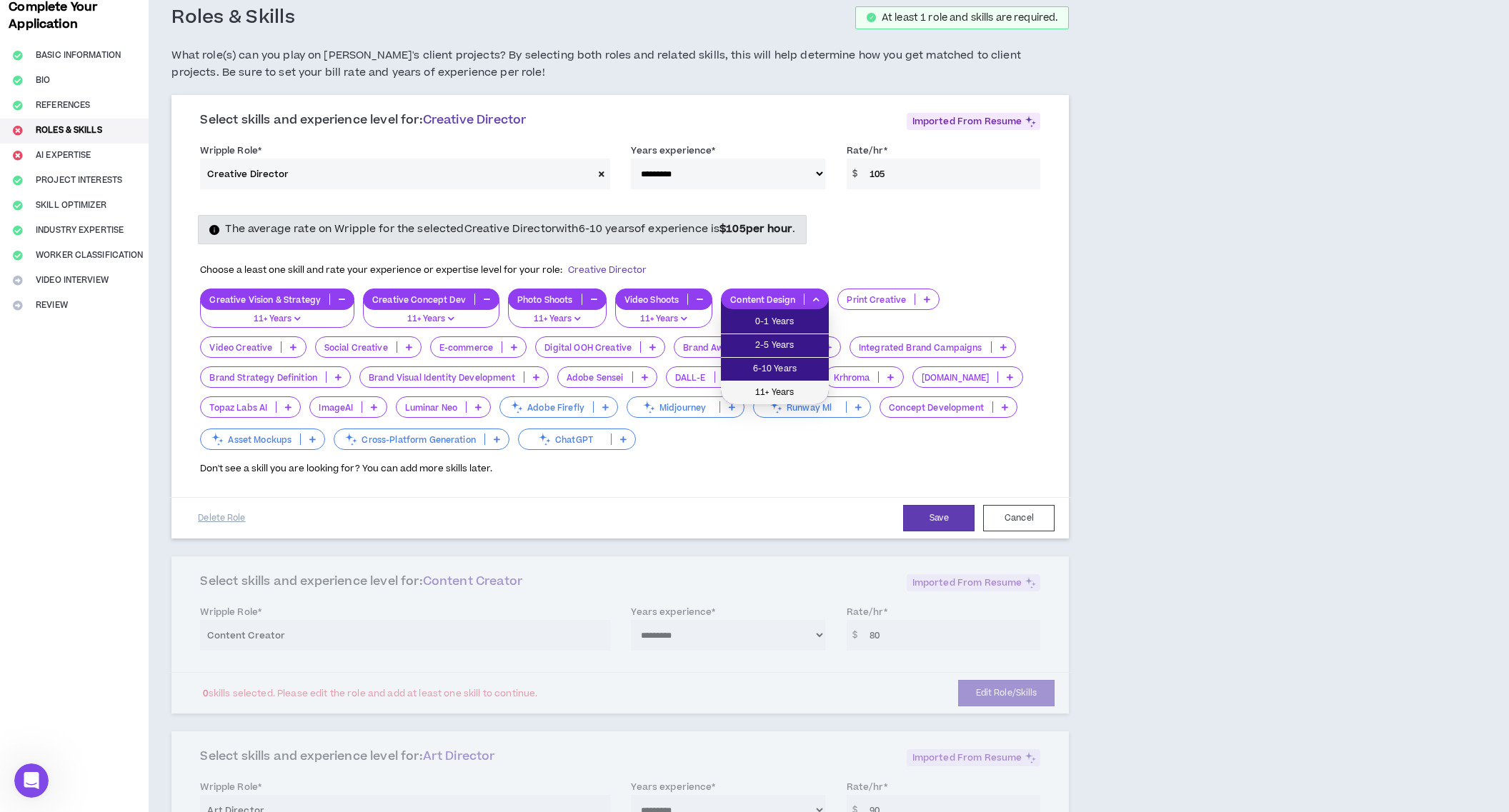
click at [775, 390] on span "11+ Years" at bounding box center [775, 393] width 91 height 16
click at [922, 299] on p at bounding box center [927, 299] width 23 height 12
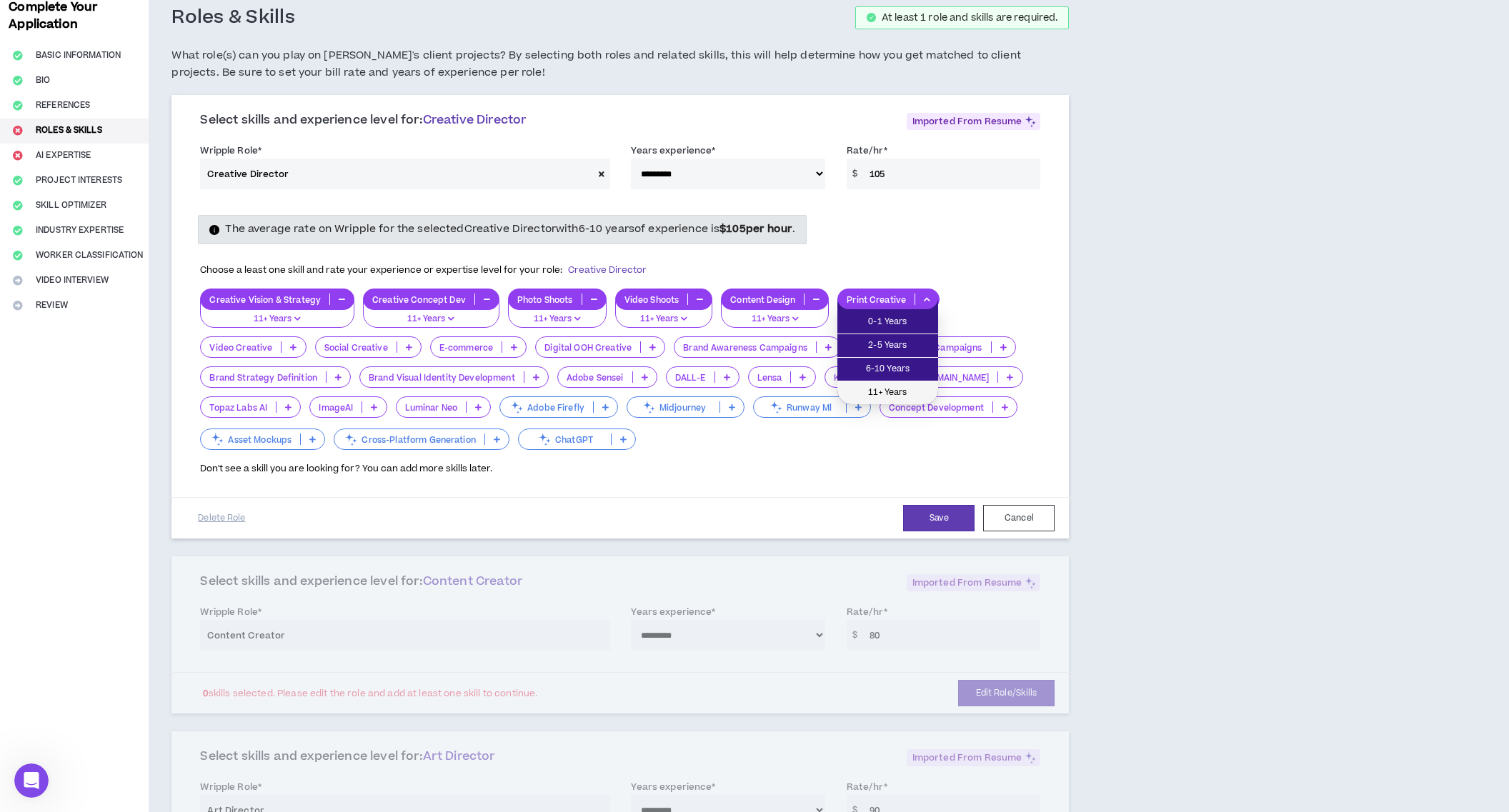
click at [889, 385] on span "11+ Years" at bounding box center [888, 393] width 83 height 16
click at [288, 343] on p at bounding box center [294, 347] width 23 height 12
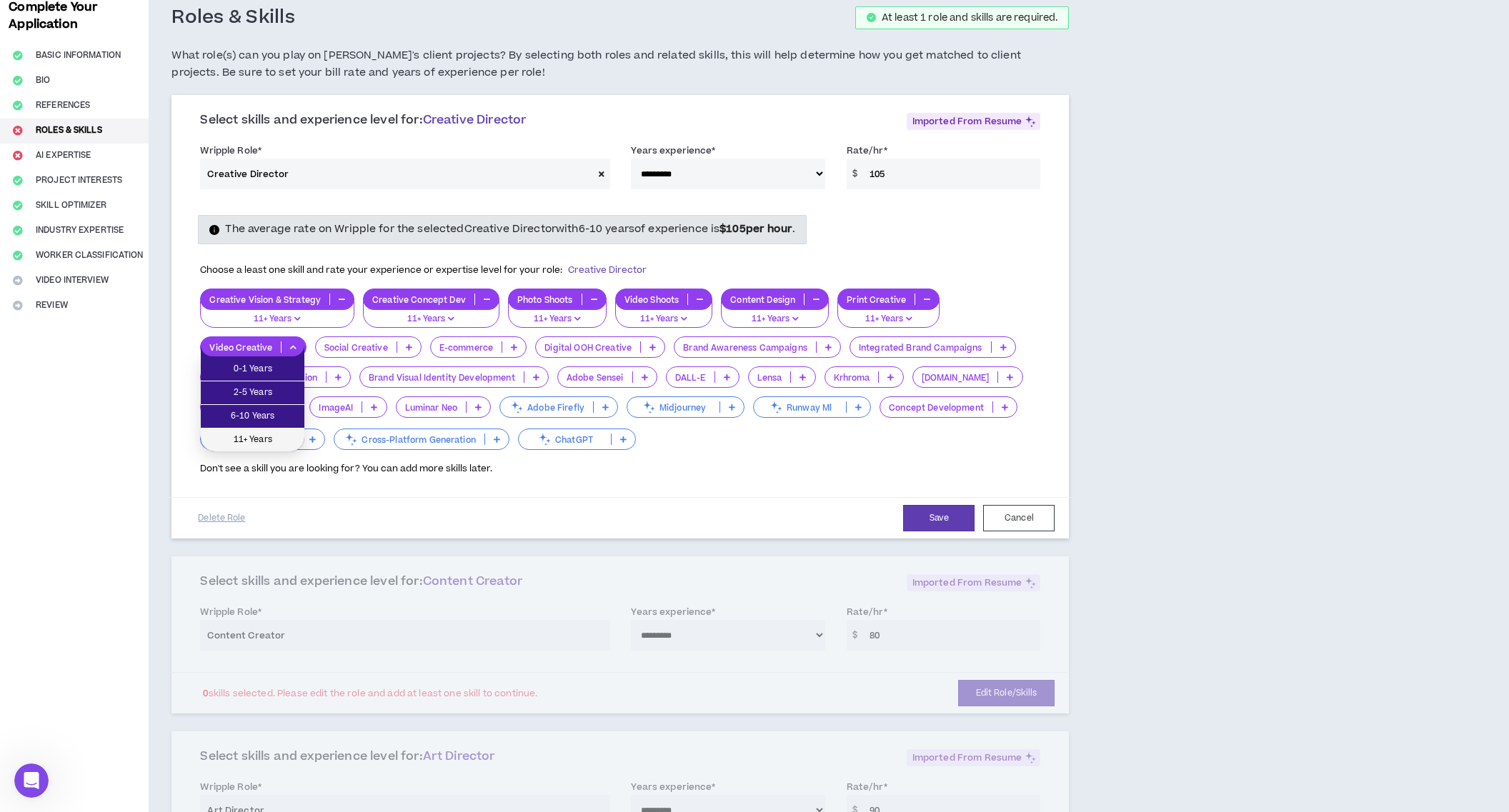
click at [261, 433] on span "11+ Years" at bounding box center [252, 440] width 86 height 16
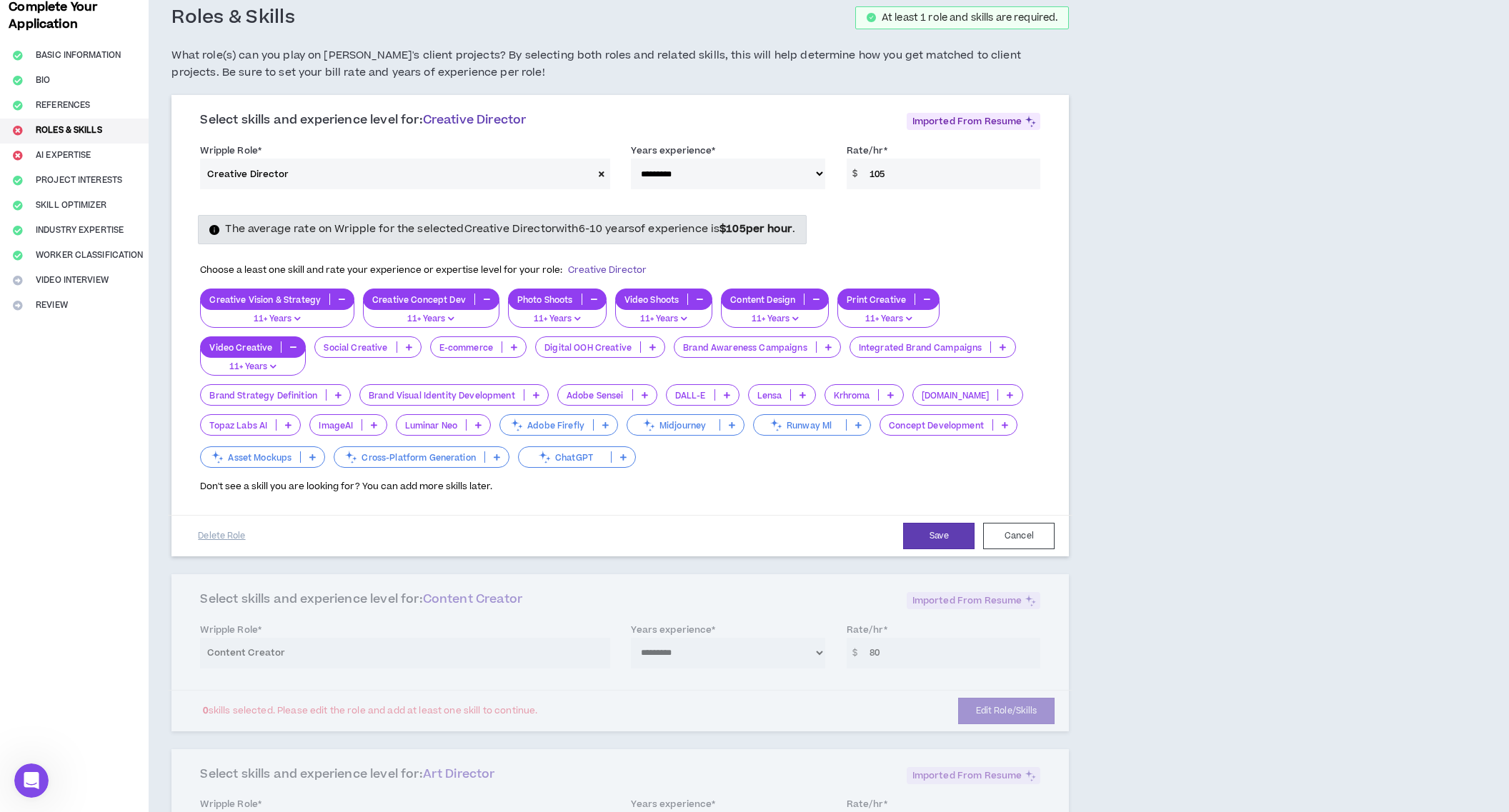
click at [410, 348] on p at bounding box center [409, 347] width 23 height 12
click at [371, 435] on span "11+ Years" at bounding box center [366, 440] width 89 height 16
click at [409, 345] on icon "button" at bounding box center [409, 346] width 7 height 7
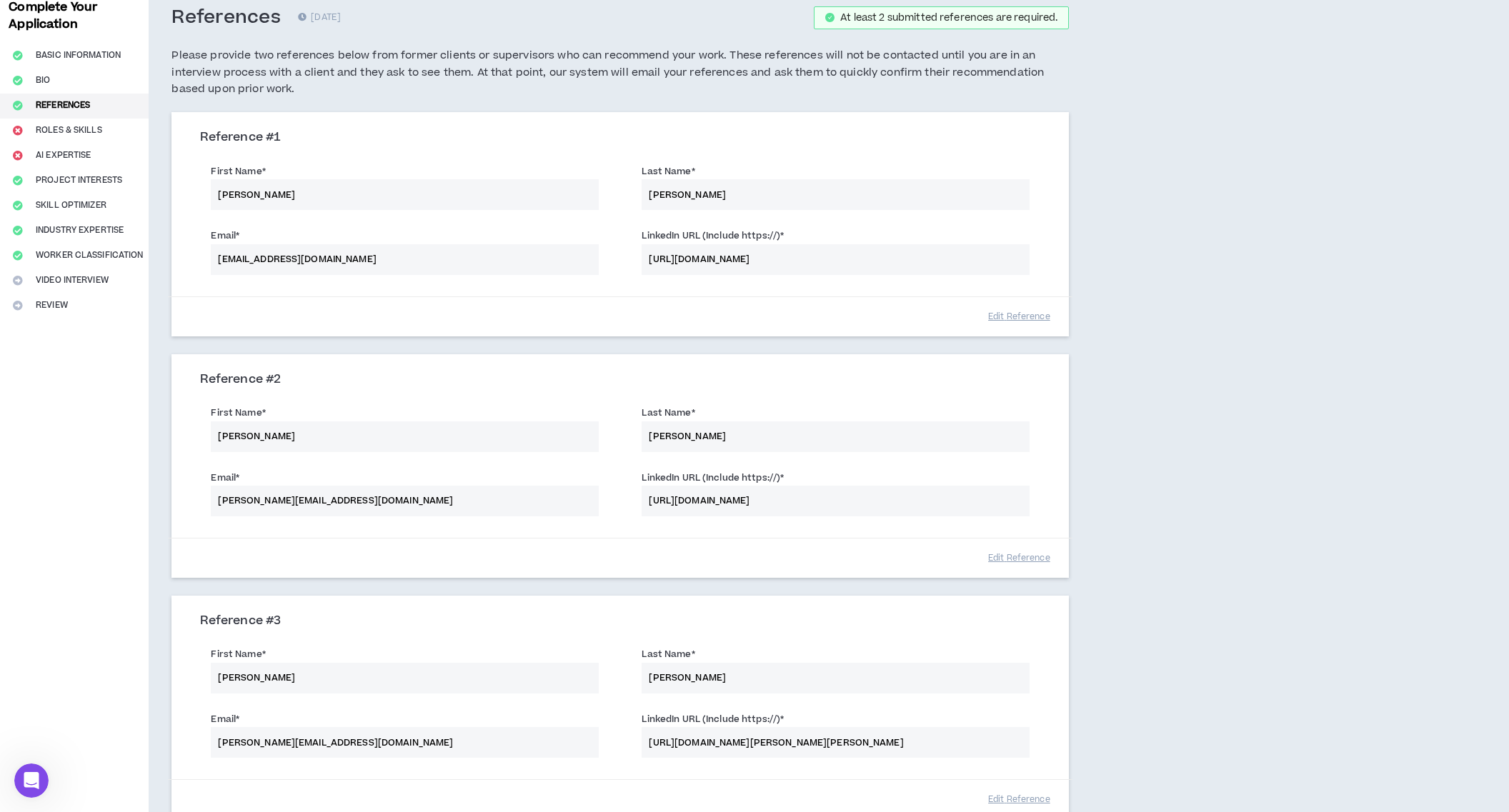
scroll to position [18, 0]
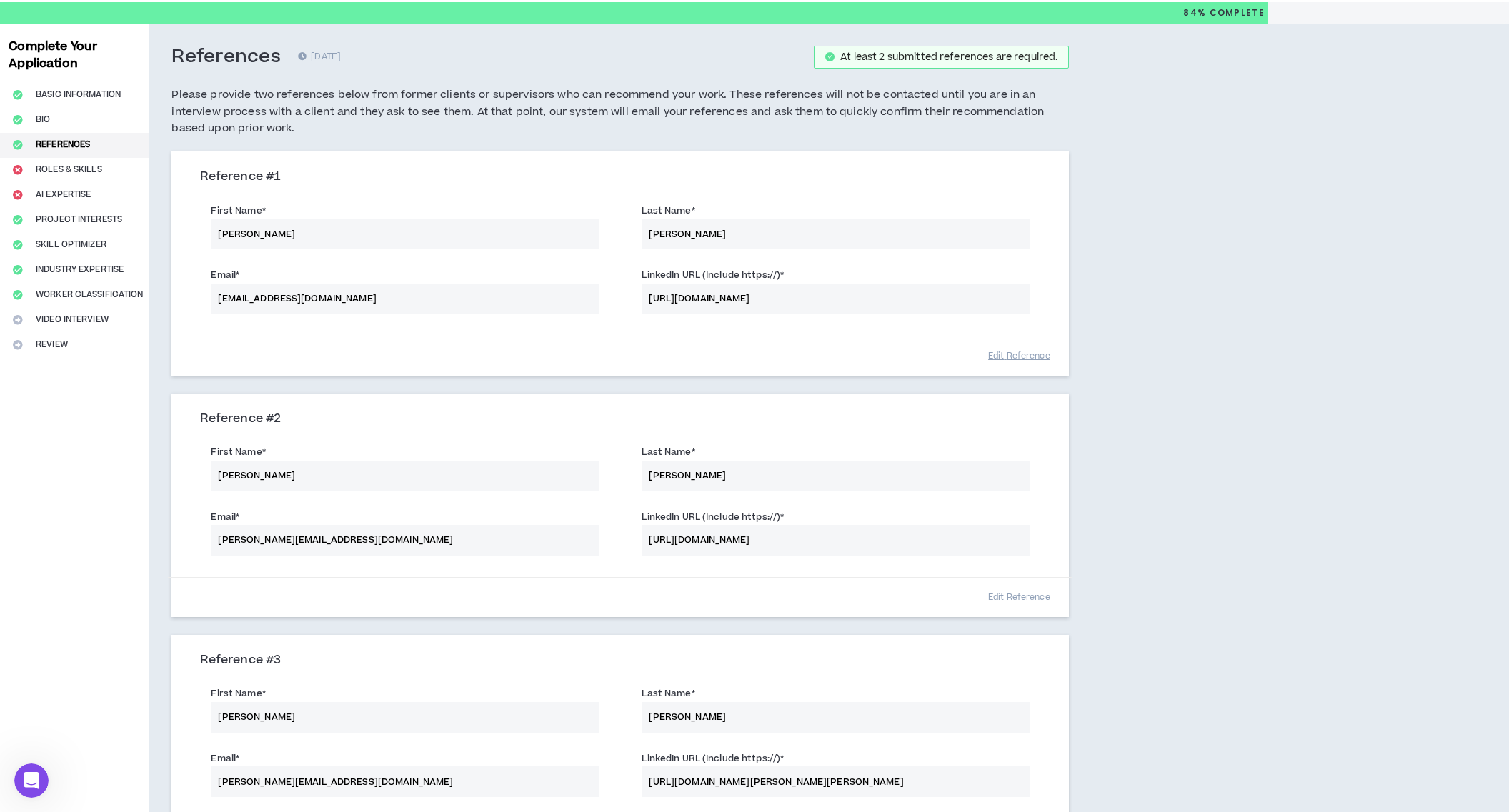
click at [411, 343] on div "Reference # 1 First Name * [PERSON_NAME] Name * [PERSON_NAME] Email * [EMAIL_AD…" at bounding box center [619, 551] width 897 height 798
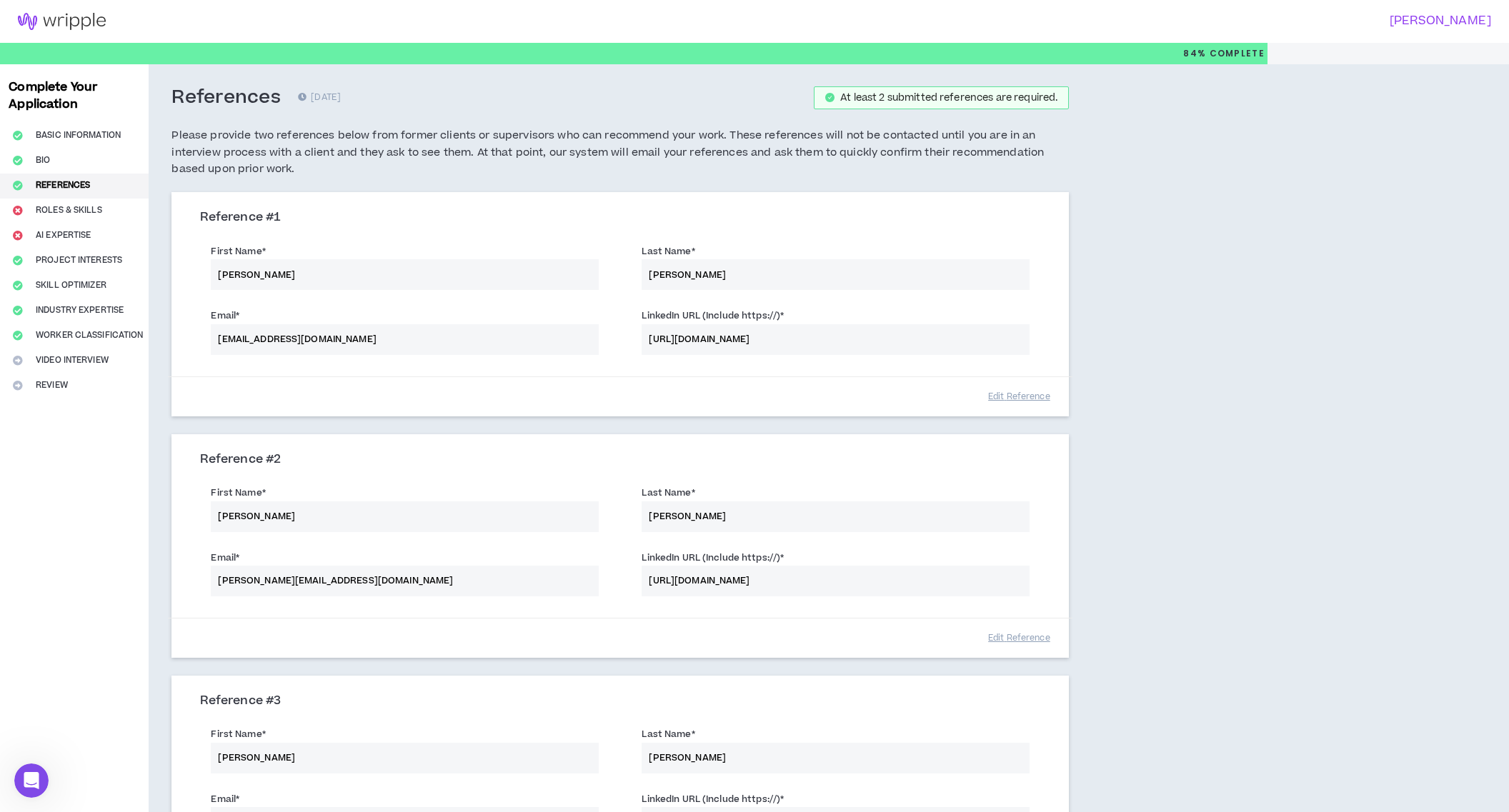
scroll to position [305, 0]
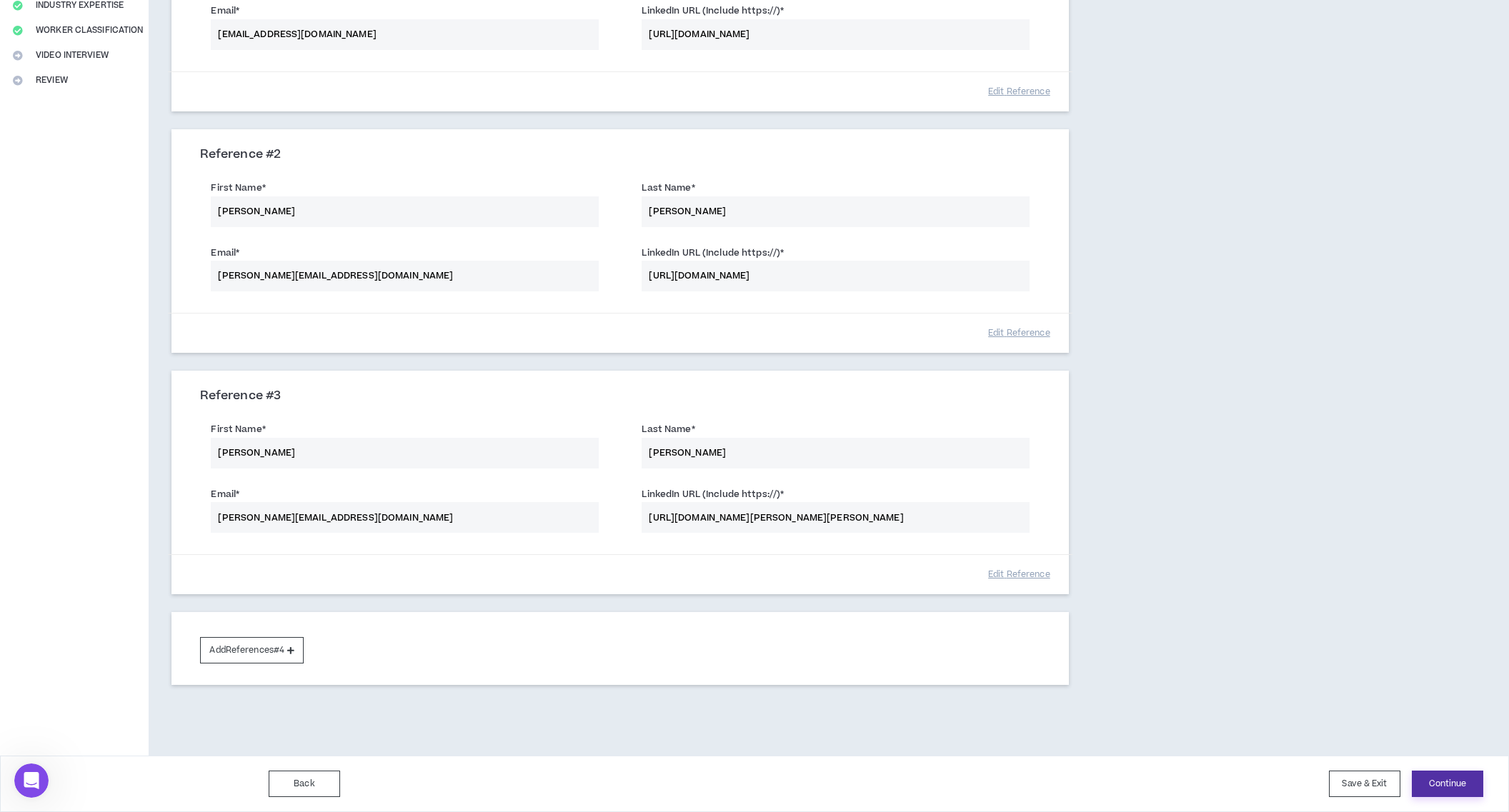
click at [1455, 782] on button "Continue" at bounding box center [1447, 784] width 71 height 26
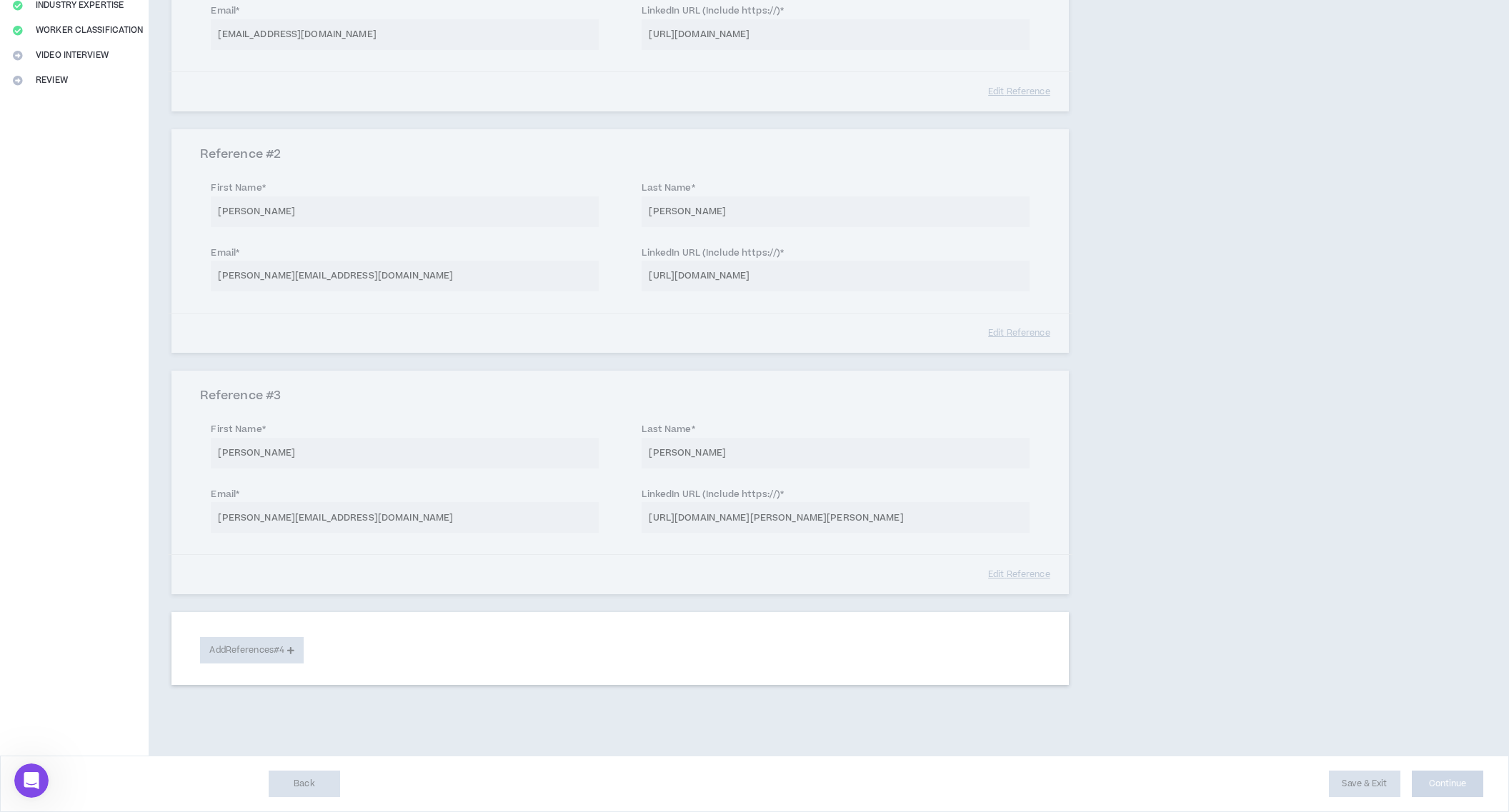
select select "***"
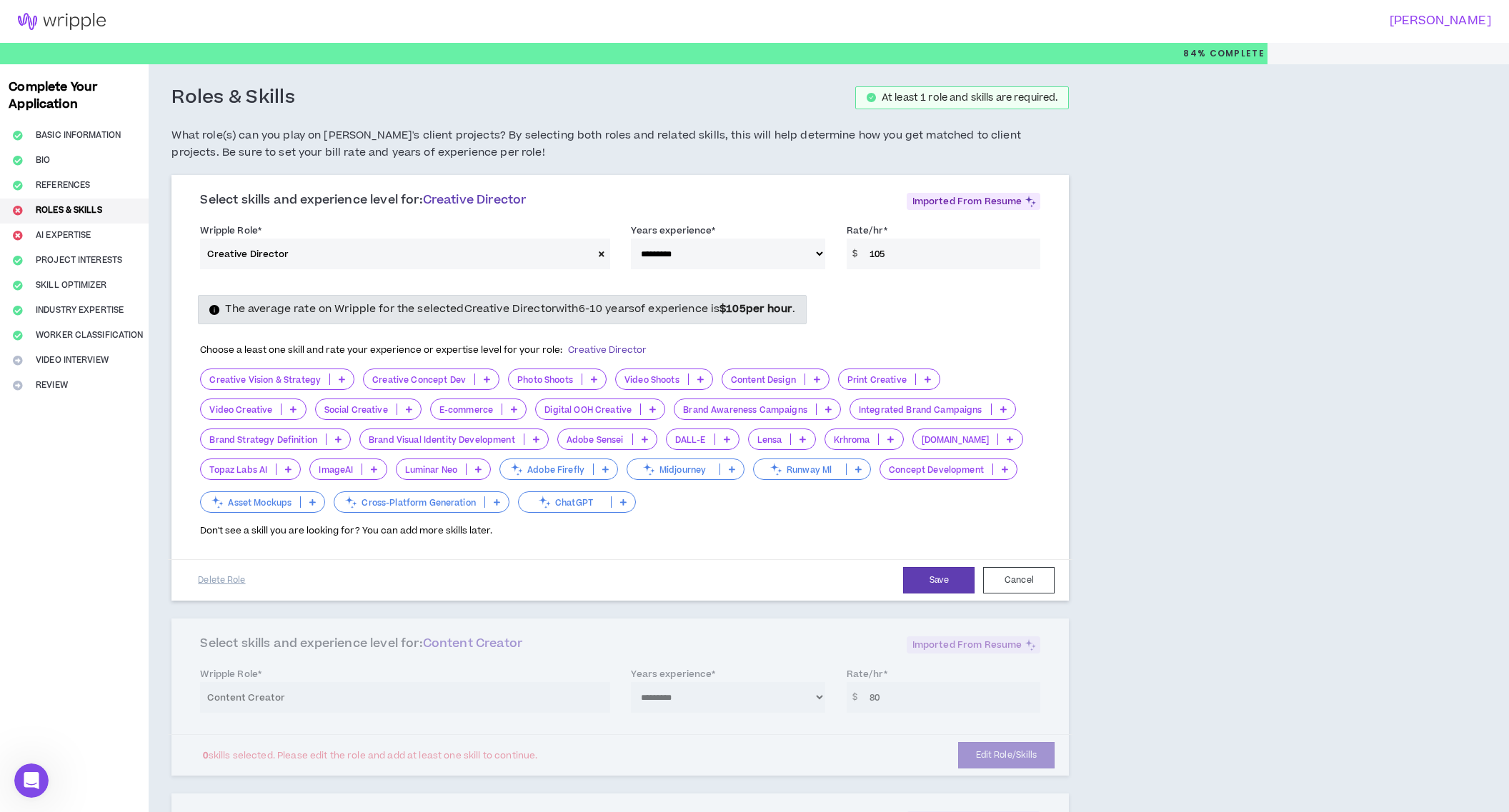
click at [340, 380] on icon at bounding box center [342, 379] width 7 height 7
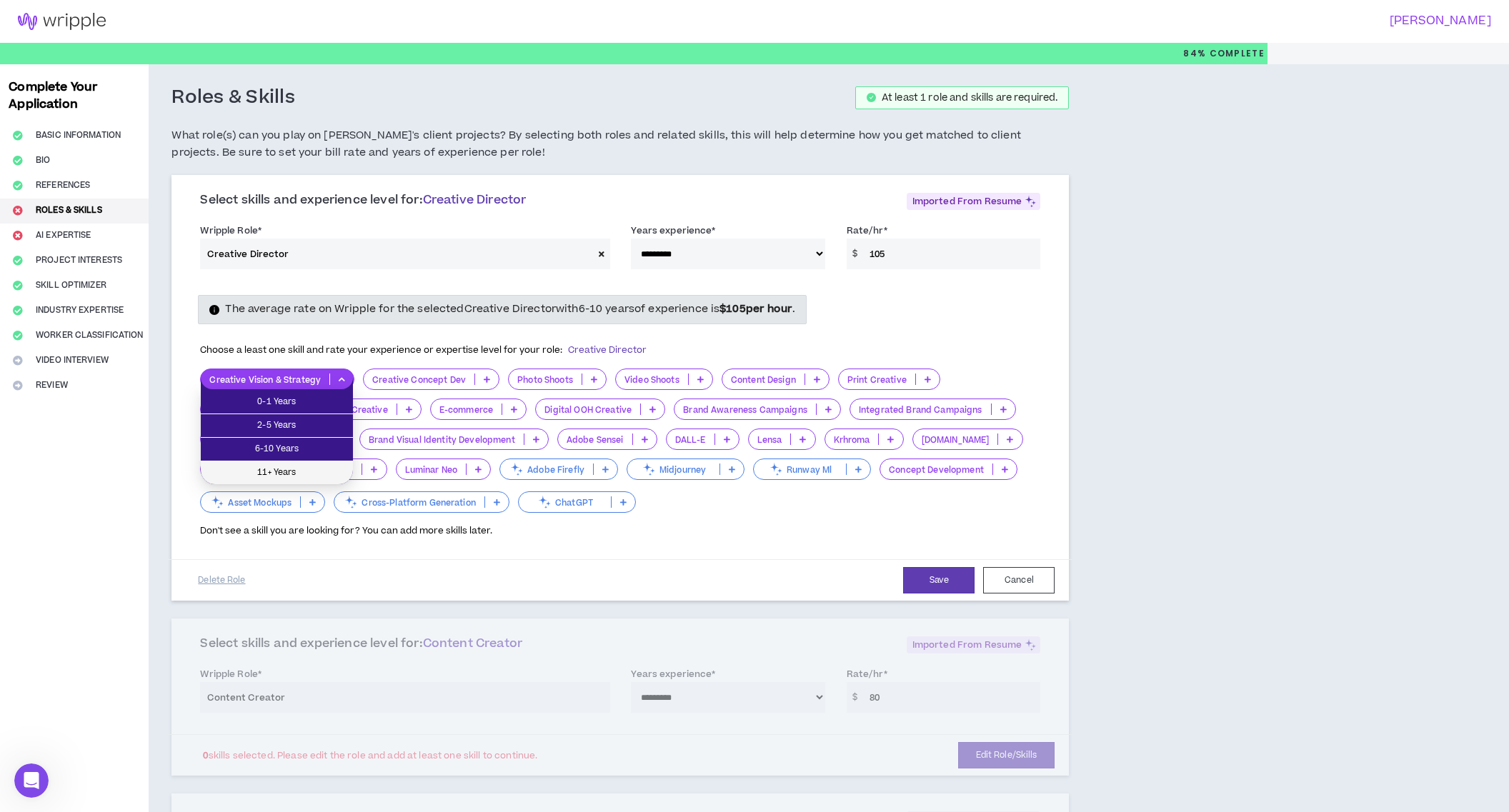
click at [307, 470] on span "11+ Years" at bounding box center [277, 473] width 135 height 16
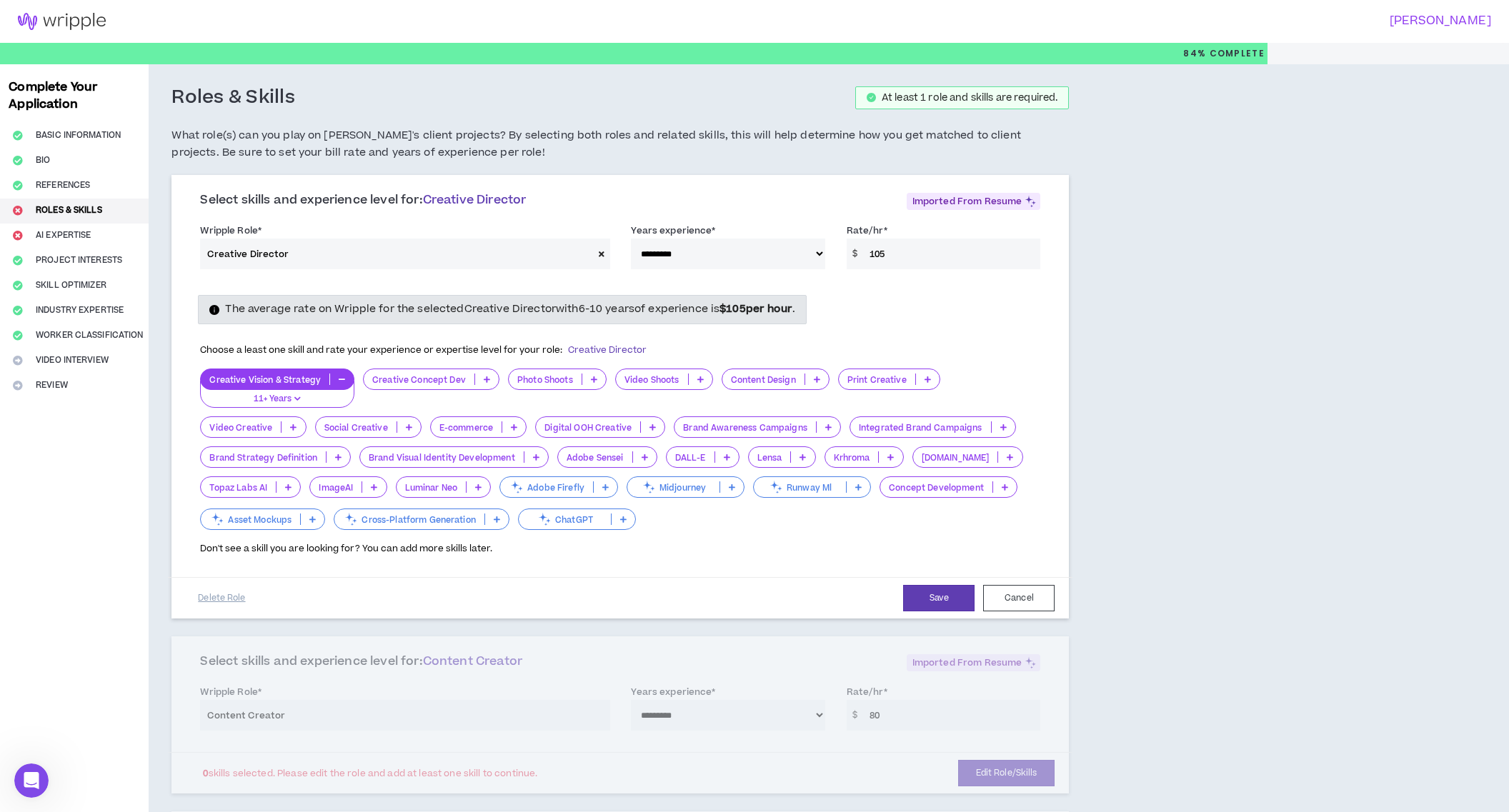
click at [485, 378] on icon at bounding box center [486, 379] width 7 height 7
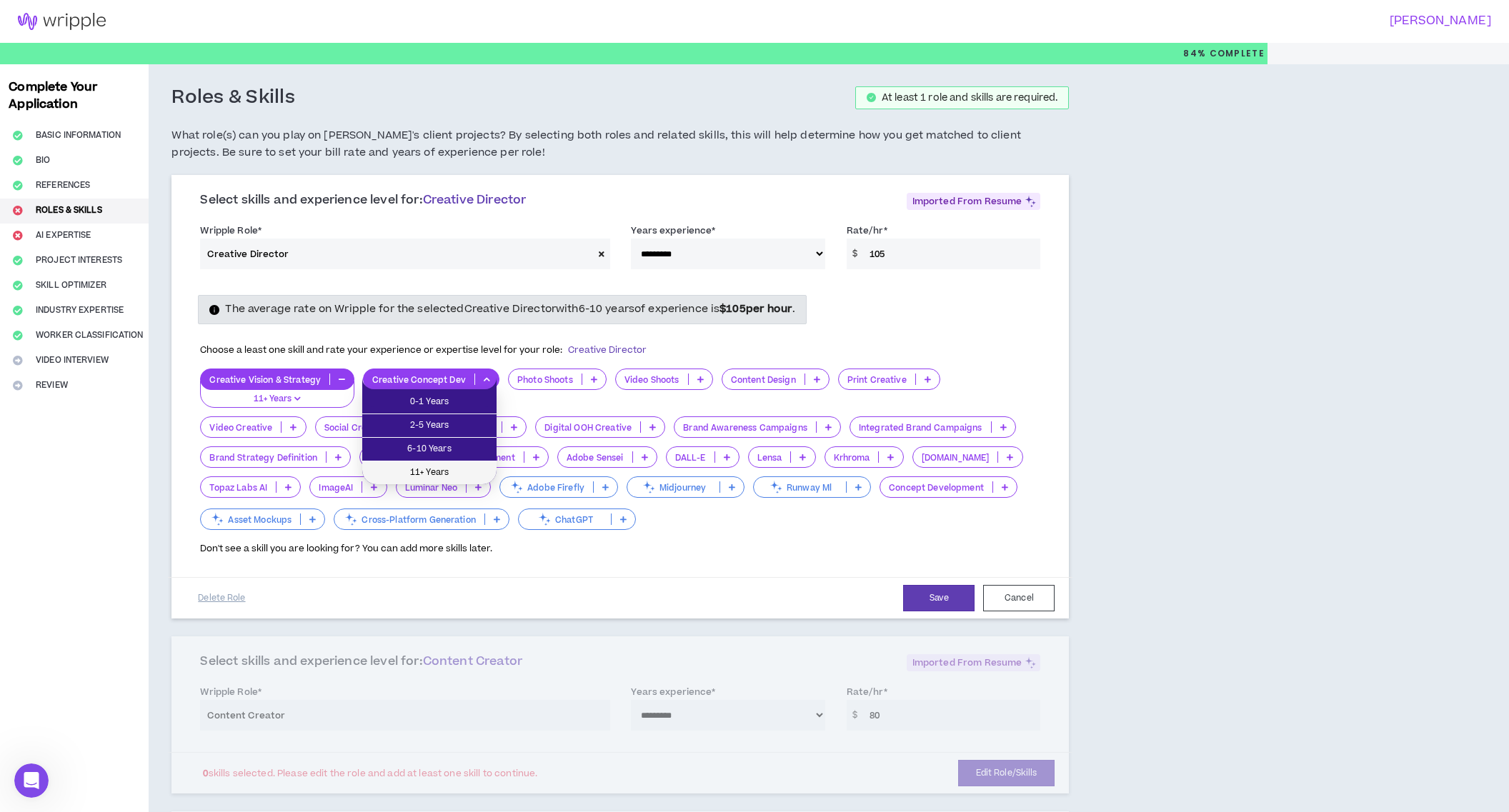
click at [438, 473] on span "11+ Years" at bounding box center [430, 473] width 117 height 16
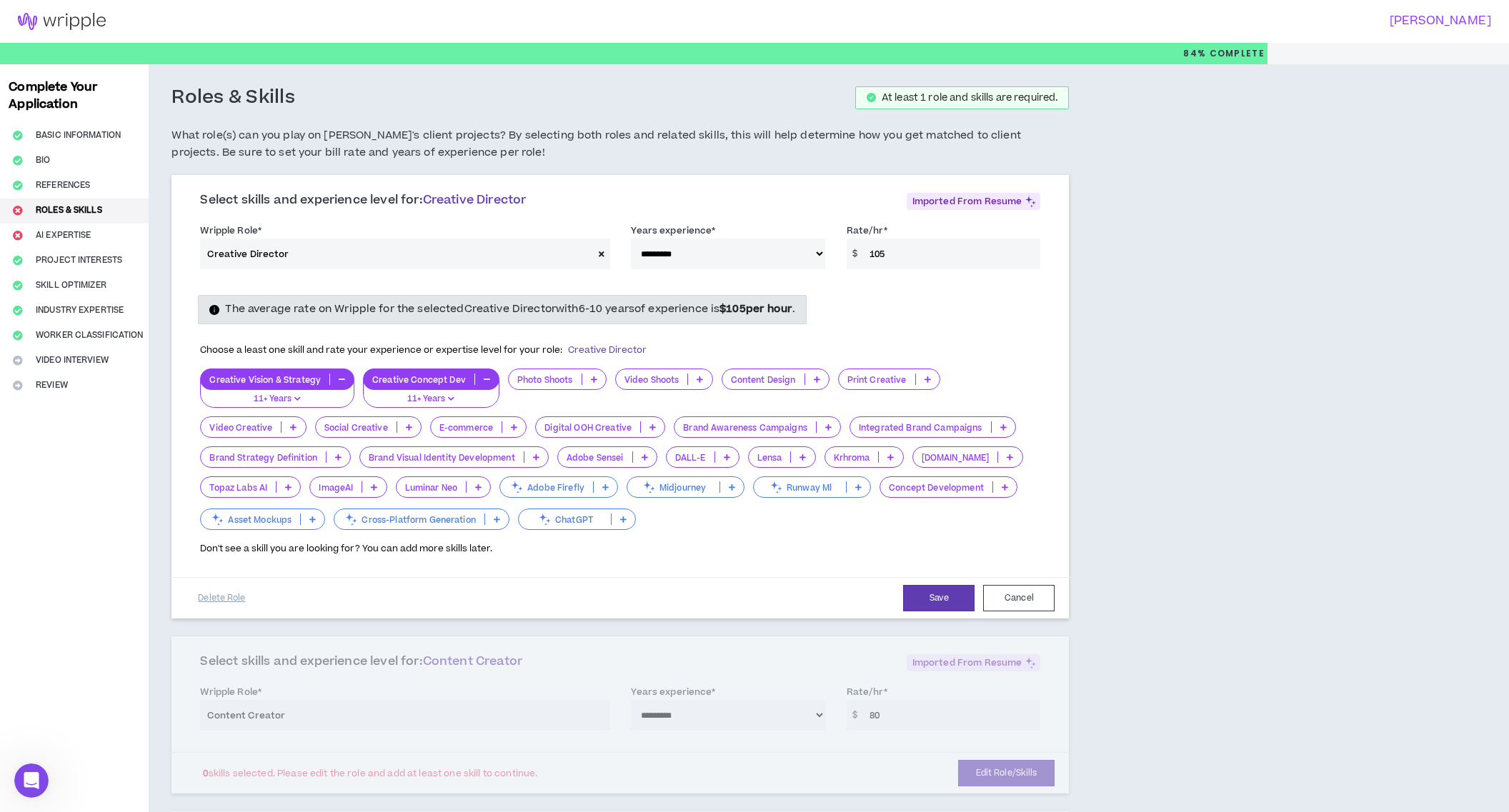
click at [597, 379] on p at bounding box center [594, 380] width 23 height 12
click at [569, 473] on span "11+ Years" at bounding box center [556, 473] width 82 height 16
click at [698, 381] on icon at bounding box center [700, 379] width 7 height 7
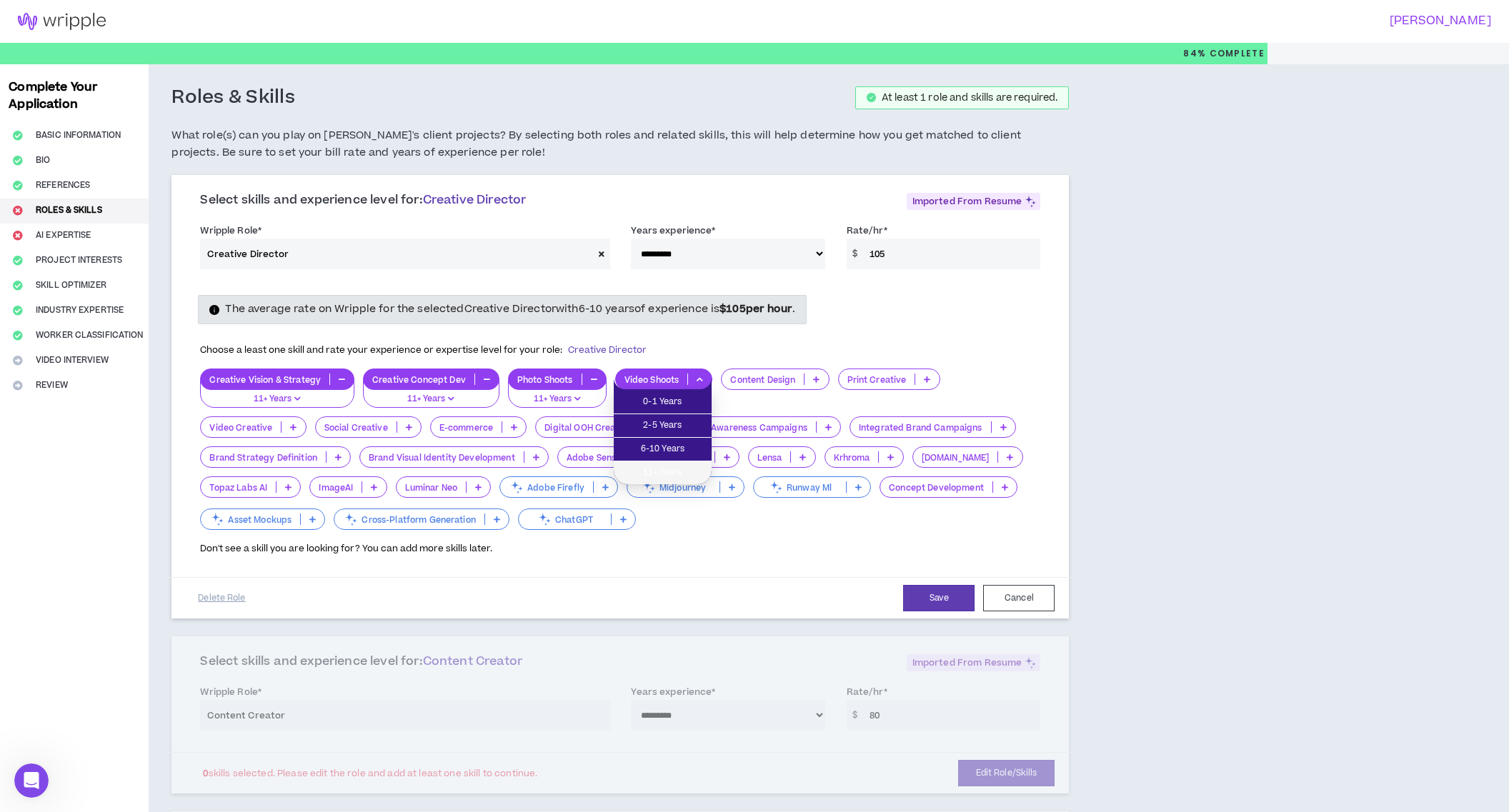
click at [673, 468] on span "11+ Years" at bounding box center [663, 473] width 81 height 16
click at [816, 380] on icon at bounding box center [816, 379] width 7 height 7
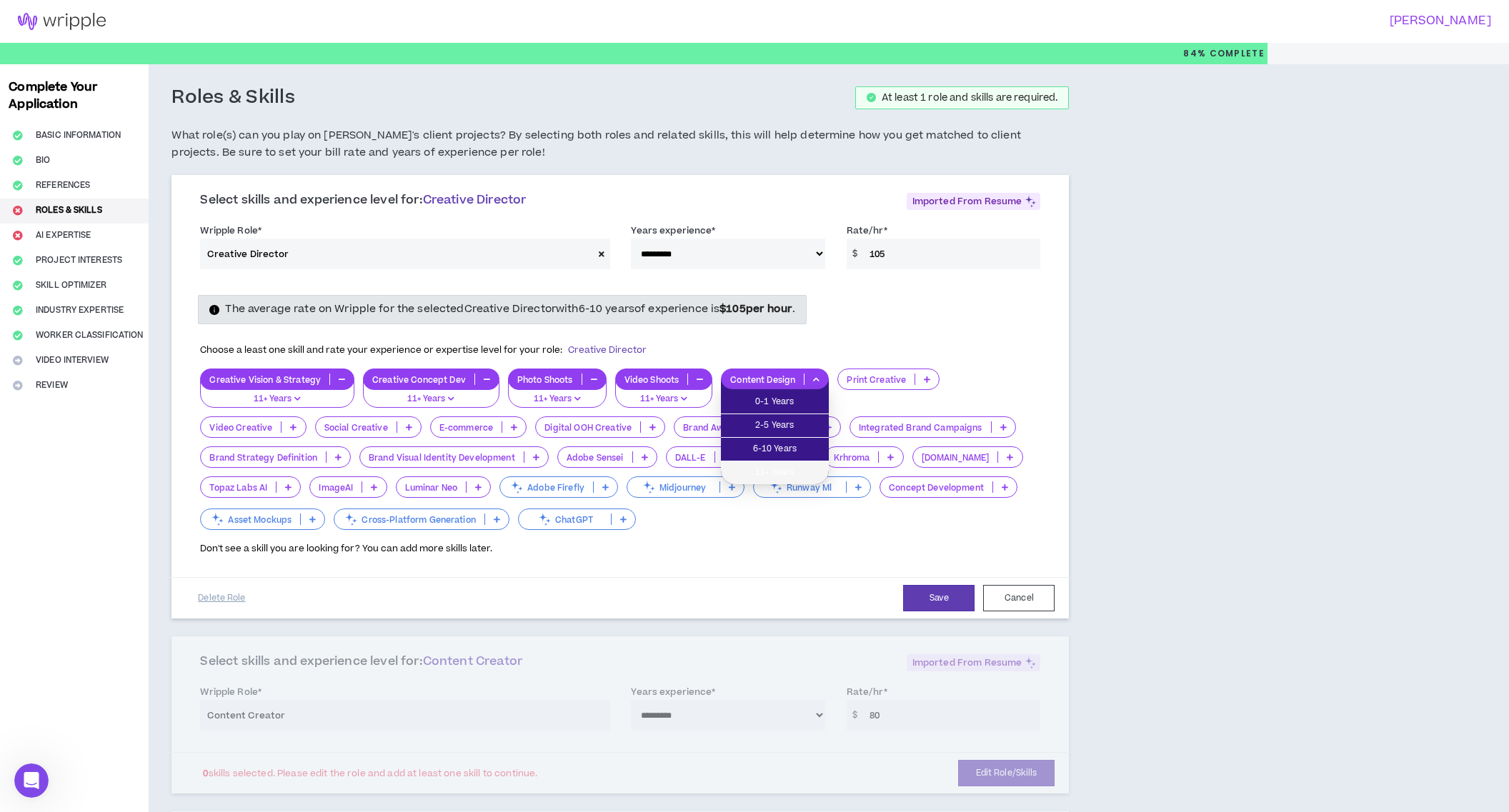
click at [777, 464] on li "11+ Years" at bounding box center [775, 473] width 108 height 23
click at [915, 378] on p at bounding box center [927, 380] width 23 height 12
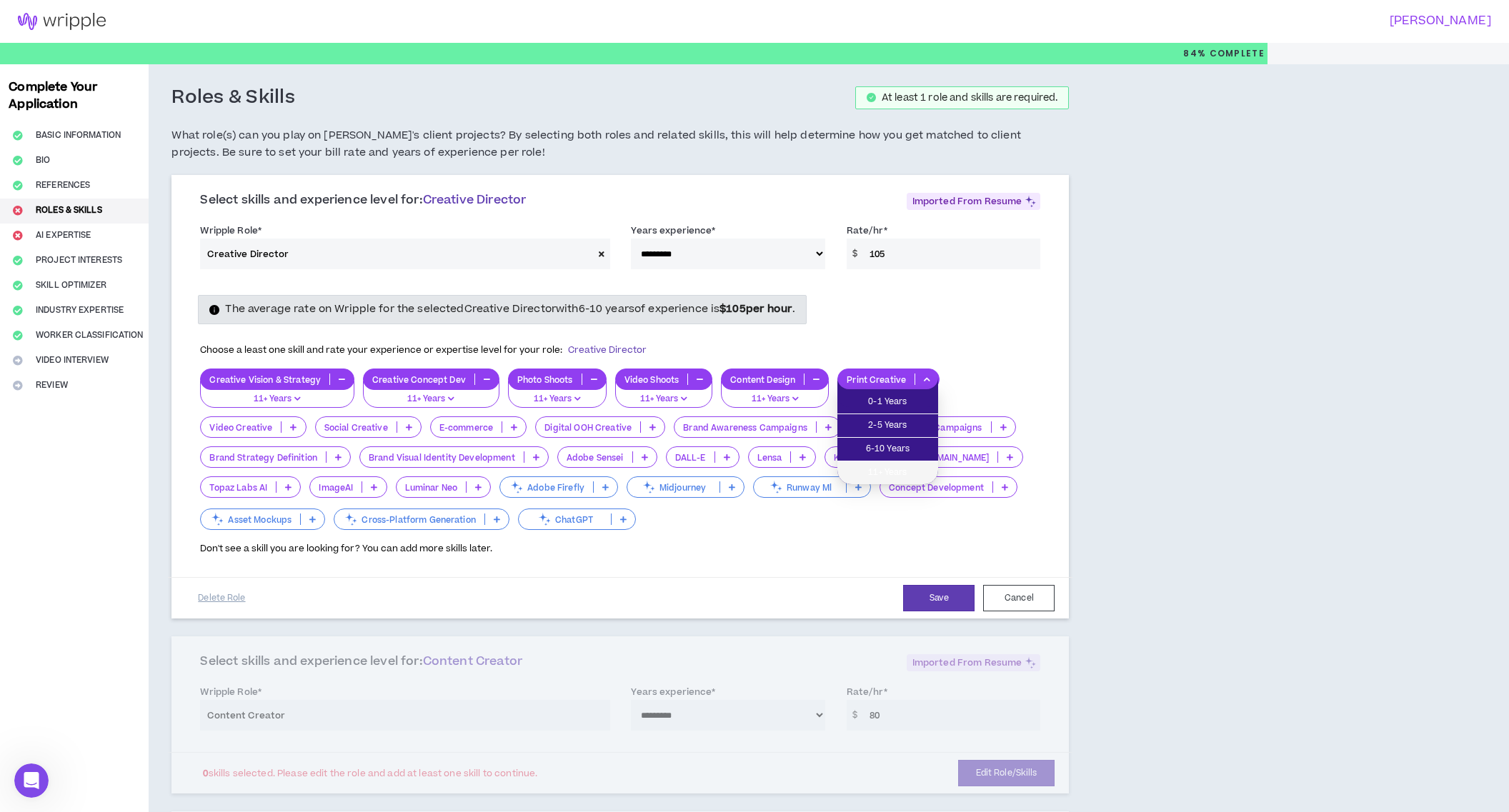
click at [886, 464] on li "11+ Years" at bounding box center [888, 473] width 101 height 23
click at [293, 428] on icon at bounding box center [293, 427] width 7 height 7
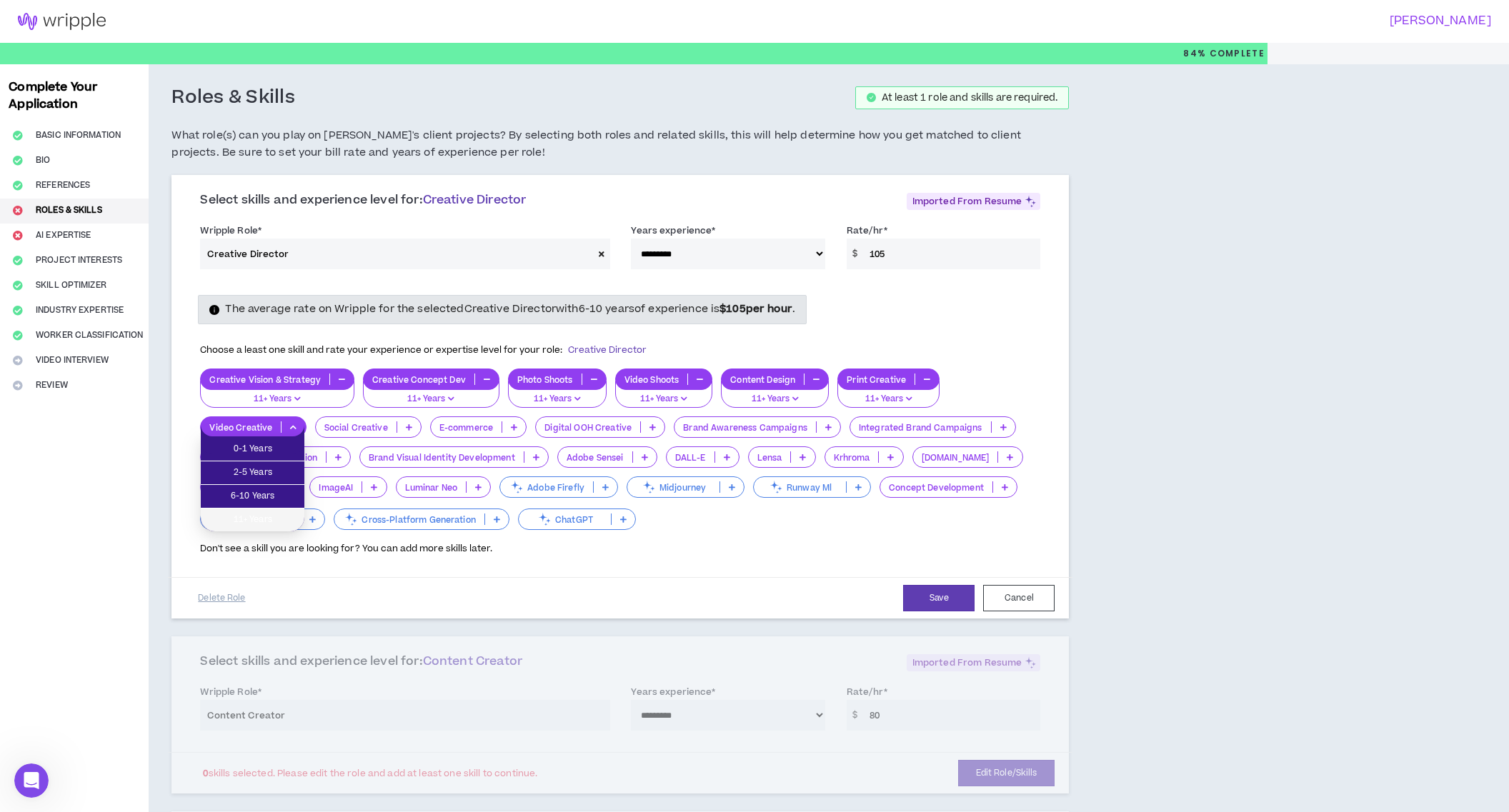
drag, startPoint x: 283, startPoint y: 514, endPoint x: 311, endPoint y: 503, distance: 30.1
click at [284, 514] on span "11+ Years" at bounding box center [252, 520] width 86 height 16
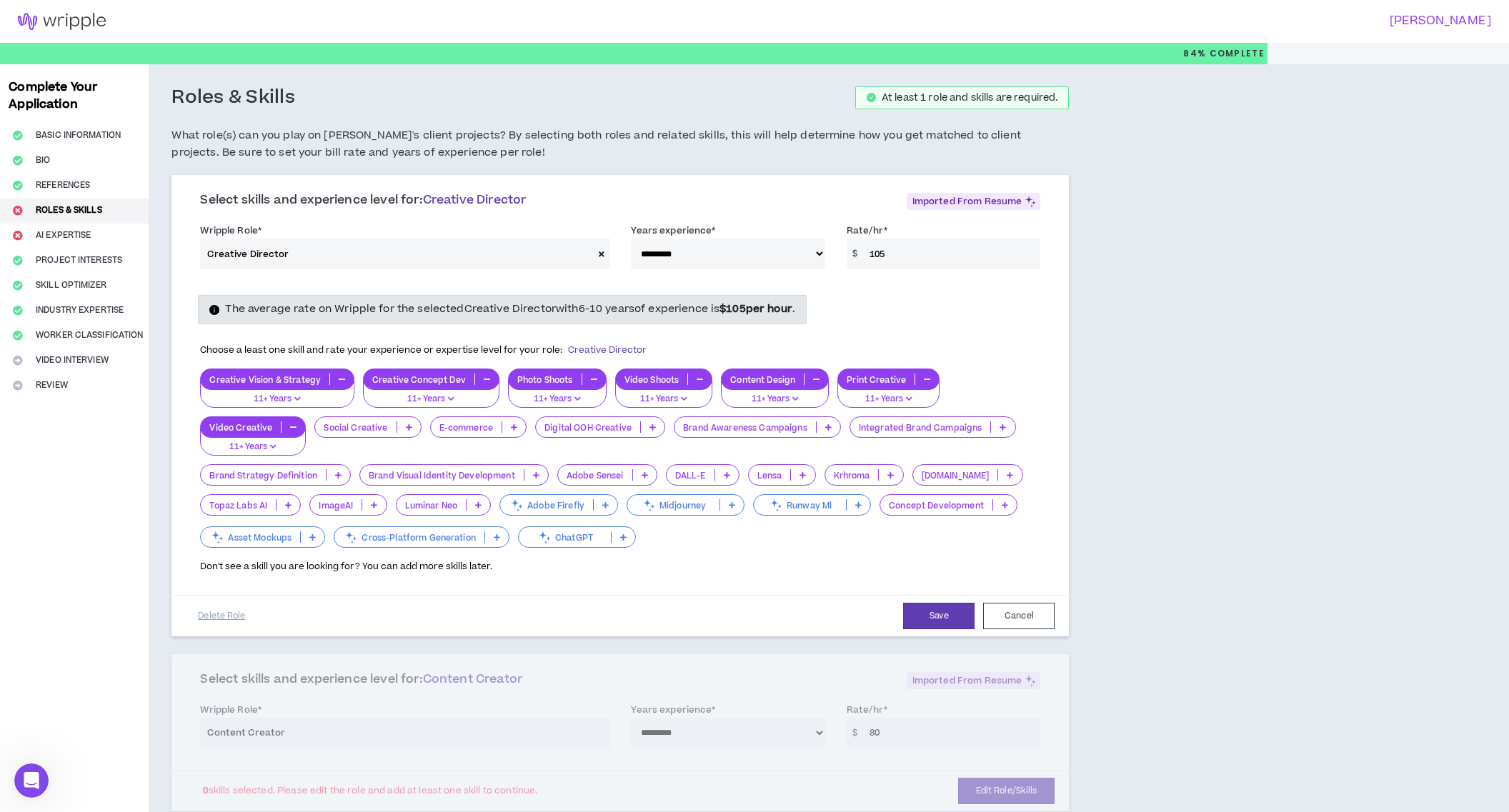
click at [415, 425] on p at bounding box center [409, 428] width 23 height 12
click at [367, 500] on span "6-10 Years" at bounding box center [366, 496] width 89 height 16
click at [513, 429] on icon at bounding box center [514, 427] width 7 height 7
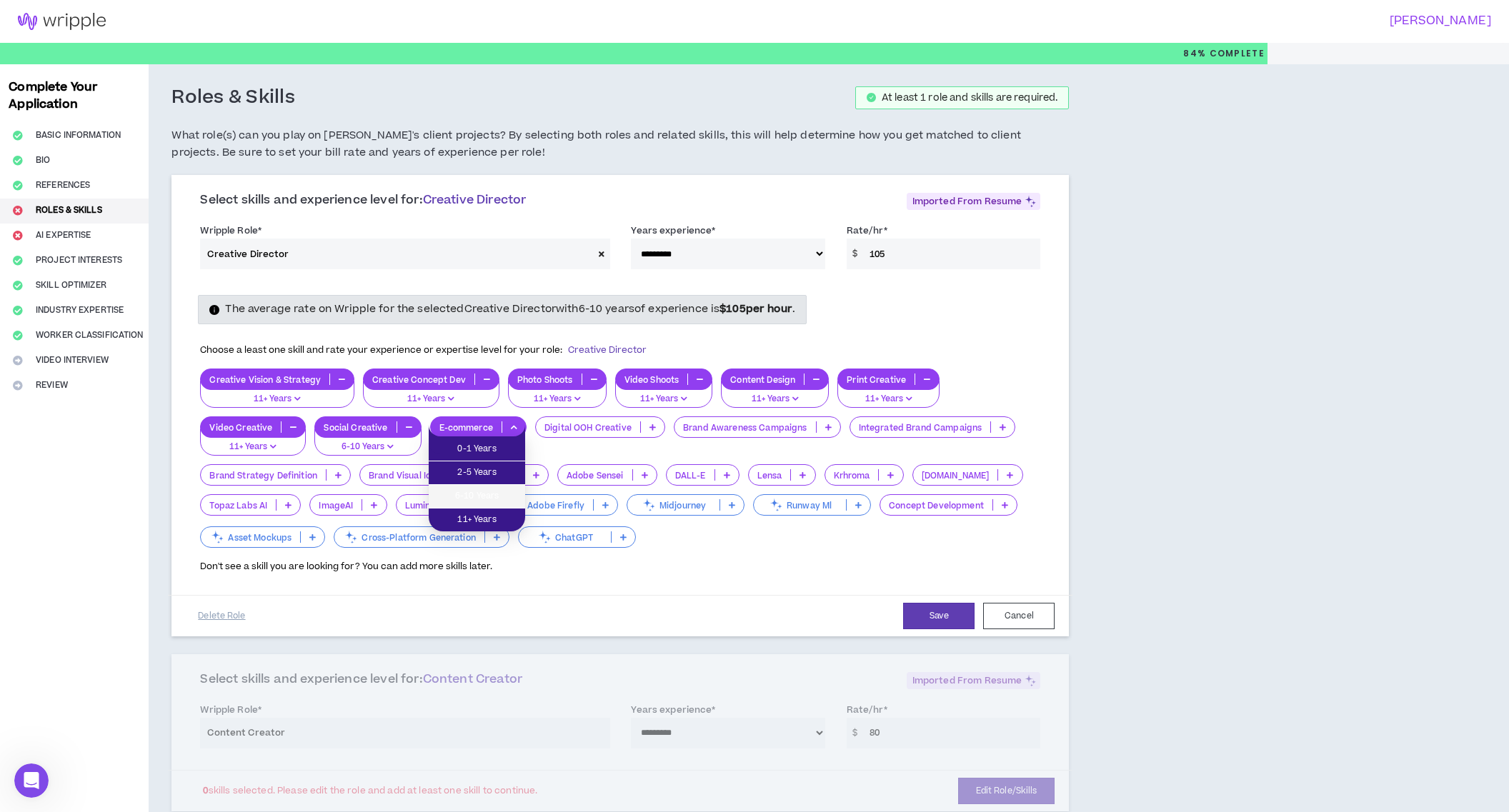
click at [489, 501] on span "6-10 Years" at bounding box center [477, 496] width 79 height 16
click at [654, 430] on p at bounding box center [653, 428] width 23 height 12
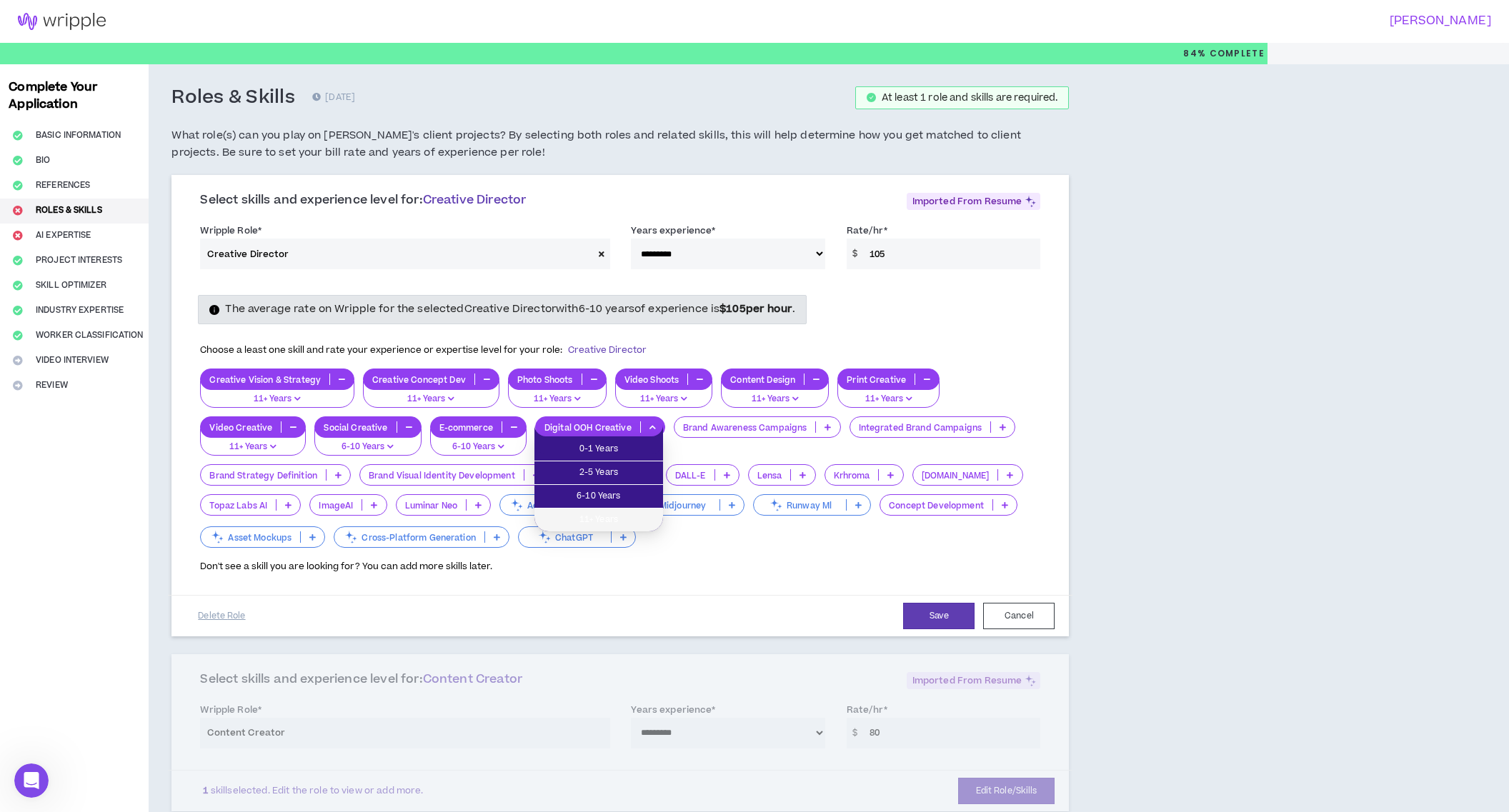
click at [612, 514] on span "11+ Years" at bounding box center [599, 520] width 112 height 16
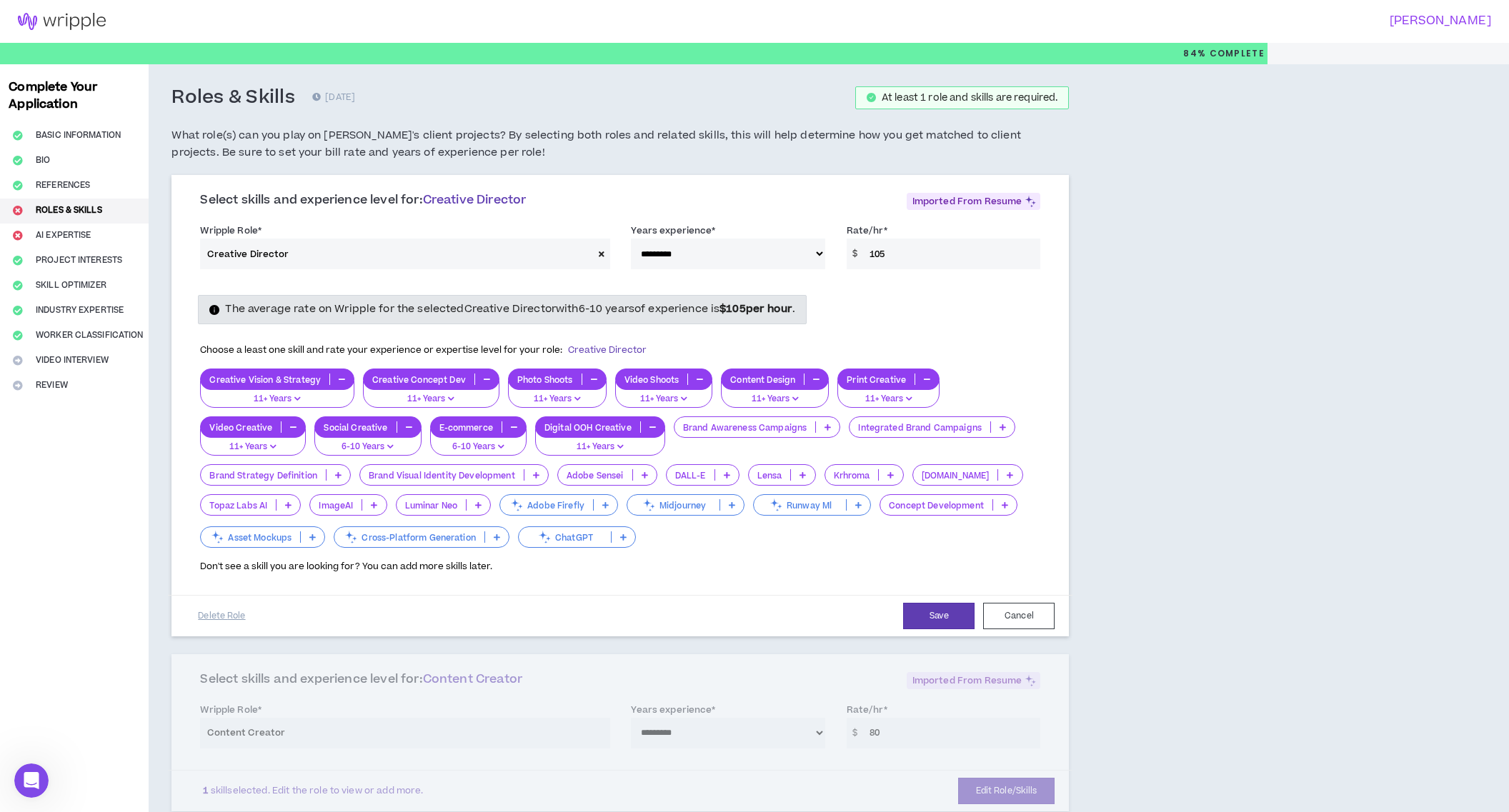
click at [826, 425] on icon at bounding box center [828, 427] width 7 height 7
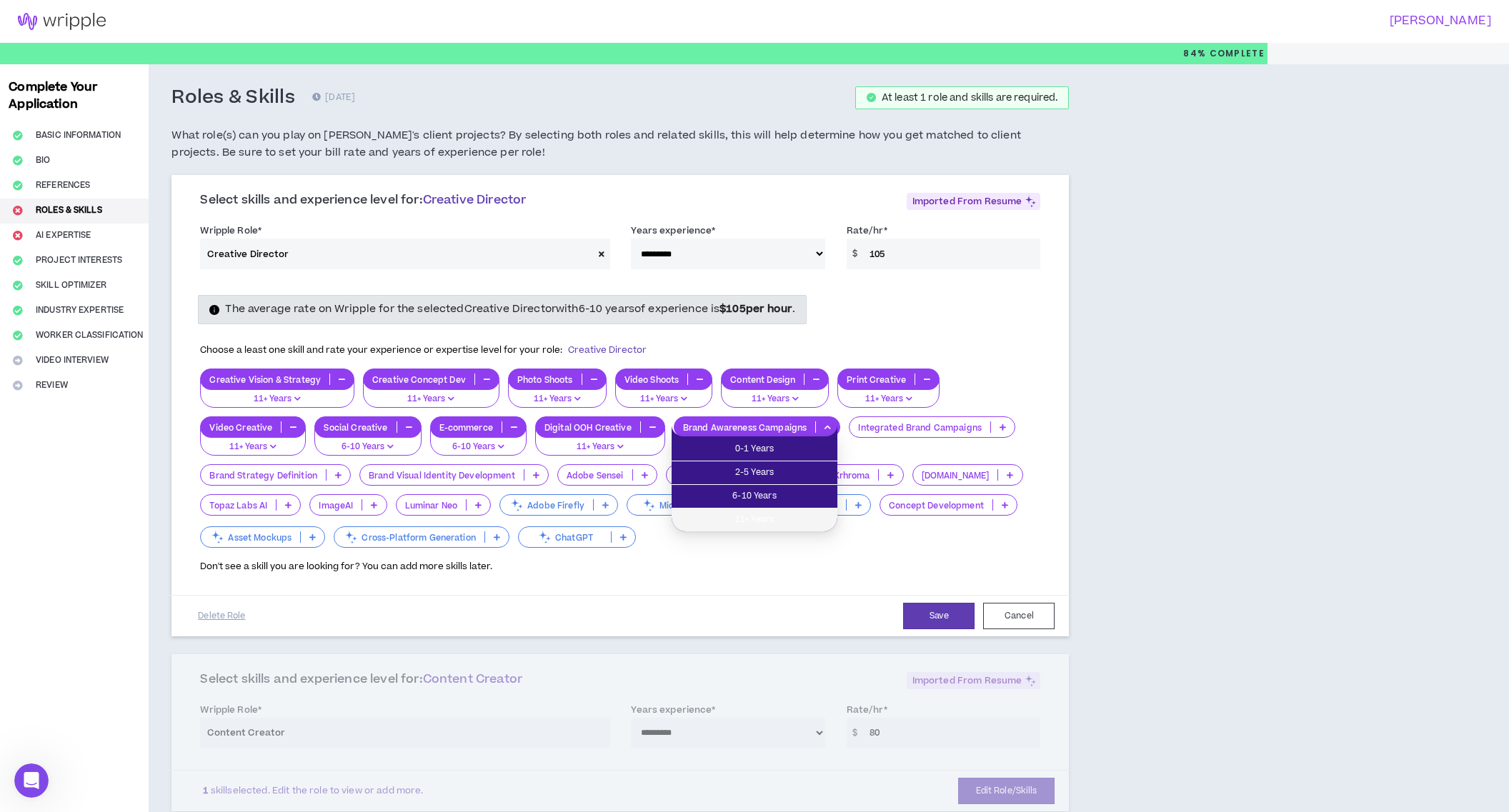
click at [761, 517] on span "11+ Years" at bounding box center [754, 520] width 149 height 16
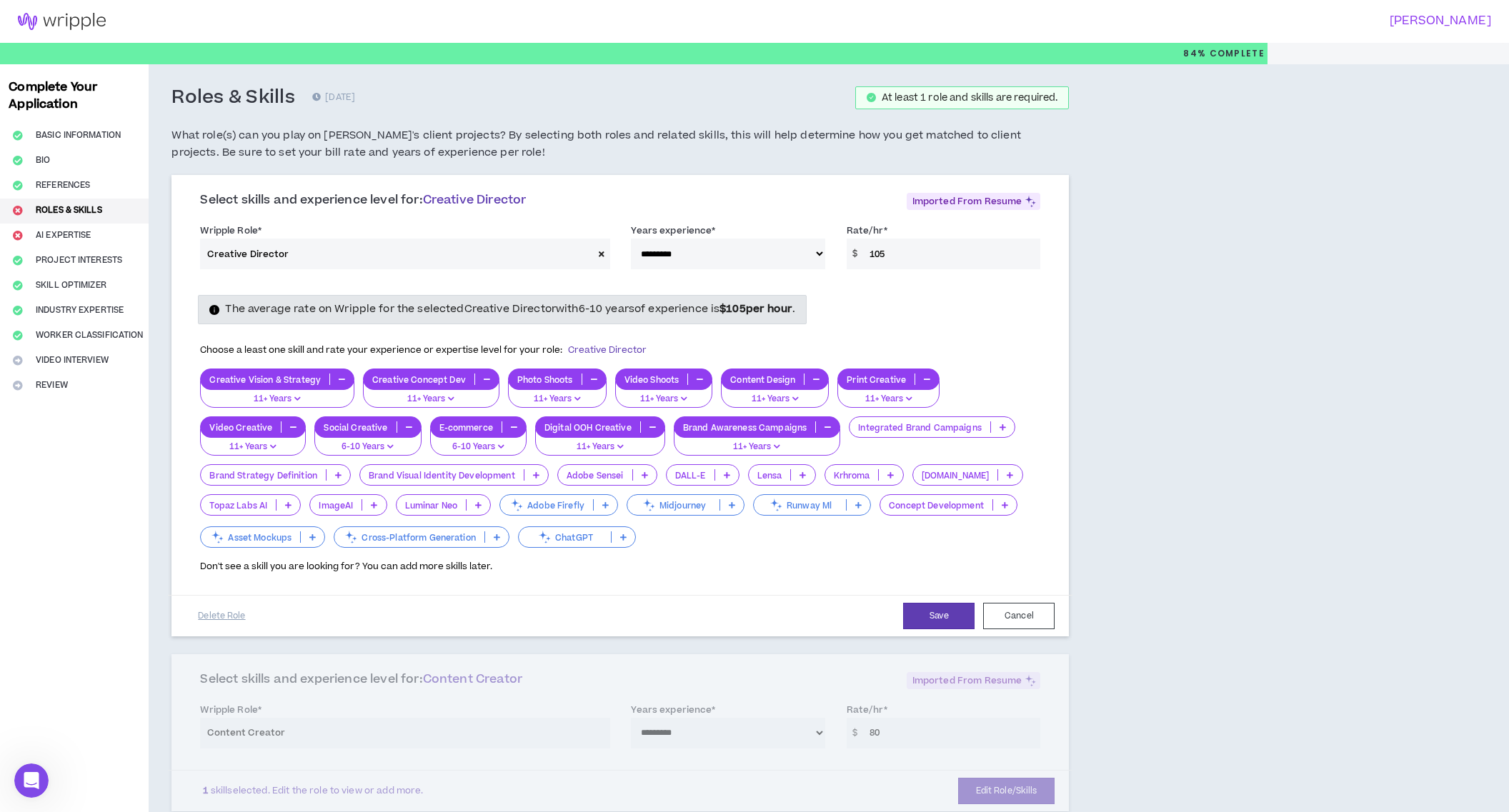
click at [1000, 428] on icon at bounding box center [1003, 427] width 7 height 7
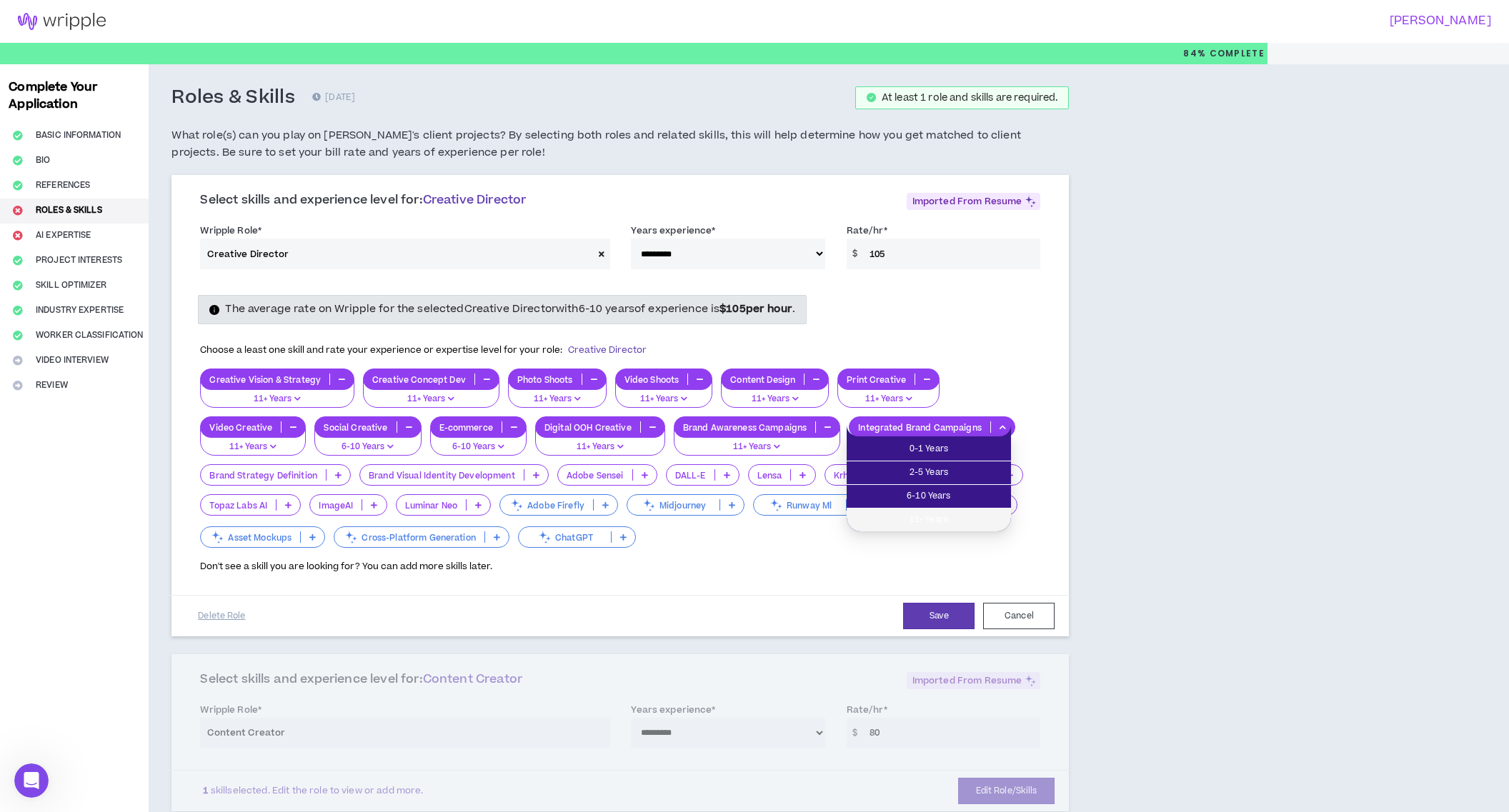
click at [937, 514] on span "11+ Years" at bounding box center [929, 520] width 147 height 16
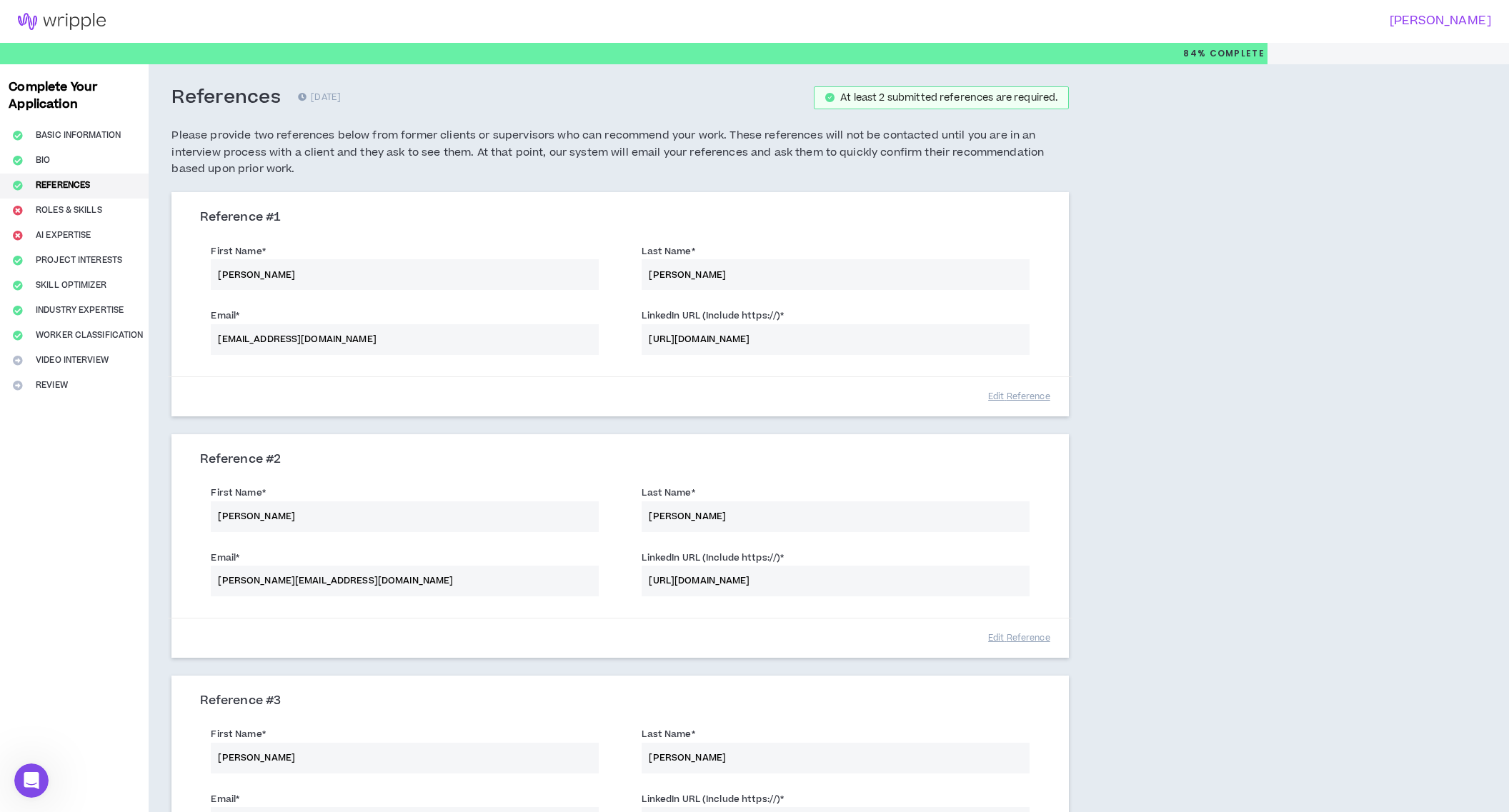
scroll to position [305, 0]
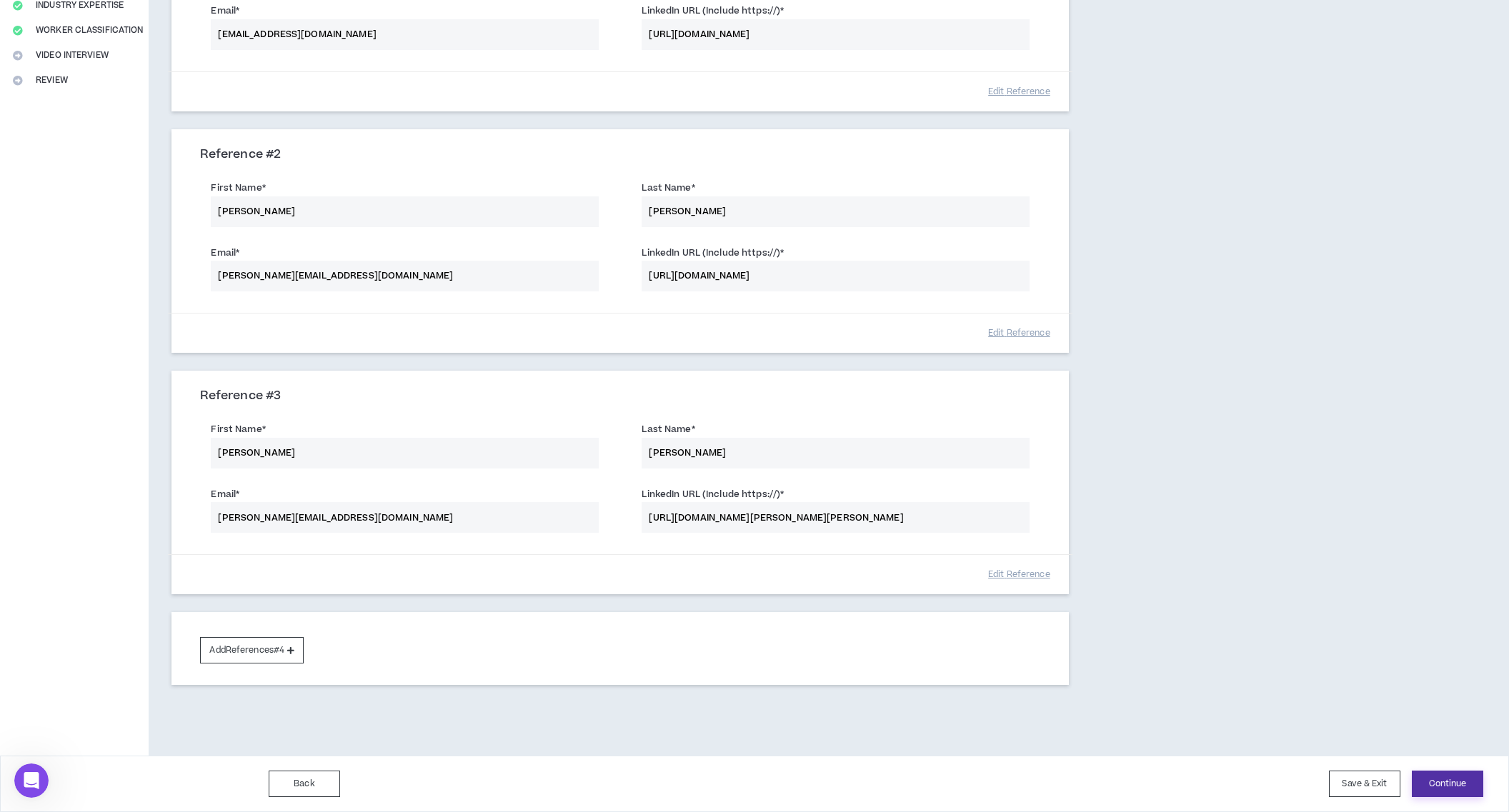
click at [1455, 783] on button "Continue" at bounding box center [1447, 784] width 71 height 26
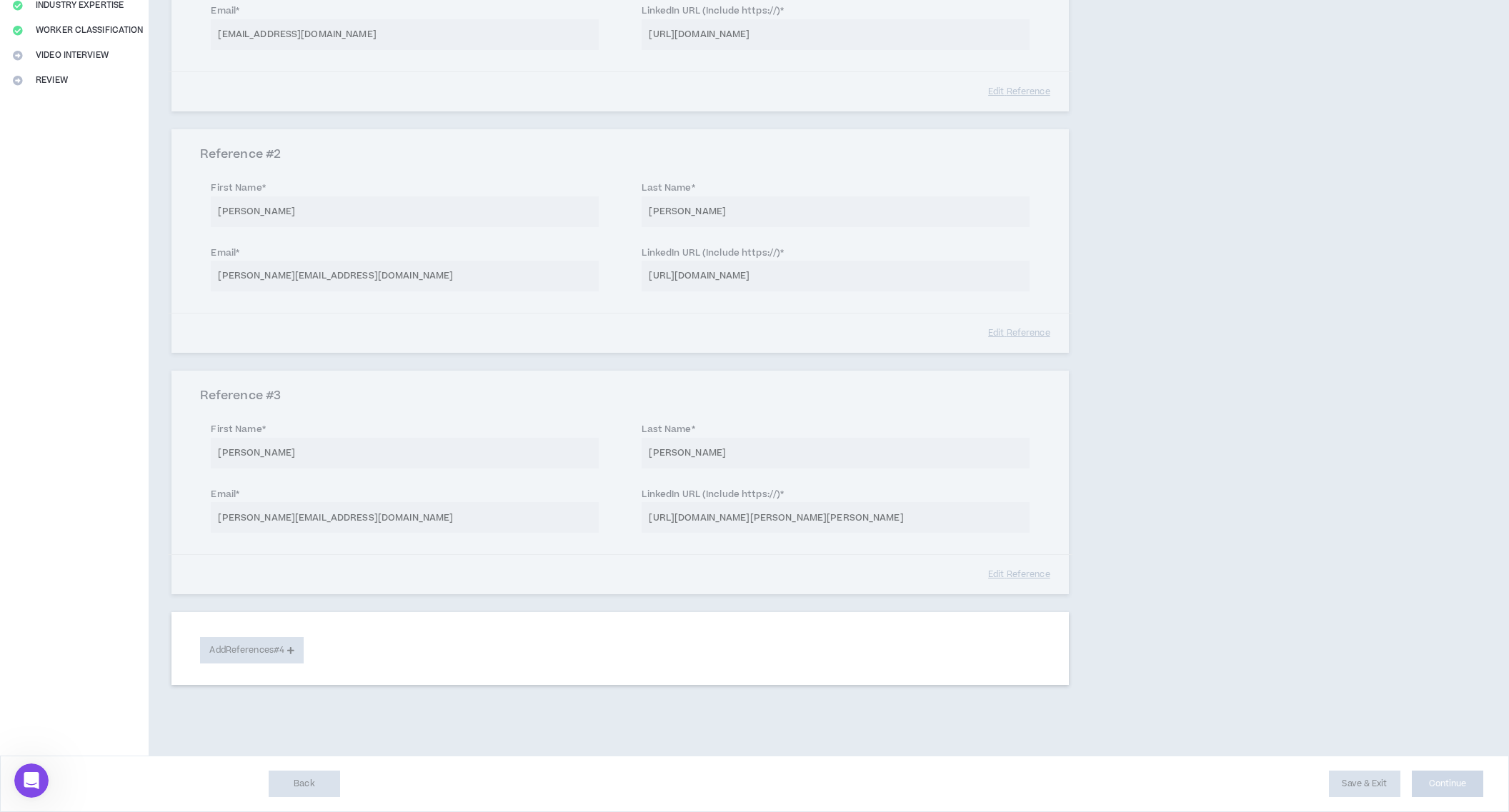
select select "***"
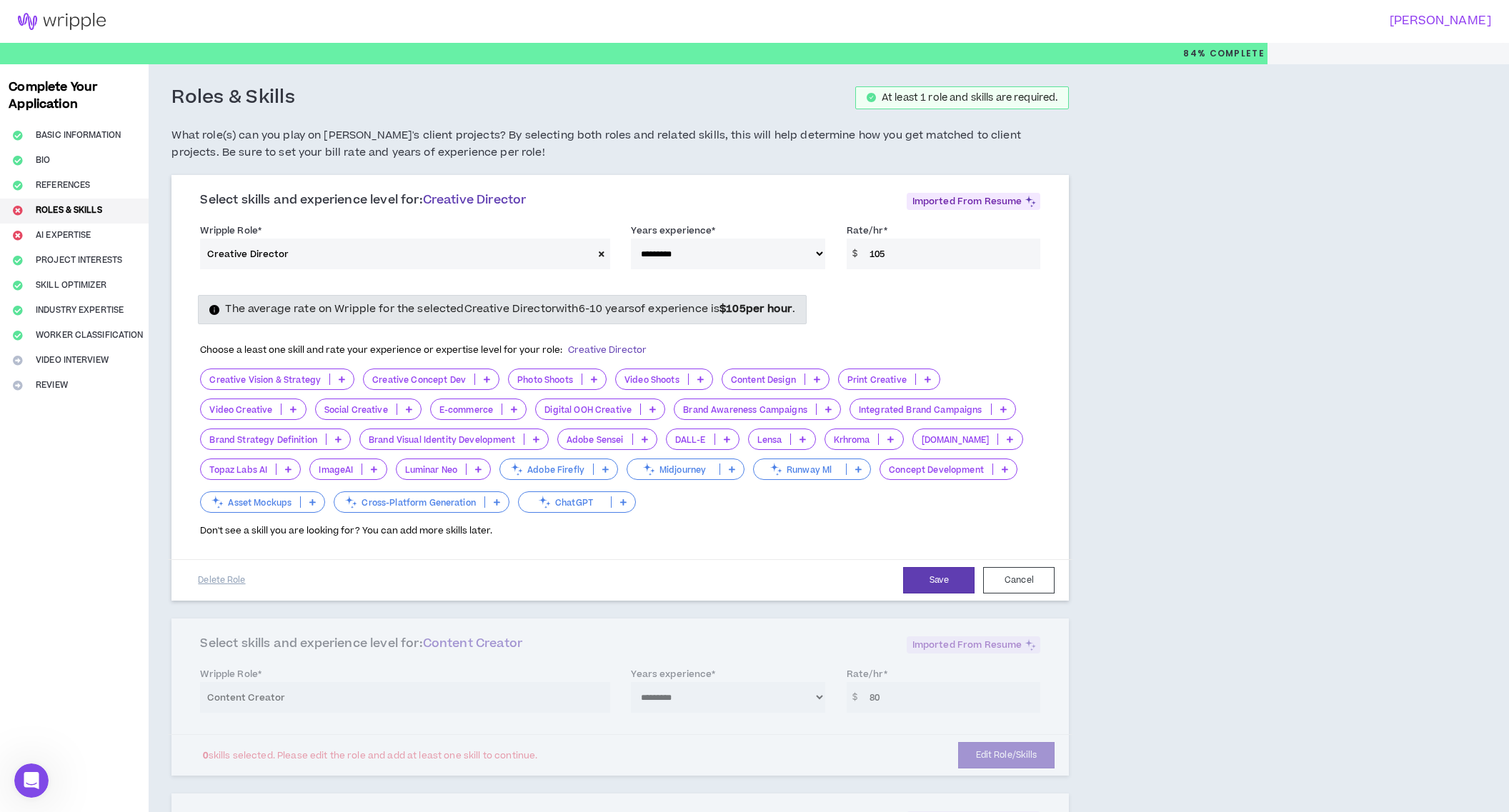
click at [341, 378] on icon at bounding box center [342, 379] width 7 height 7
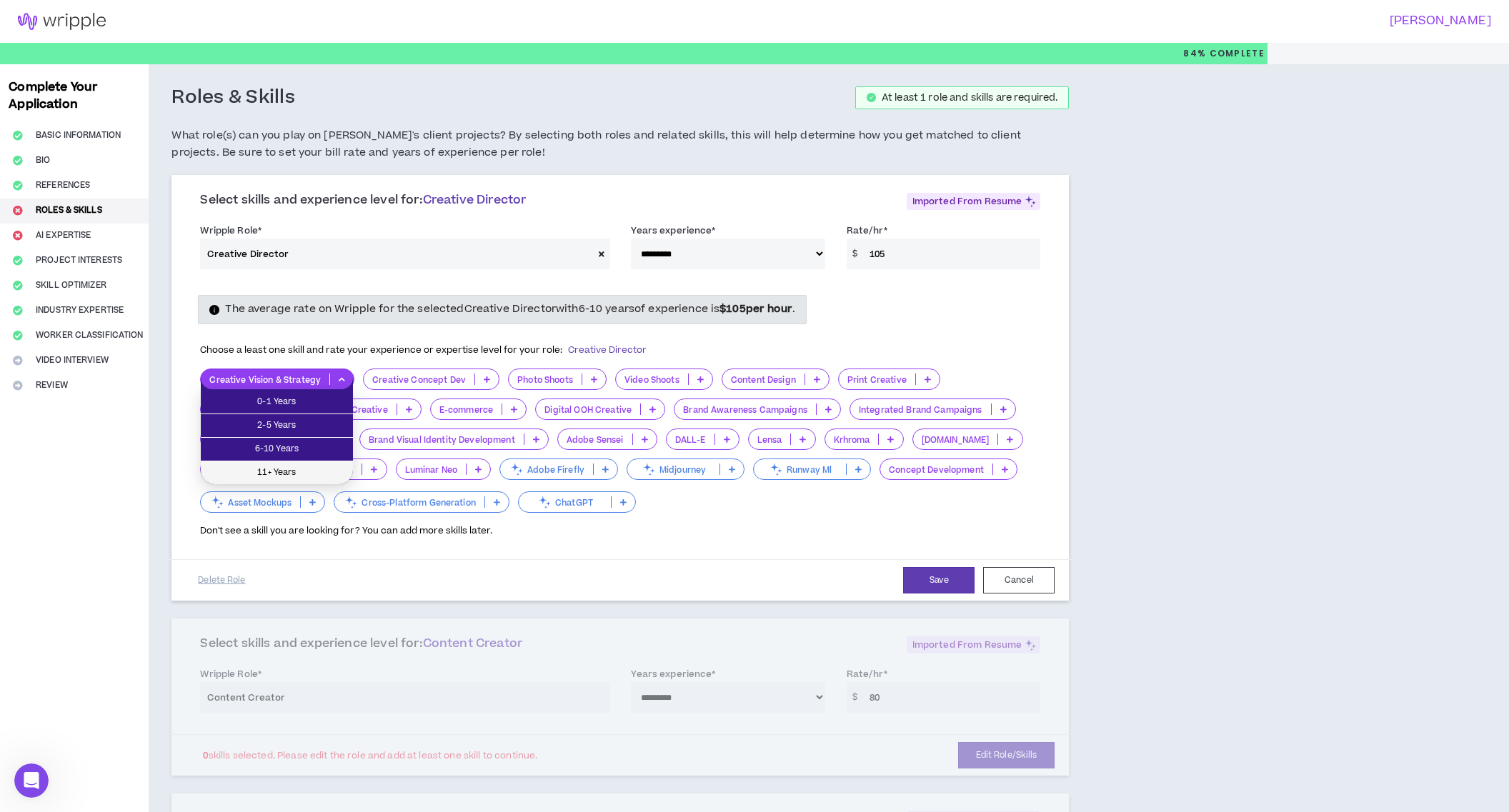
click at [258, 477] on span "11+ Years" at bounding box center [277, 473] width 135 height 16
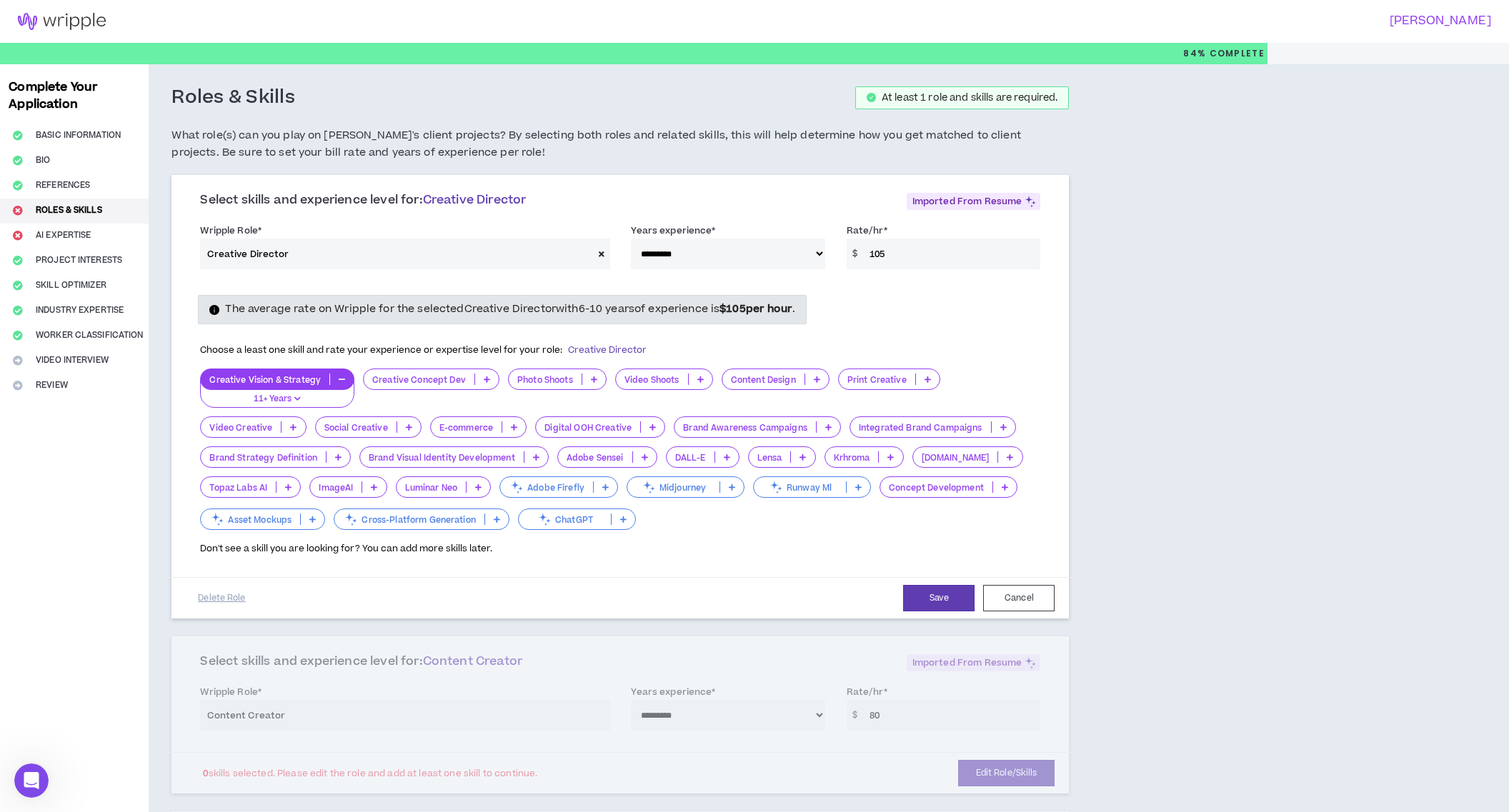
click at [483, 381] on icon at bounding box center [486, 379] width 7 height 7
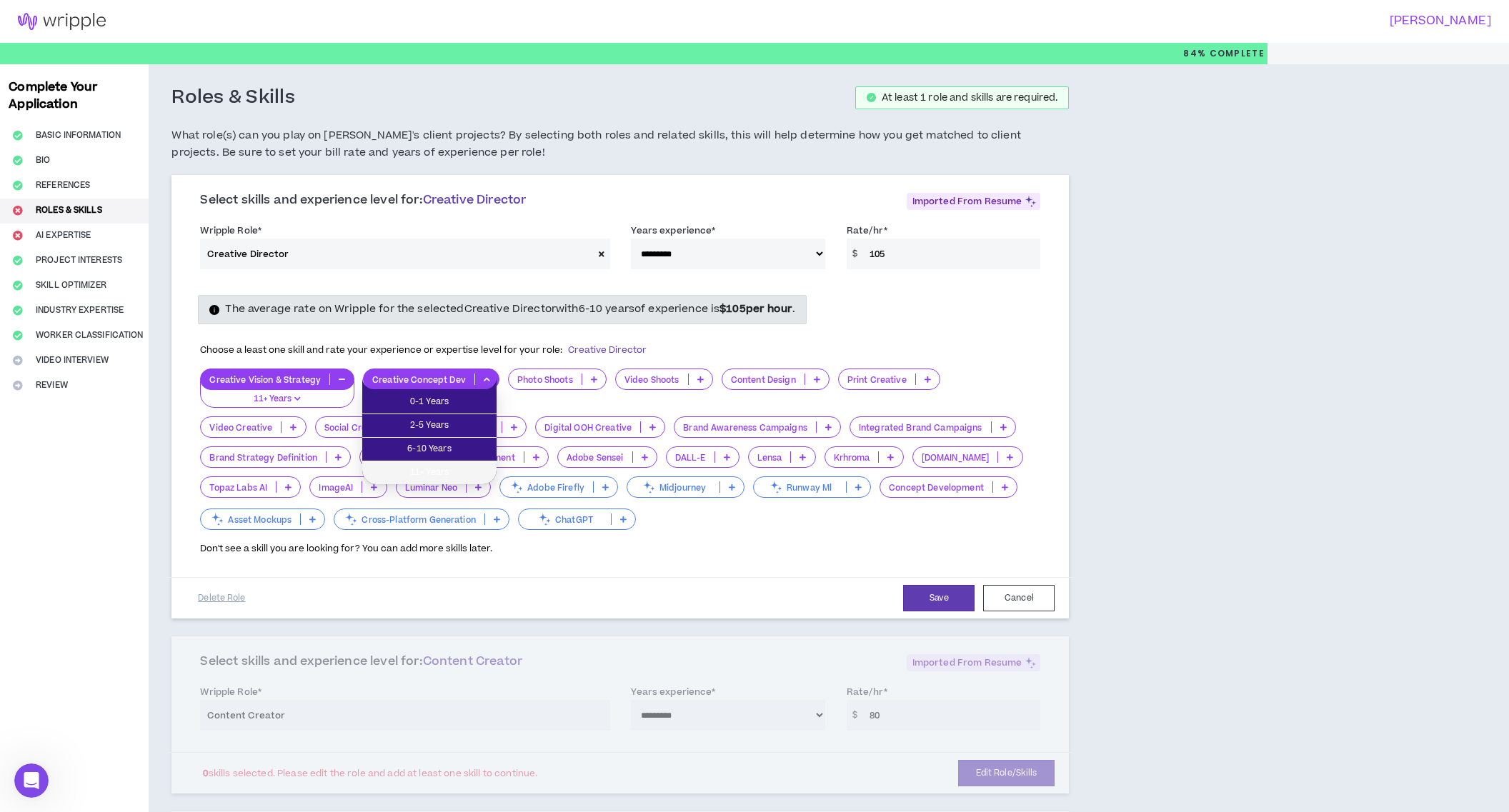
click at [454, 468] on span "11+ Years" at bounding box center [430, 473] width 117 height 16
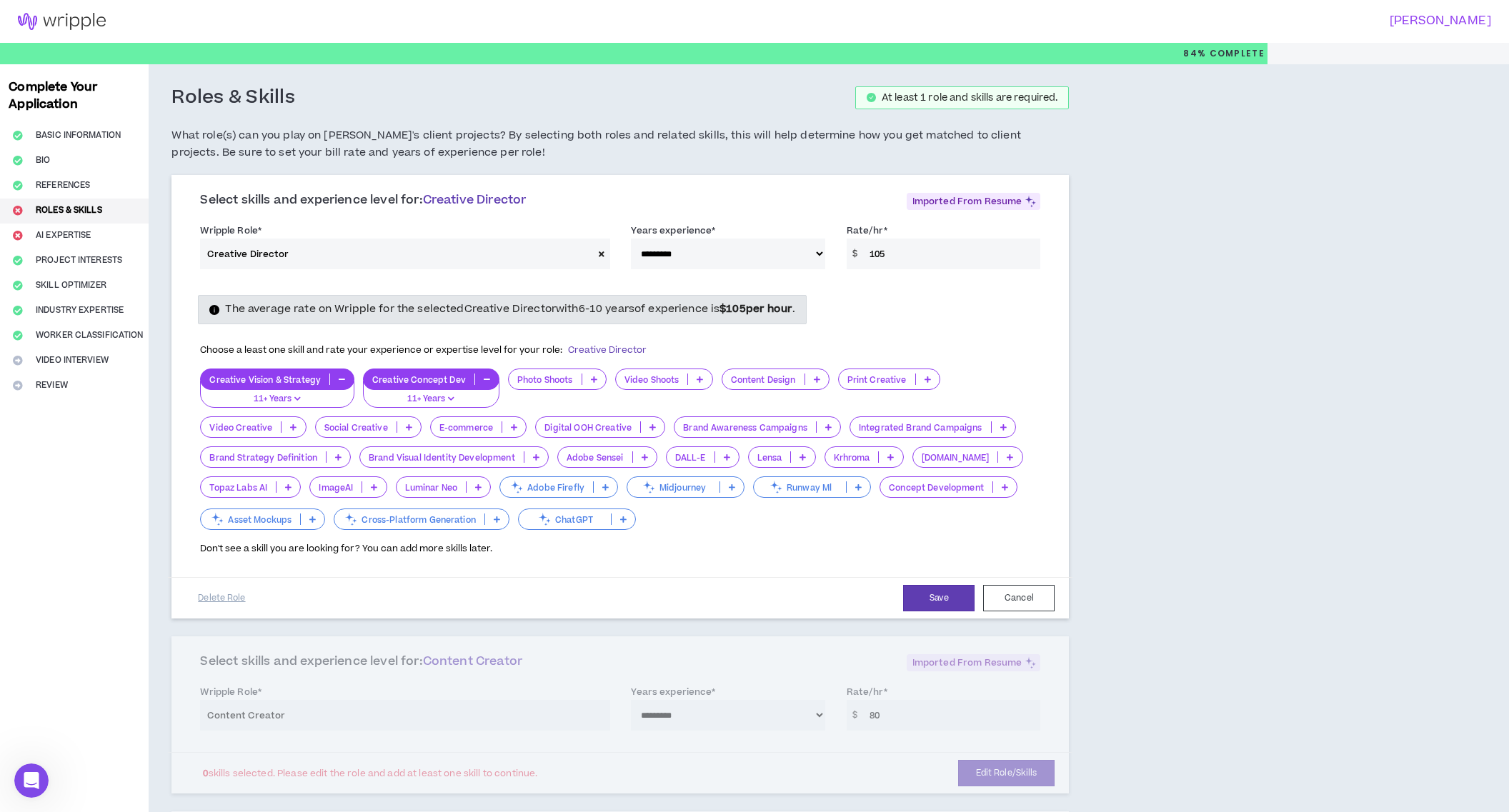
click at [591, 378] on icon at bounding box center [594, 379] width 7 height 7
drag, startPoint x: 576, startPoint y: 470, endPoint x: 626, endPoint y: 446, distance: 55.5
click at [576, 470] on span "11+ Years" at bounding box center [556, 473] width 82 height 16
click at [698, 378] on icon at bounding box center [700, 379] width 7 height 7
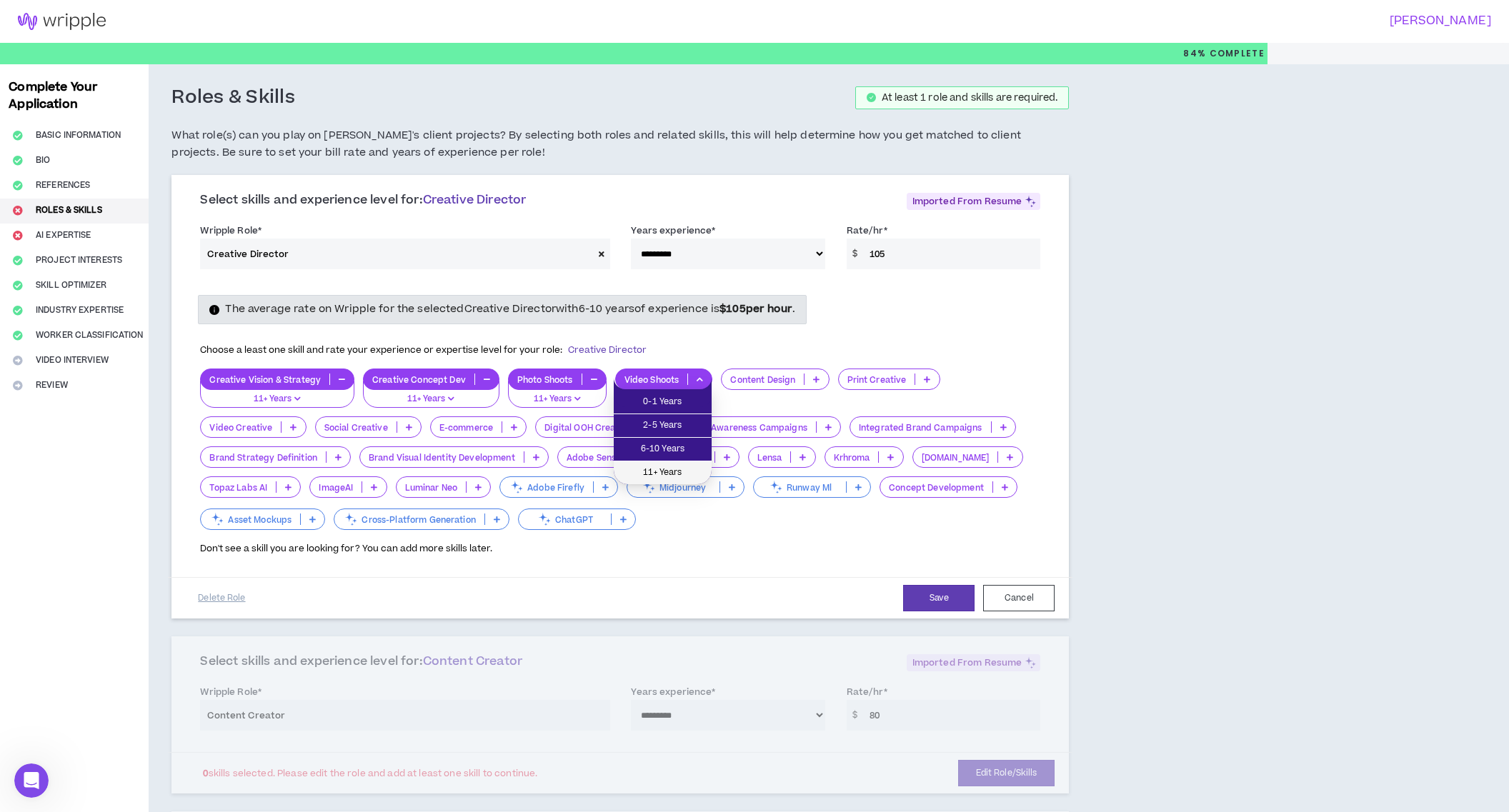
click at [674, 466] on span "11+ Years" at bounding box center [663, 473] width 81 height 16
click at [820, 373] on div "Content Design" at bounding box center [775, 380] width 108 height 22
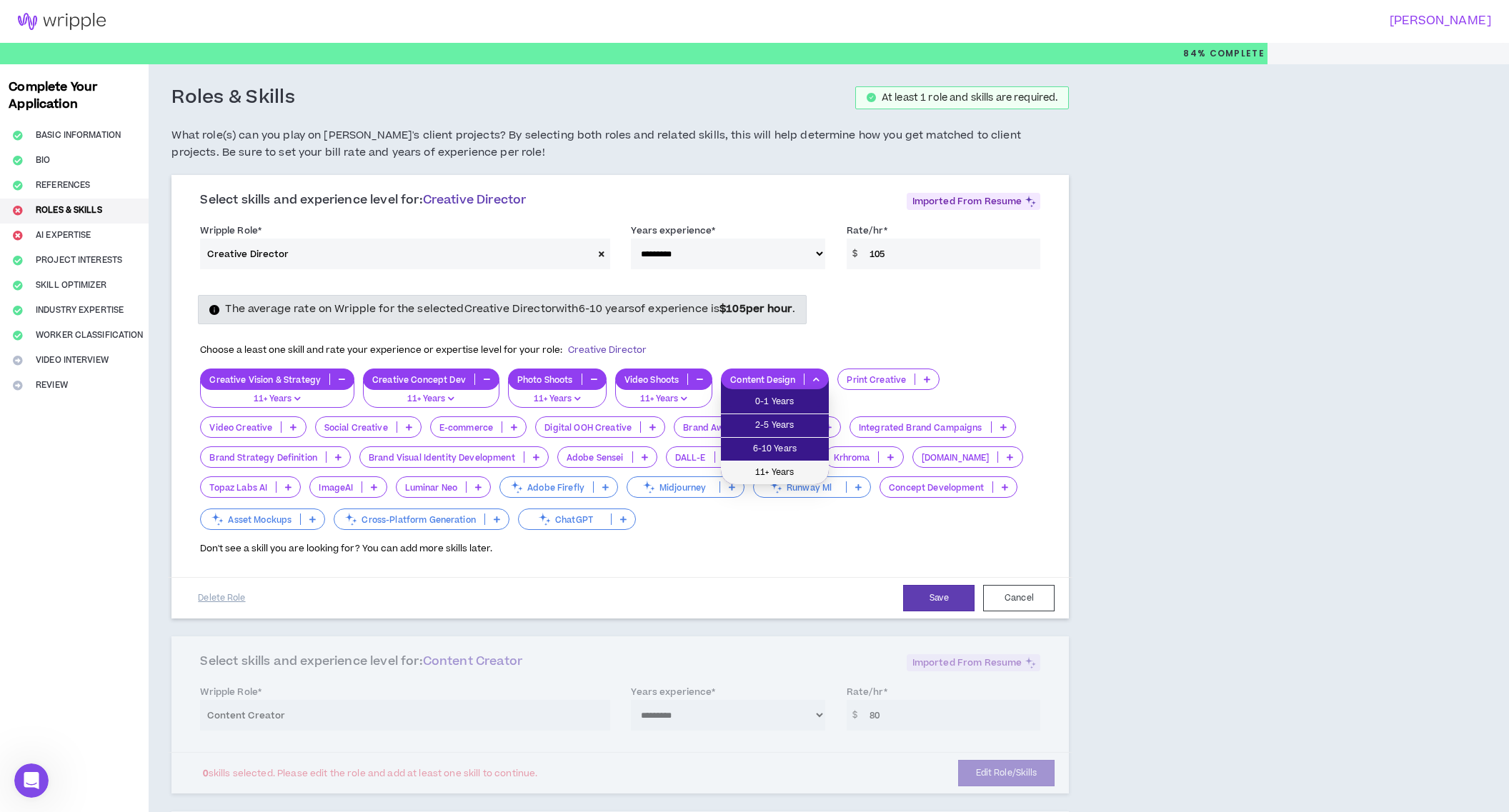
click at [800, 469] on span "11+ Years" at bounding box center [775, 473] width 91 height 16
click at [928, 380] on icon at bounding box center [927, 379] width 7 height 7
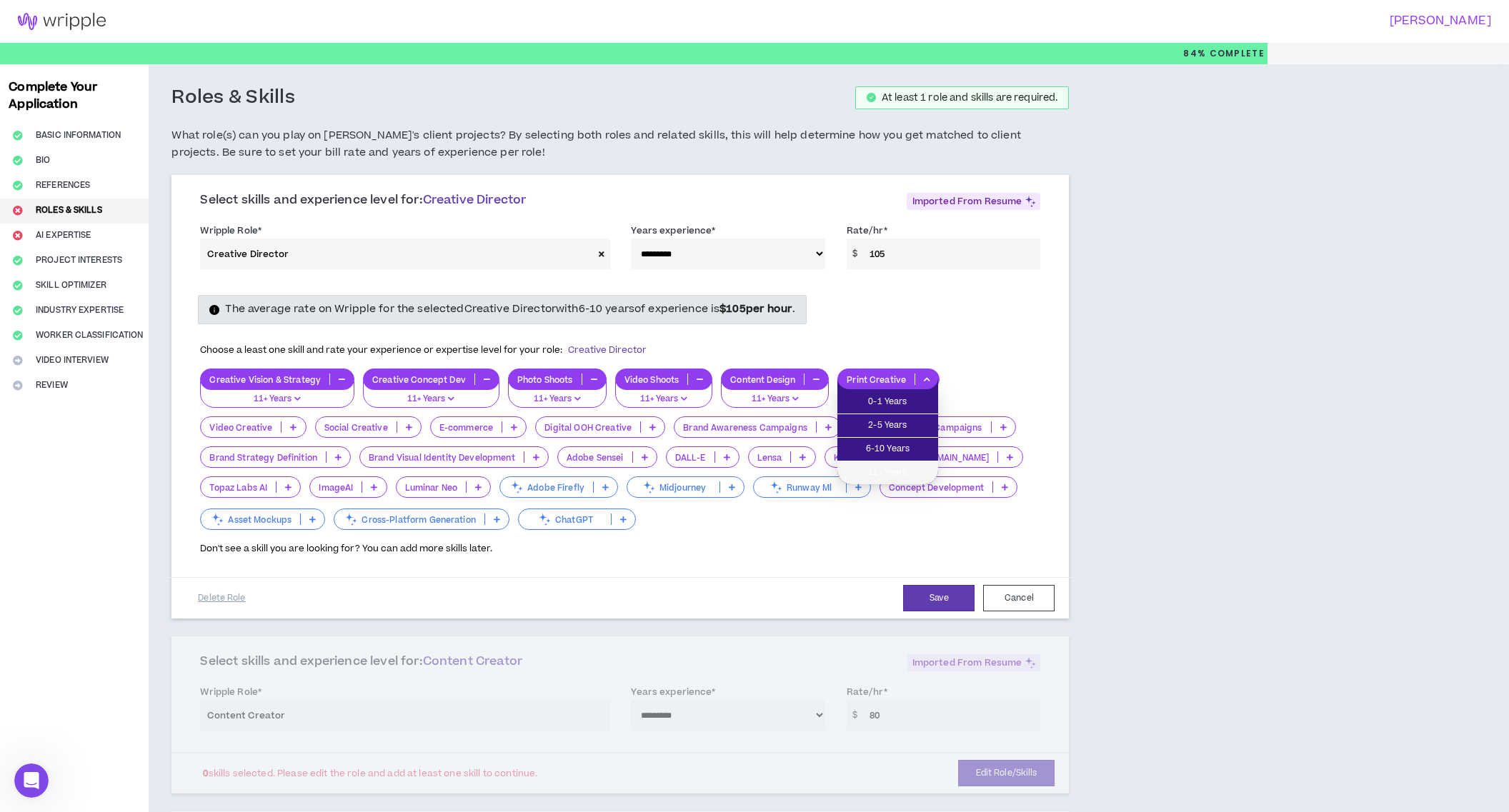
click at [903, 467] on span "11+ Years" at bounding box center [888, 473] width 83 height 16
click at [295, 428] on icon at bounding box center [293, 427] width 7 height 7
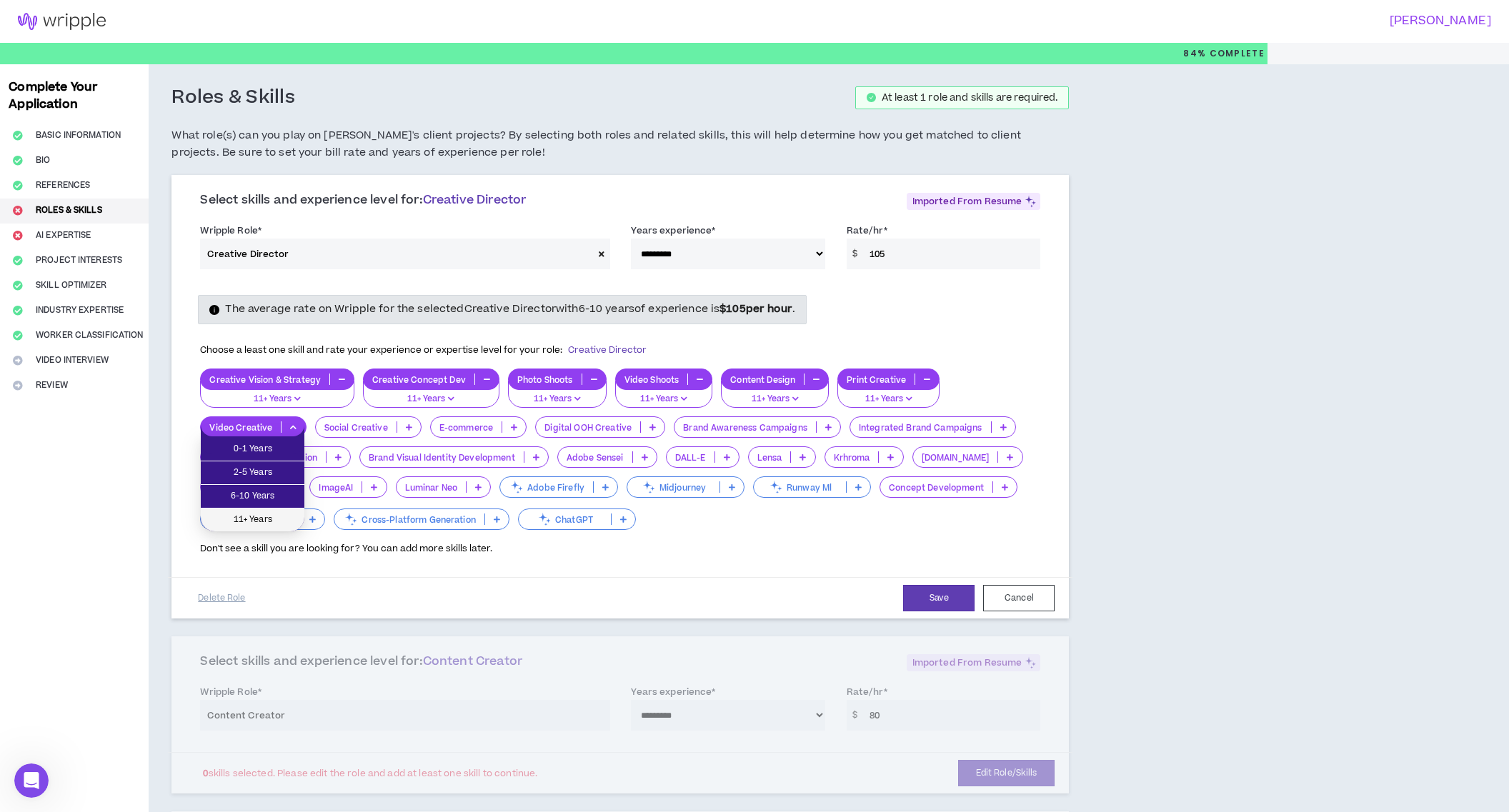
click at [267, 524] on span "11+ Years" at bounding box center [252, 520] width 86 height 16
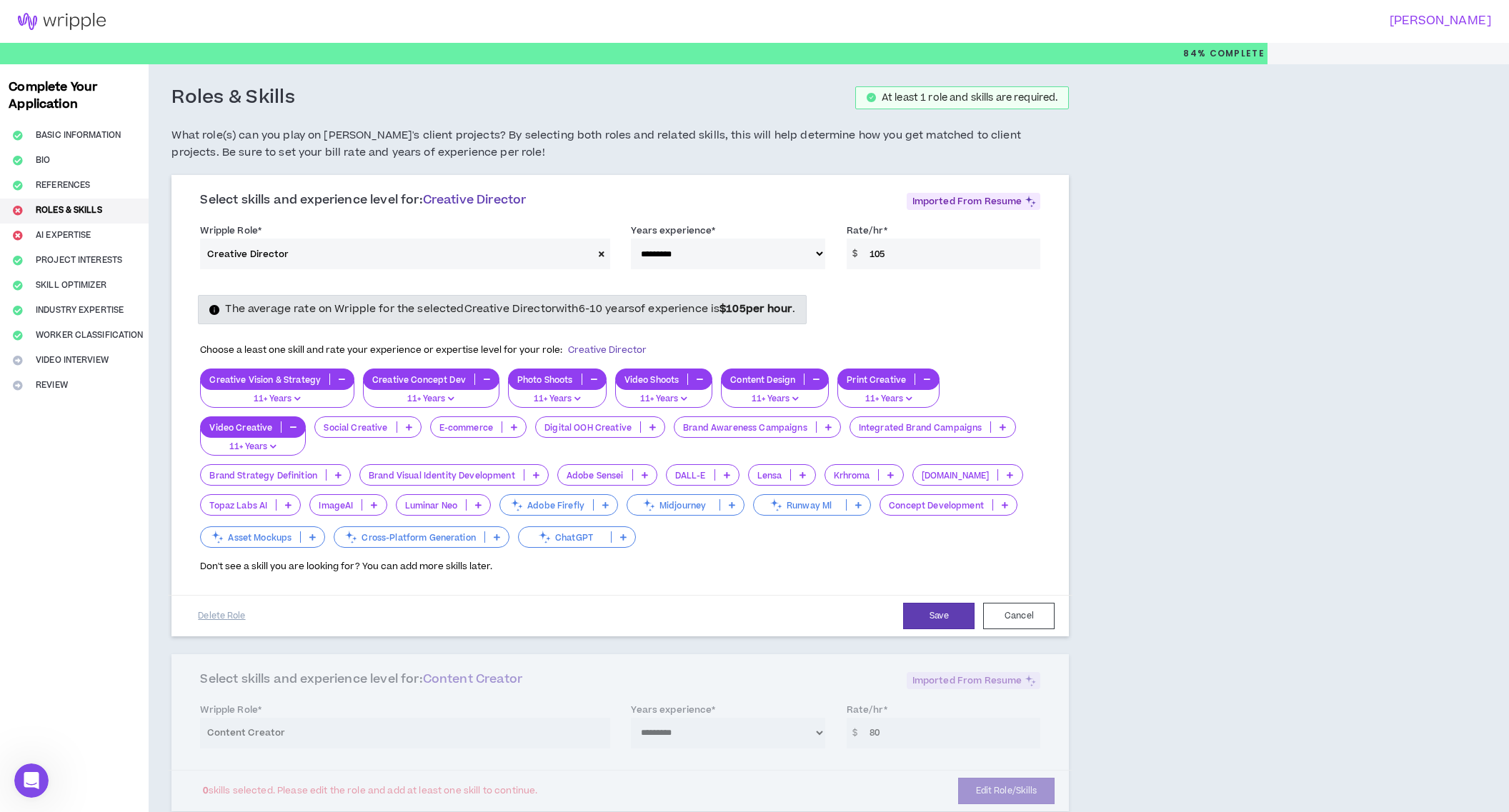
click at [401, 425] on p at bounding box center [409, 428] width 23 height 12
drag, startPoint x: 383, startPoint y: 494, endPoint x: 434, endPoint y: 476, distance: 54.1
click at [383, 494] on span "6-10 Years" at bounding box center [366, 496] width 89 height 16
click at [518, 428] on p at bounding box center [514, 428] width 23 height 12
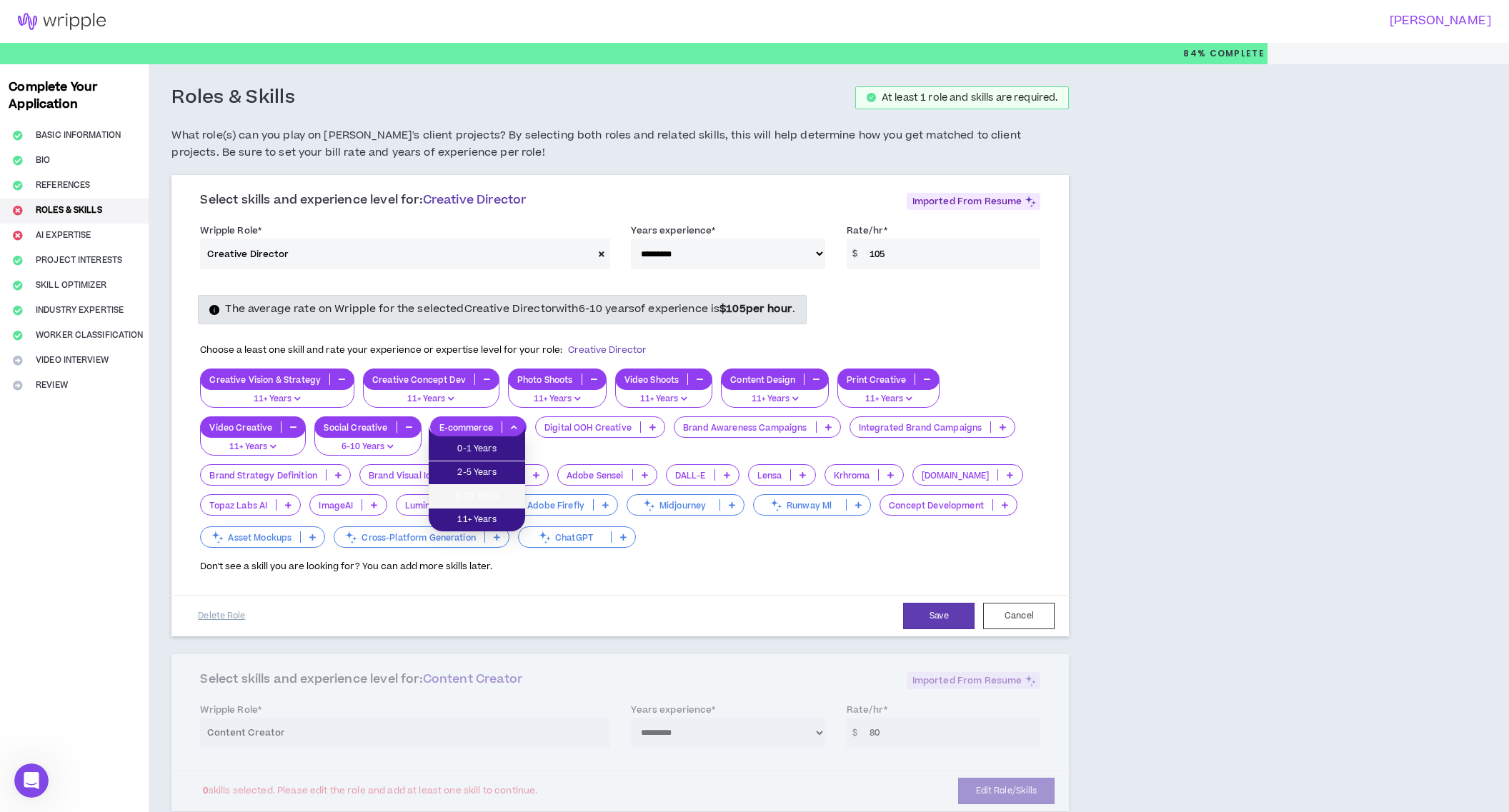
click at [508, 501] on span "6-10 Years" at bounding box center [477, 496] width 79 height 16
click at [650, 428] on icon at bounding box center [653, 427] width 7 height 7
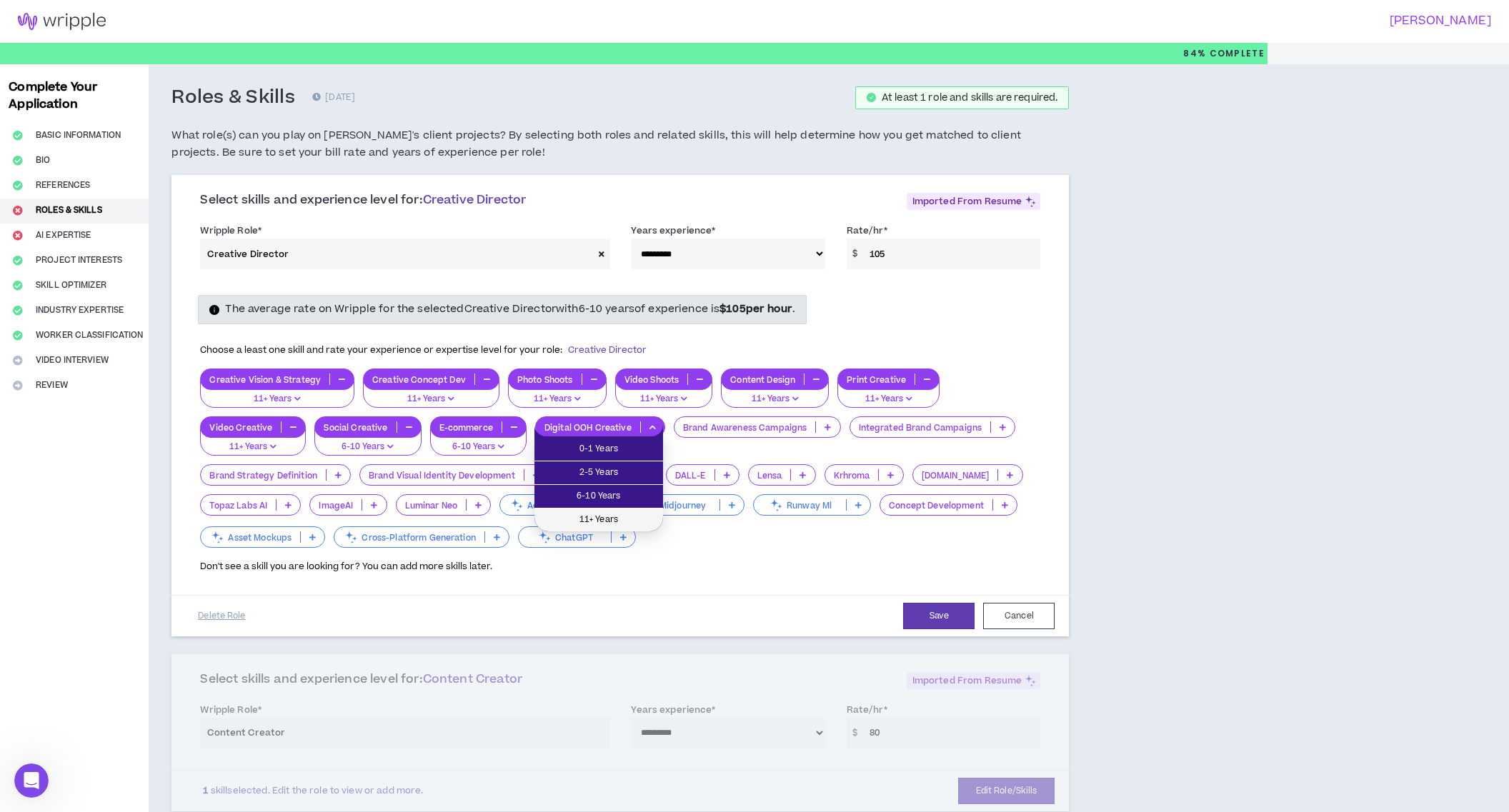
click at [613, 522] on span "11+ Years" at bounding box center [599, 520] width 112 height 16
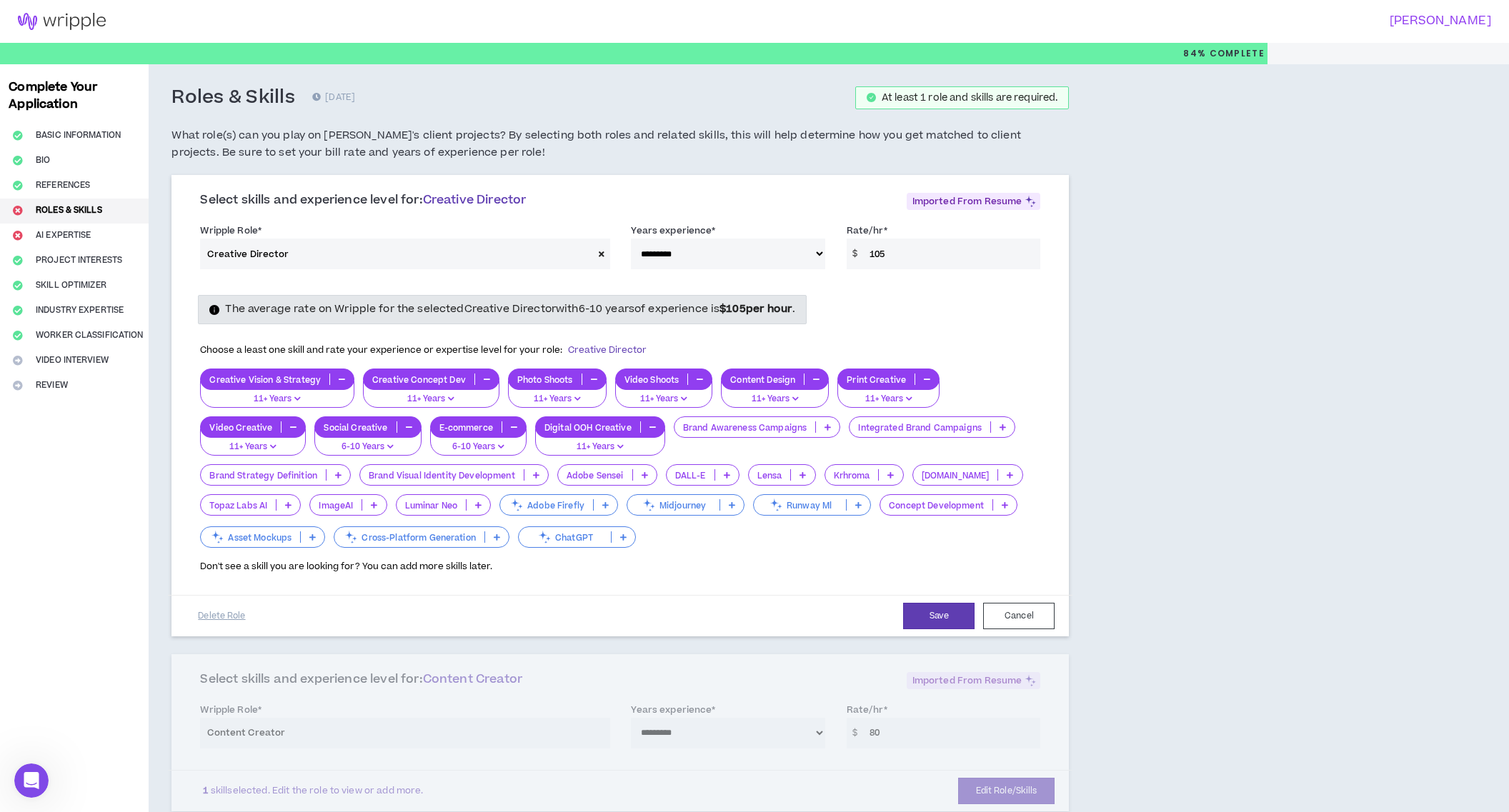
click at [828, 430] on icon at bounding box center [828, 427] width 7 height 7
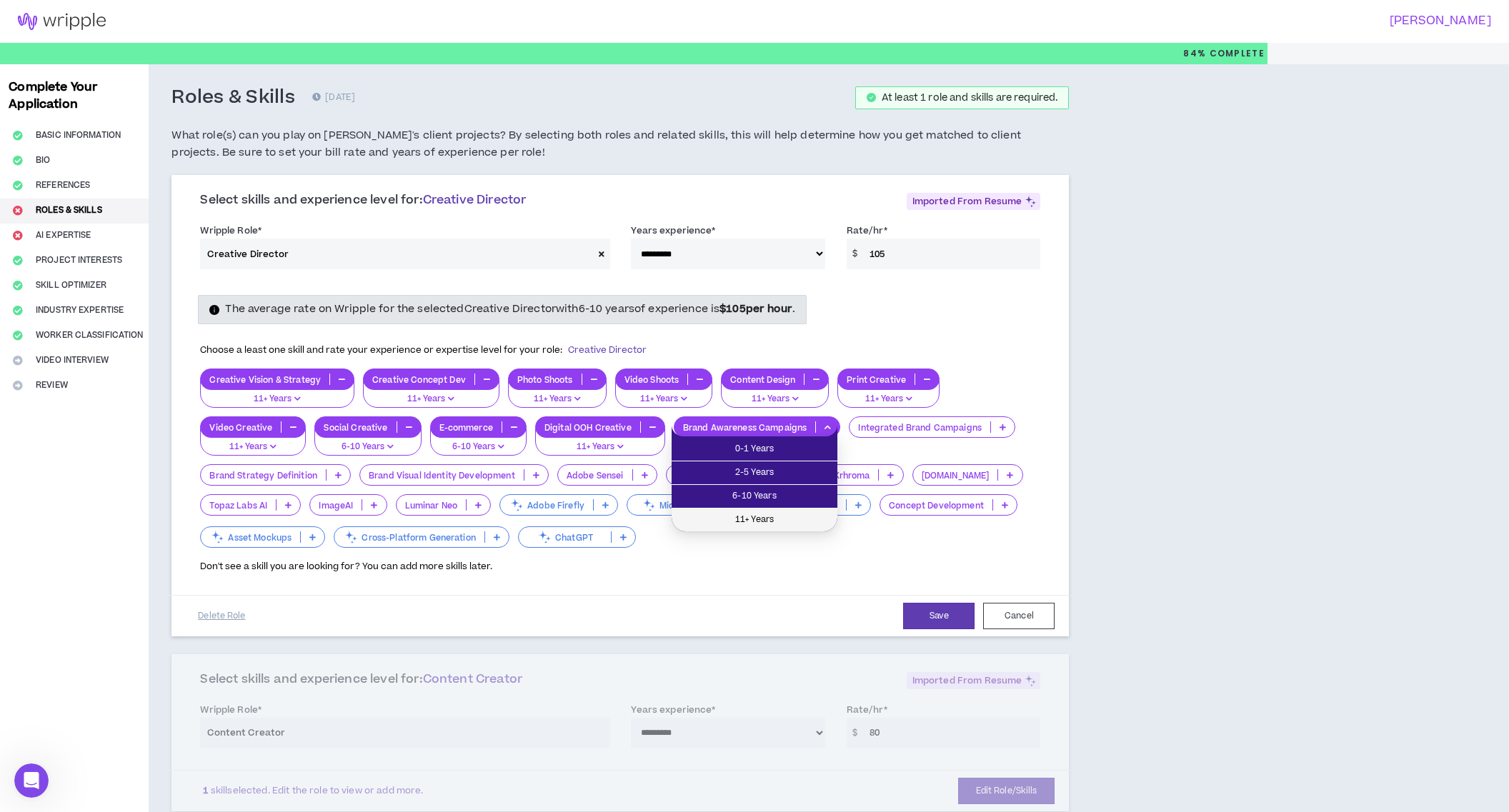
click at [791, 515] on span "11+ Years" at bounding box center [754, 520] width 149 height 16
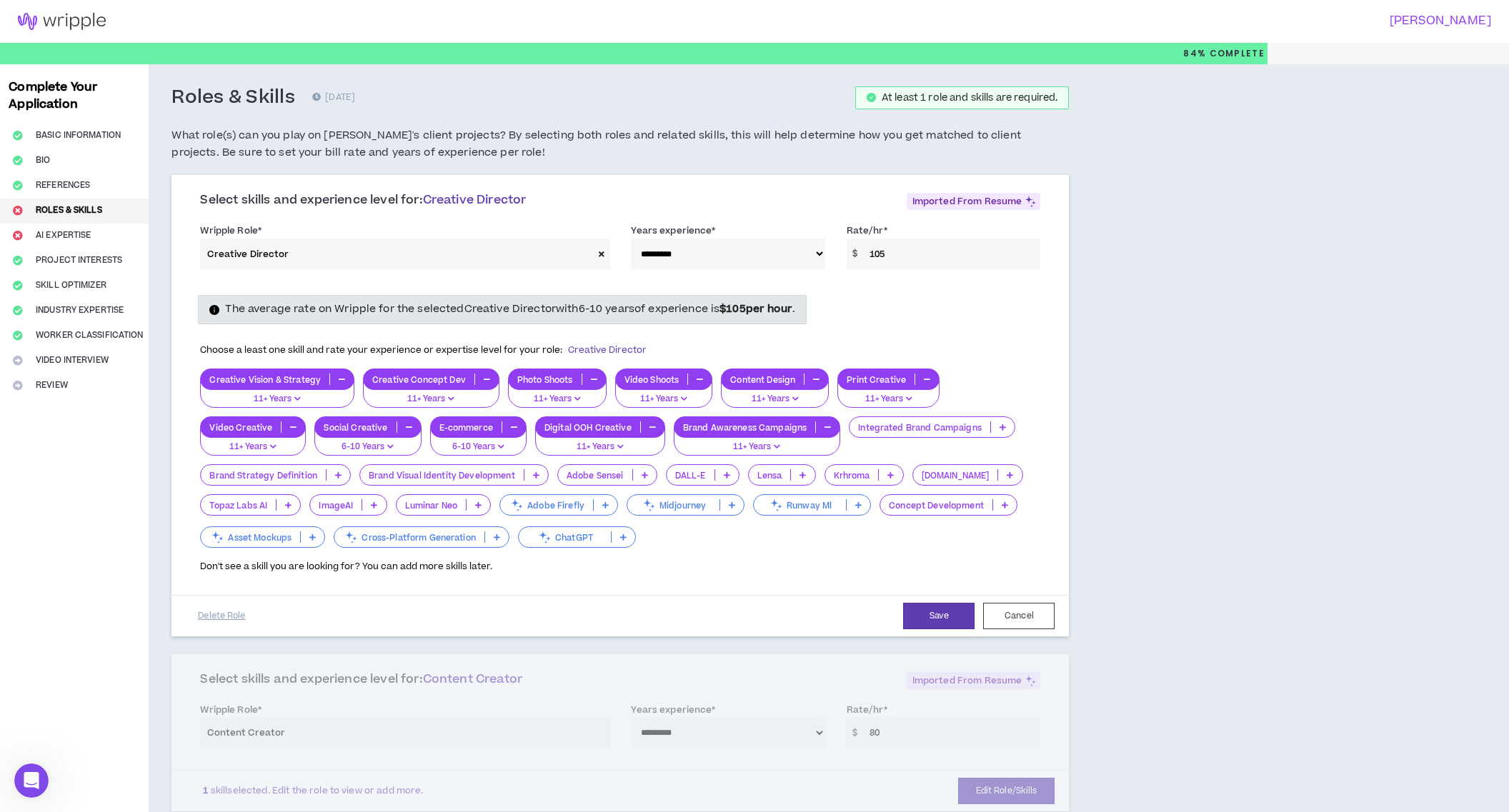
click at [1000, 426] on icon at bounding box center [1003, 427] width 7 height 7
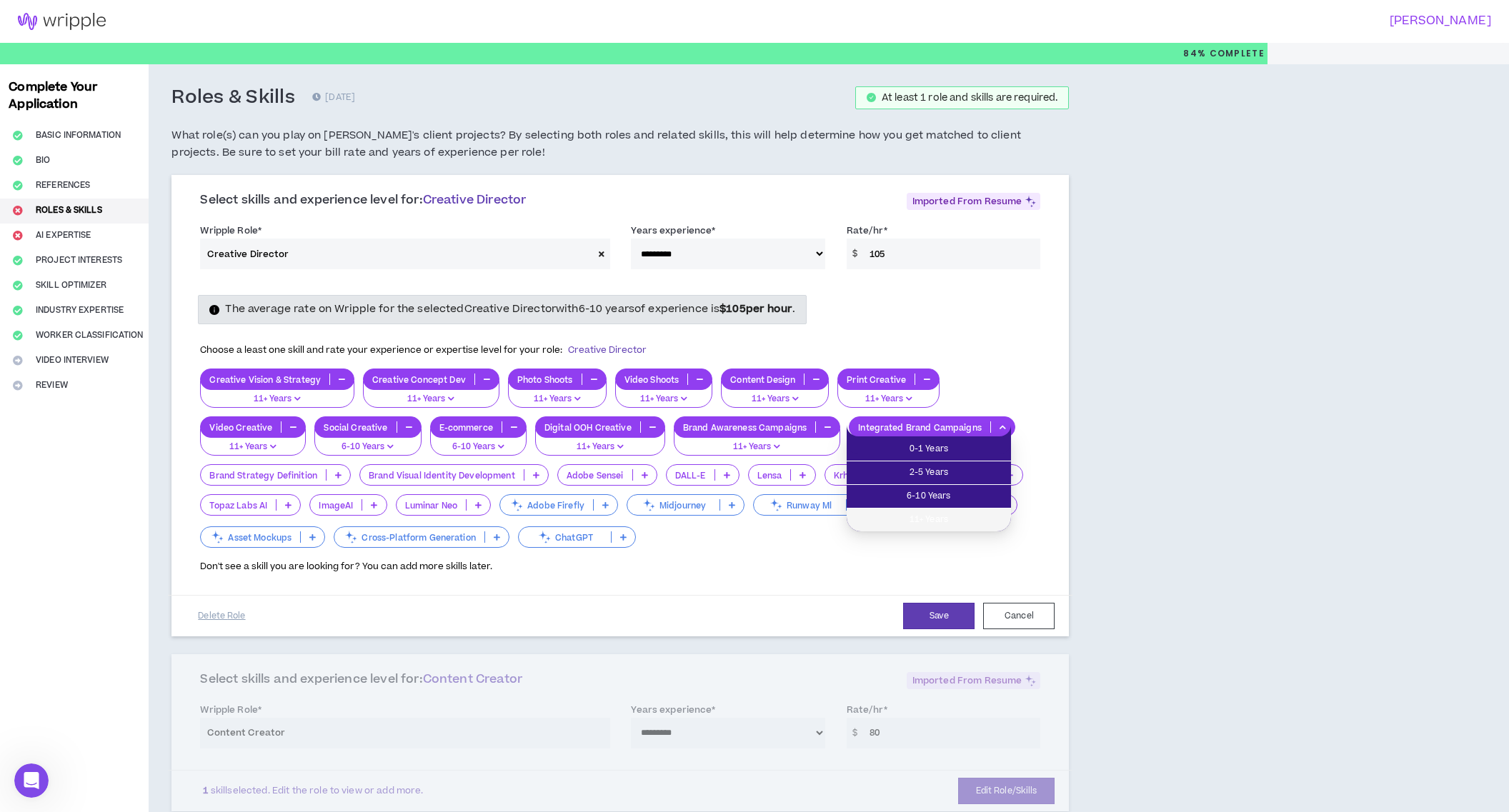
click at [941, 513] on span "11+ Years" at bounding box center [929, 520] width 147 height 16
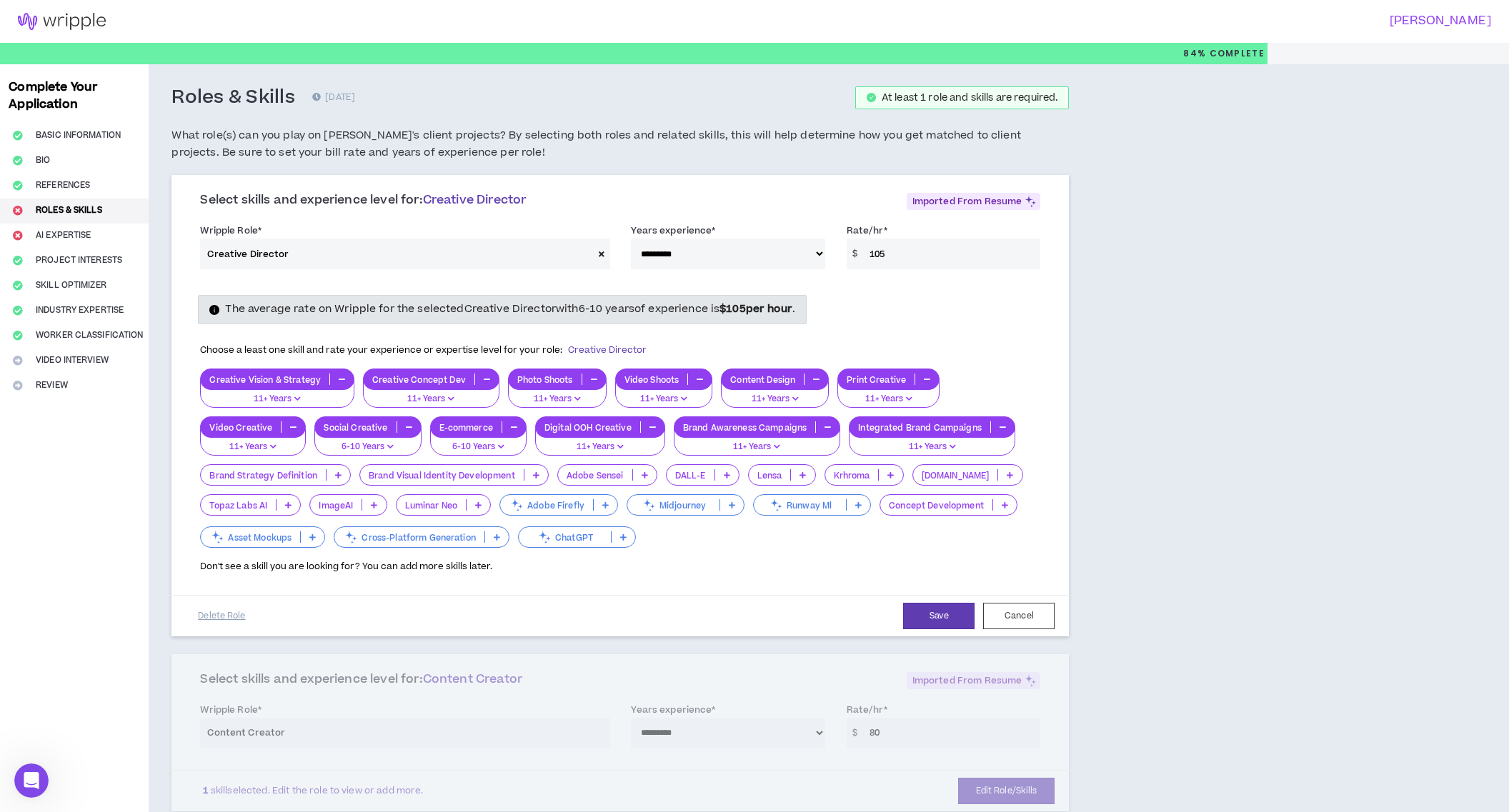
click at [338, 474] on icon at bounding box center [338, 474] width 7 height 7
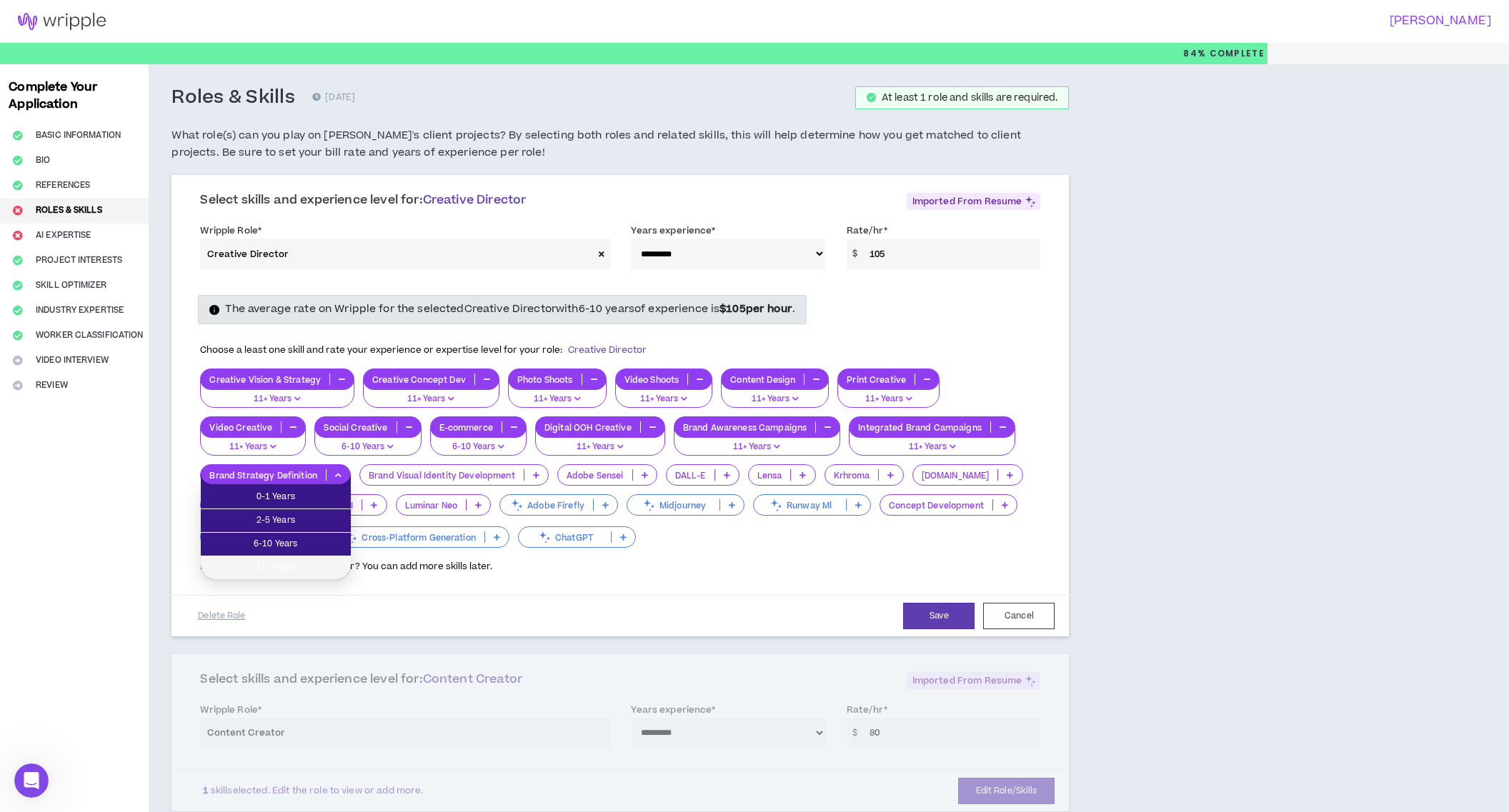
drag, startPoint x: 280, startPoint y: 573, endPoint x: 373, endPoint y: 547, distance: 96.6
click at [280, 573] on span "11+ Years" at bounding box center [276, 567] width 133 height 16
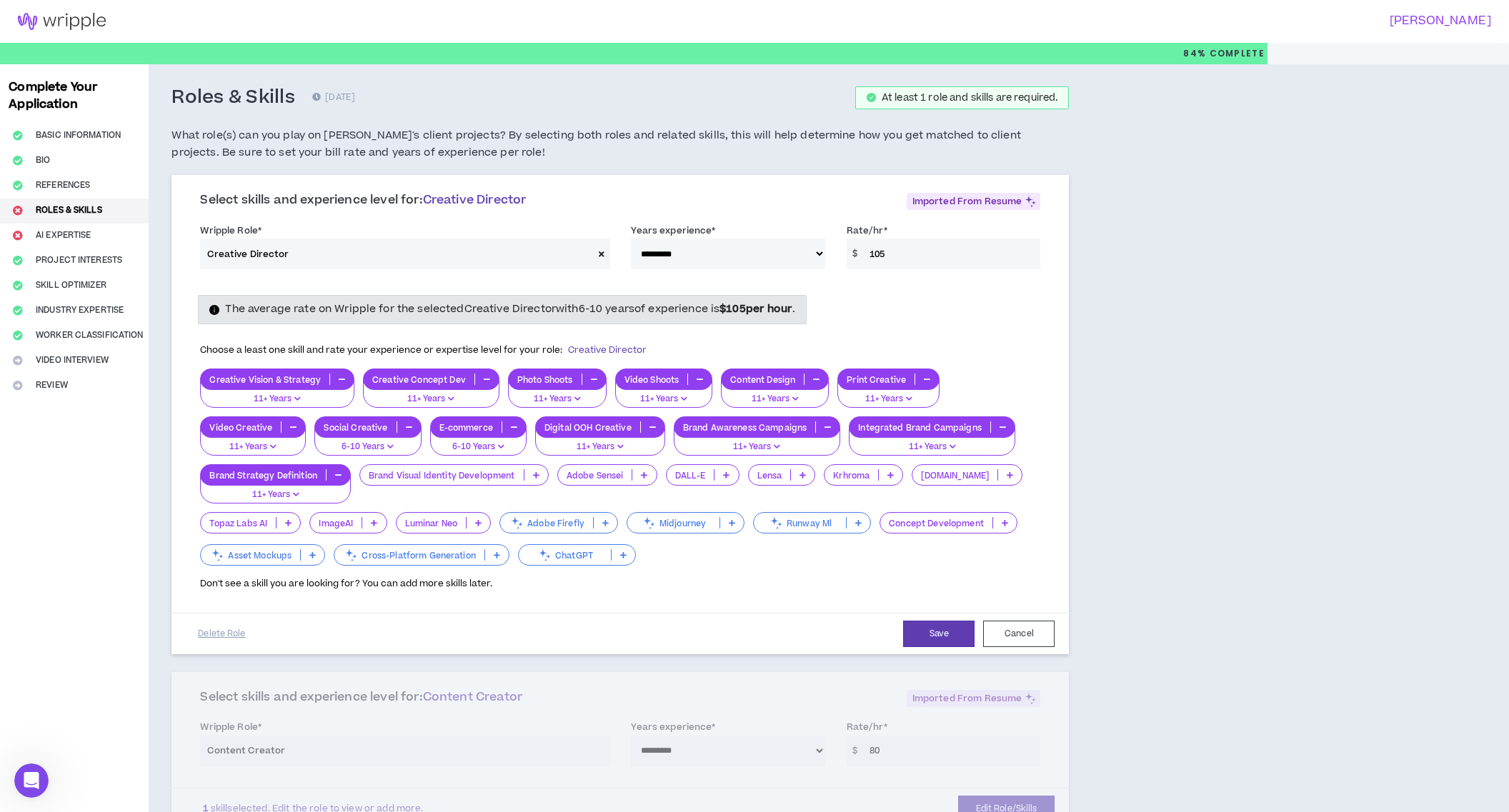
click at [536, 475] on icon at bounding box center [536, 474] width 7 height 7
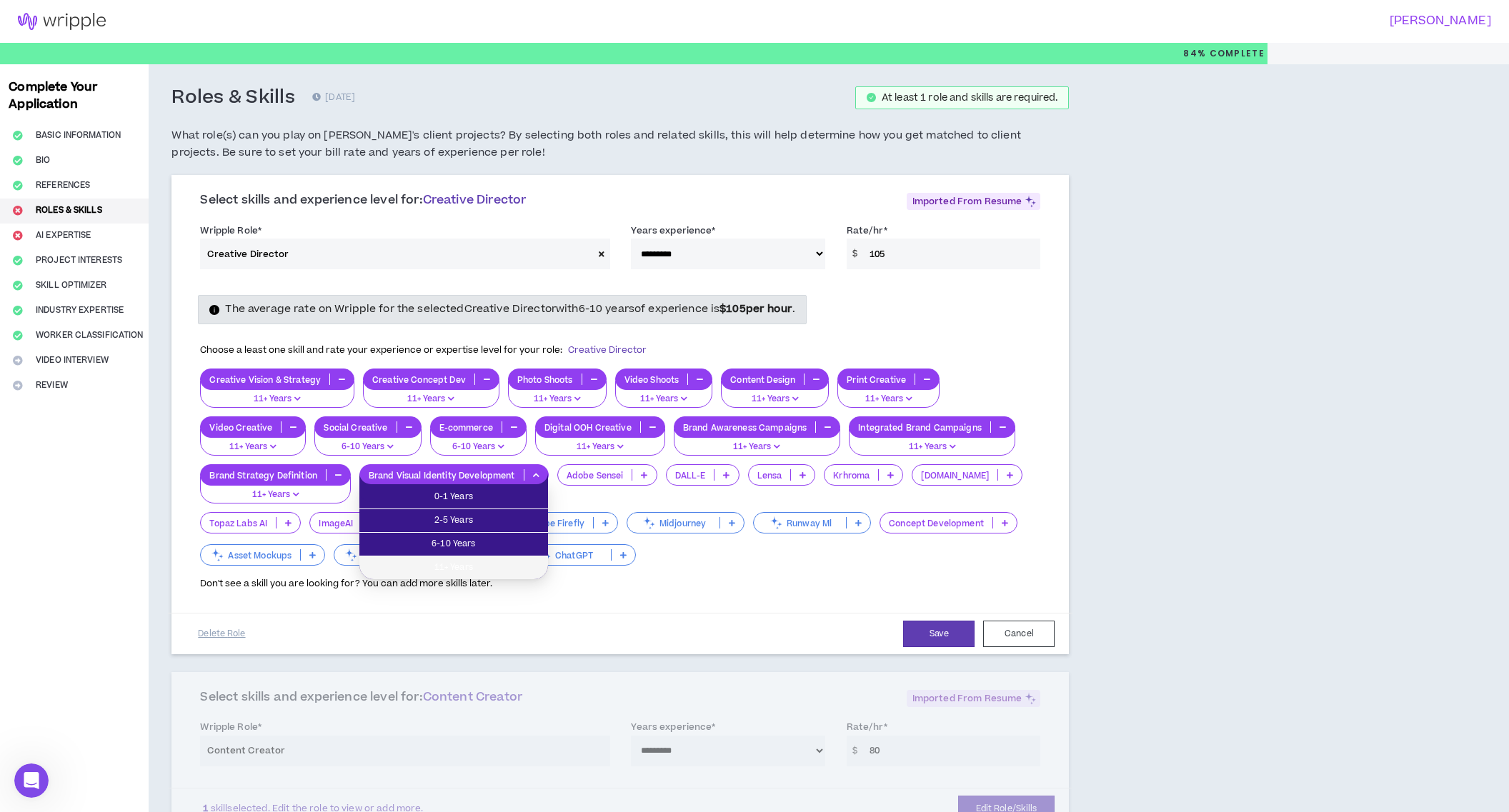
click at [487, 564] on span "11+ Years" at bounding box center [453, 567] width 171 height 16
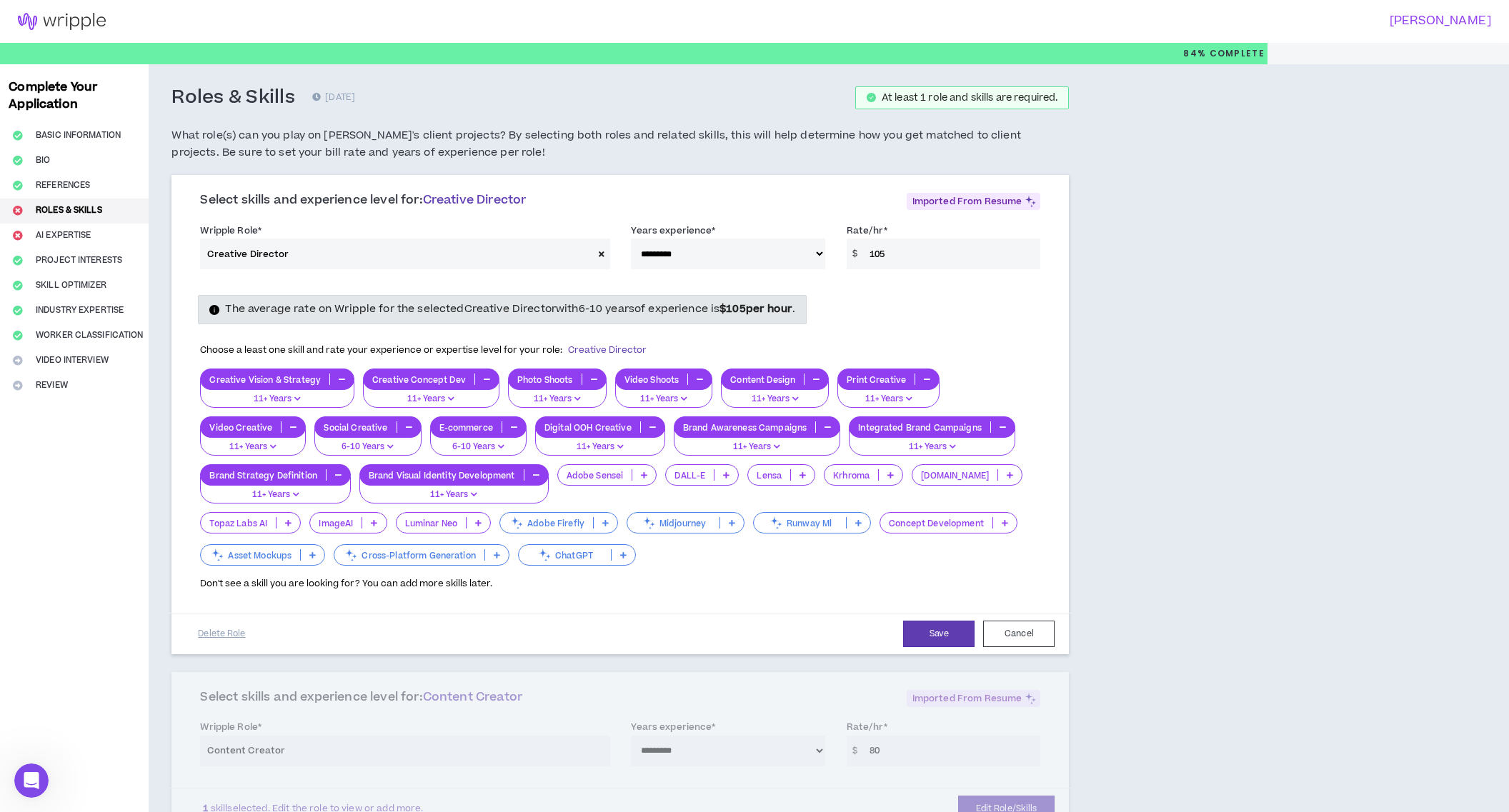
click at [643, 475] on icon at bounding box center [644, 474] width 7 height 7
click at [640, 517] on span "2-5 Years" at bounding box center [607, 520] width 82 height 16
click at [727, 474] on icon at bounding box center [726, 474] width 7 height 7
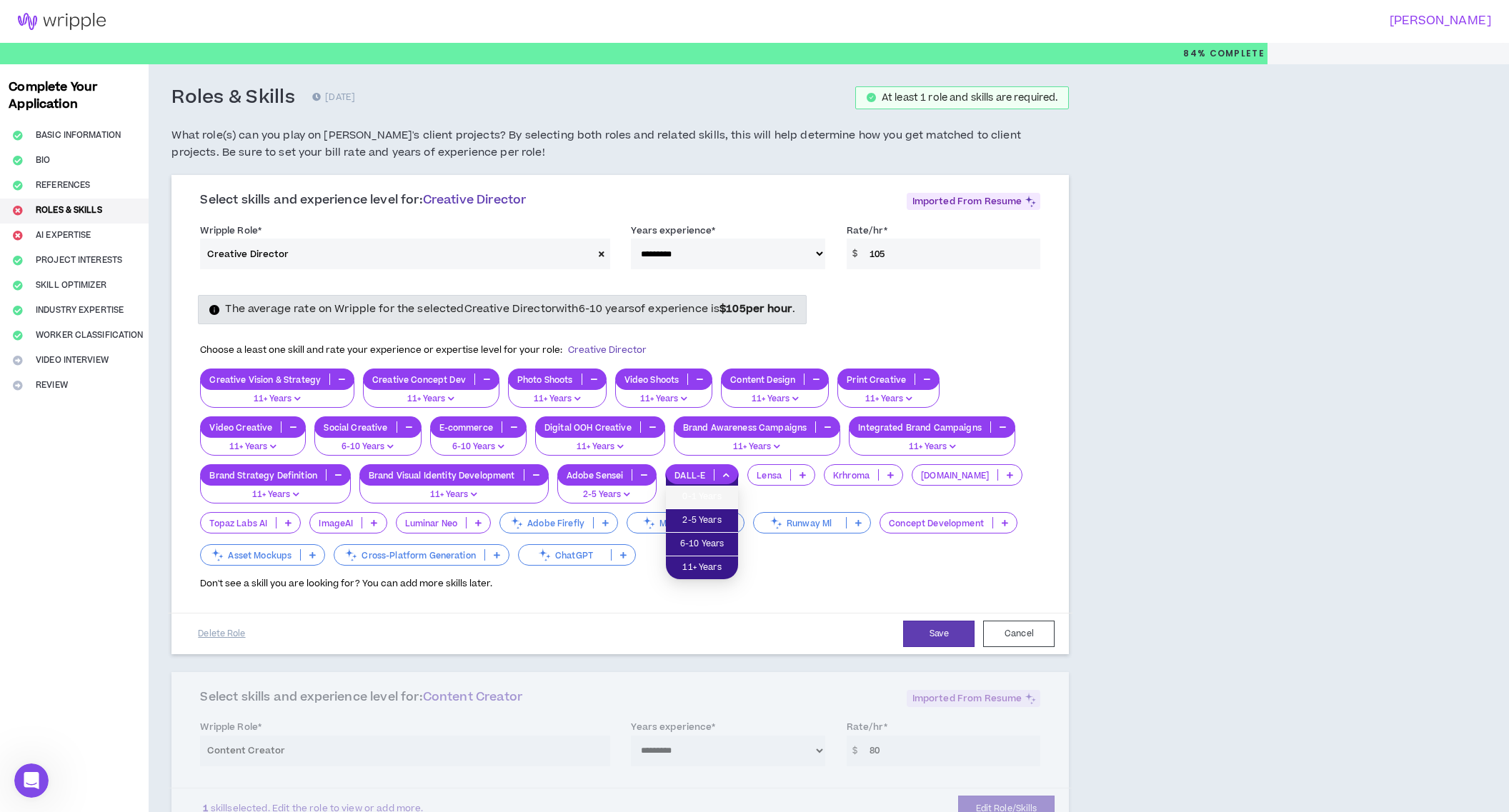
click at [716, 494] on span "0-1 Years" at bounding box center [702, 497] width 55 height 16
click at [800, 475] on icon at bounding box center [802, 474] width 7 height 7
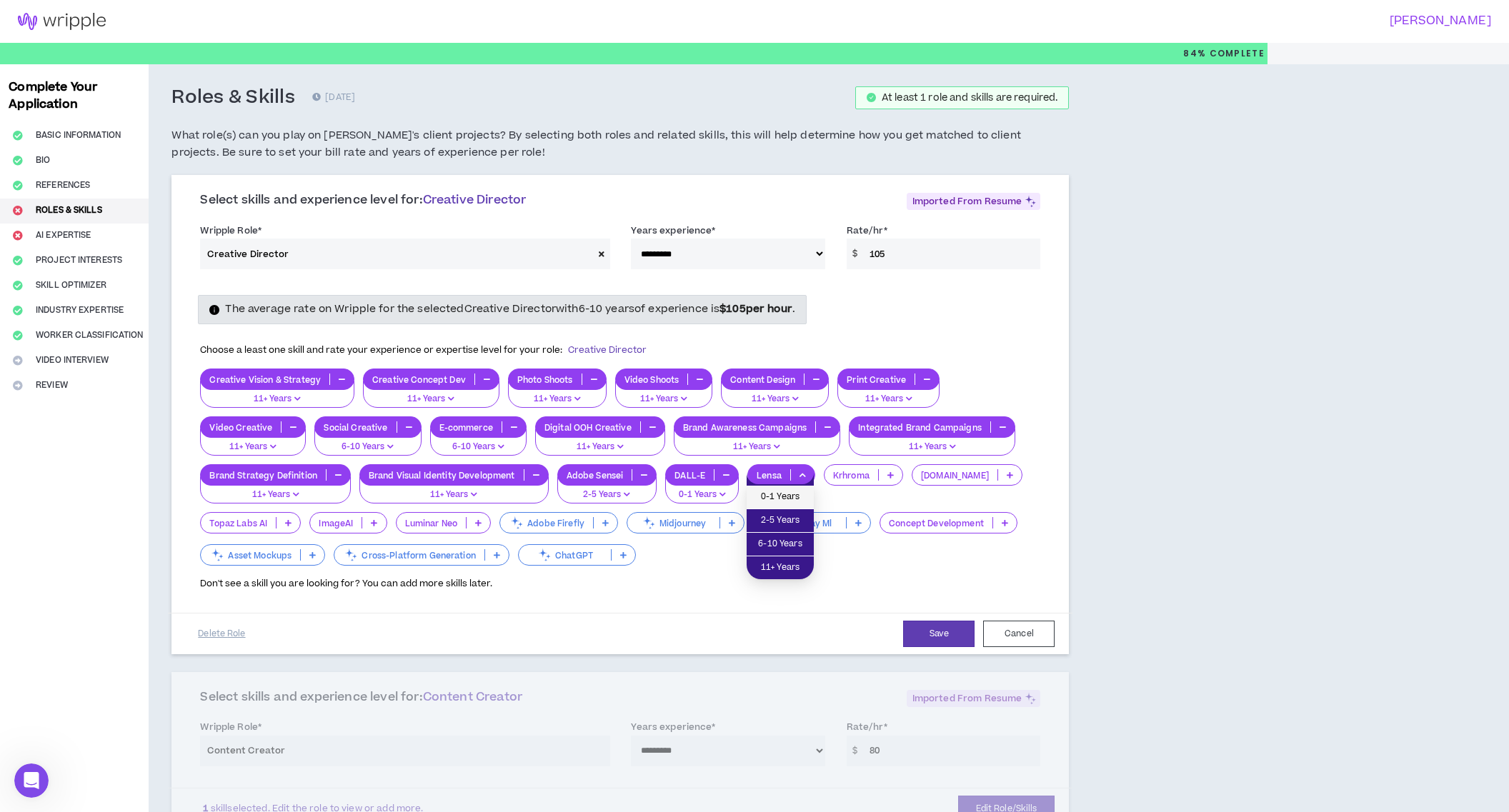
click at [788, 494] on span "0-1 Years" at bounding box center [780, 497] width 50 height 16
click at [892, 474] on icon at bounding box center [891, 474] width 7 height 7
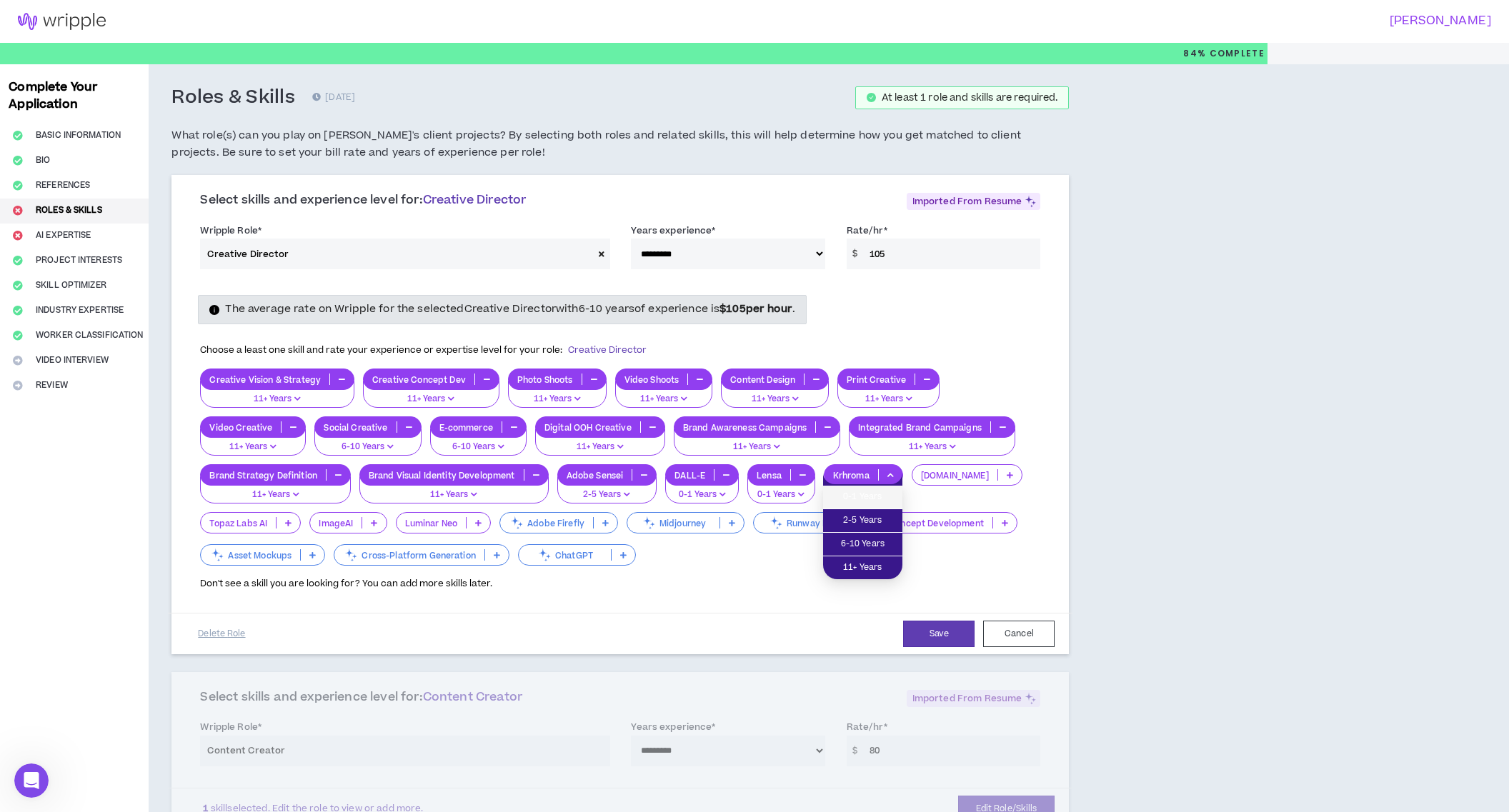
click at [883, 491] on span "0-1 Years" at bounding box center [863, 497] width 63 height 16
click at [998, 478] on p at bounding box center [1010, 475] width 23 height 12
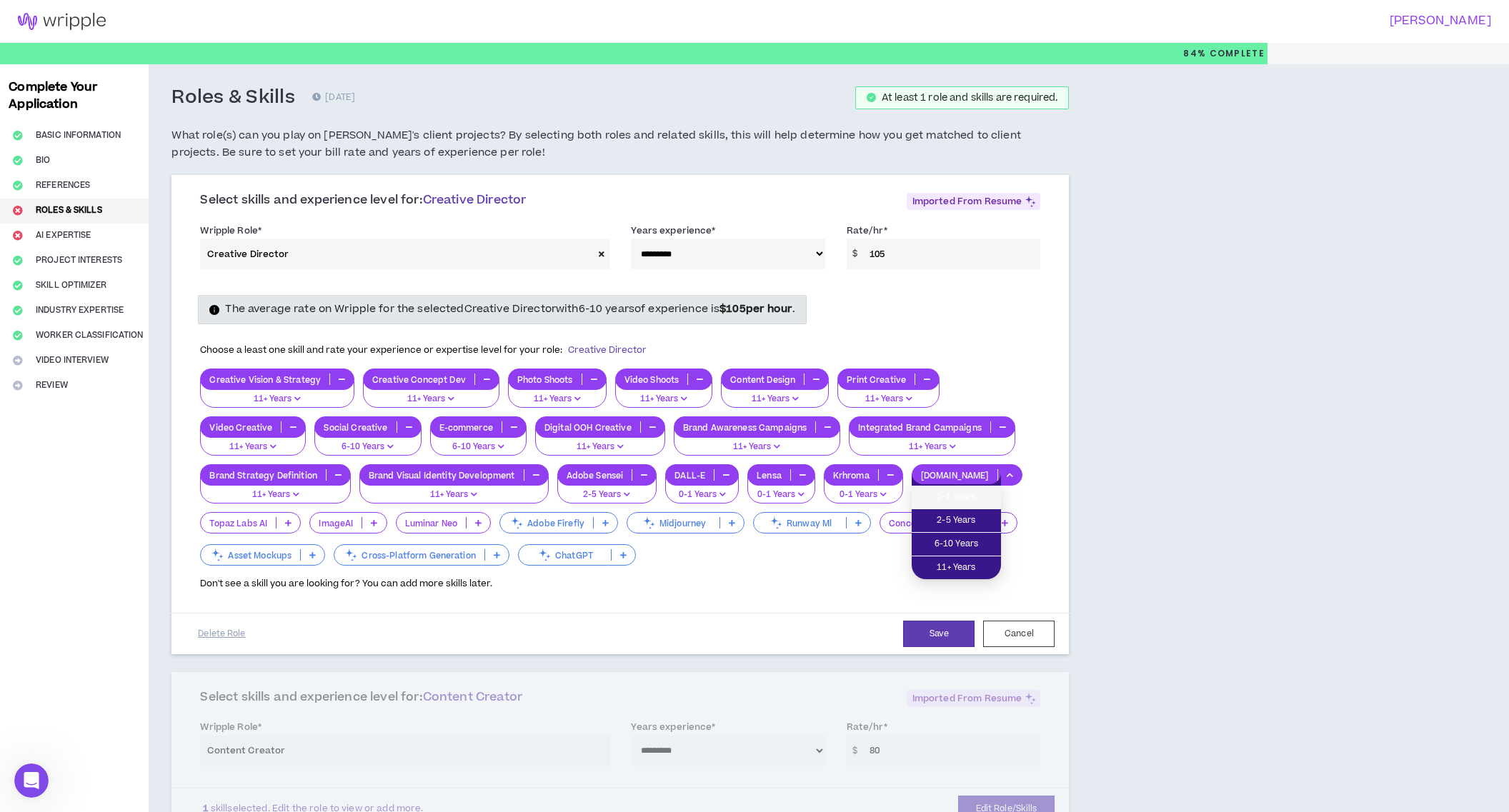
drag, startPoint x: 989, startPoint y: 492, endPoint x: 799, endPoint y: 491, distance: 190.0
click at [989, 492] on span "0-1 Years" at bounding box center [957, 497] width 72 height 16
click at [288, 524] on icon at bounding box center [288, 522] width 7 height 7
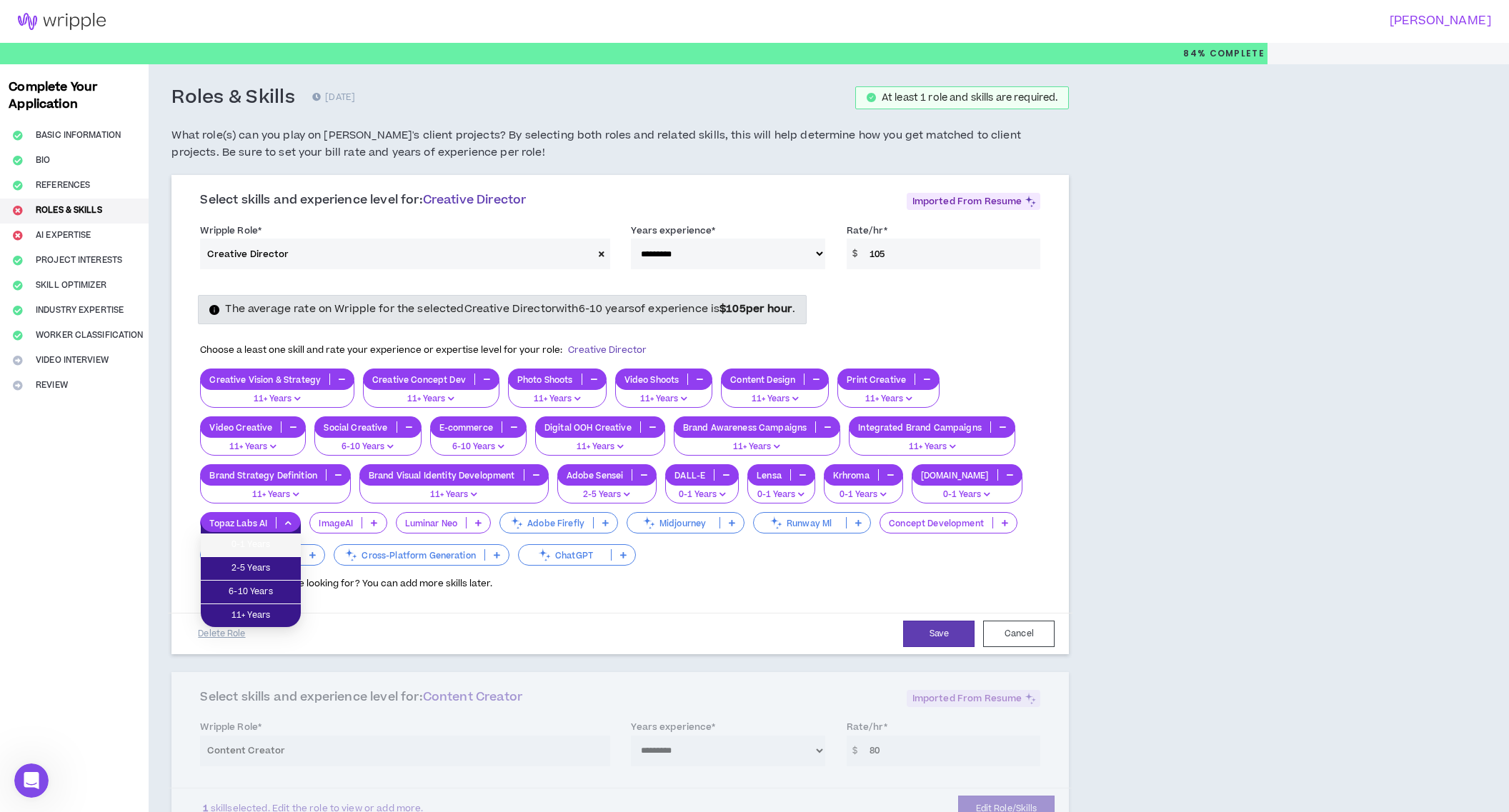
drag, startPoint x: 284, startPoint y: 550, endPoint x: 300, endPoint y: 550, distance: 16.0
click at [284, 550] on span "0-1 Years" at bounding box center [251, 545] width 83 height 16
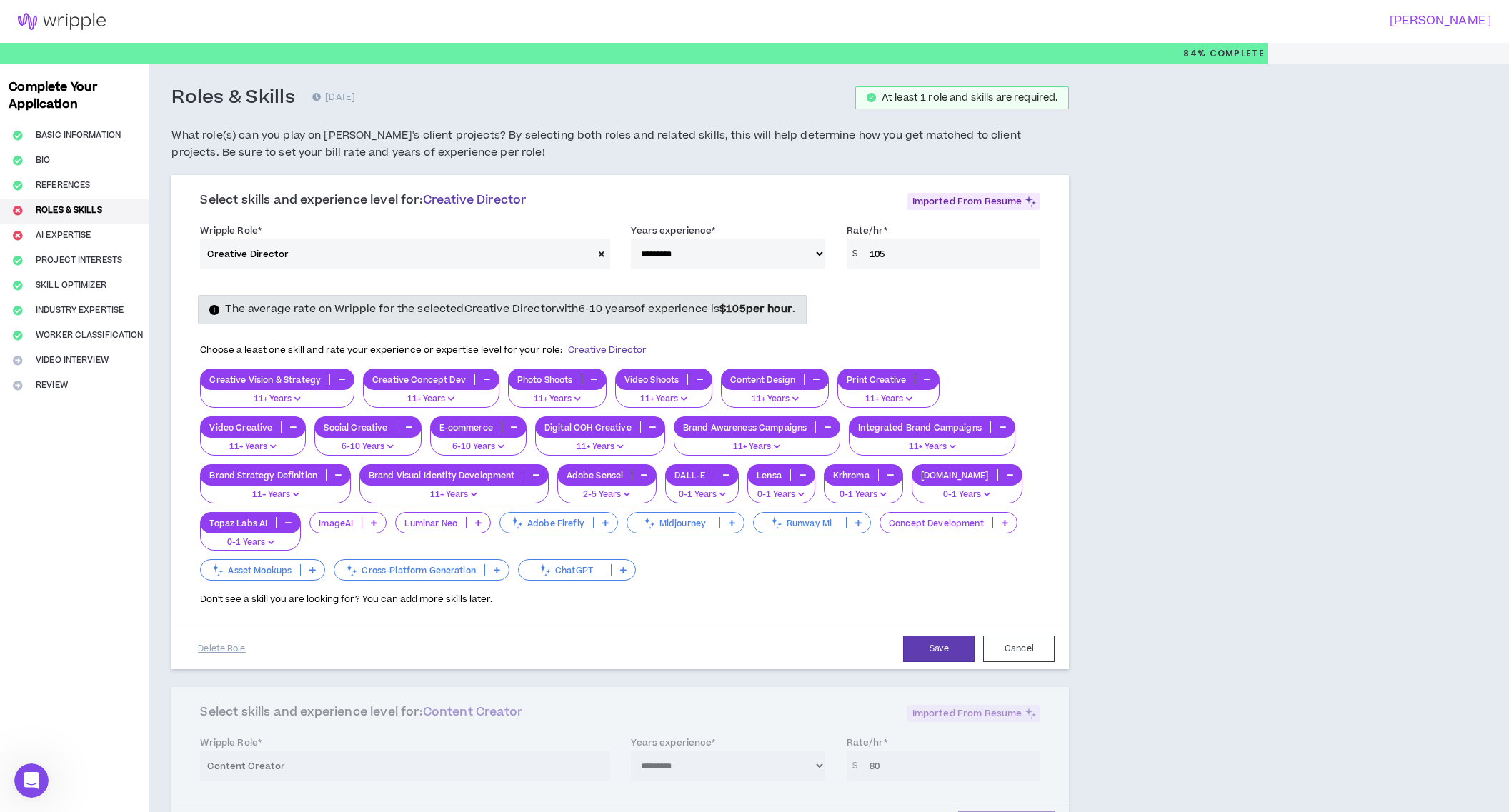
click at [379, 522] on p at bounding box center [374, 523] width 23 height 12
click at [356, 570] on span "2-5 Years" at bounding box center [348, 568] width 60 height 16
click at [480, 525] on icon at bounding box center [479, 522] width 7 height 7
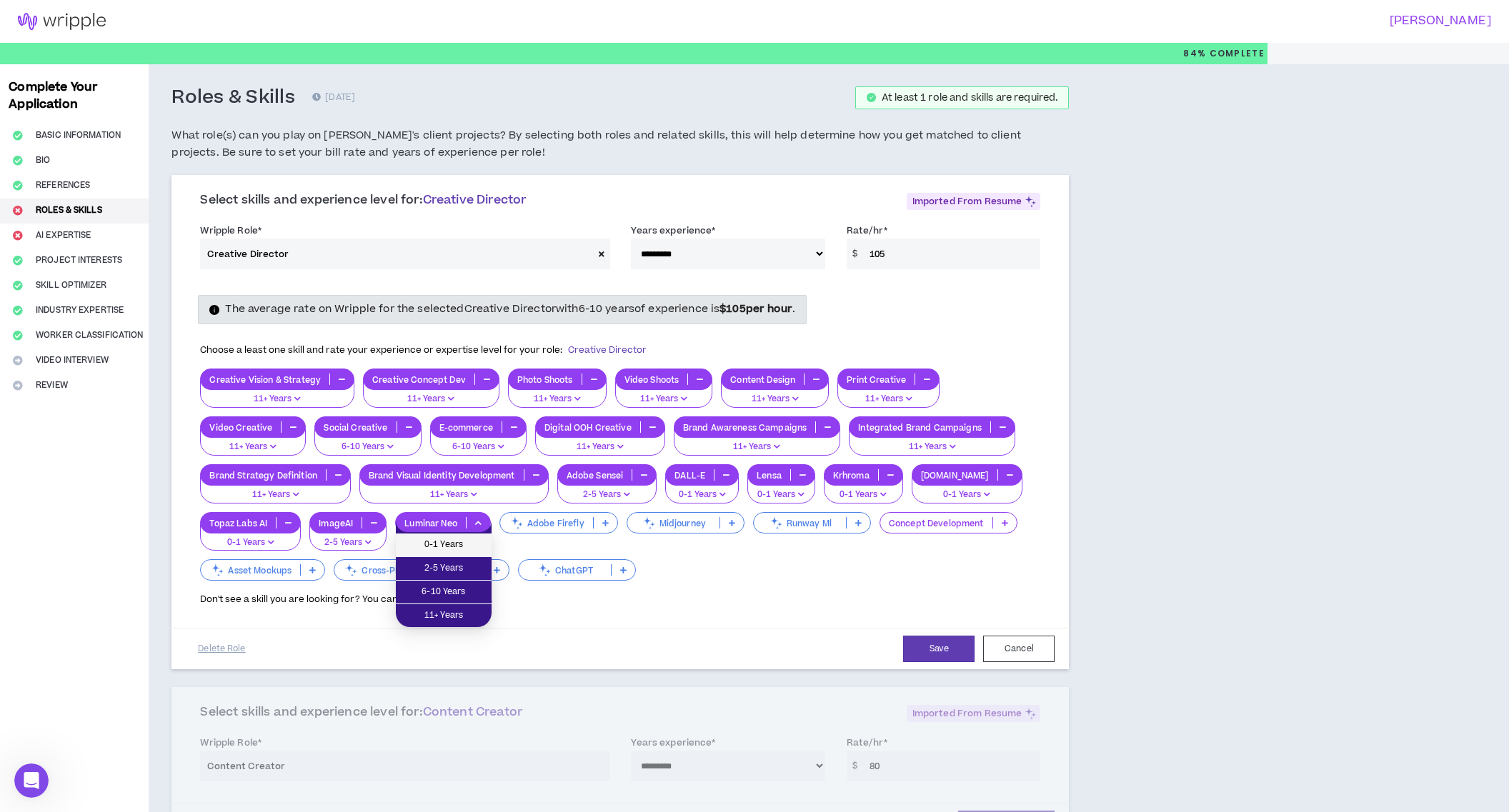
click at [463, 547] on span "0-1 Years" at bounding box center [443, 545] width 78 height 16
click at [608, 522] on icon at bounding box center [606, 522] width 7 height 7
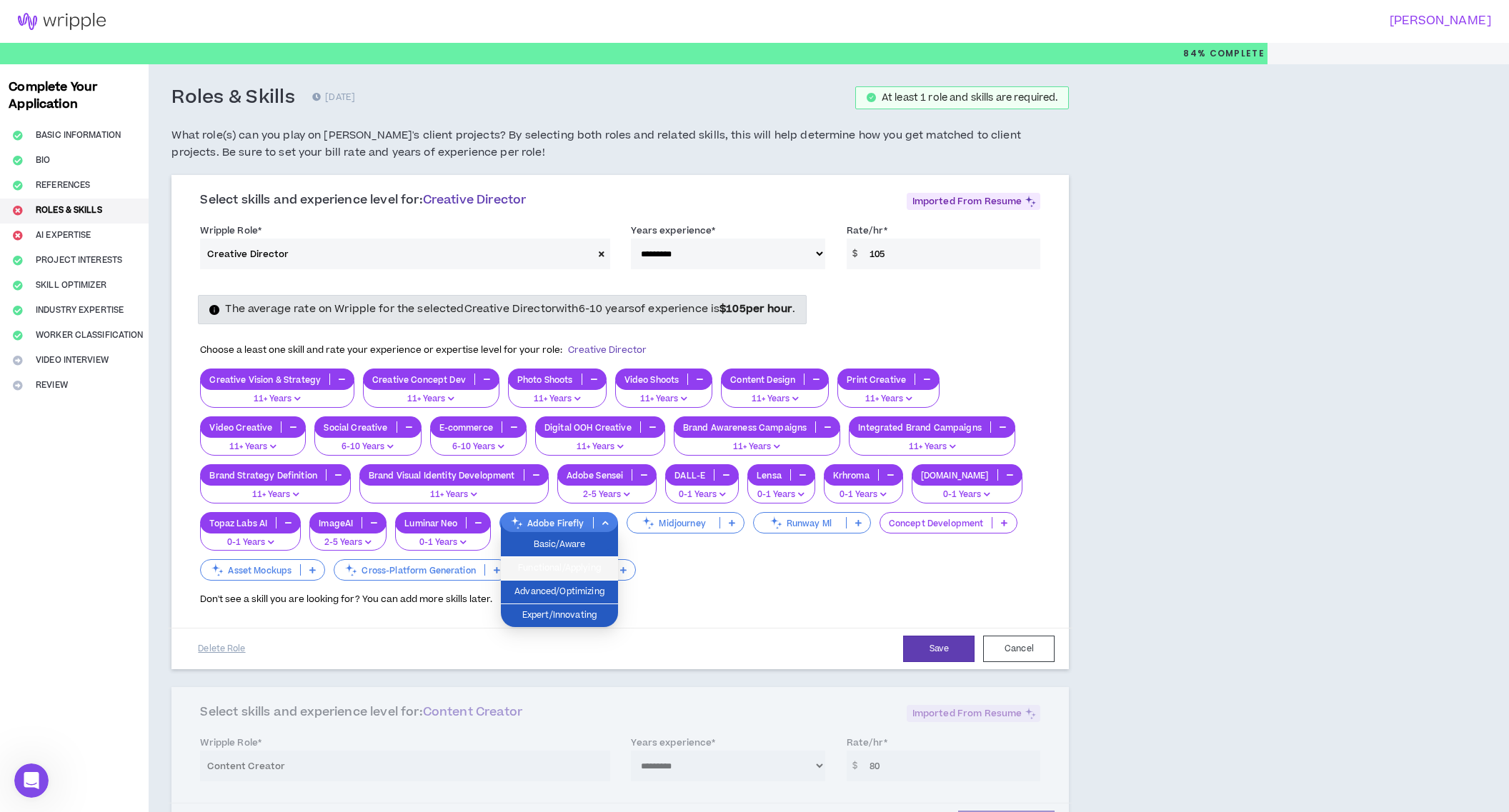
click at [606, 574] on span "Functional/Applying" at bounding box center [560, 568] width 100 height 16
click at [735, 520] on p at bounding box center [731, 523] width 23 height 12
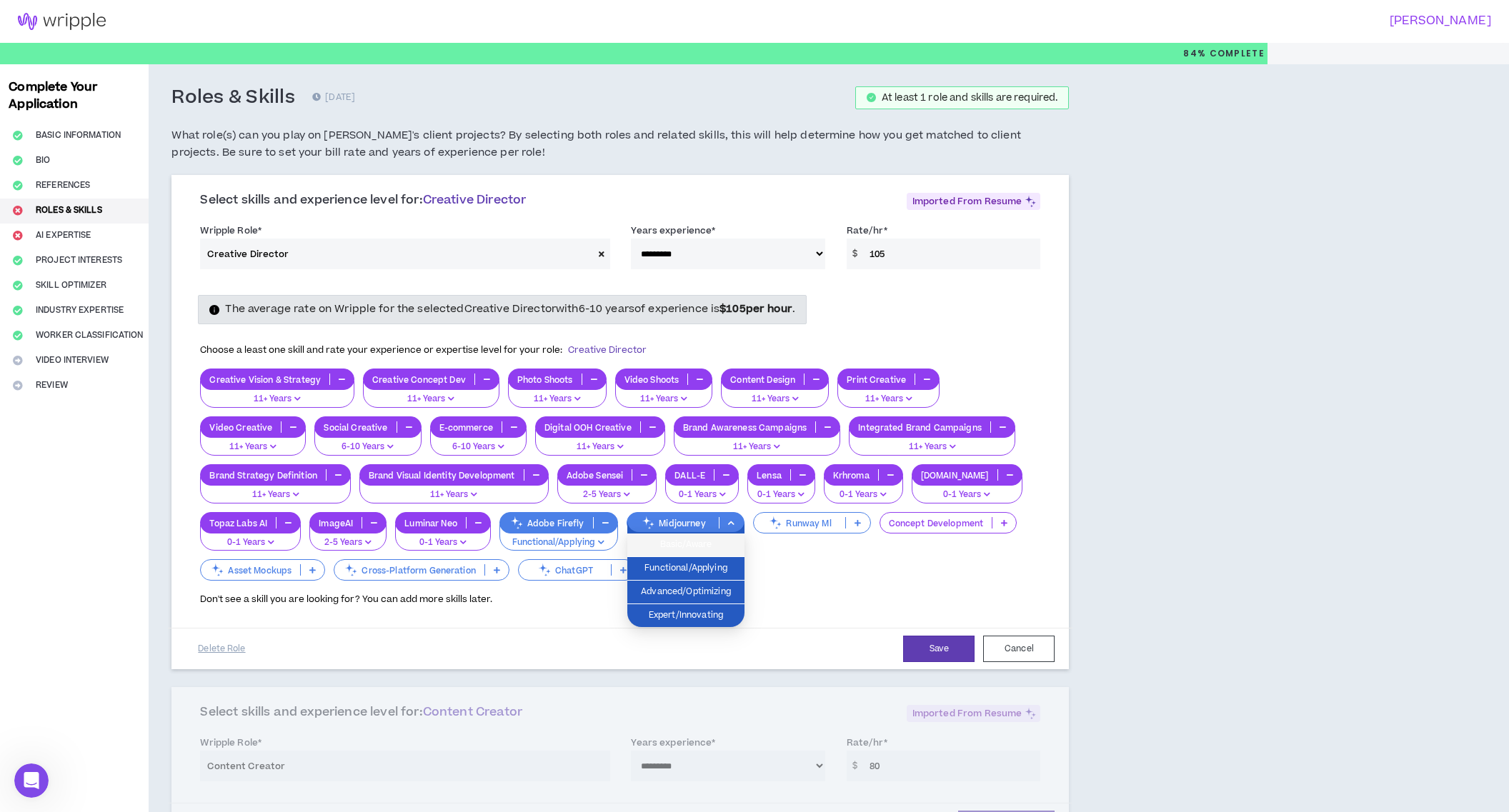
click at [716, 545] on span "Basic/Aware" at bounding box center [686, 545] width 100 height 16
click at [732, 527] on button "button" at bounding box center [732, 523] width 23 height 12
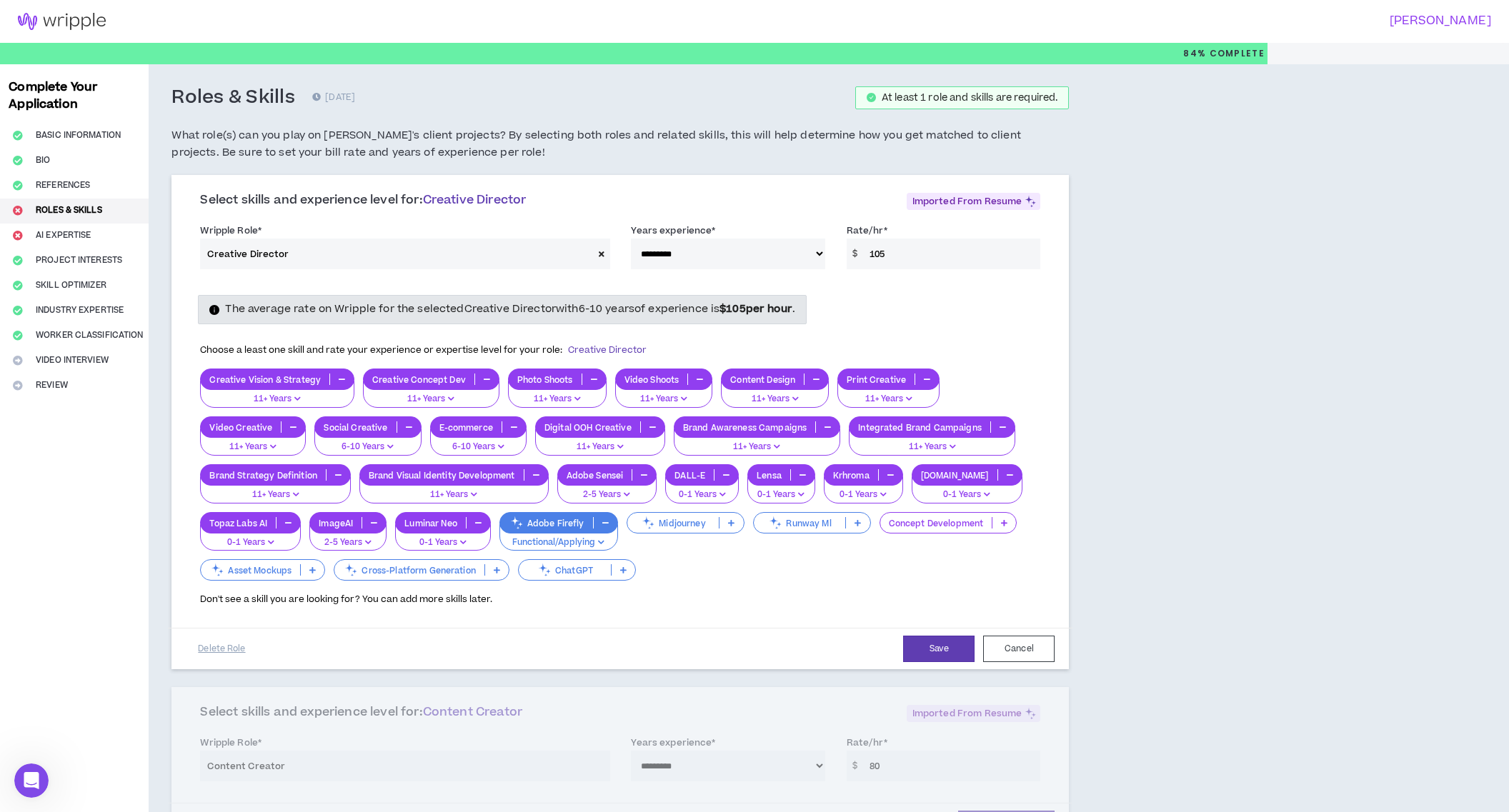
click at [732, 527] on p at bounding box center [731, 523] width 23 height 12
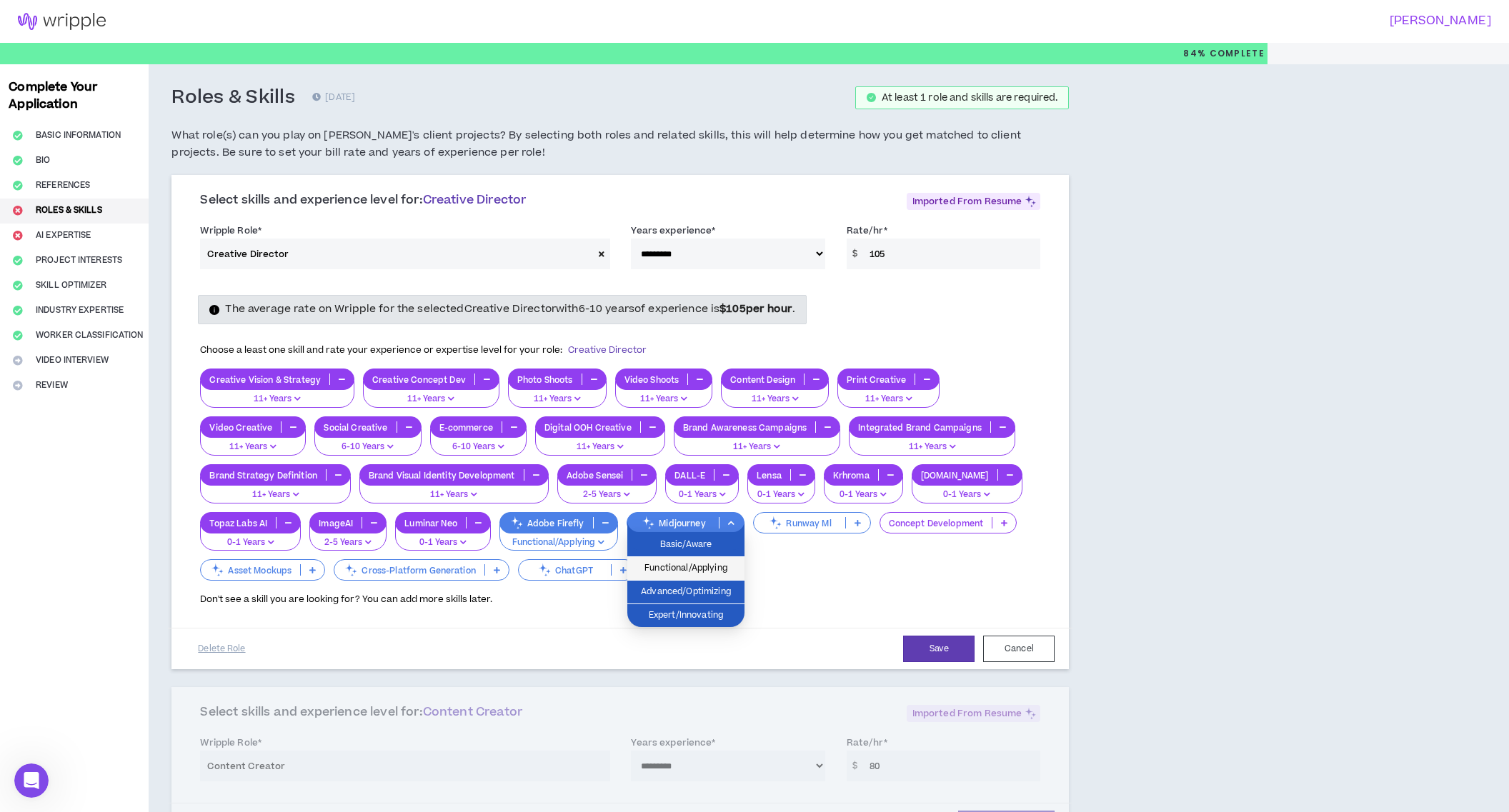
click at [716, 569] on span "Functional/Applying" at bounding box center [686, 568] width 100 height 16
click at [854, 522] on p at bounding box center [858, 523] width 23 height 12
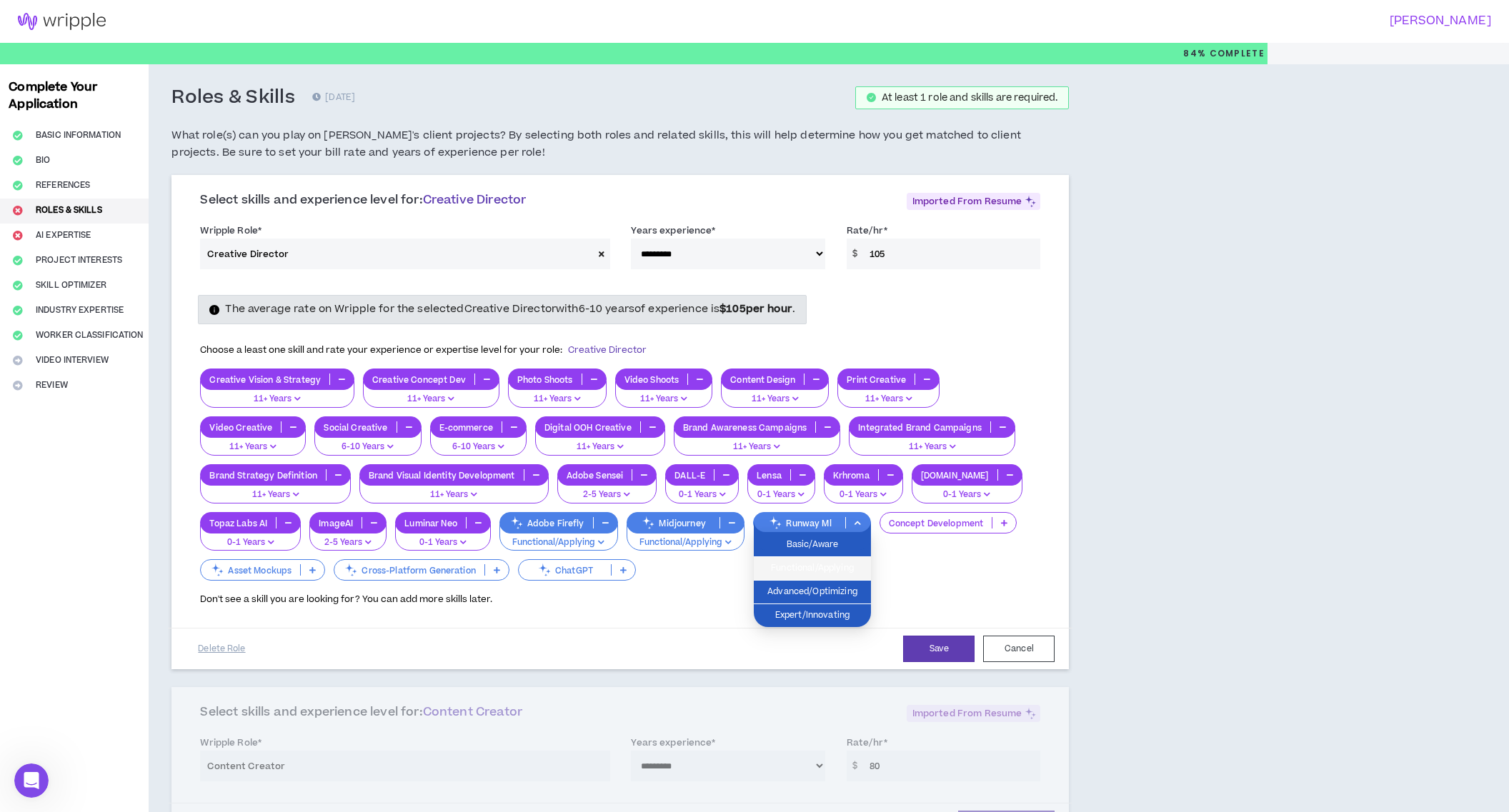
click at [832, 568] on span "Functional/Applying" at bounding box center [812, 568] width 100 height 16
click at [1002, 523] on icon at bounding box center [1004, 522] width 7 height 7
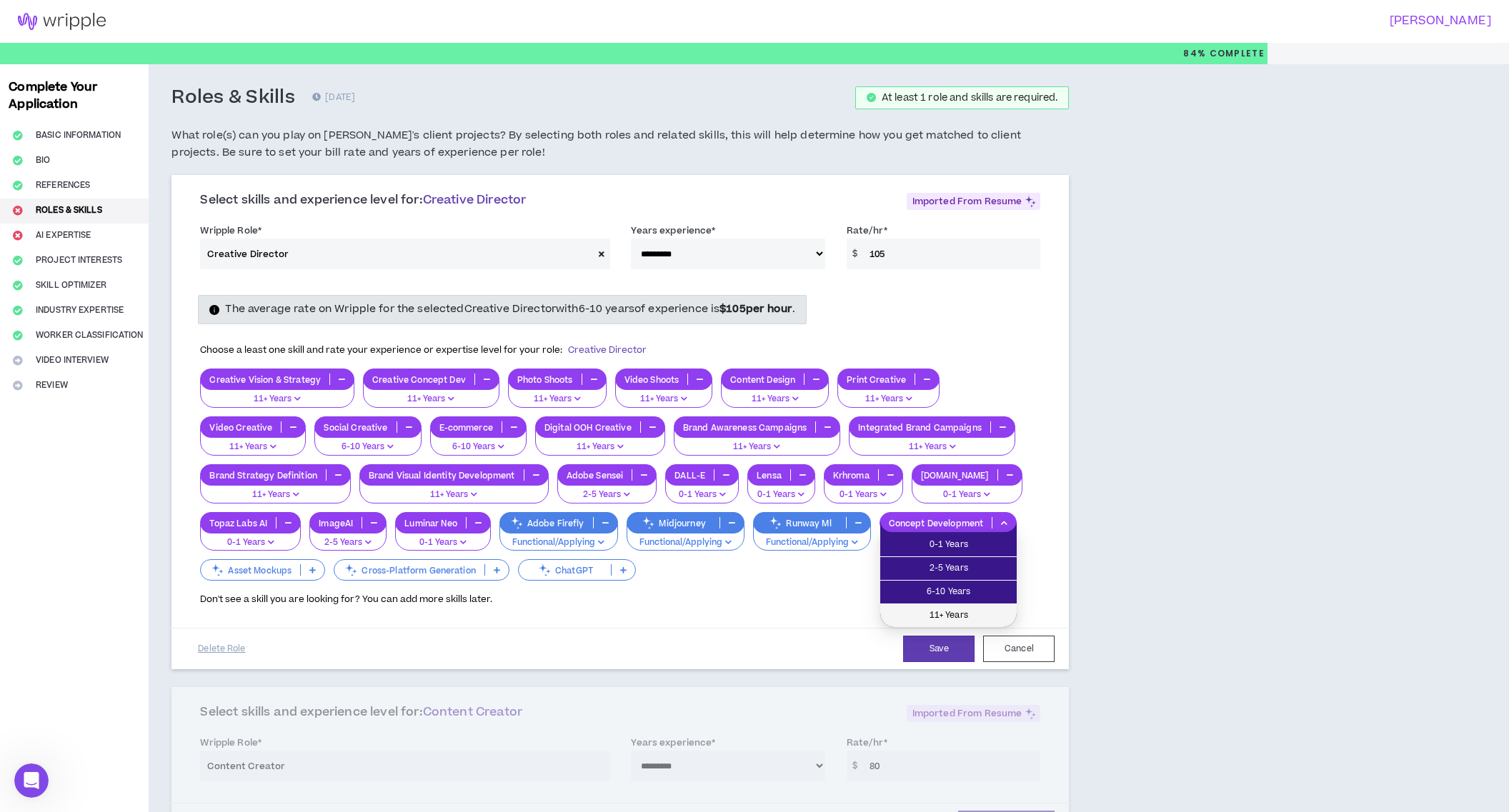
click at [968, 612] on span "11+ Years" at bounding box center [948, 615] width 119 height 16
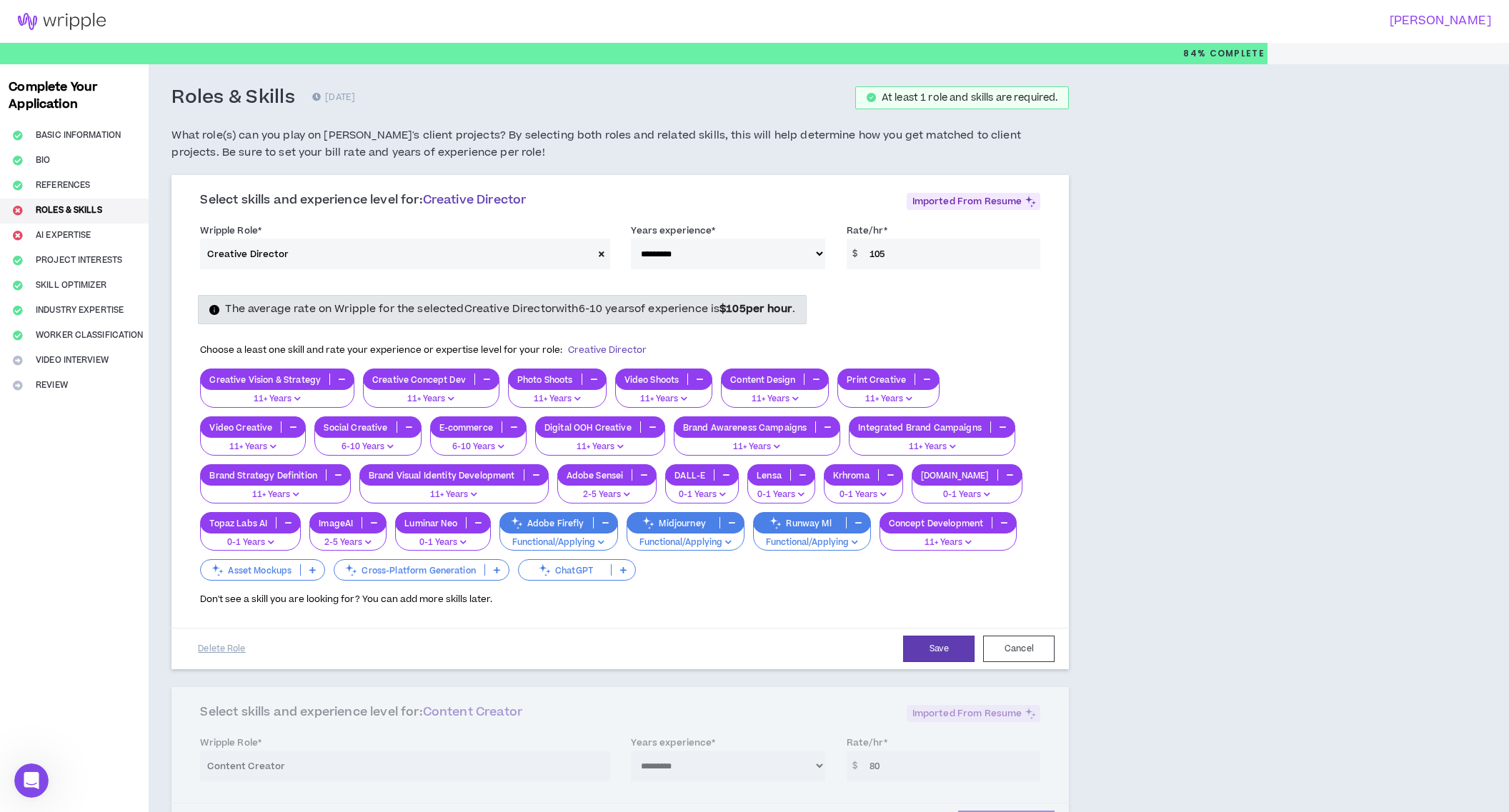
click at [311, 571] on icon at bounding box center [312, 569] width 7 height 7
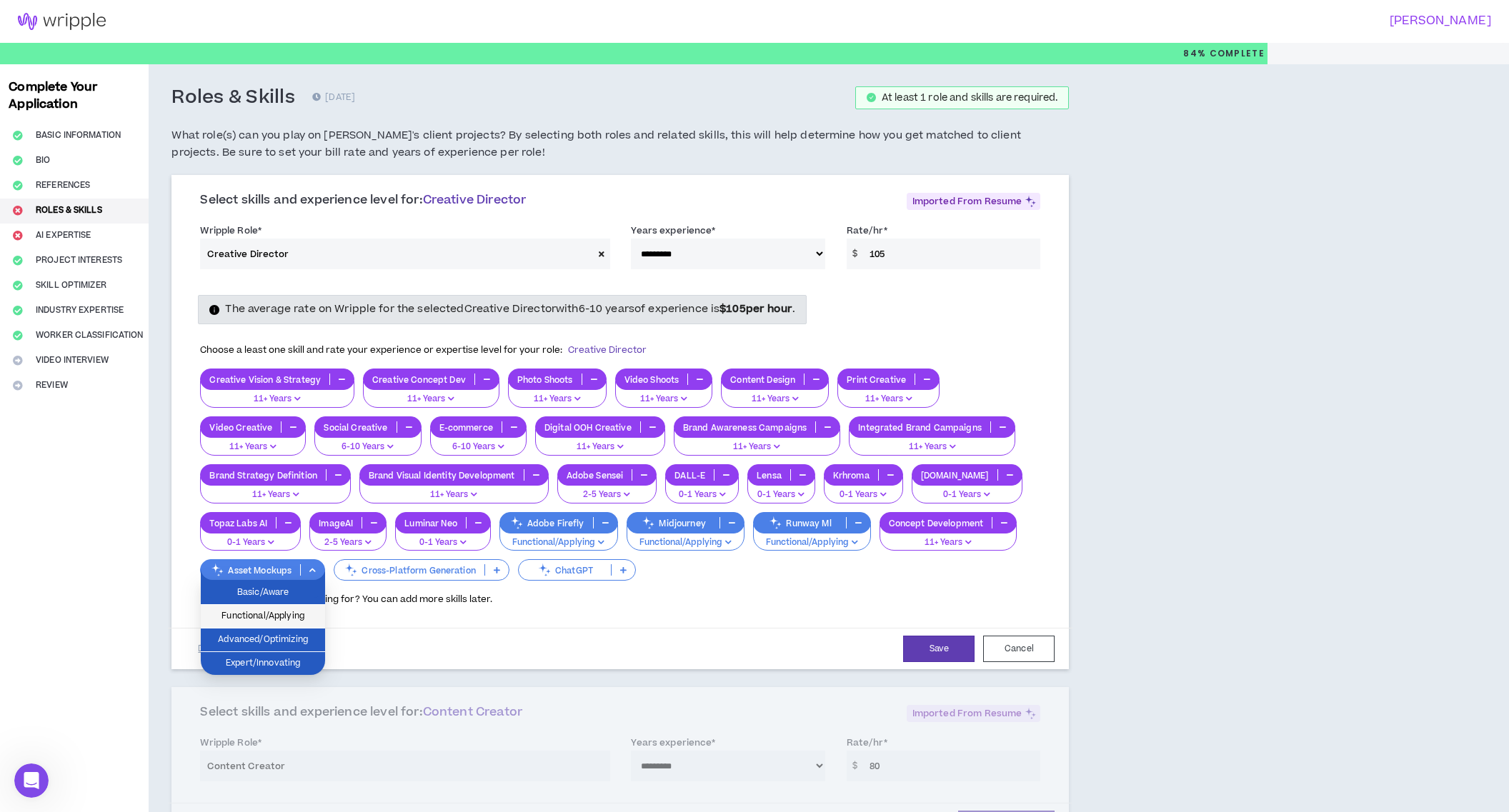
click at [307, 618] on span "Functional/Applying" at bounding box center [263, 616] width 108 height 16
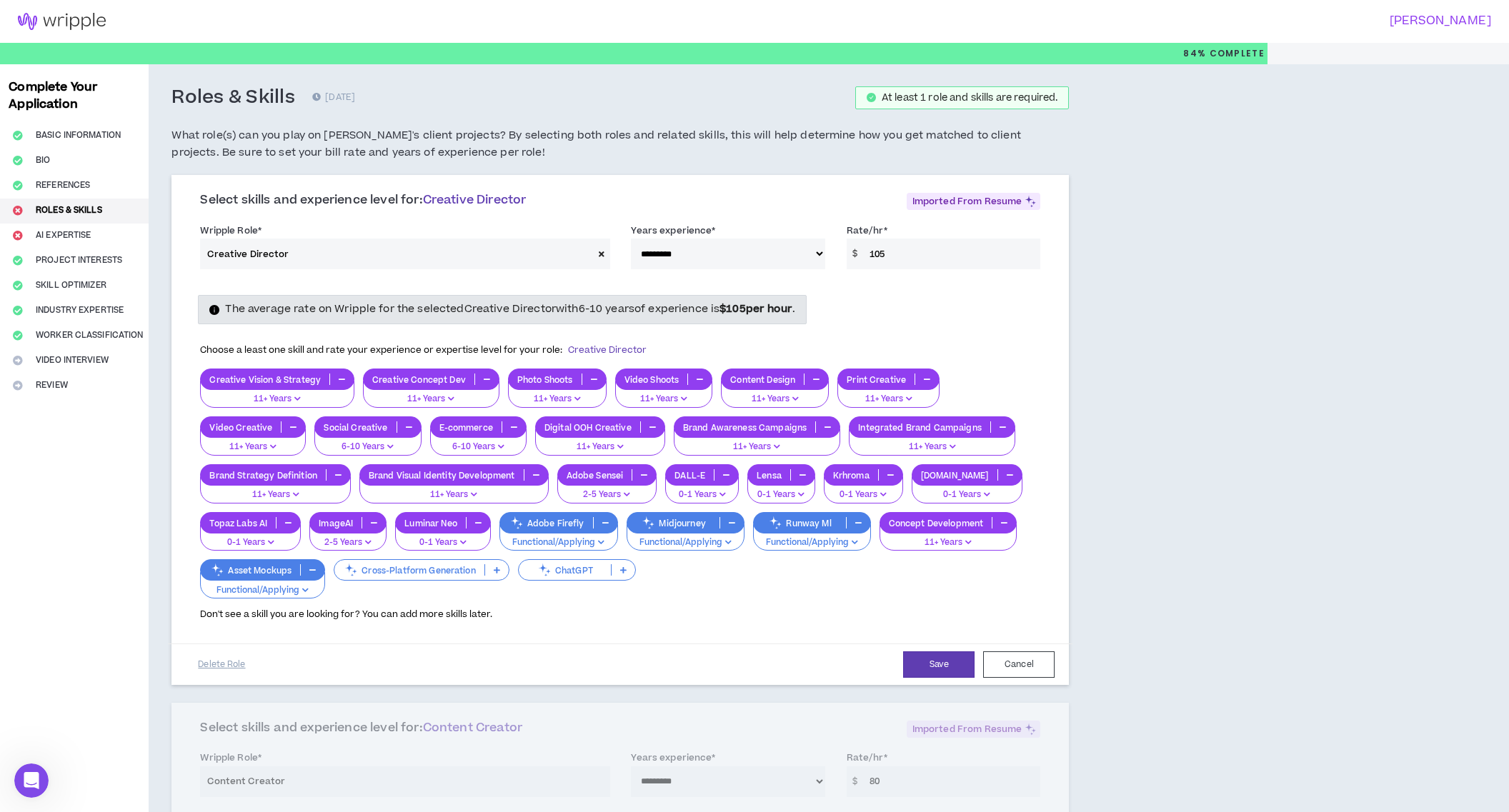
click at [497, 566] on icon at bounding box center [497, 569] width 7 height 7
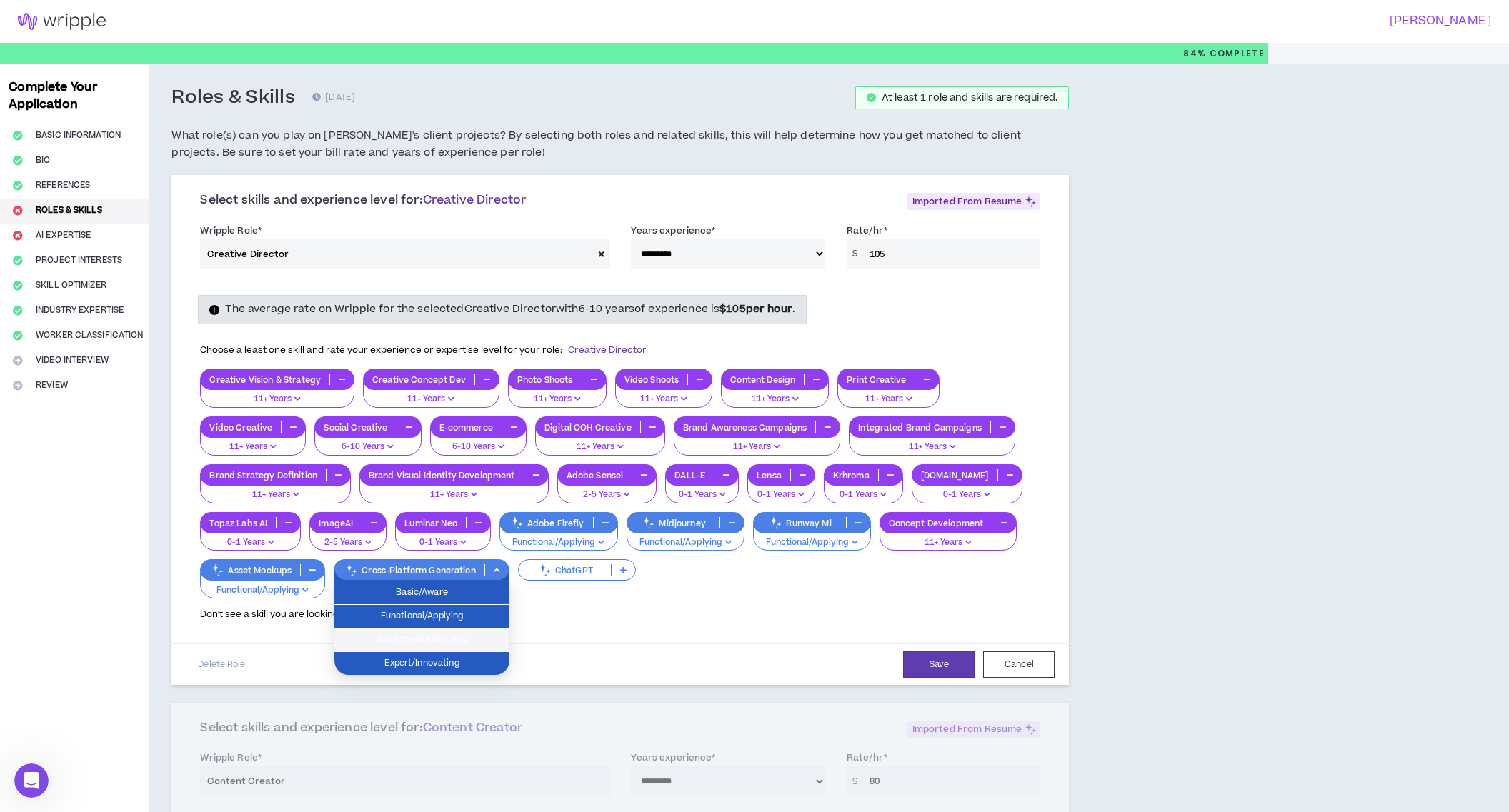
click at [468, 638] on span "Advanced/Optimizing" at bounding box center [422, 640] width 158 height 16
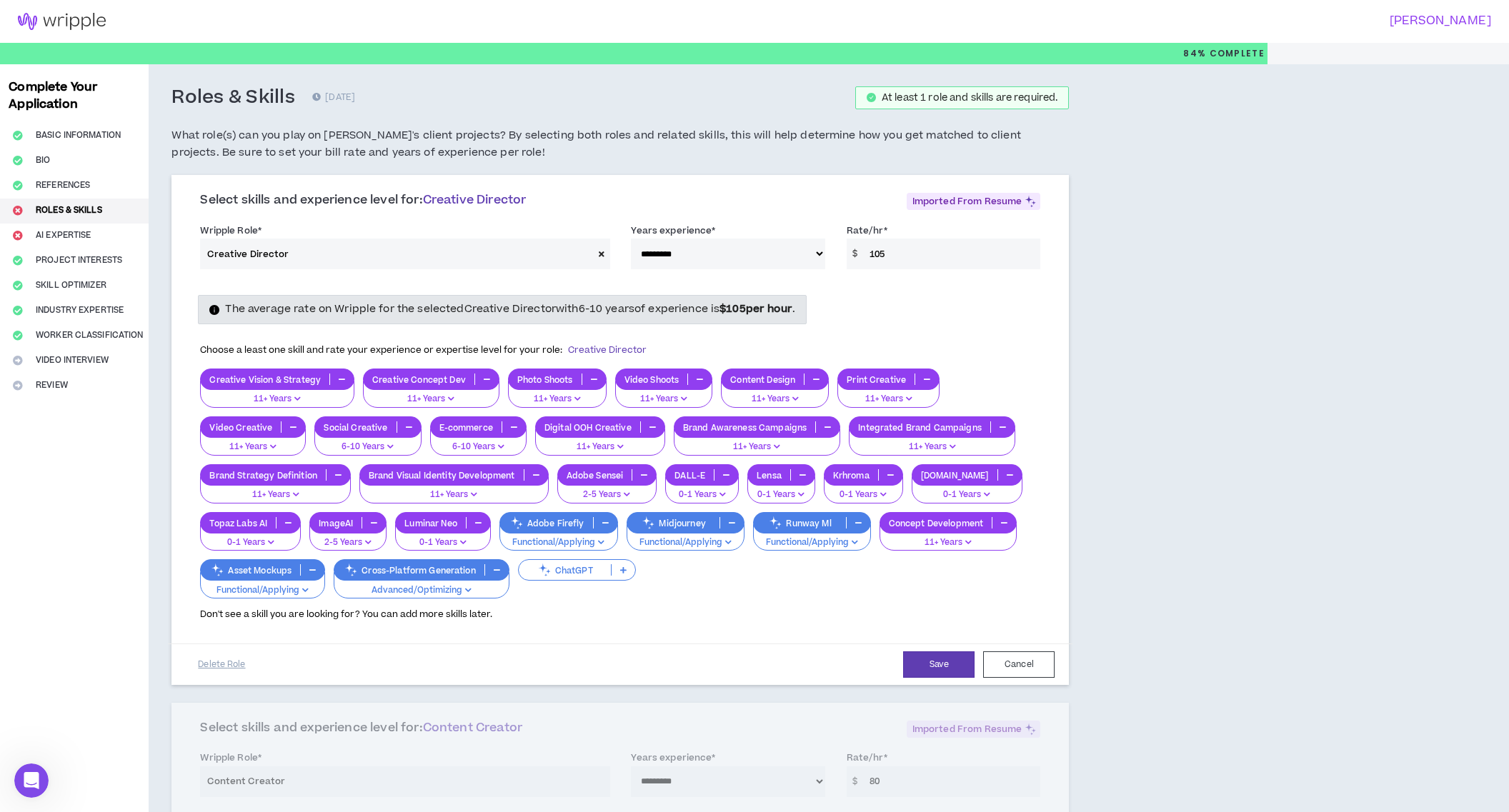
click at [620, 573] on p at bounding box center [623, 570] width 23 height 12
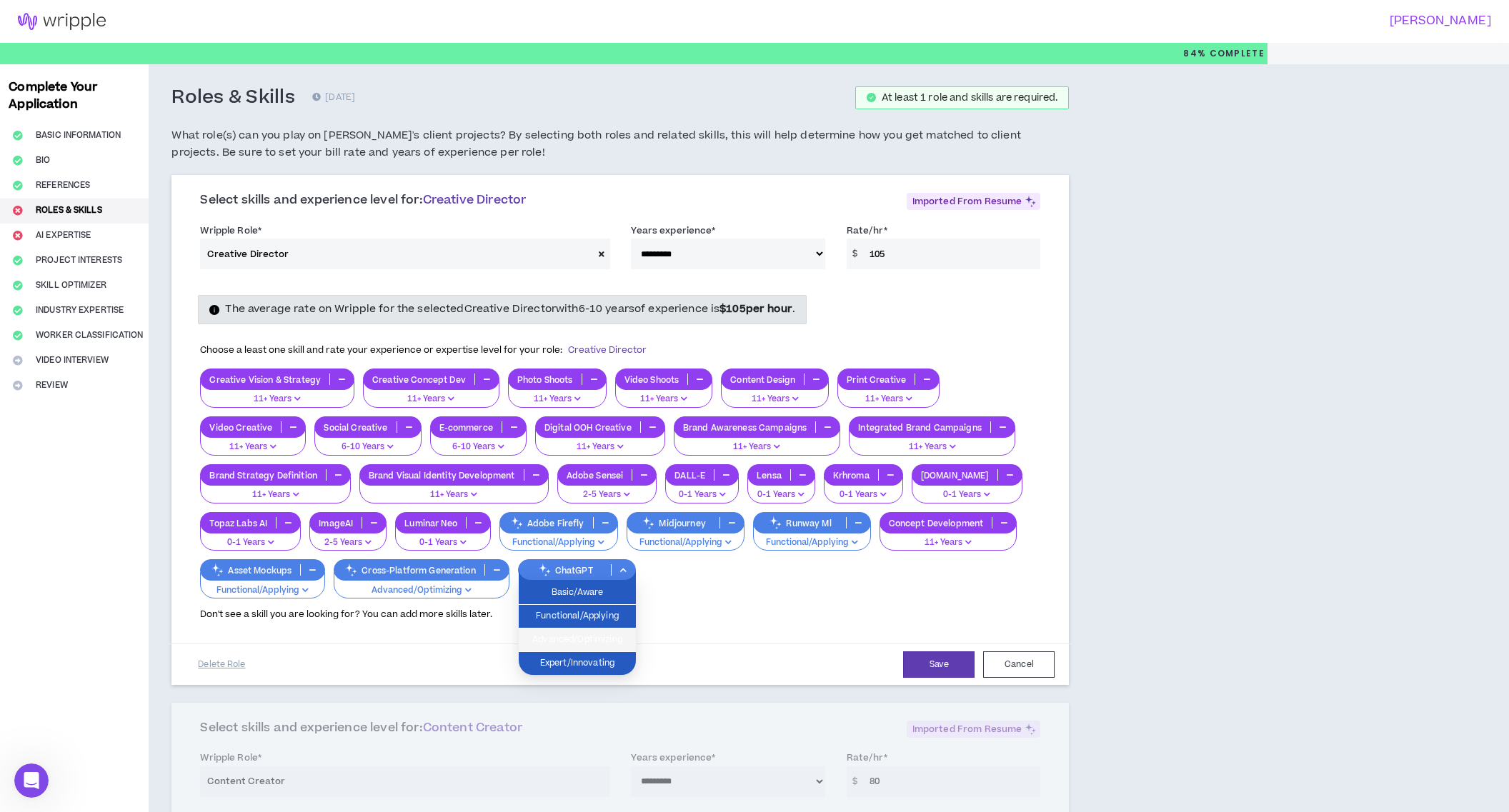
click at [601, 640] on span "Advanced/Optimizing" at bounding box center [577, 640] width 100 height 16
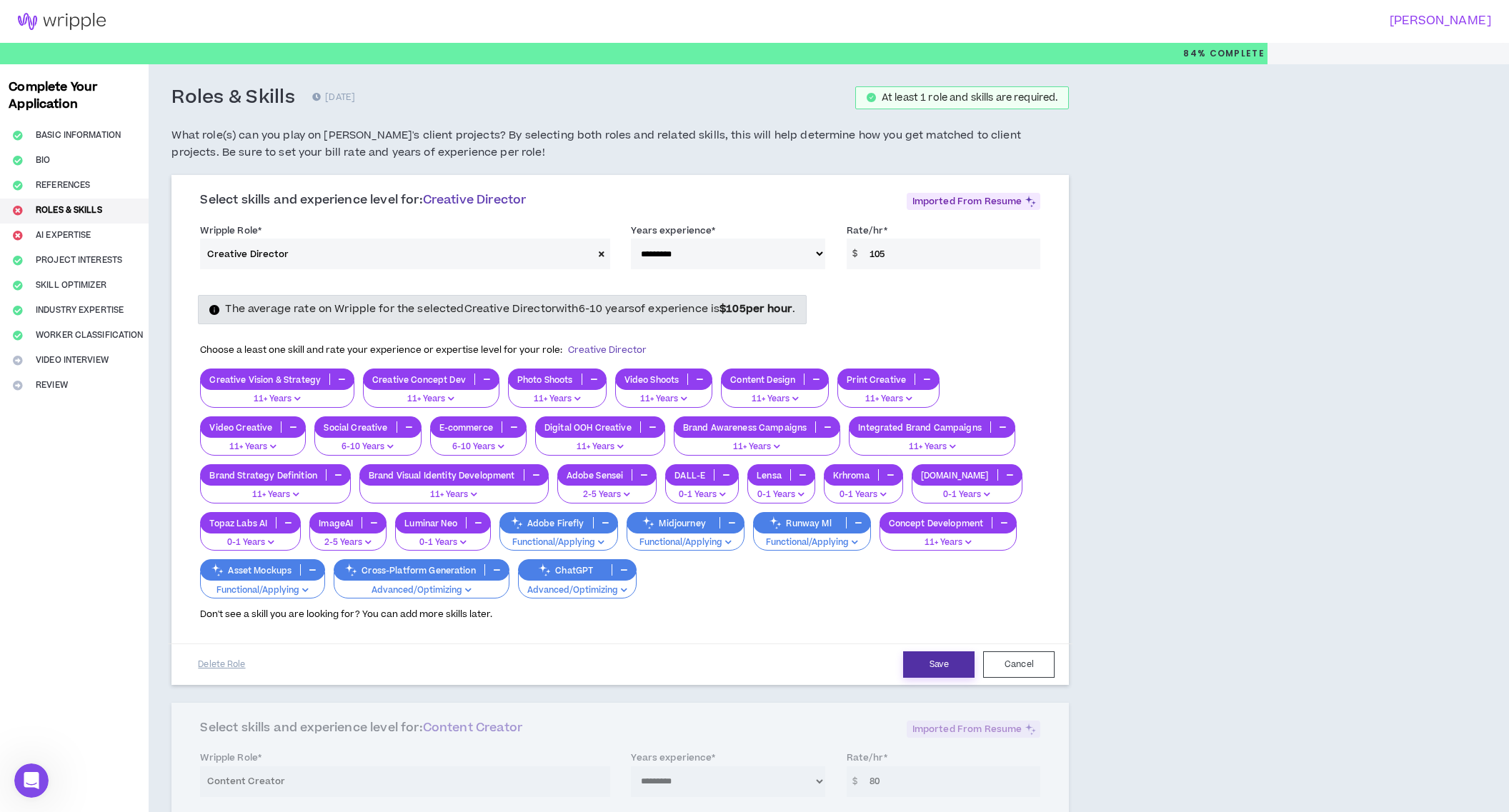
click at [932, 665] on button "Save" at bounding box center [938, 664] width 71 height 26
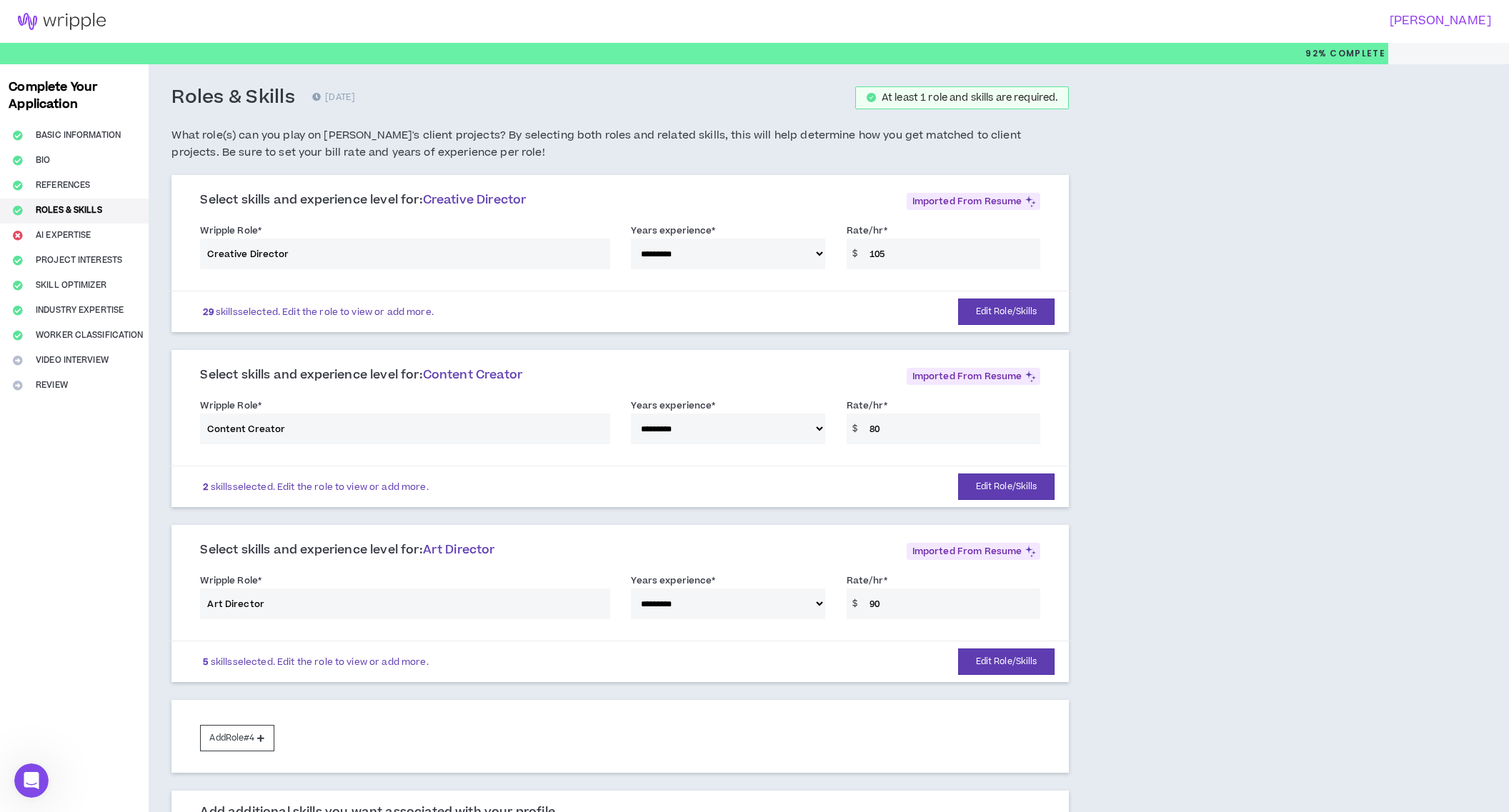
drag, startPoint x: 899, startPoint y: 252, endPoint x: 859, endPoint y: 251, distance: 40.0
click at [859, 251] on div "**********" at bounding box center [620, 249] width 862 height 61
drag, startPoint x: 889, startPoint y: 251, endPoint x: 876, endPoint y: 251, distance: 13.0
click at [876, 251] on div "**********" at bounding box center [620, 249] width 862 height 61
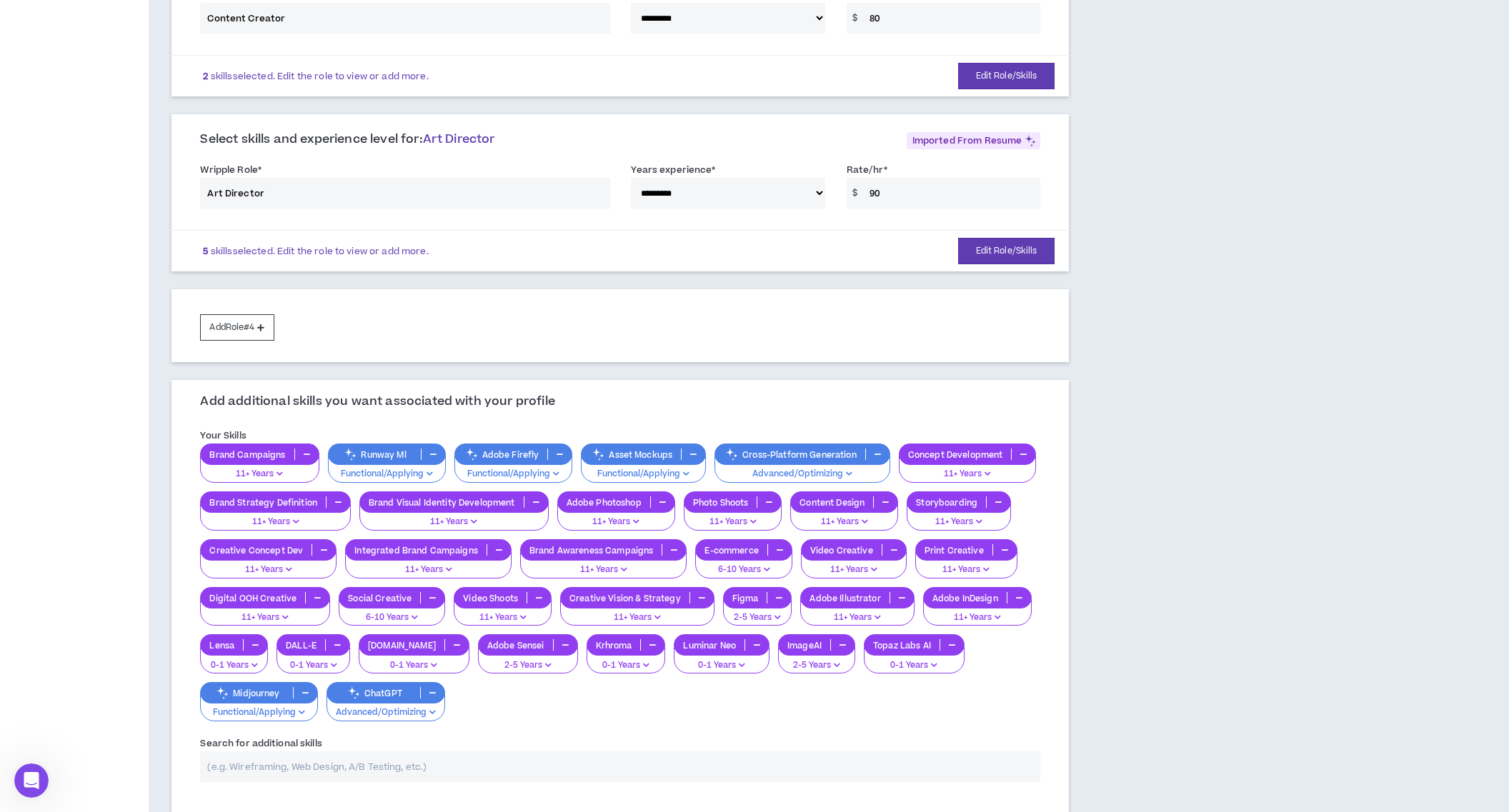
scroll to position [126, 0]
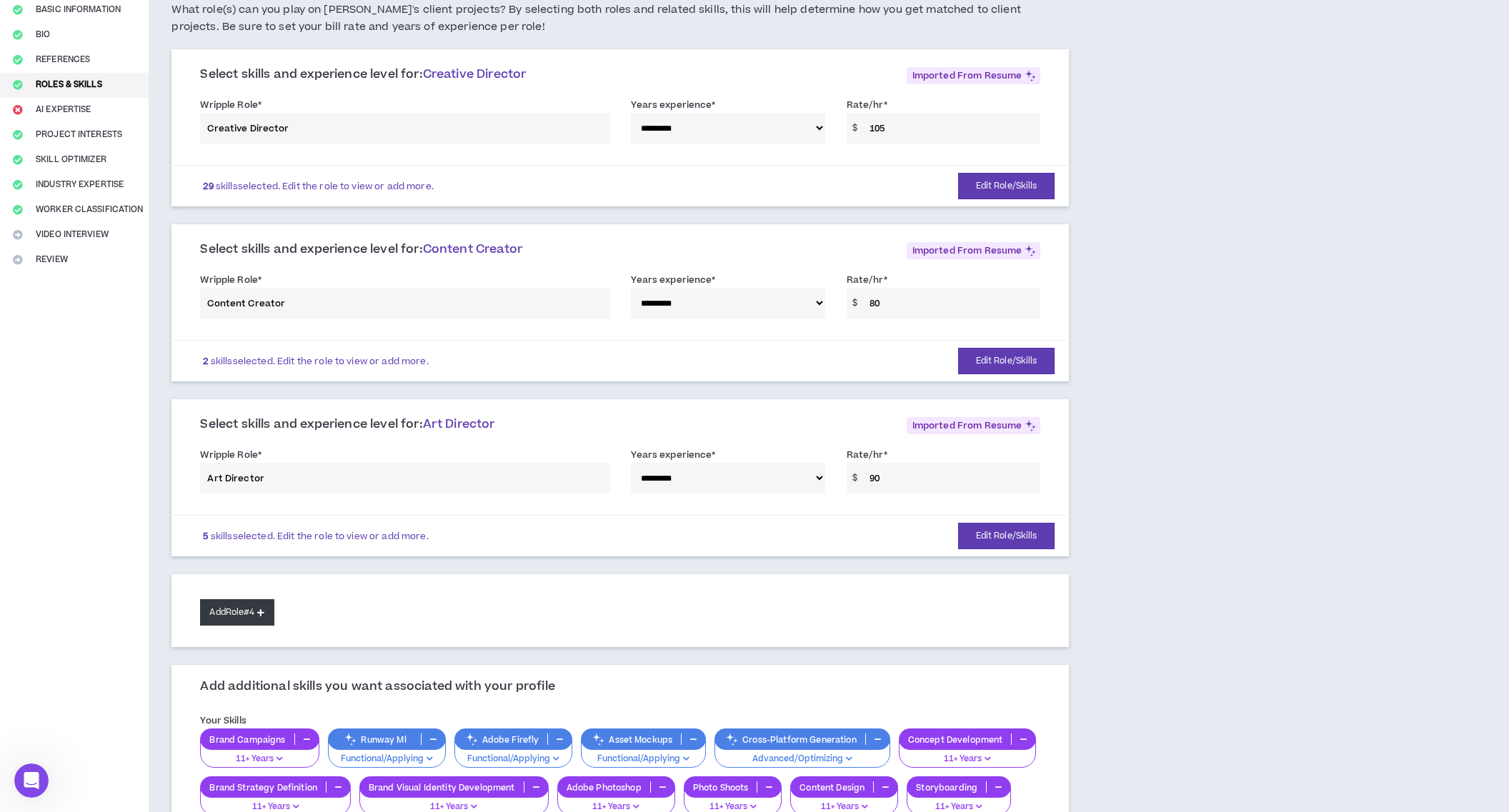
click at [264, 610] on icon at bounding box center [260, 612] width 7 height 8
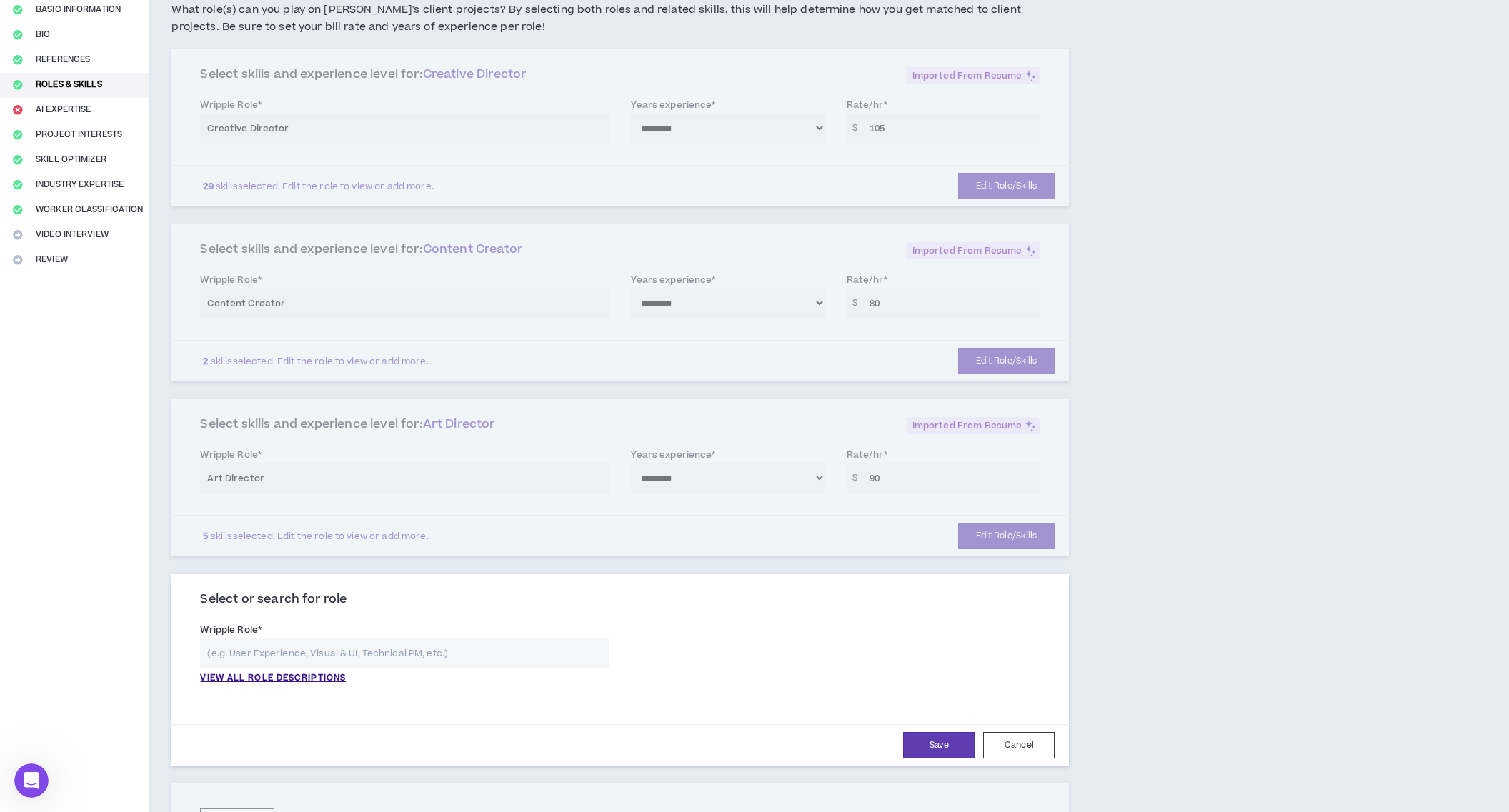
click at [280, 650] on input "text" at bounding box center [404, 653] width 409 height 30
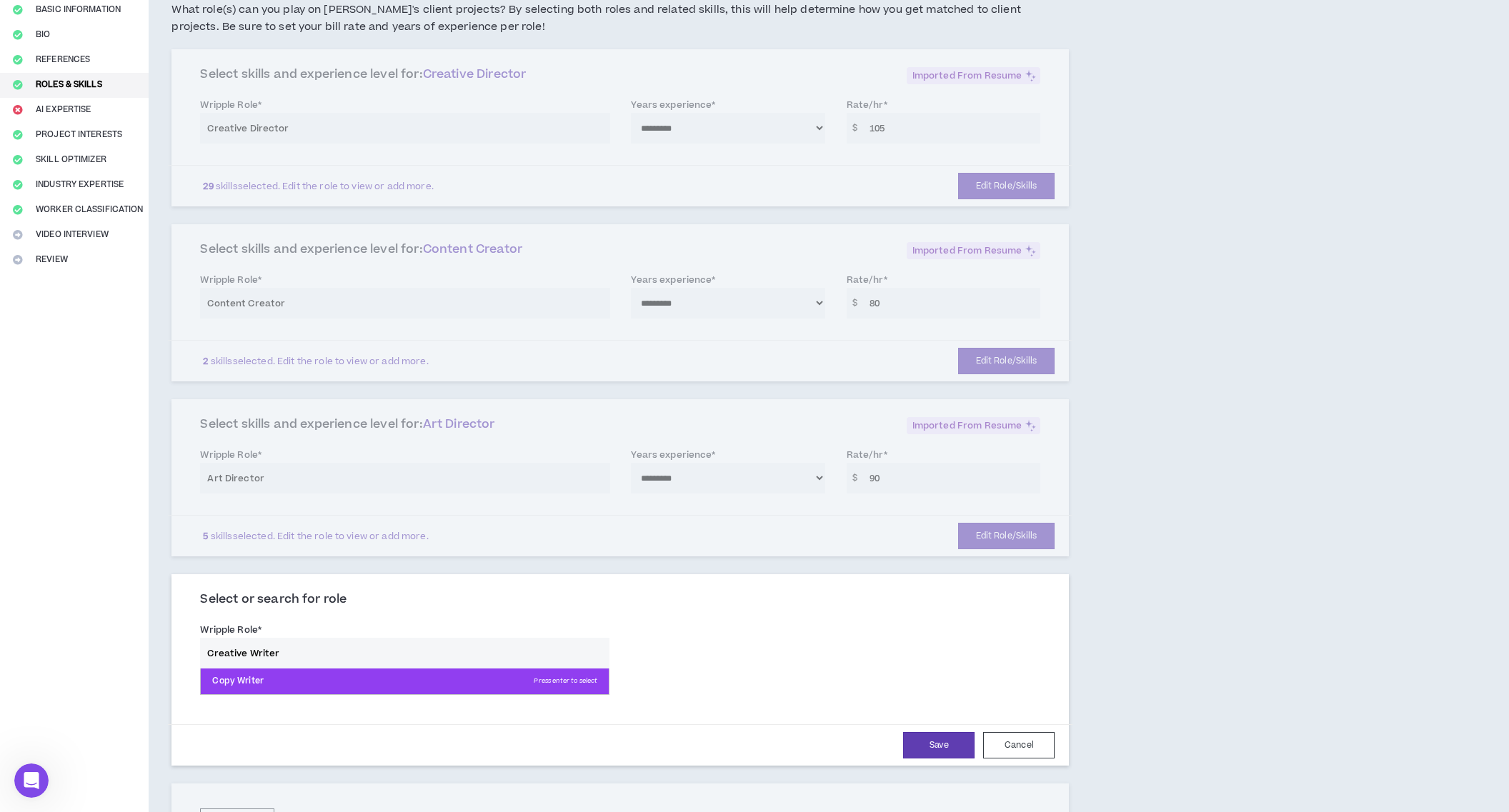
click at [229, 679] on p "Copy Writer Press enter to select" at bounding box center [404, 681] width 408 height 25
type input "Copy Writer"
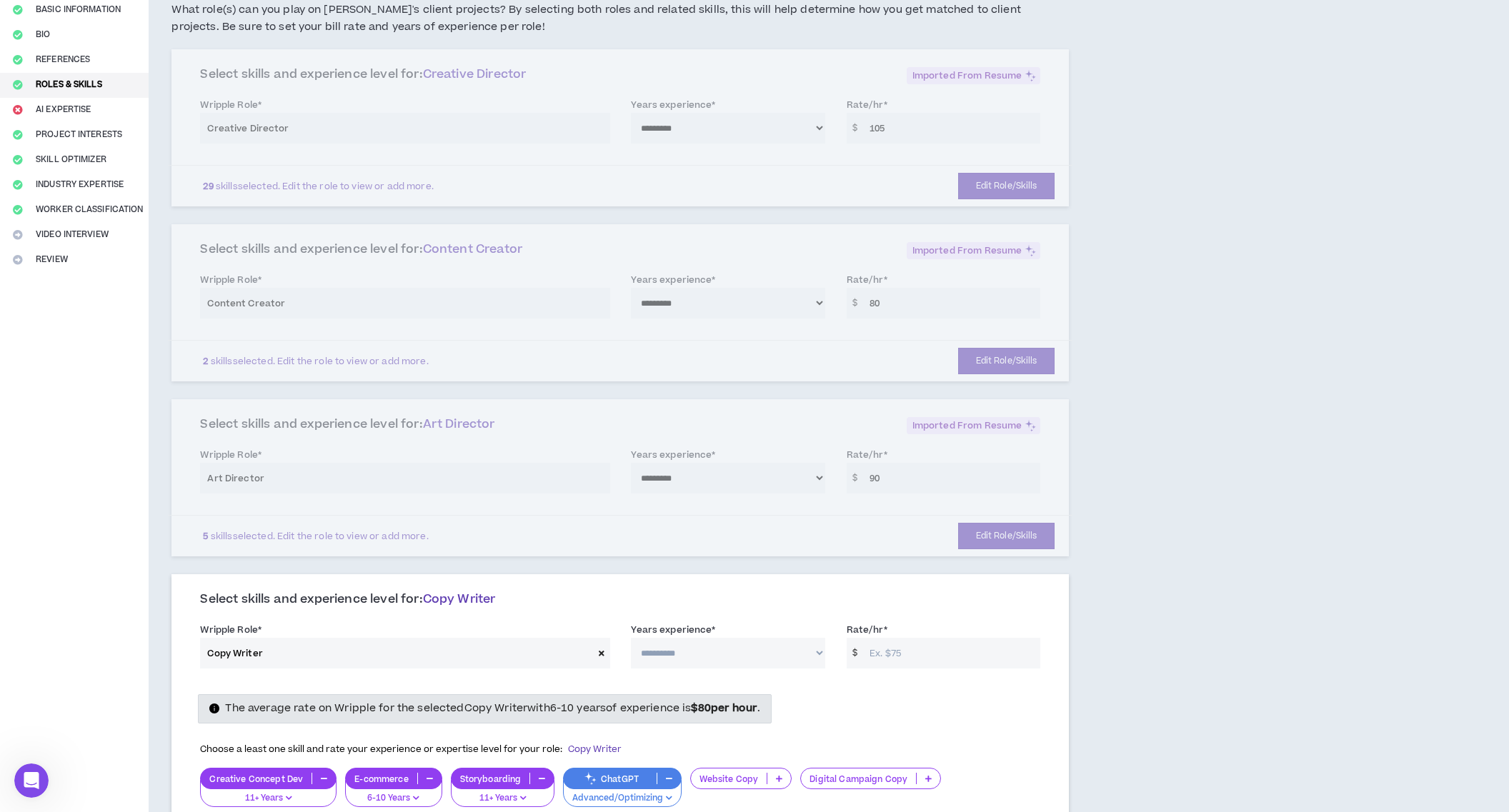
click at [678, 646] on select "**********" at bounding box center [728, 653] width 195 height 30
select select "***"
click at [952, 655] on input "Rate/hr *" at bounding box center [951, 653] width 178 height 30
type input "100"
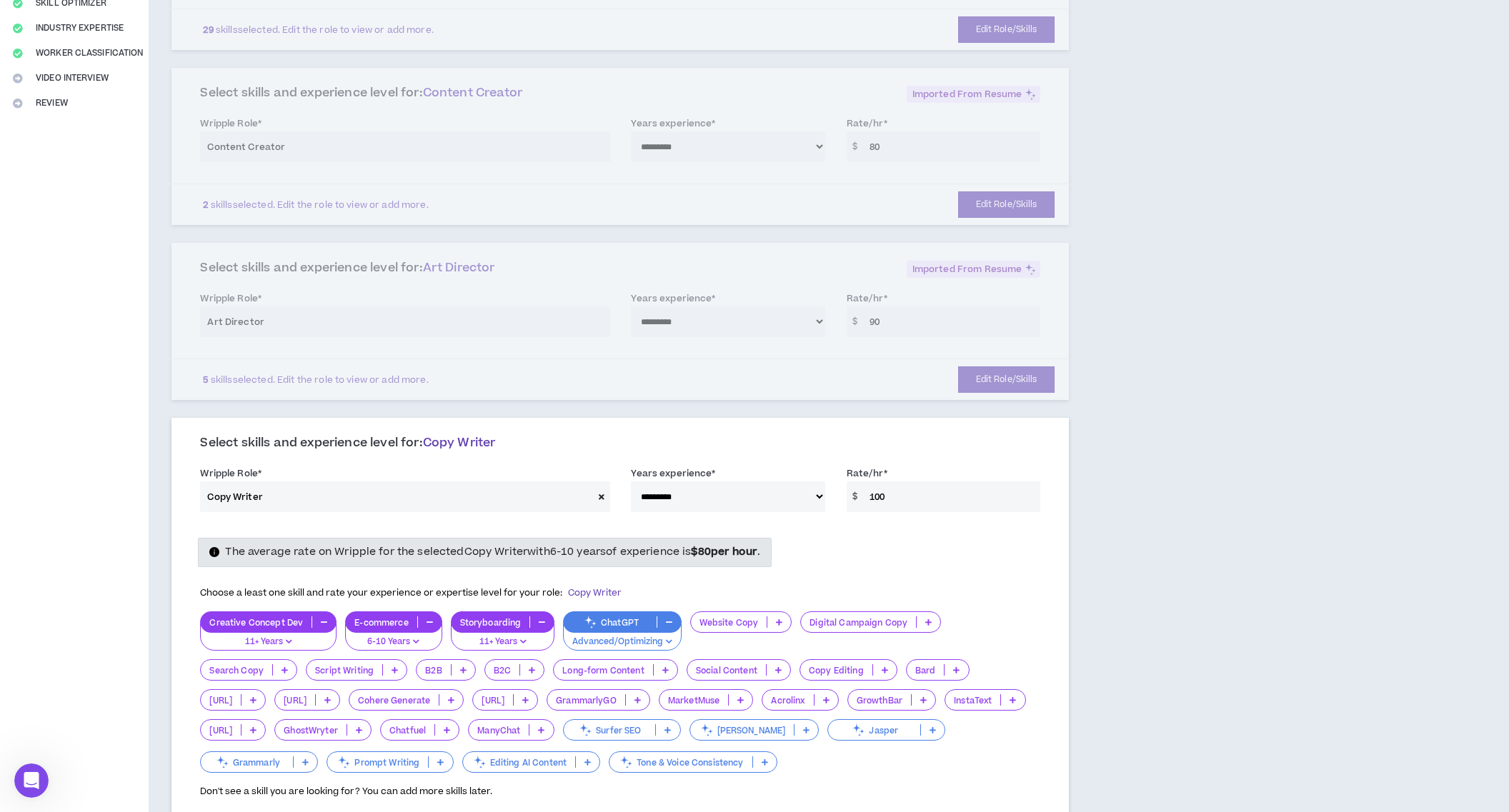
scroll to position [285, 0]
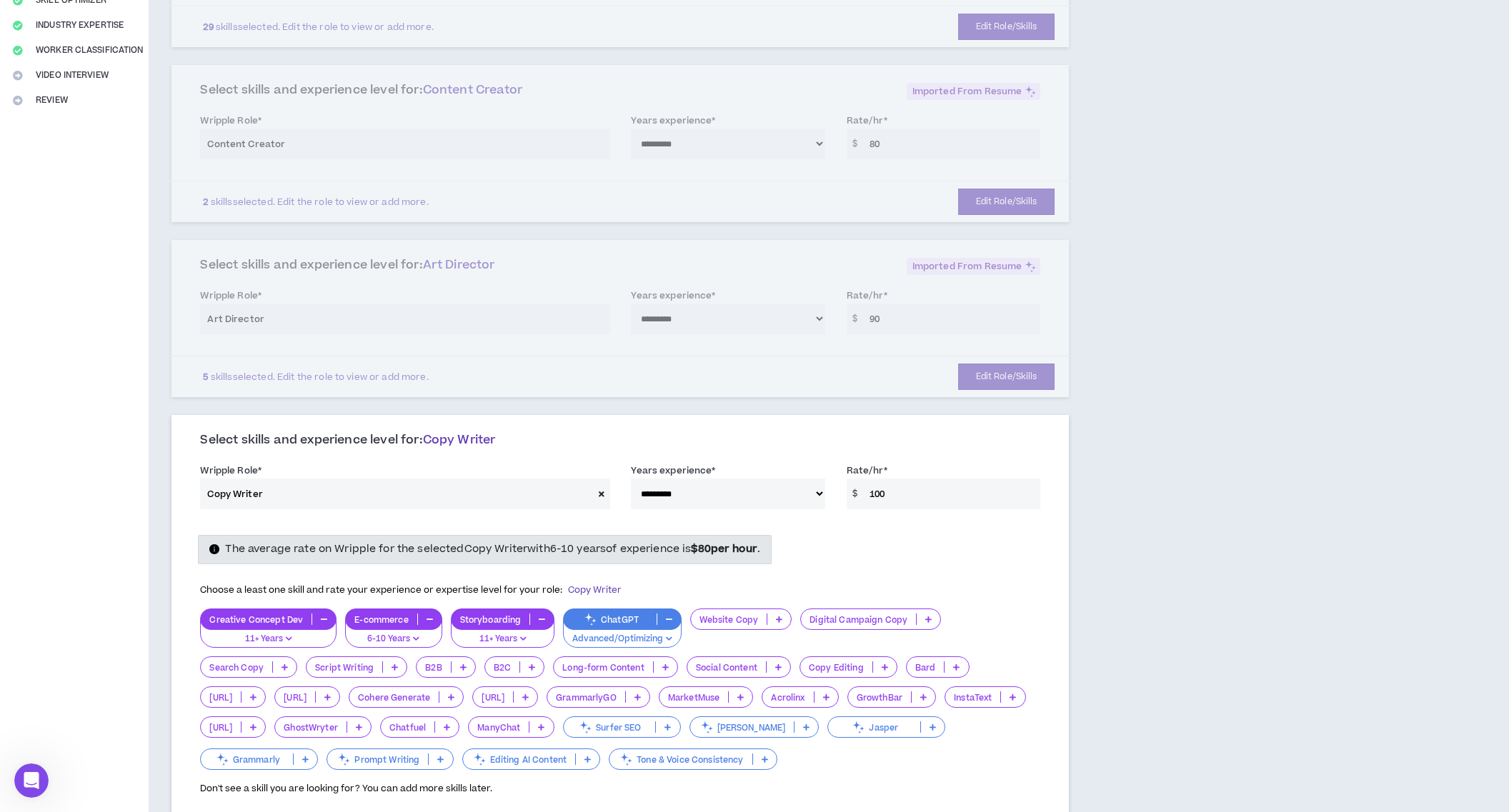
click at [866, 477] on div "Rate/hr * $ 100" at bounding box center [943, 485] width 195 height 46
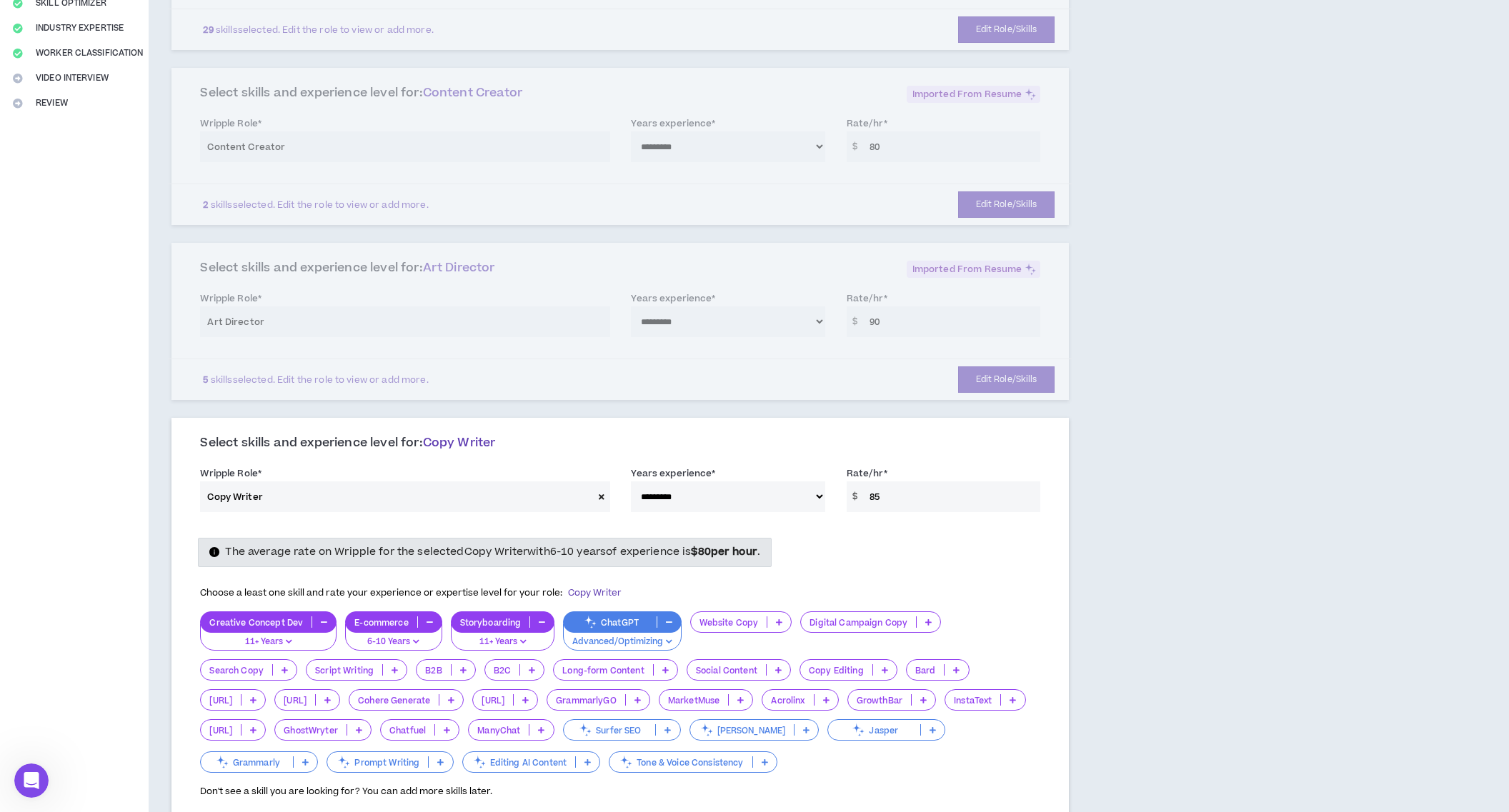
type input "85"
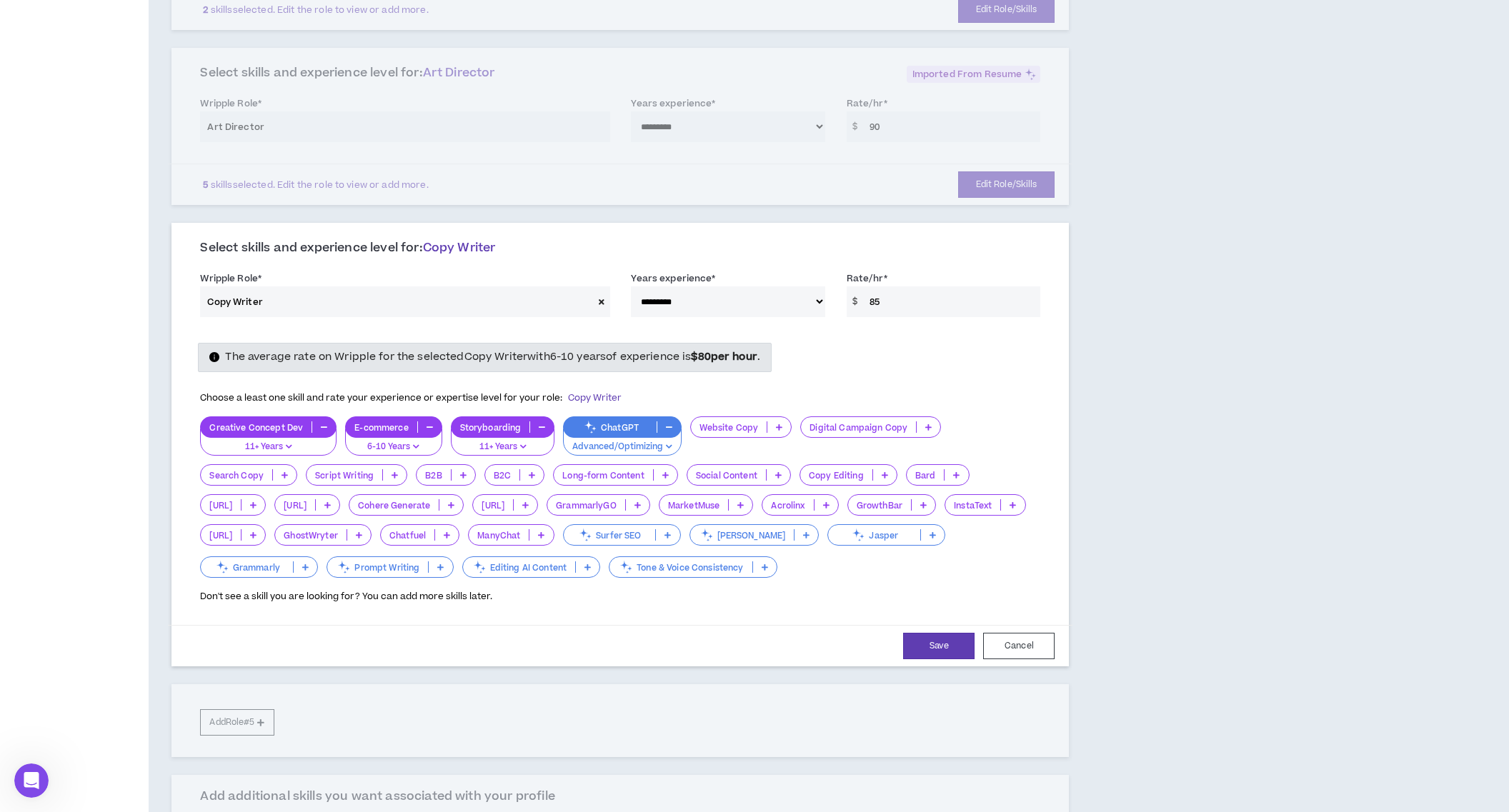
scroll to position [484, 0]
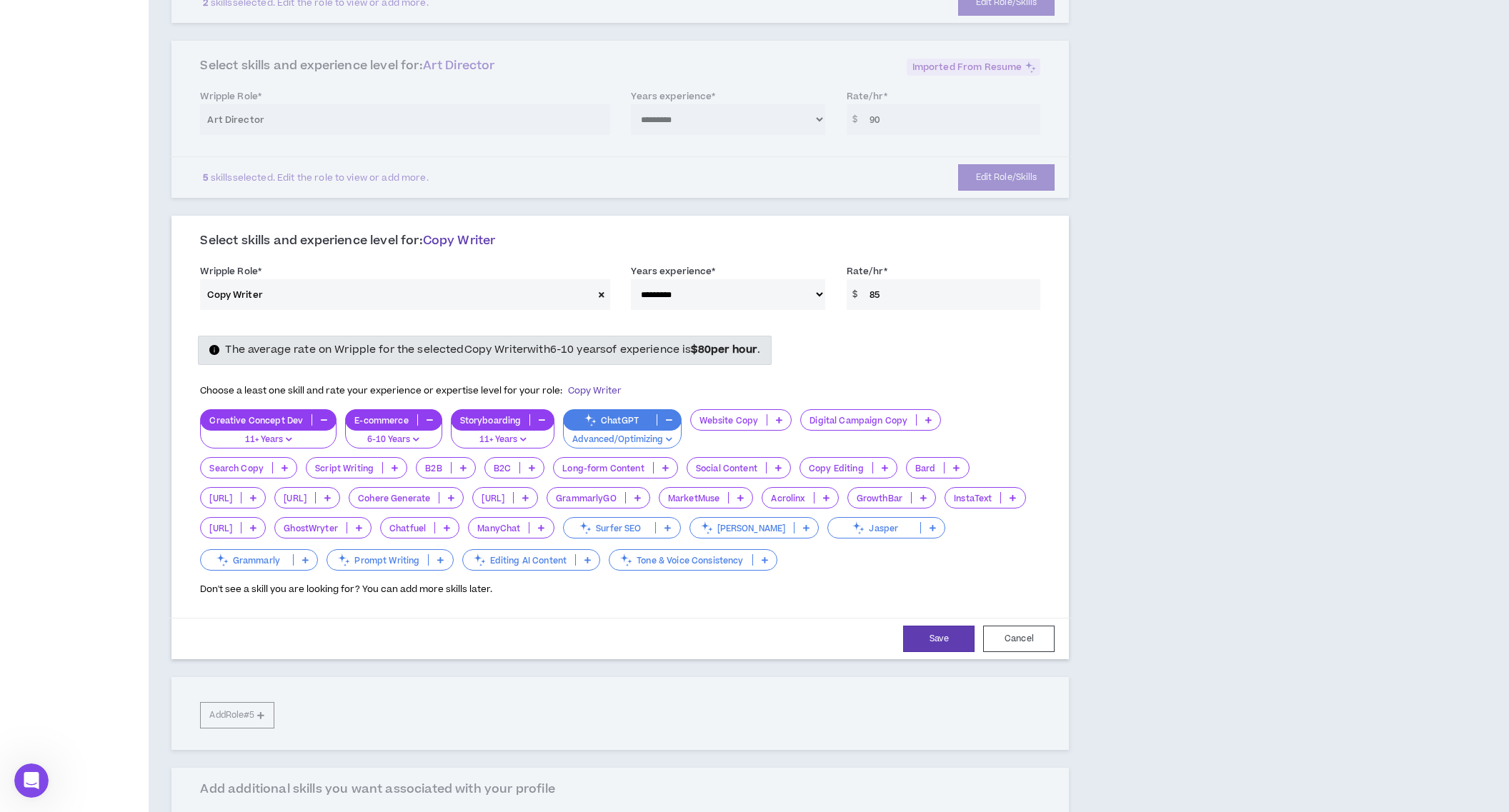
click at [777, 423] on icon at bounding box center [779, 420] width 7 height 7
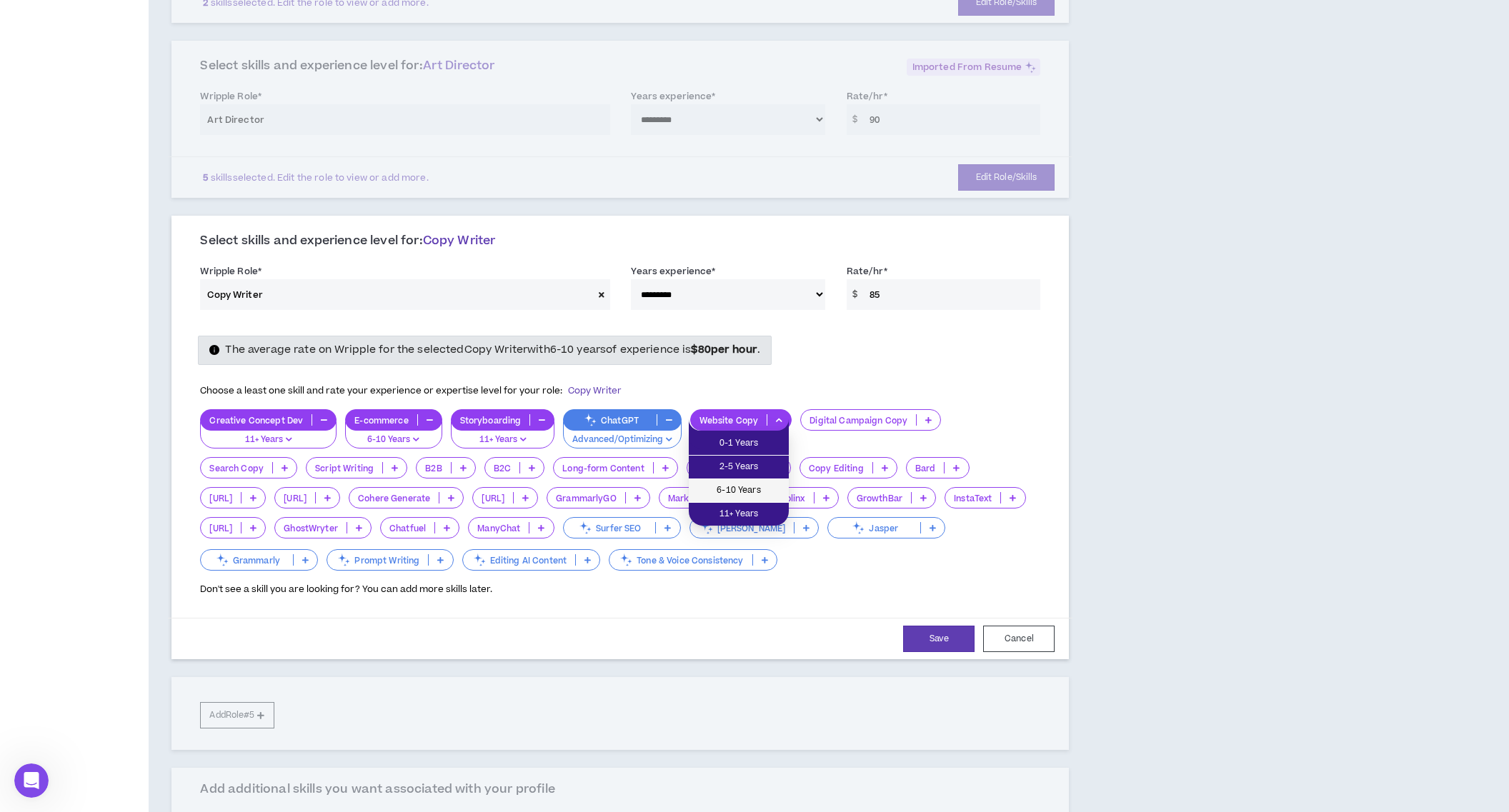
click at [760, 485] on span "6-10 Years" at bounding box center [739, 491] width 83 height 16
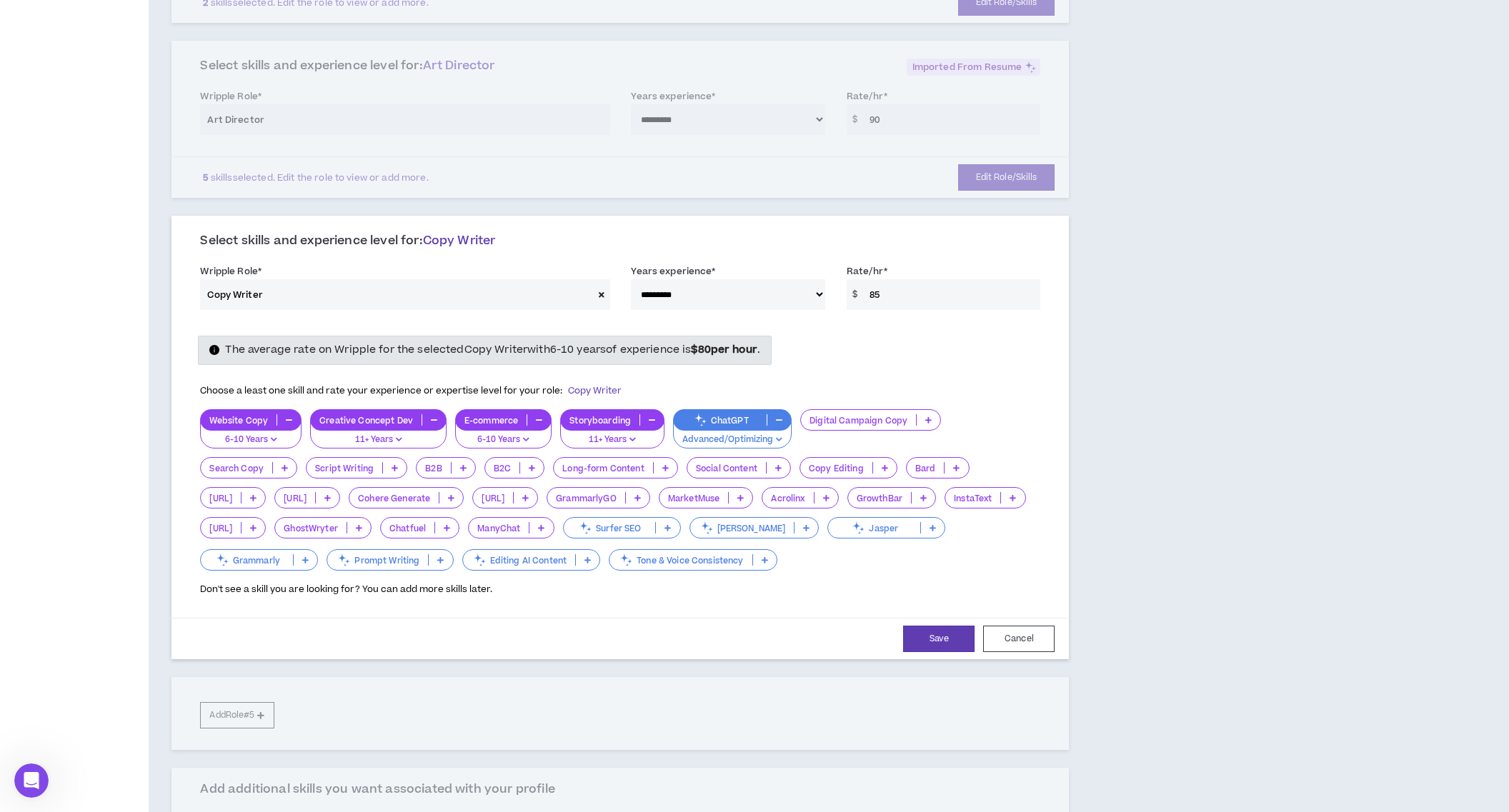
click at [926, 417] on icon at bounding box center [929, 420] width 7 height 7
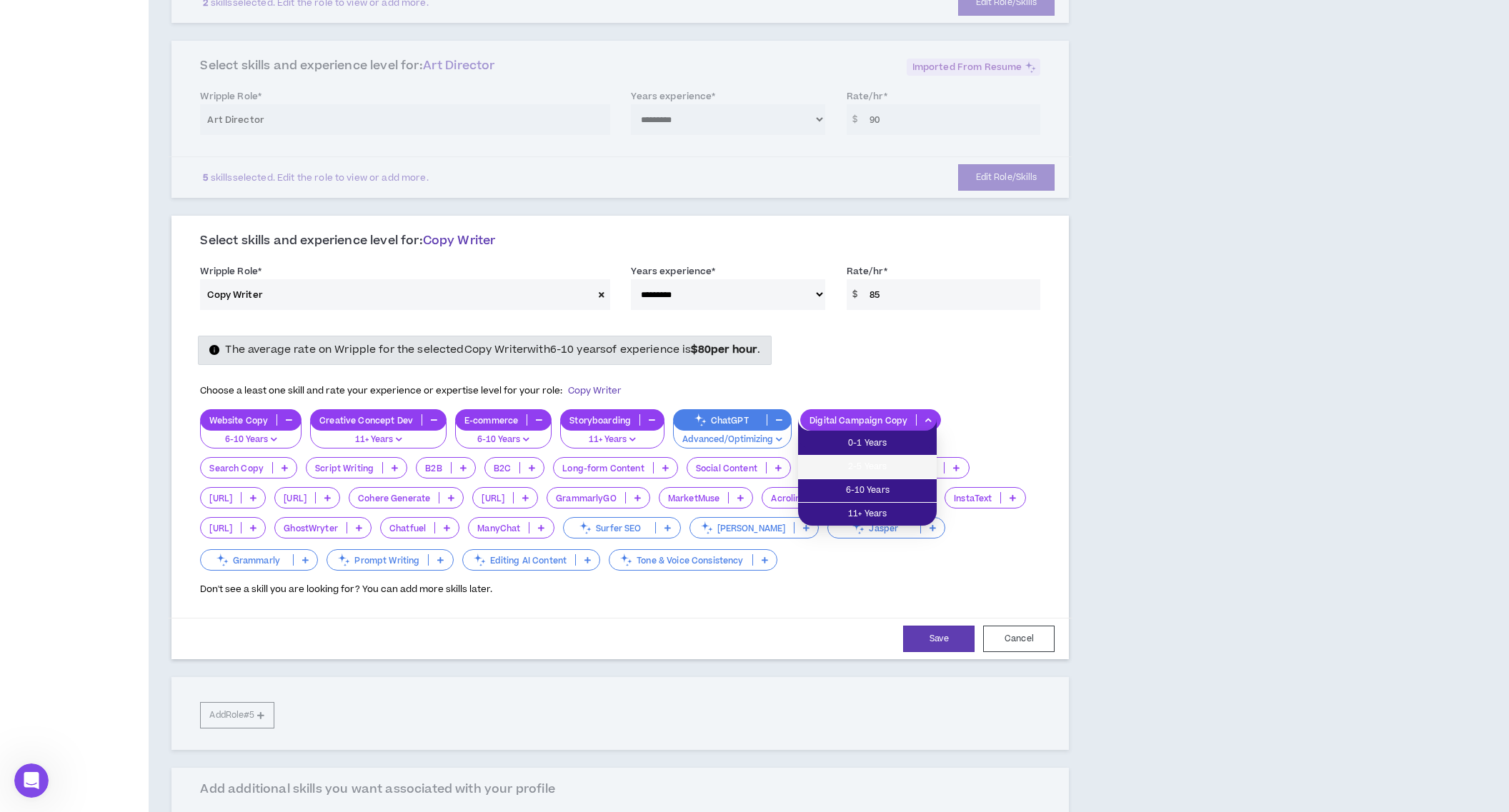
drag, startPoint x: 906, startPoint y: 473, endPoint x: 737, endPoint y: 474, distance: 169.0
click at [906, 473] on span "2-5 Years" at bounding box center [867, 468] width 121 height 16
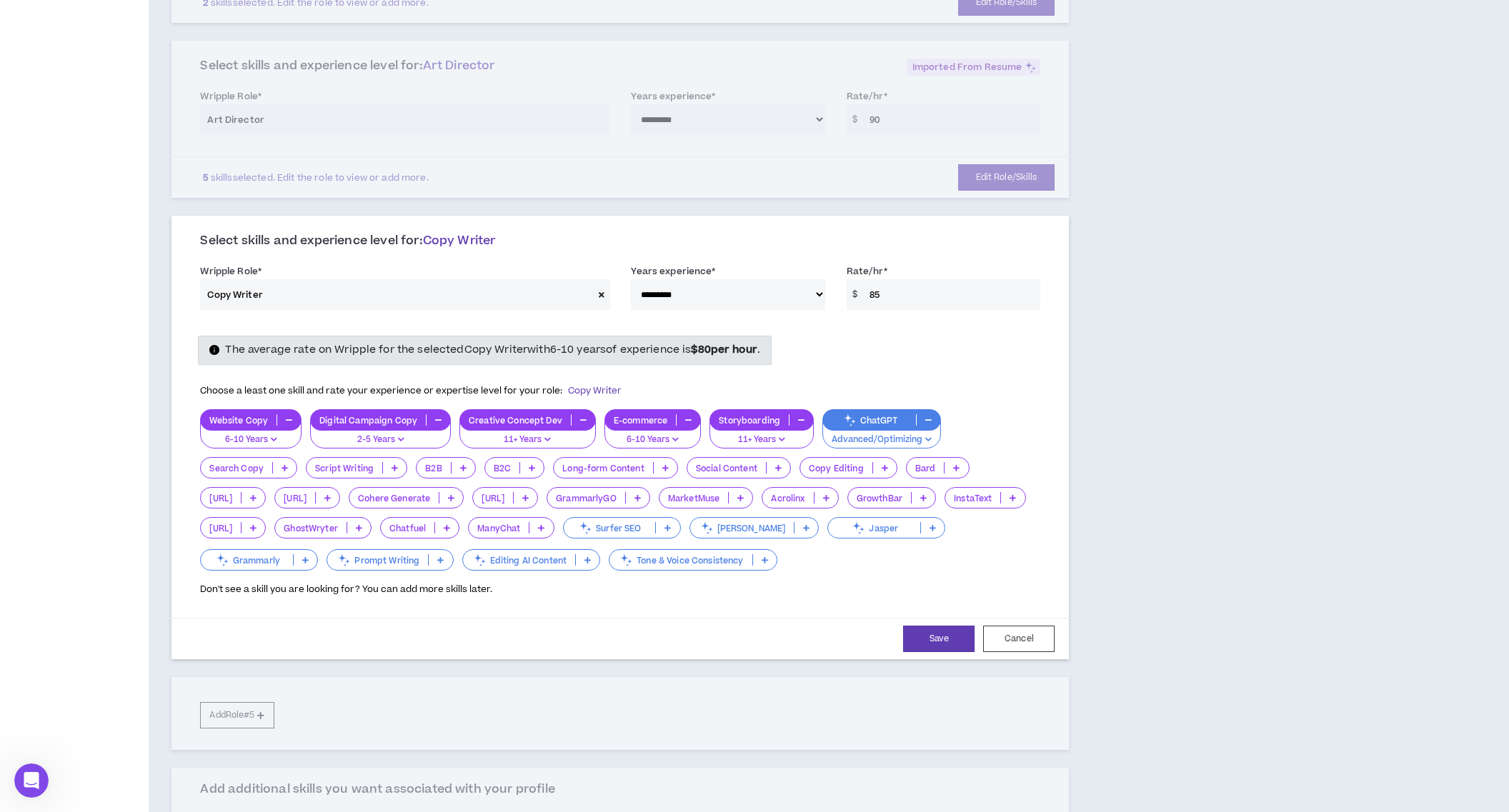
click at [287, 467] on icon at bounding box center [285, 468] width 7 height 7
click at [275, 520] on span "2-5 Years" at bounding box center [249, 515] width 78 height 16
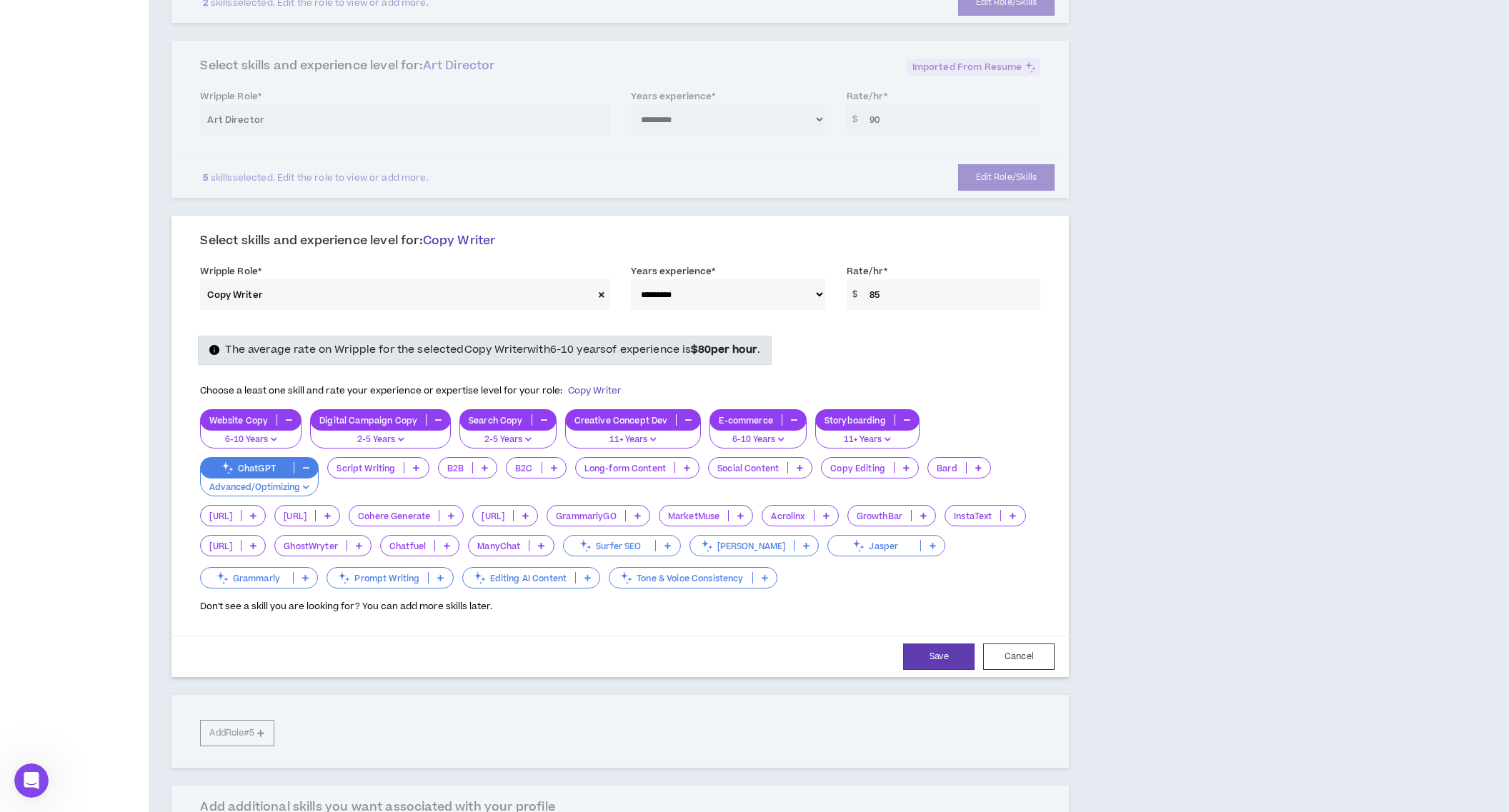
click at [419, 470] on icon at bounding box center [416, 468] width 7 height 7
click at [398, 525] on li "2-5 Years" at bounding box center [377, 516] width 101 height 23
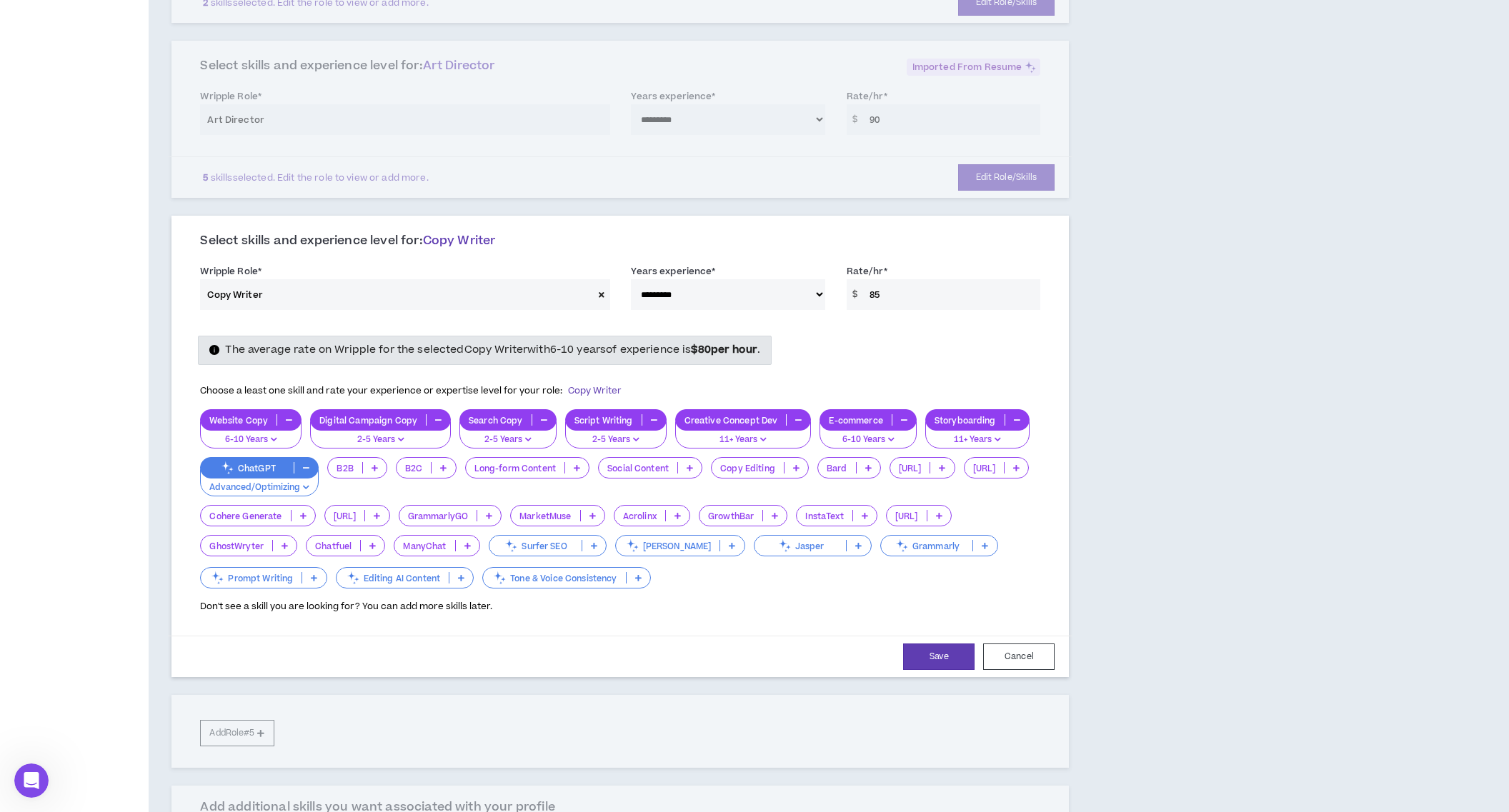
click at [375, 472] on p at bounding box center [375, 468] width 23 height 12
click at [362, 510] on span "2-5 Years" at bounding box center [357, 515] width 44 height 16
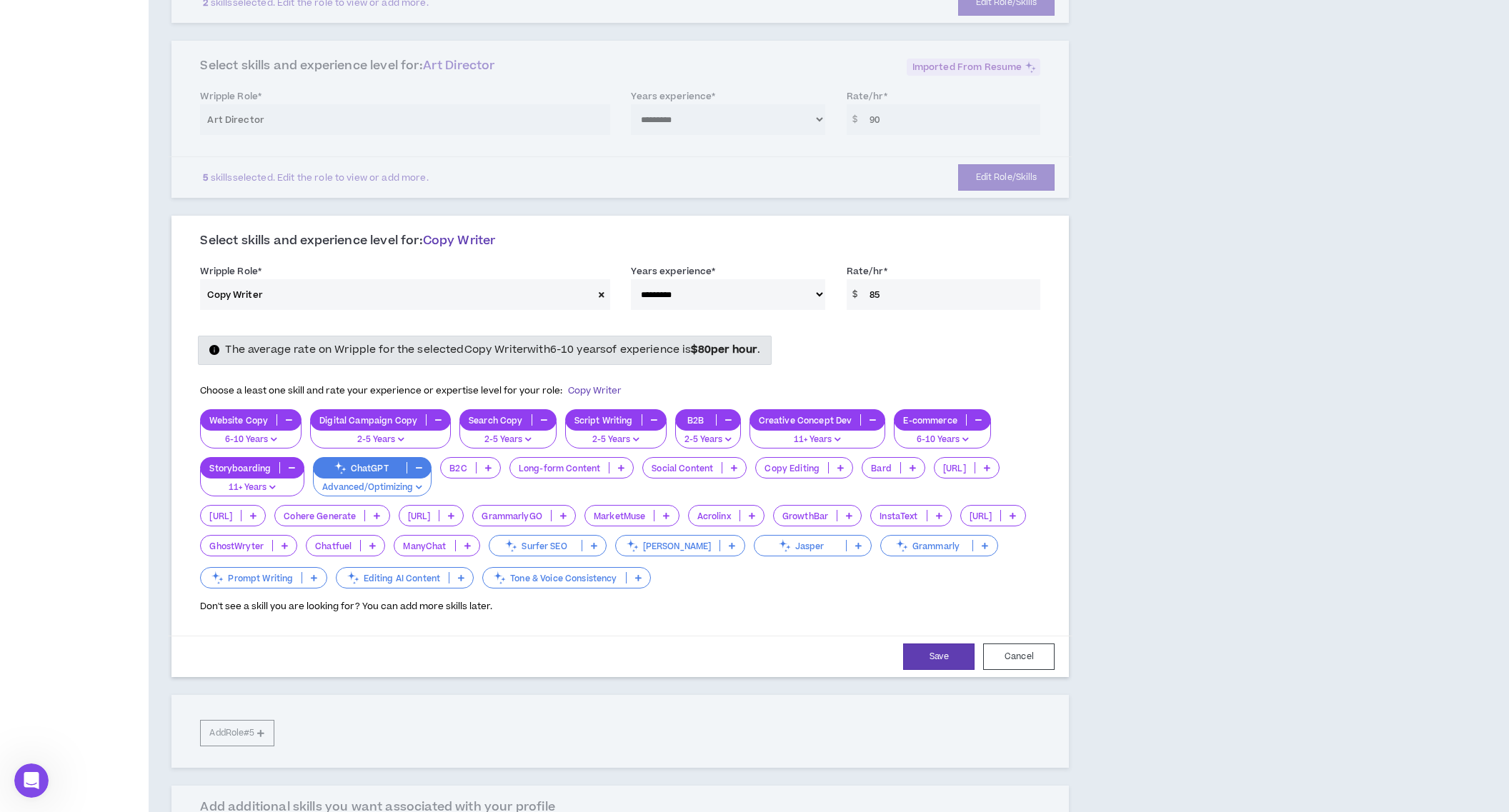
click at [491, 466] on p at bounding box center [488, 468] width 23 height 12
drag, startPoint x: 480, startPoint y: 525, endPoint x: 492, endPoint y: 523, distance: 12.2
click at [480, 525] on li "2-5 Years" at bounding box center [470, 516] width 61 height 23
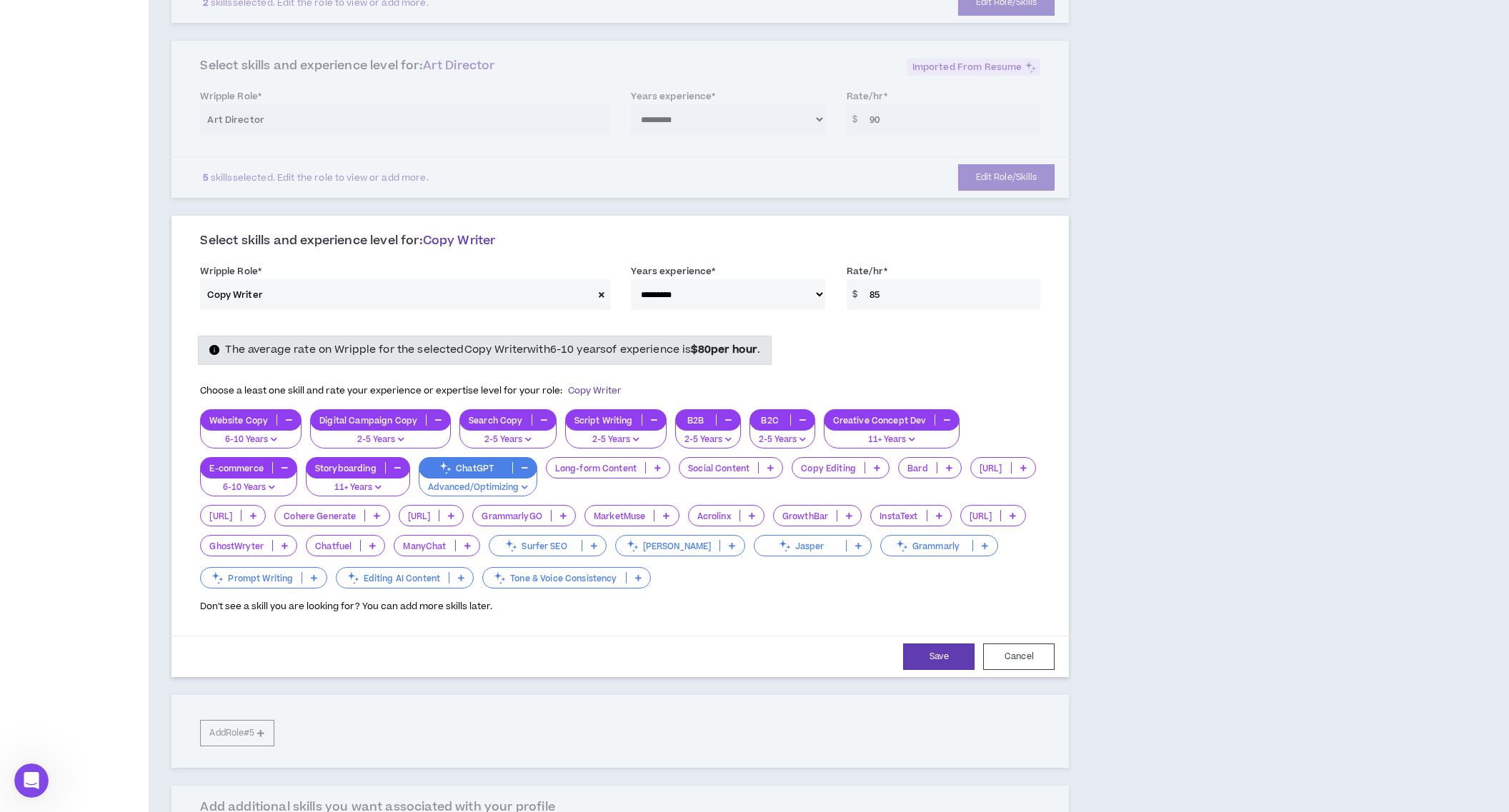
click at [661, 464] on p at bounding box center [658, 468] width 23 height 12
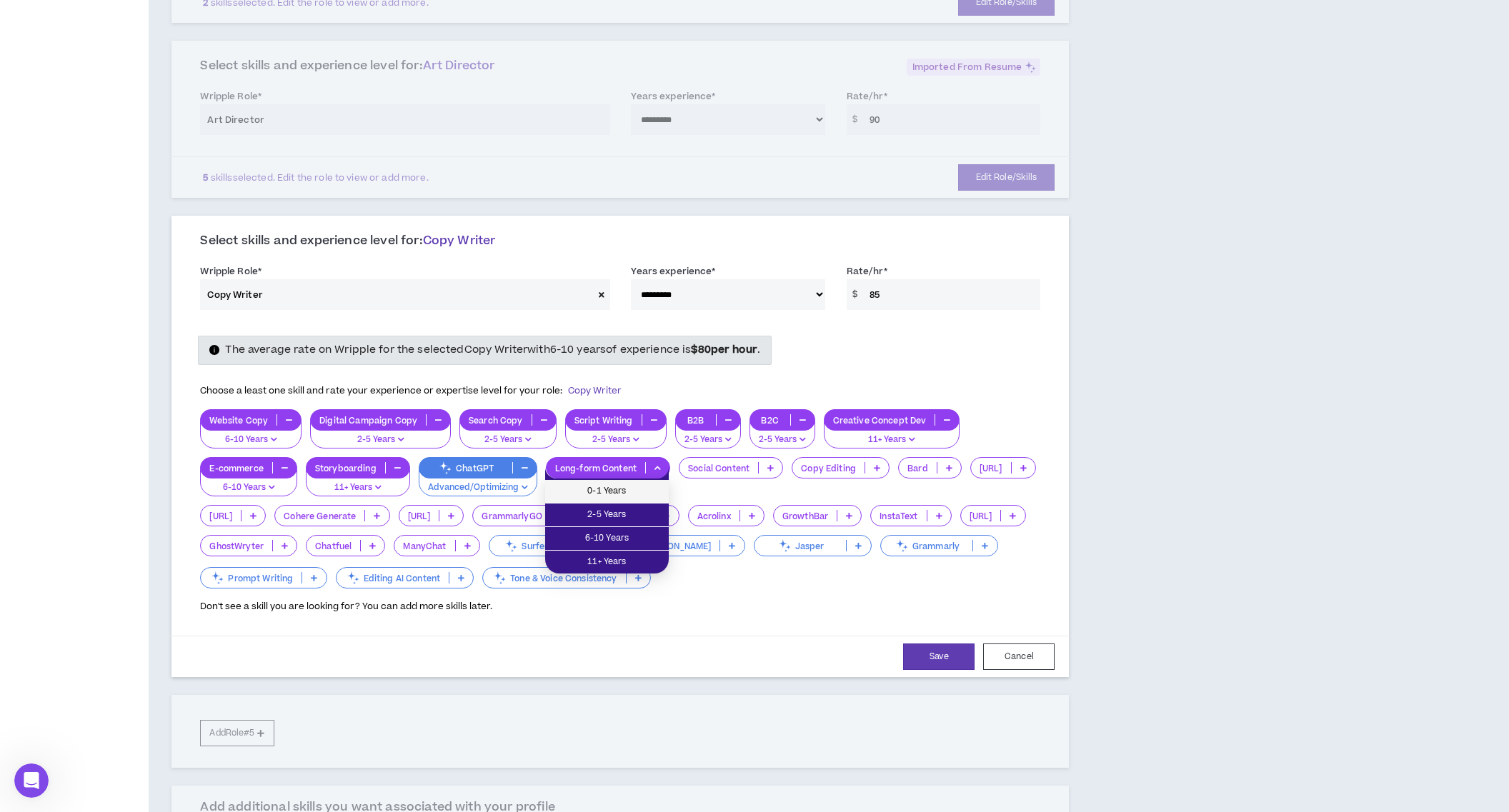
click at [650, 486] on span "0-1 Years" at bounding box center [607, 491] width 107 height 16
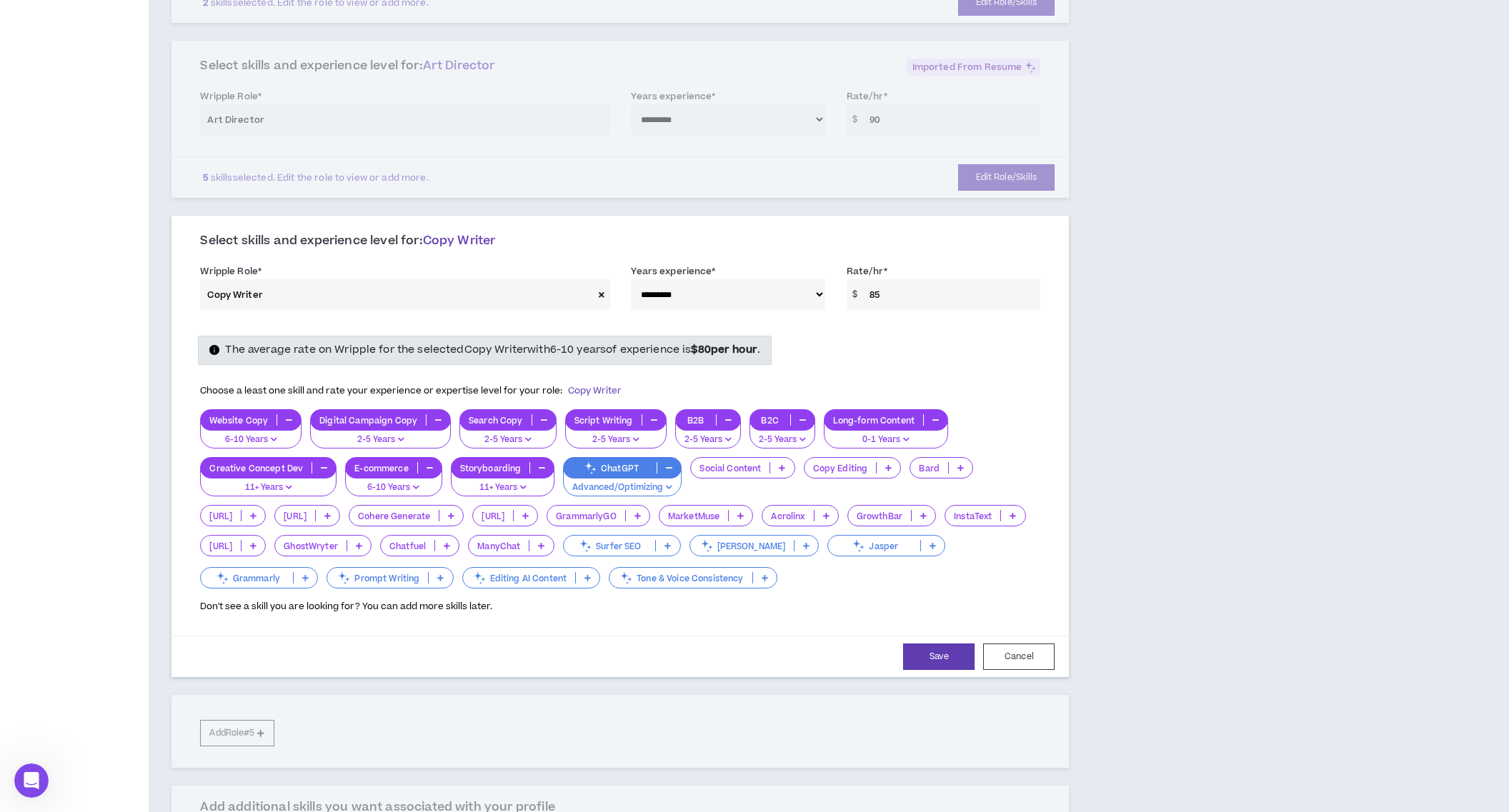
click at [783, 469] on icon at bounding box center [782, 468] width 7 height 7
drag, startPoint x: 769, startPoint y: 519, endPoint x: 788, endPoint y: 515, distance: 19.4
click at [769, 519] on span "2-5 Years" at bounding box center [741, 515] width 87 height 16
click at [886, 470] on icon at bounding box center [889, 468] width 7 height 7
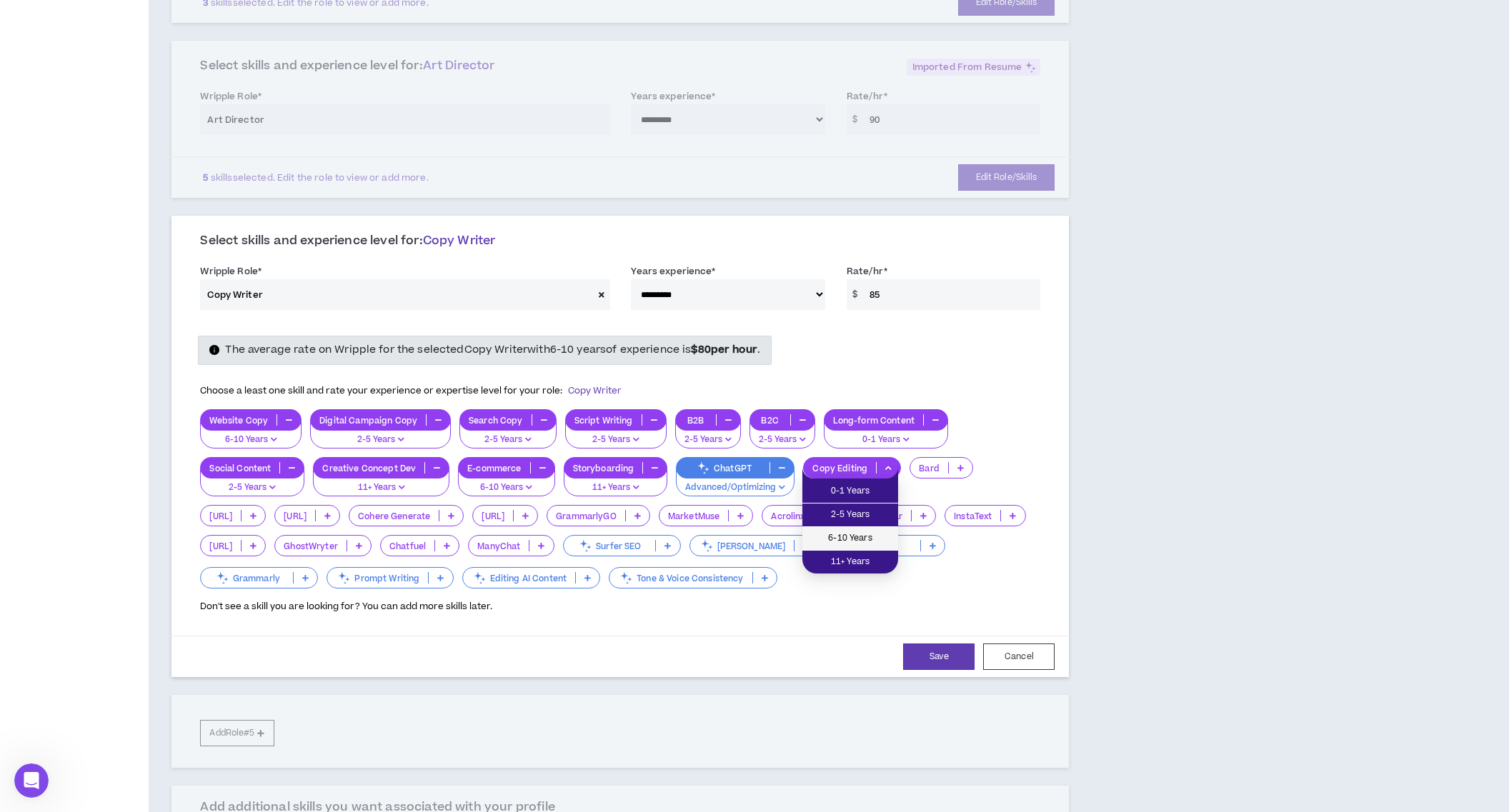
click at [867, 534] on span "6-10 Years" at bounding box center [850, 539] width 78 height 16
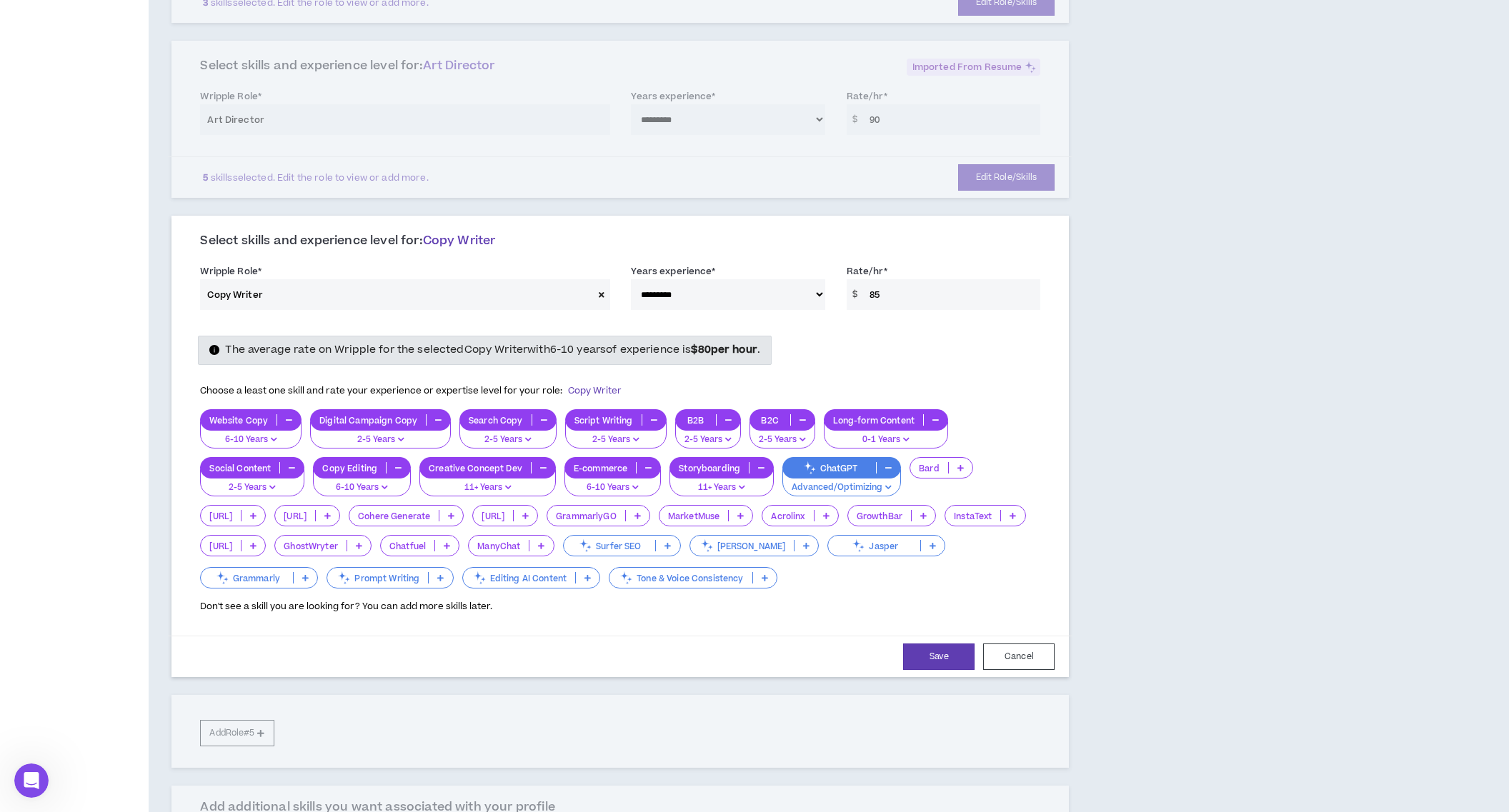
click at [952, 469] on p at bounding box center [961, 468] width 23 height 12
click at [955, 514] on span "2-5 Years" at bounding box center [938, 515] width 45 height 16
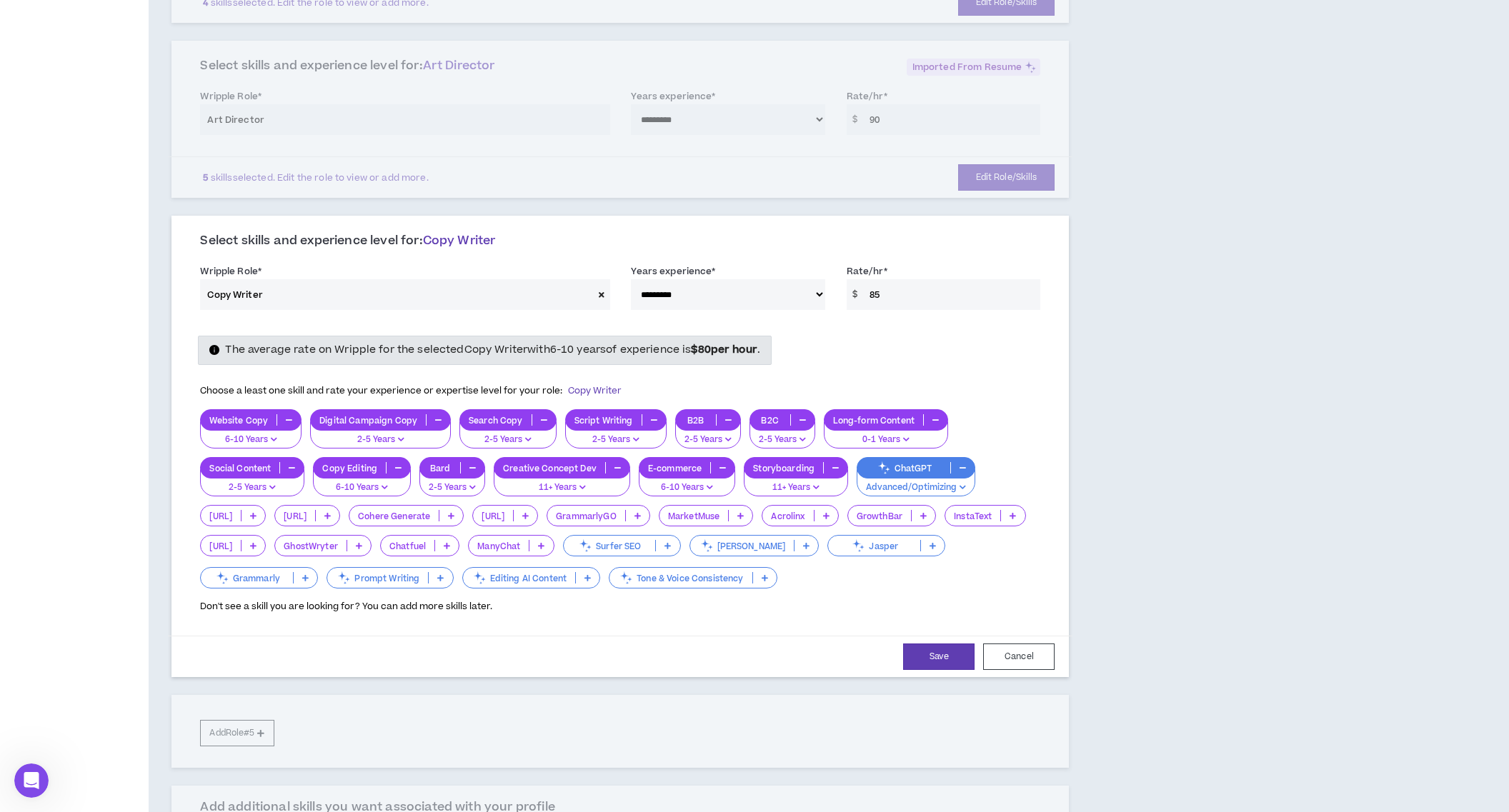
click at [256, 515] on icon at bounding box center [253, 516] width 7 height 7
click at [251, 536] on span "0-1 Years" at bounding box center [237, 539] width 56 height 16
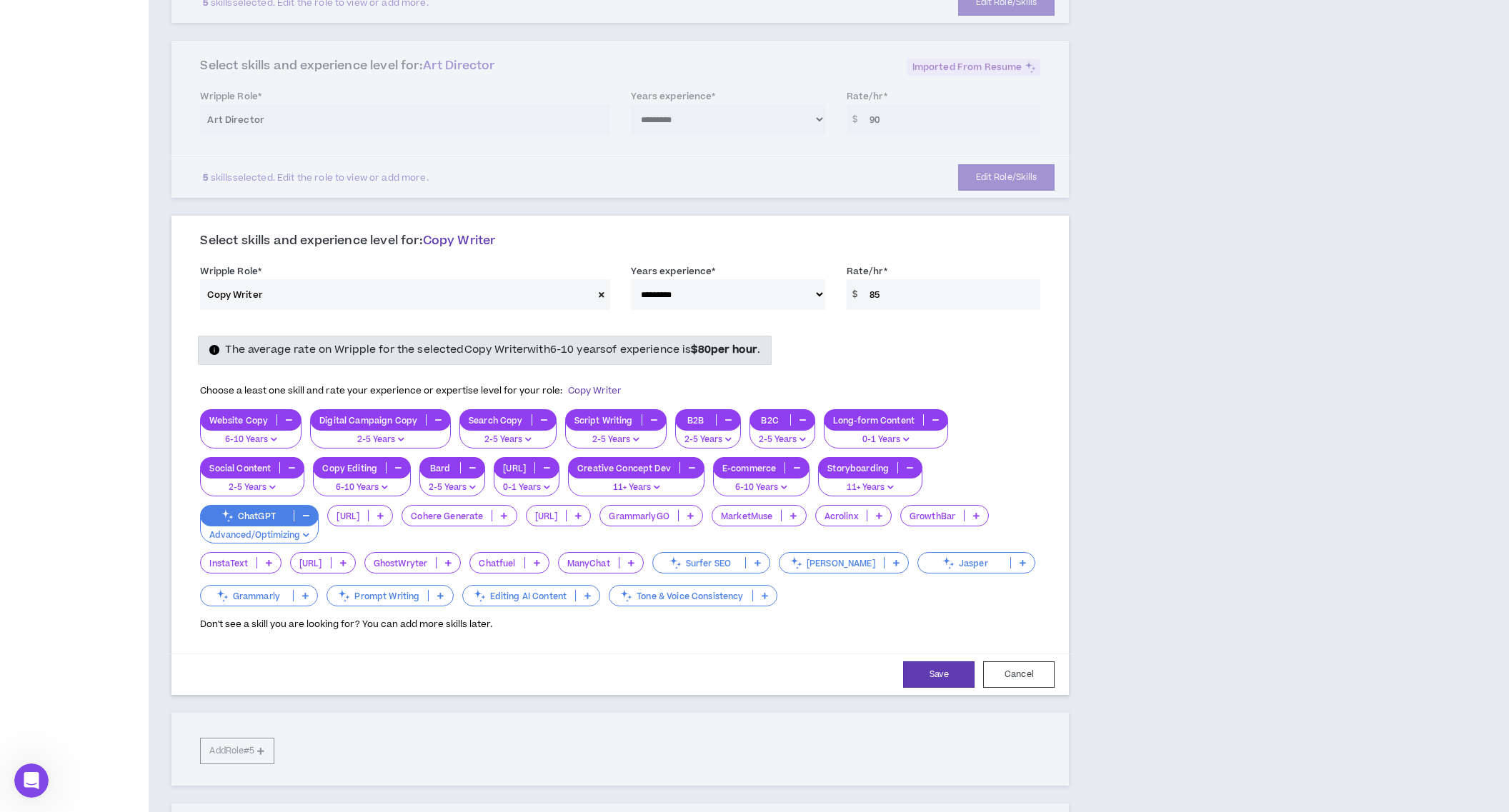
click at [694, 518] on icon at bounding box center [690, 516] width 7 height 7
click at [948, 669] on button "Save" at bounding box center [938, 674] width 71 height 26
select select "***"
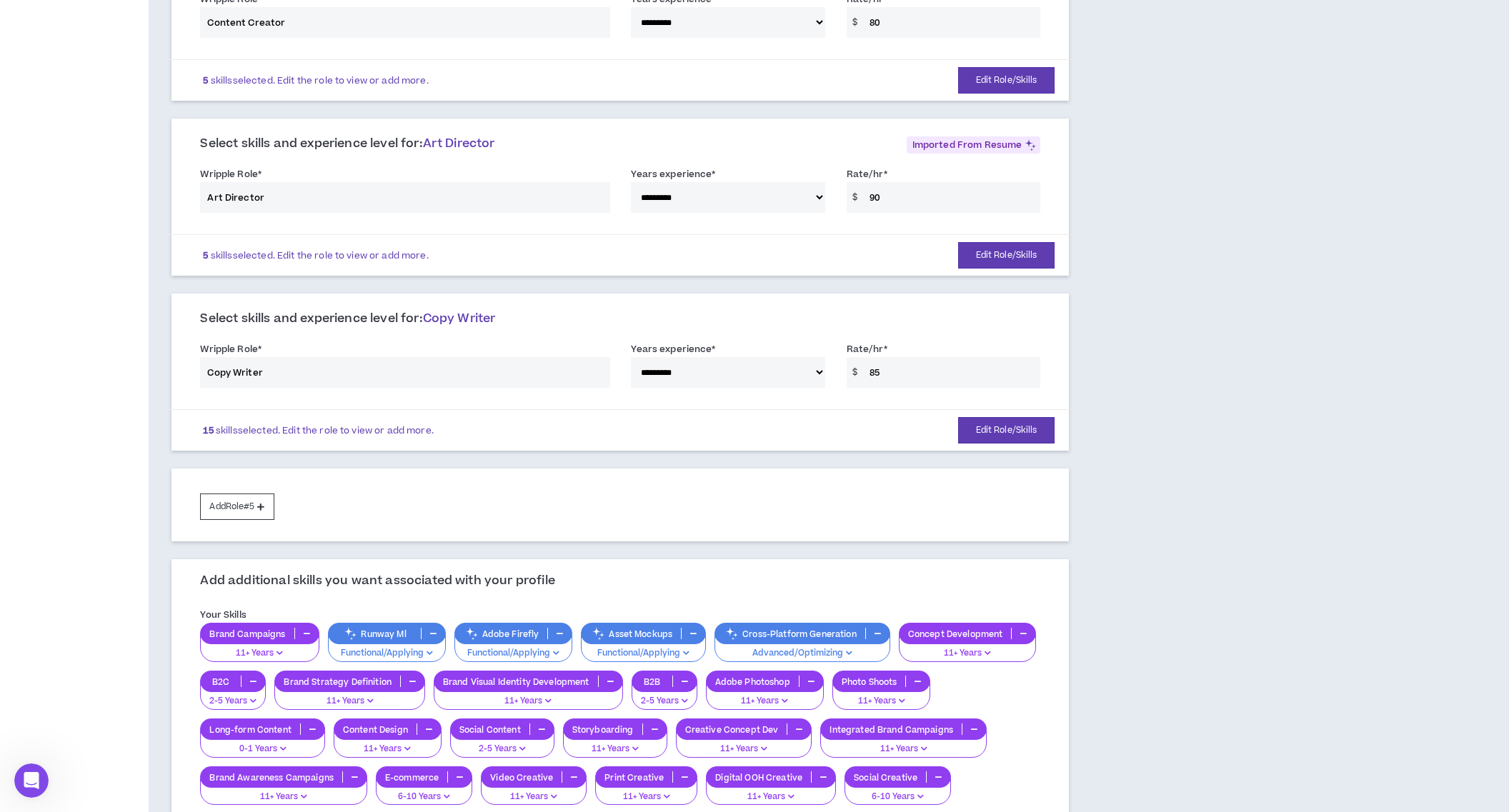
scroll to position [351, 0]
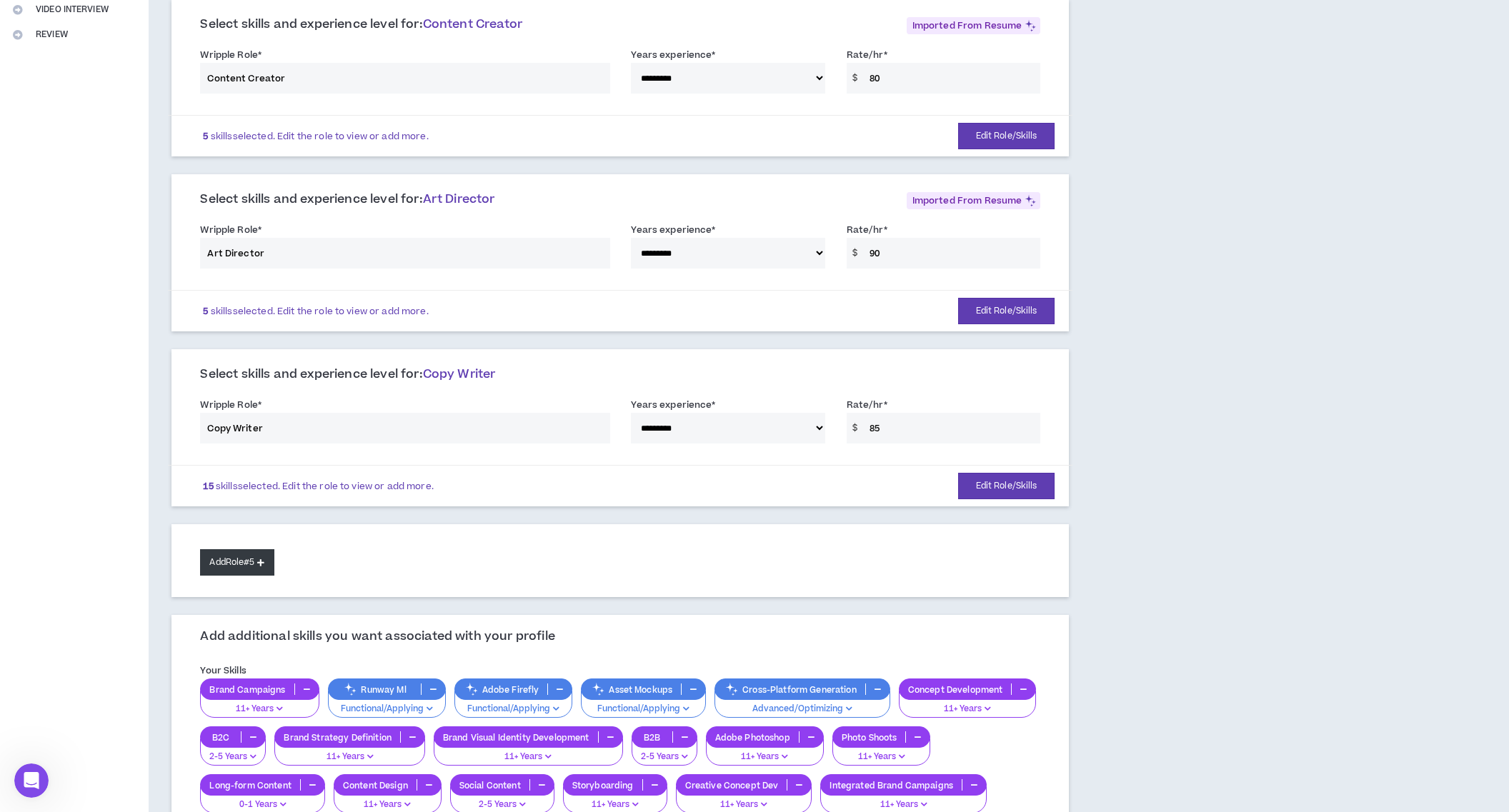
click at [237, 560] on button "Add Role #5" at bounding box center [236, 563] width 73 height 26
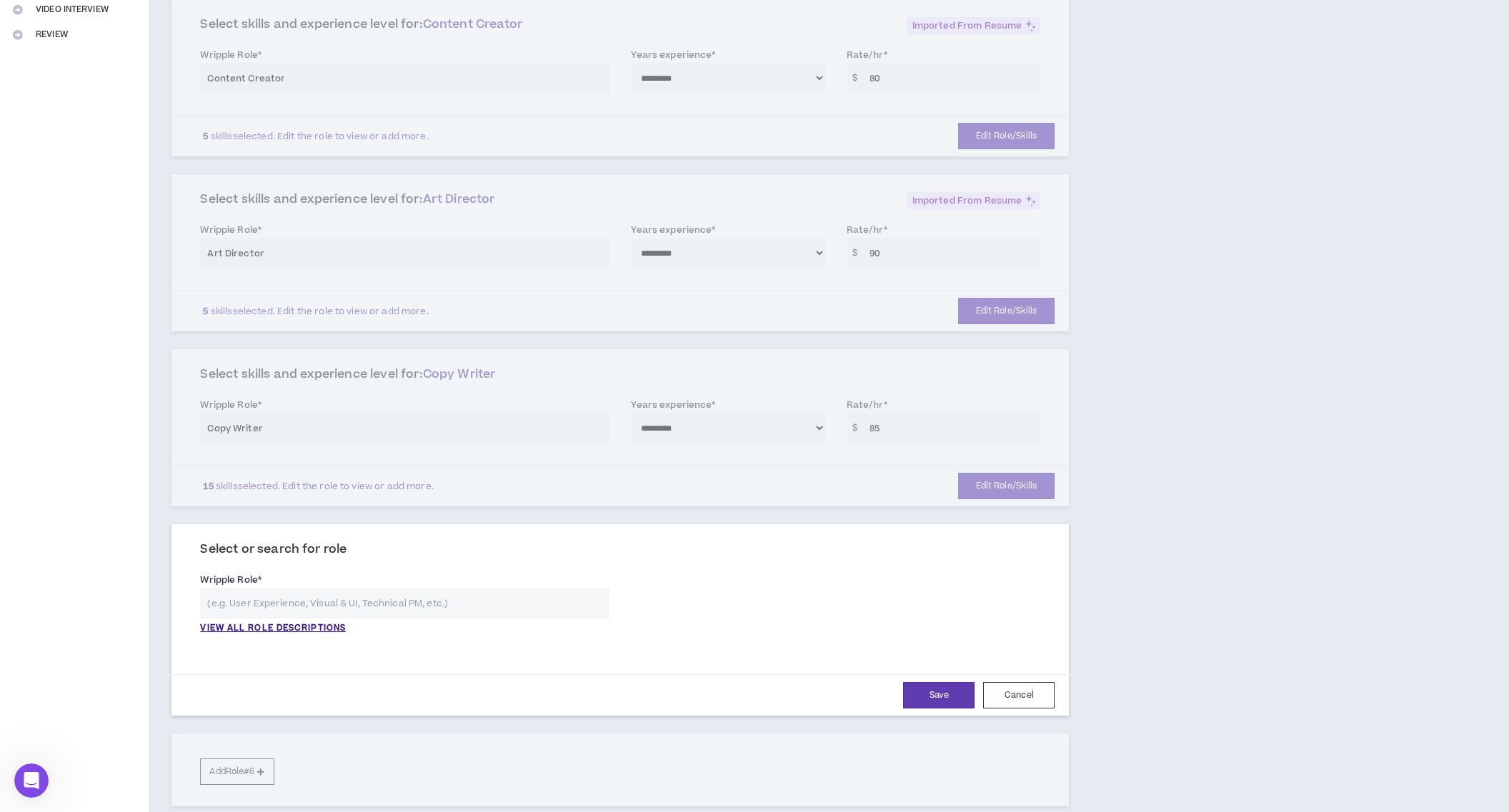
click at [239, 609] on input "text" at bounding box center [404, 603] width 409 height 30
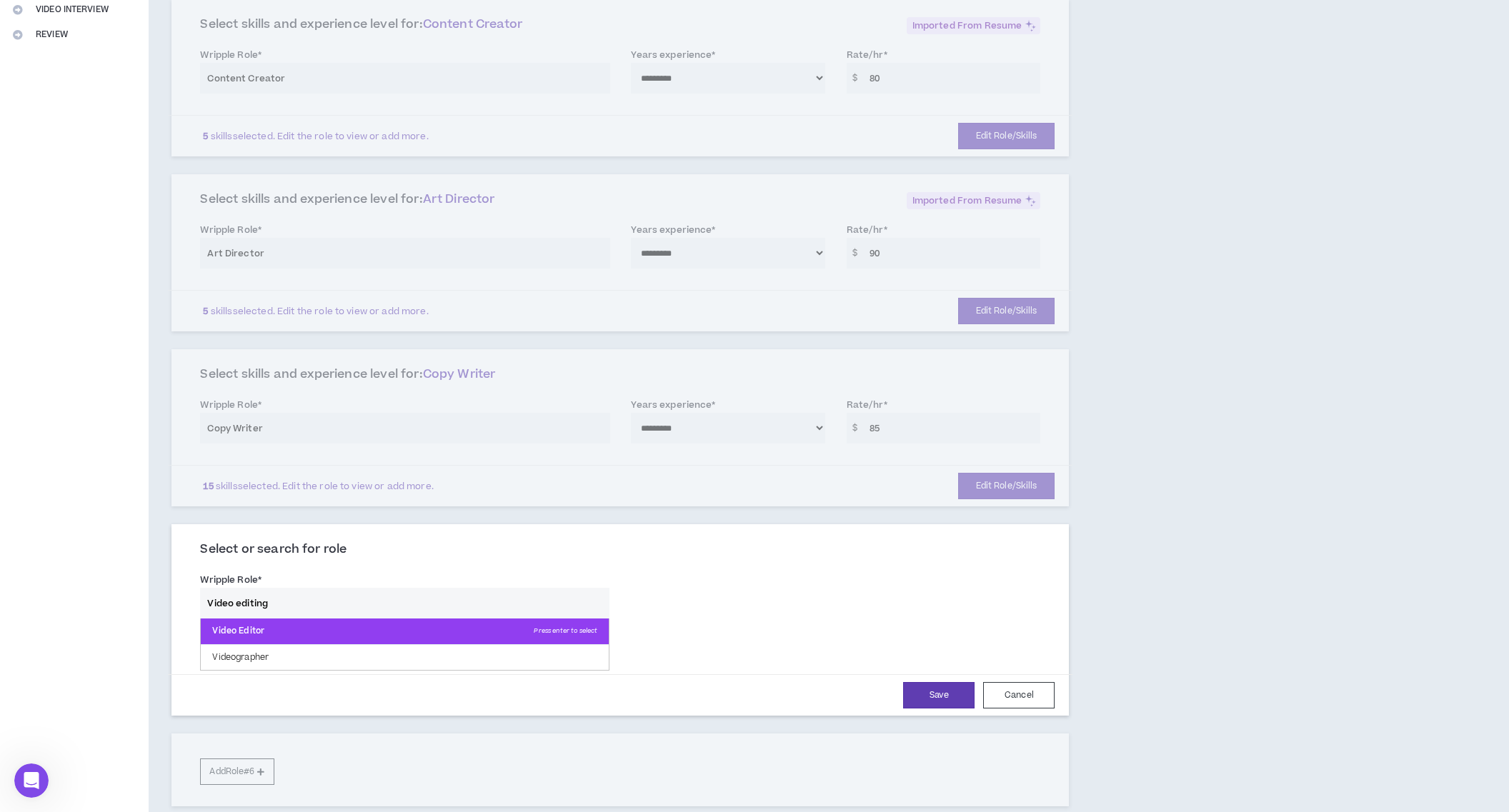
click at [229, 632] on p "Video Editor Press enter to select" at bounding box center [404, 631] width 408 height 25
type input "Video Editor"
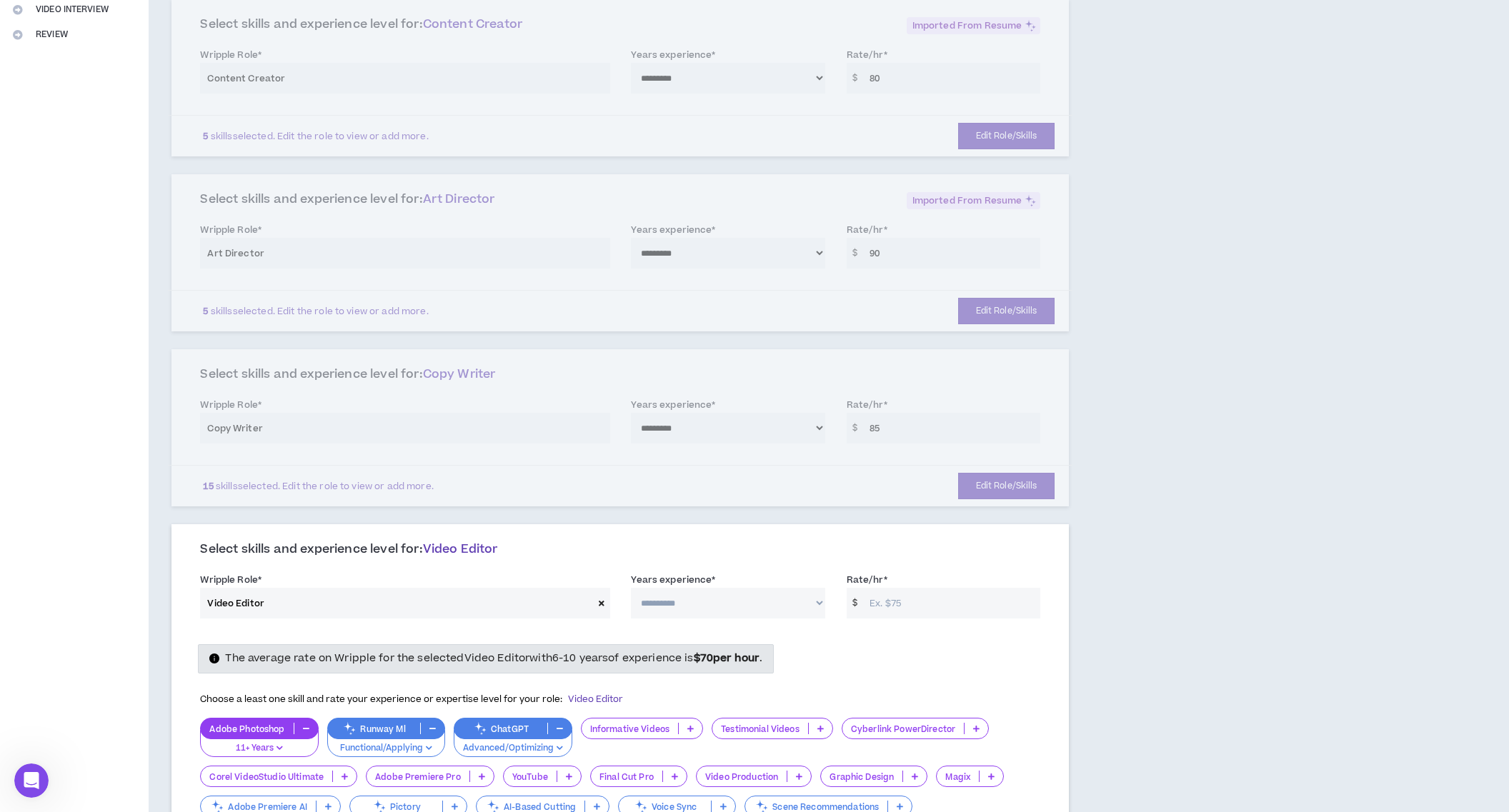
click at [751, 601] on select "**********" at bounding box center [728, 603] width 195 height 30
select select "**"
click at [913, 603] on input "Rate/hr *" at bounding box center [951, 603] width 178 height 30
type input "70"
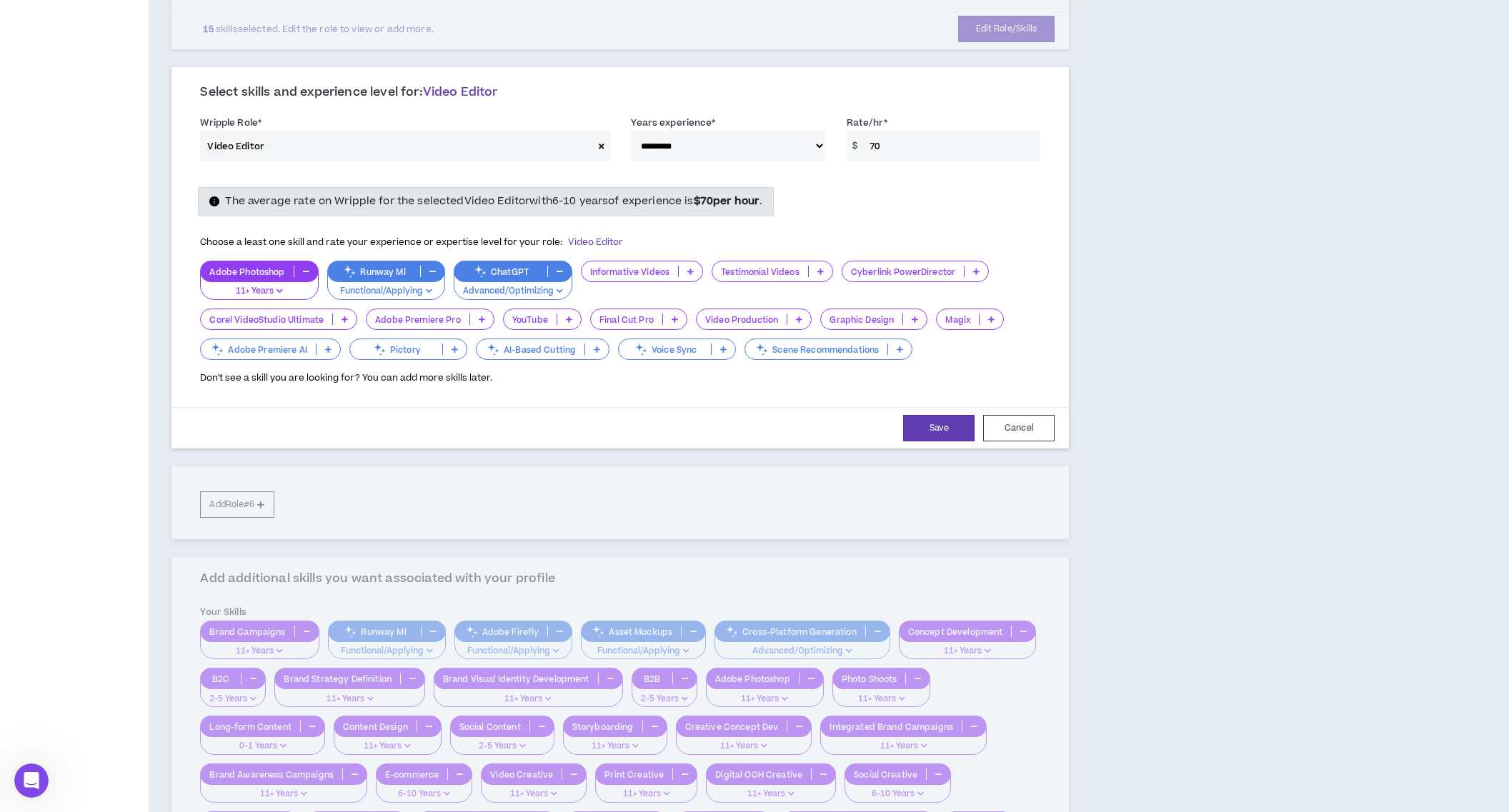
scroll to position [809, 0]
click at [688, 271] on icon at bounding box center [690, 270] width 7 height 7
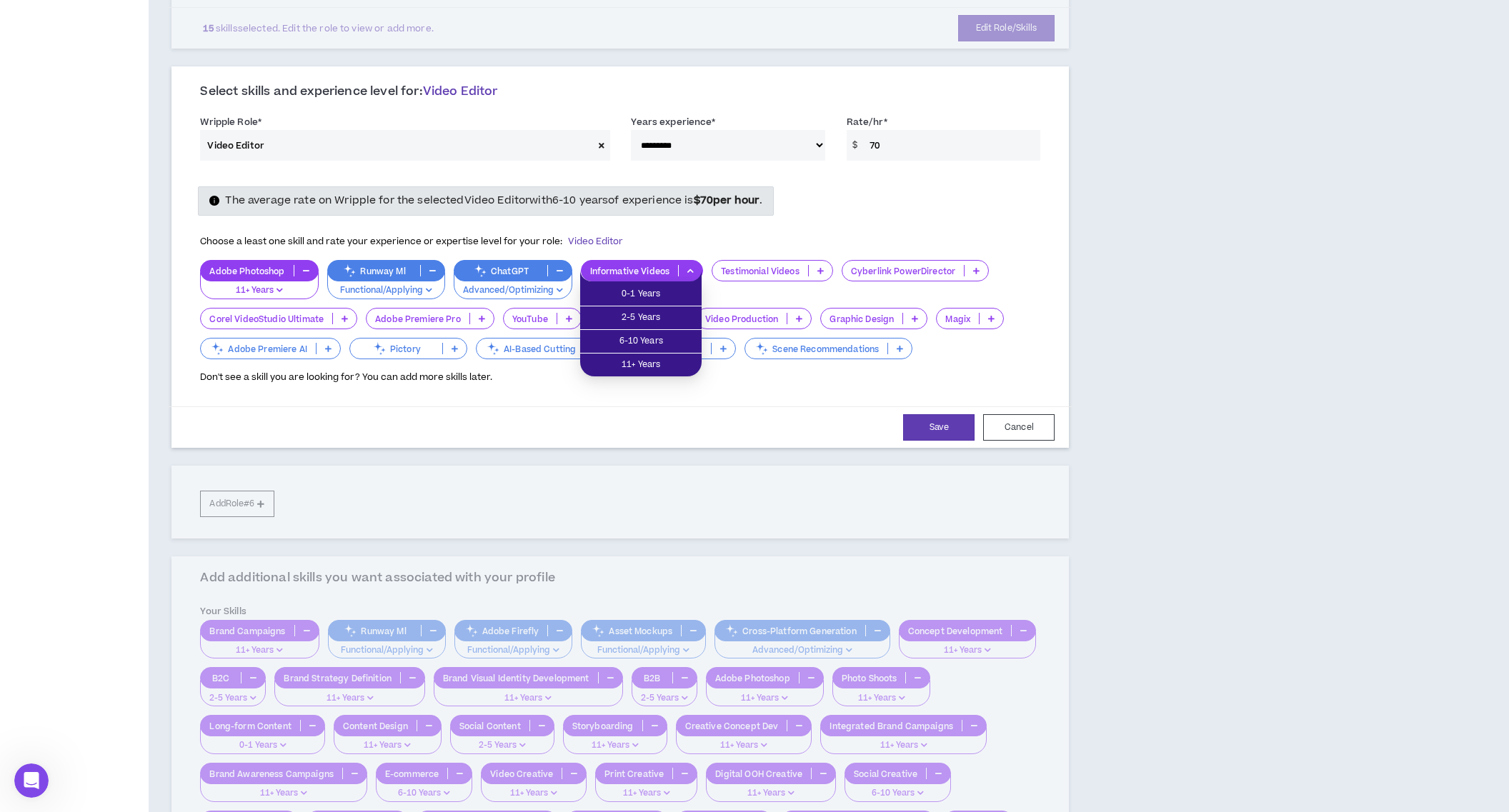
click at [688, 271] on icon at bounding box center [690, 270] width 7 height 7
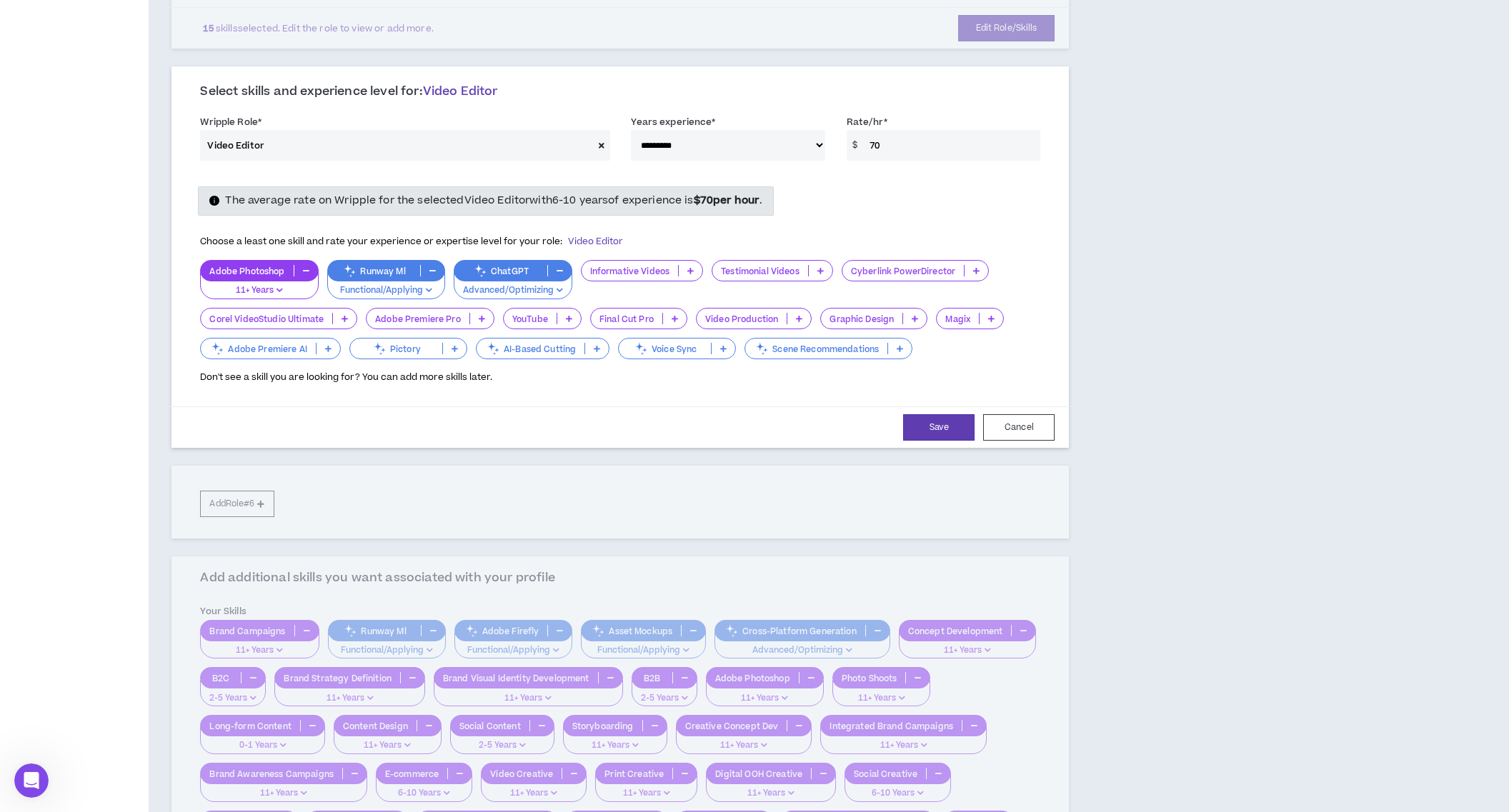
click at [483, 322] on icon at bounding box center [481, 318] width 7 height 7
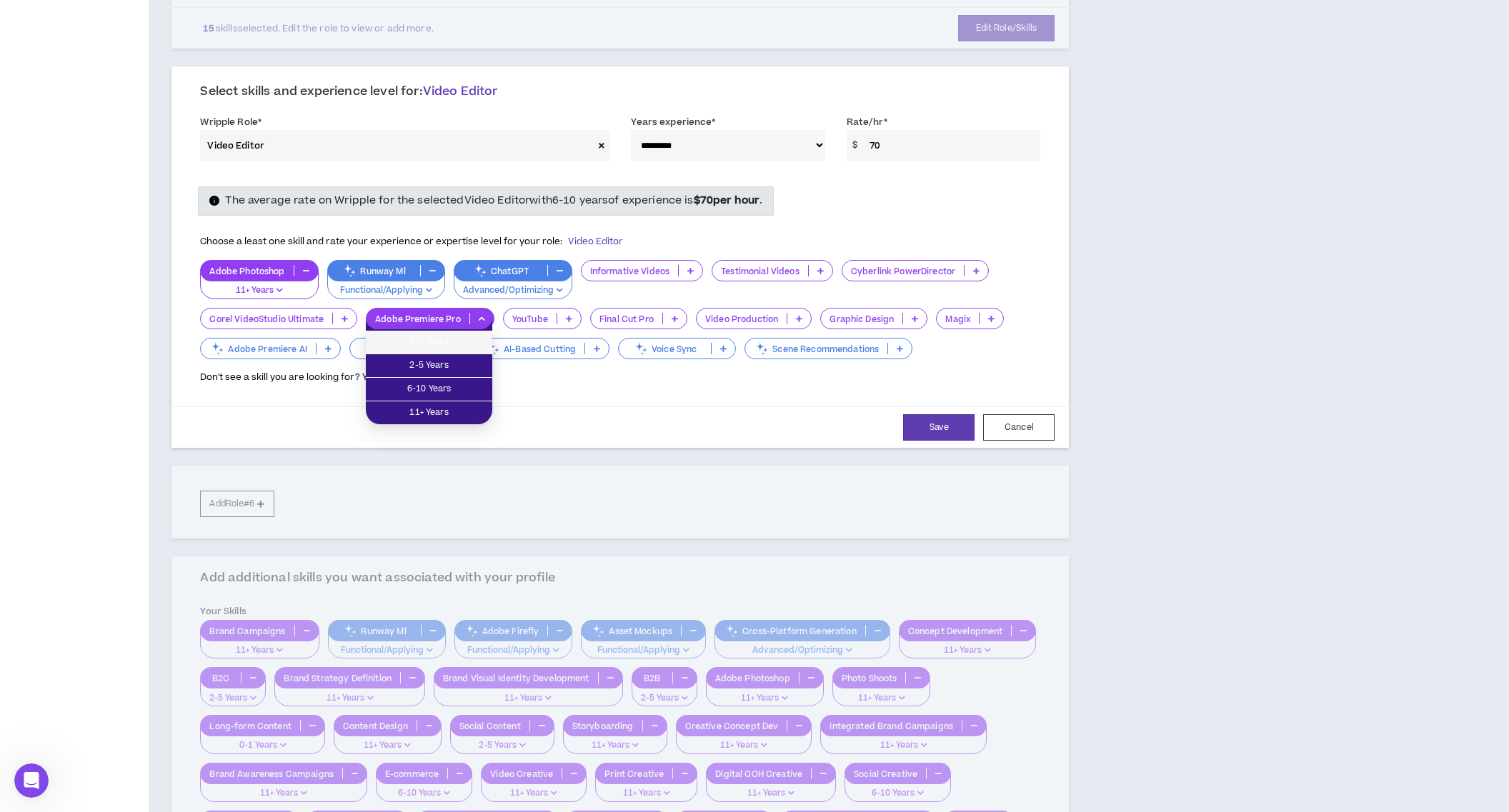
click at [473, 343] on span "0-1 Years" at bounding box center [430, 342] width 110 height 16
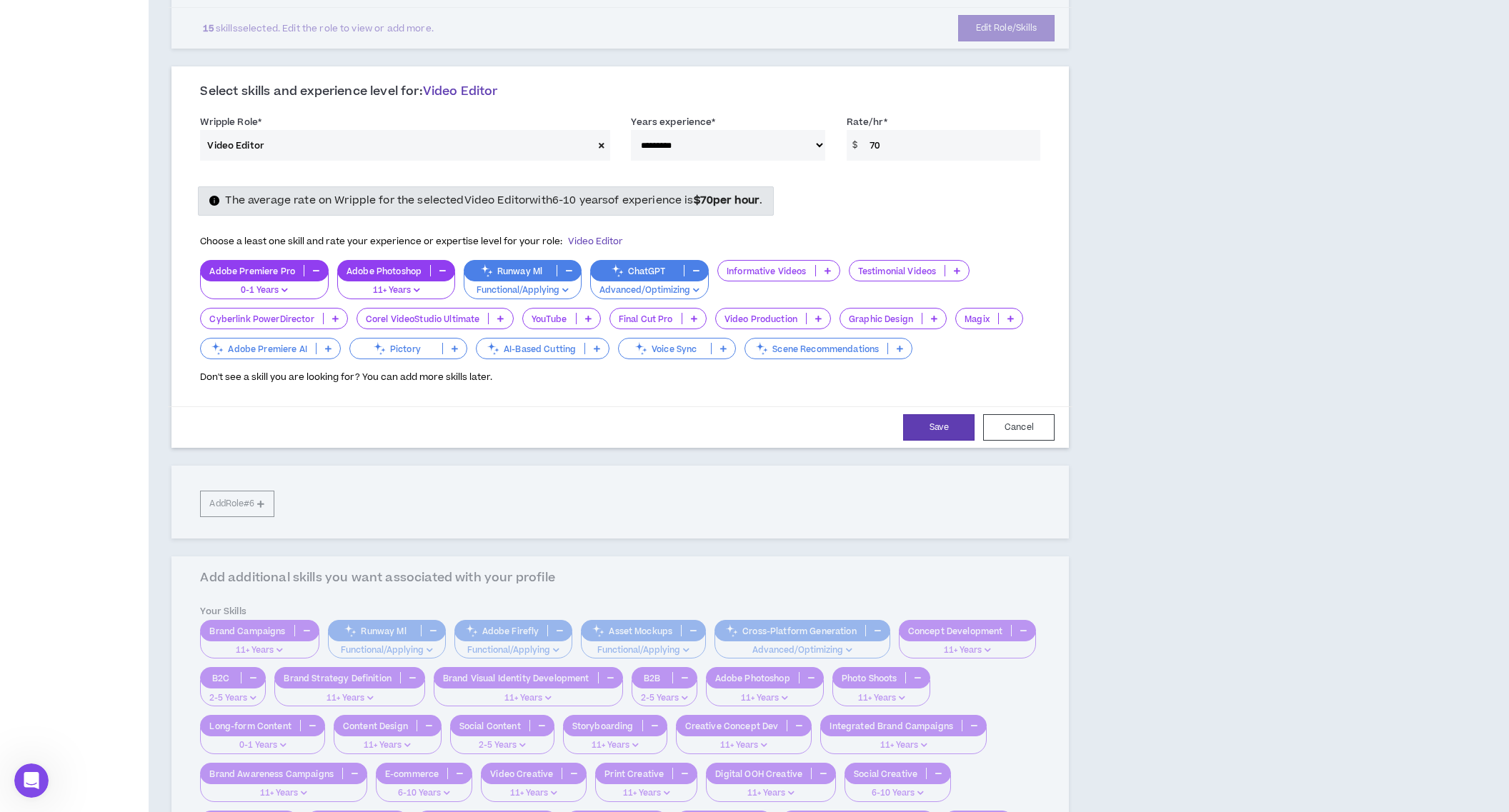
click at [687, 322] on p at bounding box center [694, 319] width 23 height 12
click at [682, 338] on span "0-1 Years" at bounding box center [657, 342] width 79 height 16
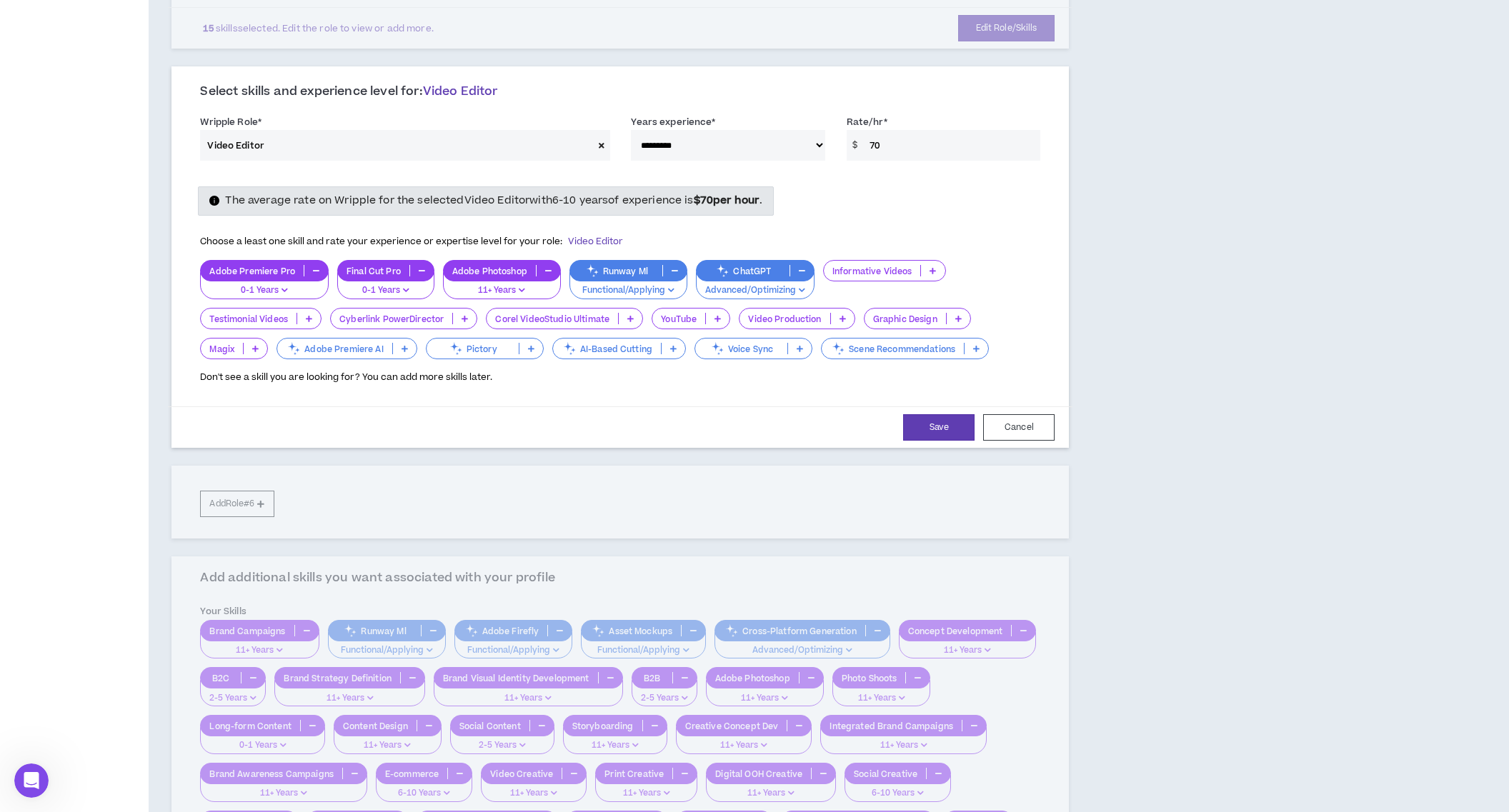
click at [931, 316] on p "Graphic Design" at bounding box center [905, 319] width 81 height 11
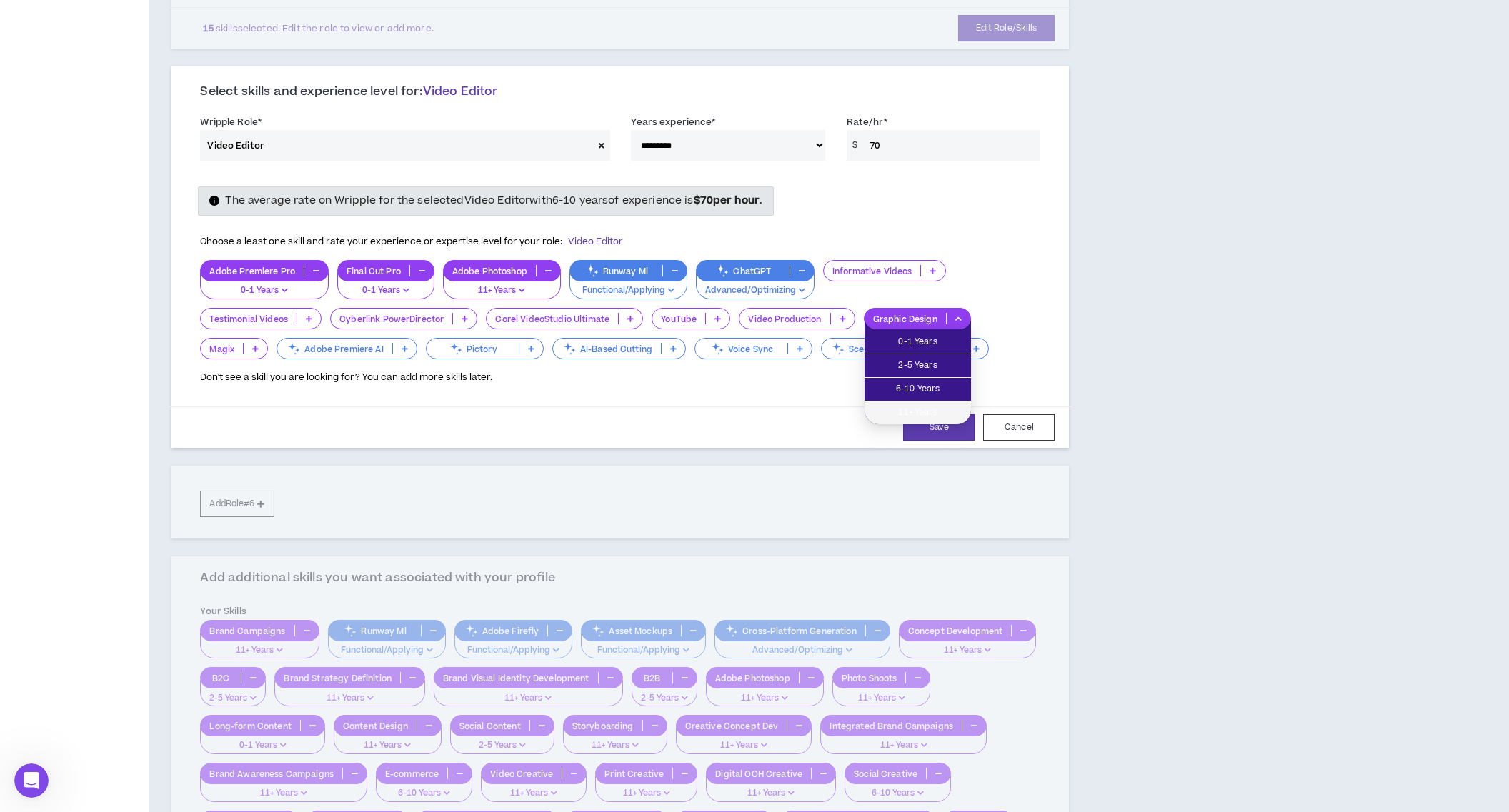
drag, startPoint x: 923, startPoint y: 406, endPoint x: 909, endPoint y: 404, distance: 14.1
click at [923, 406] on span "11+ Years" at bounding box center [917, 413] width 89 height 16
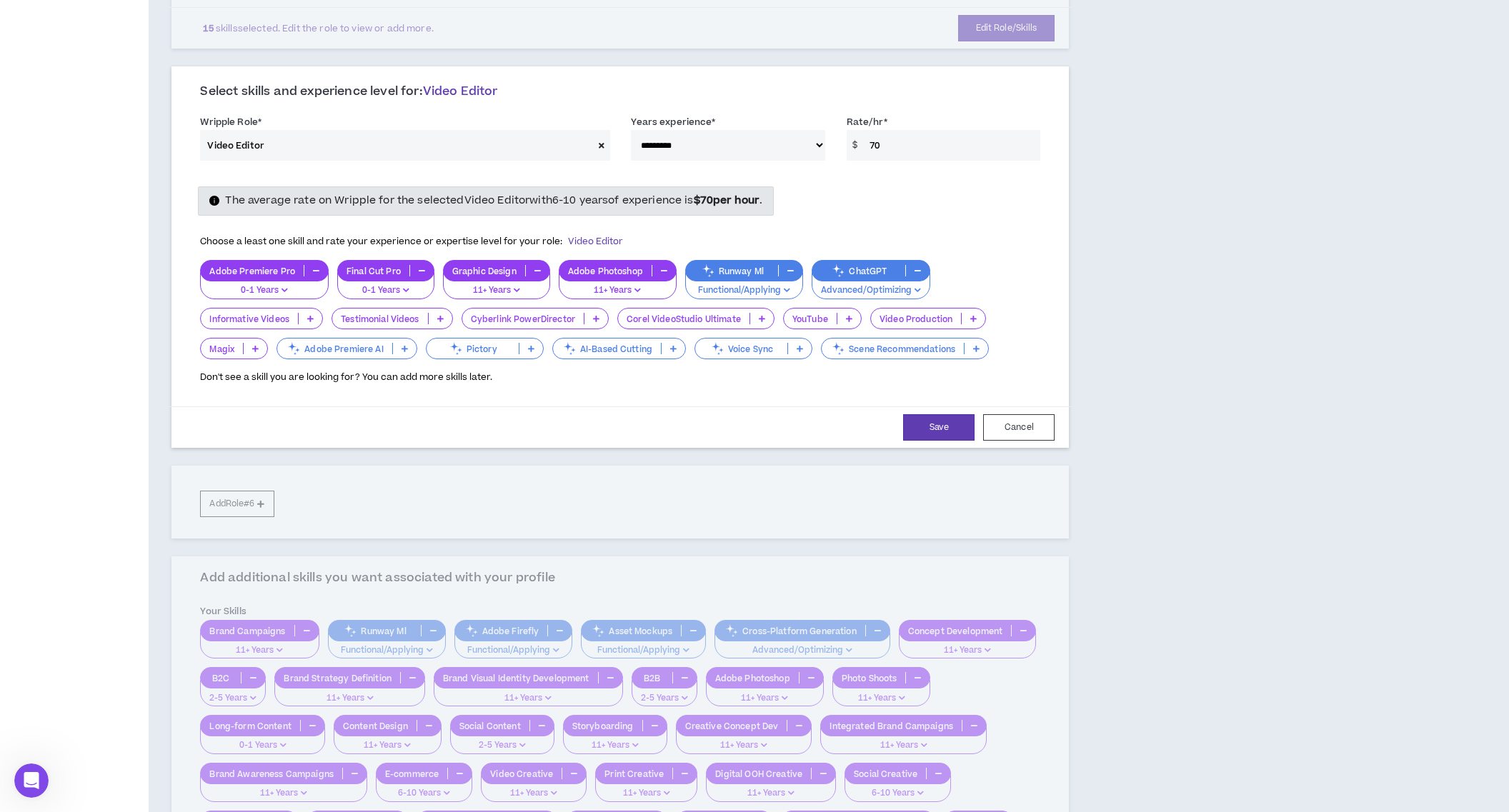
click at [973, 316] on icon at bounding box center [974, 318] width 7 height 7
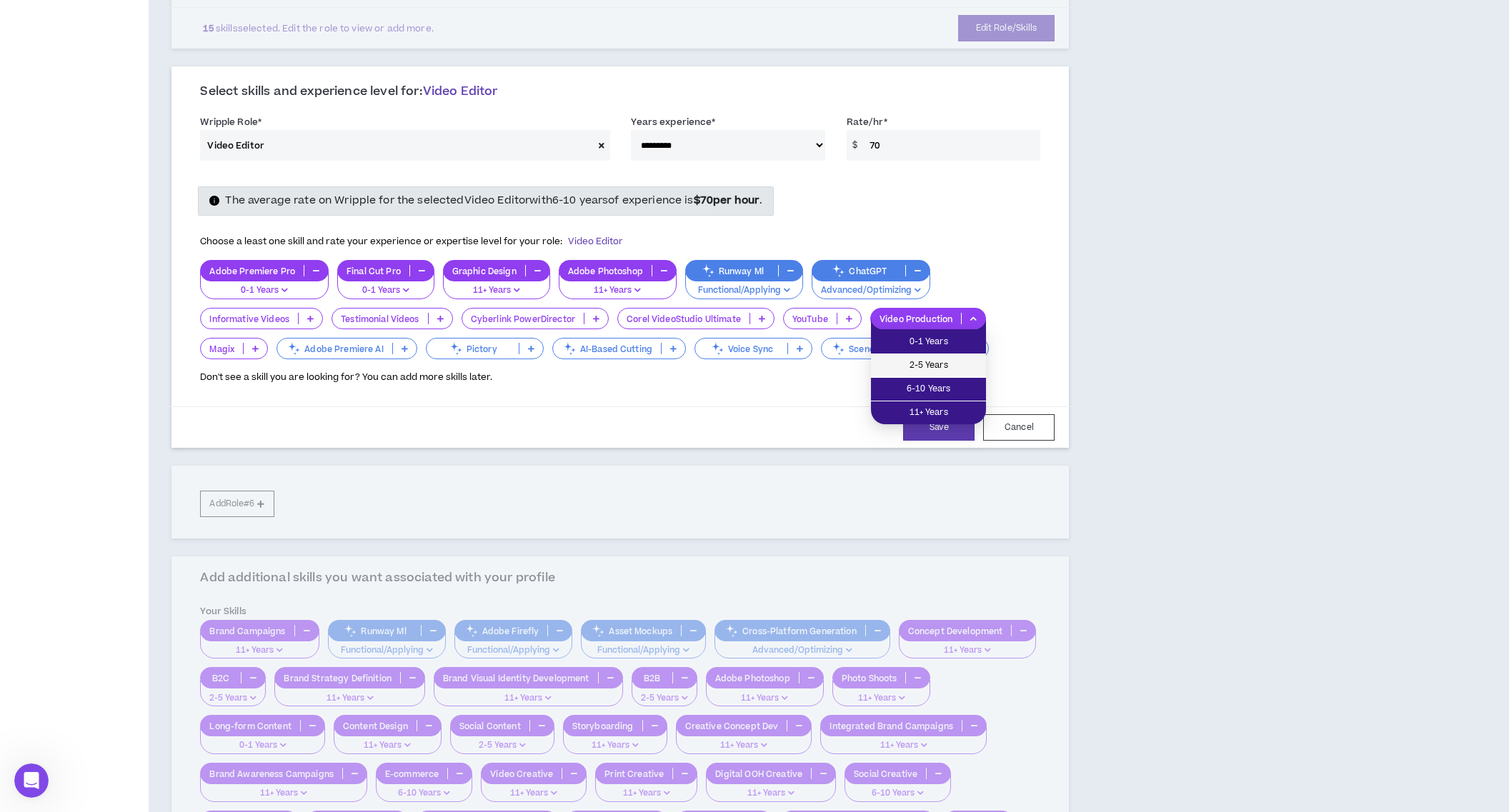
click at [954, 359] on span "2-5 Years" at bounding box center [929, 366] width 98 height 16
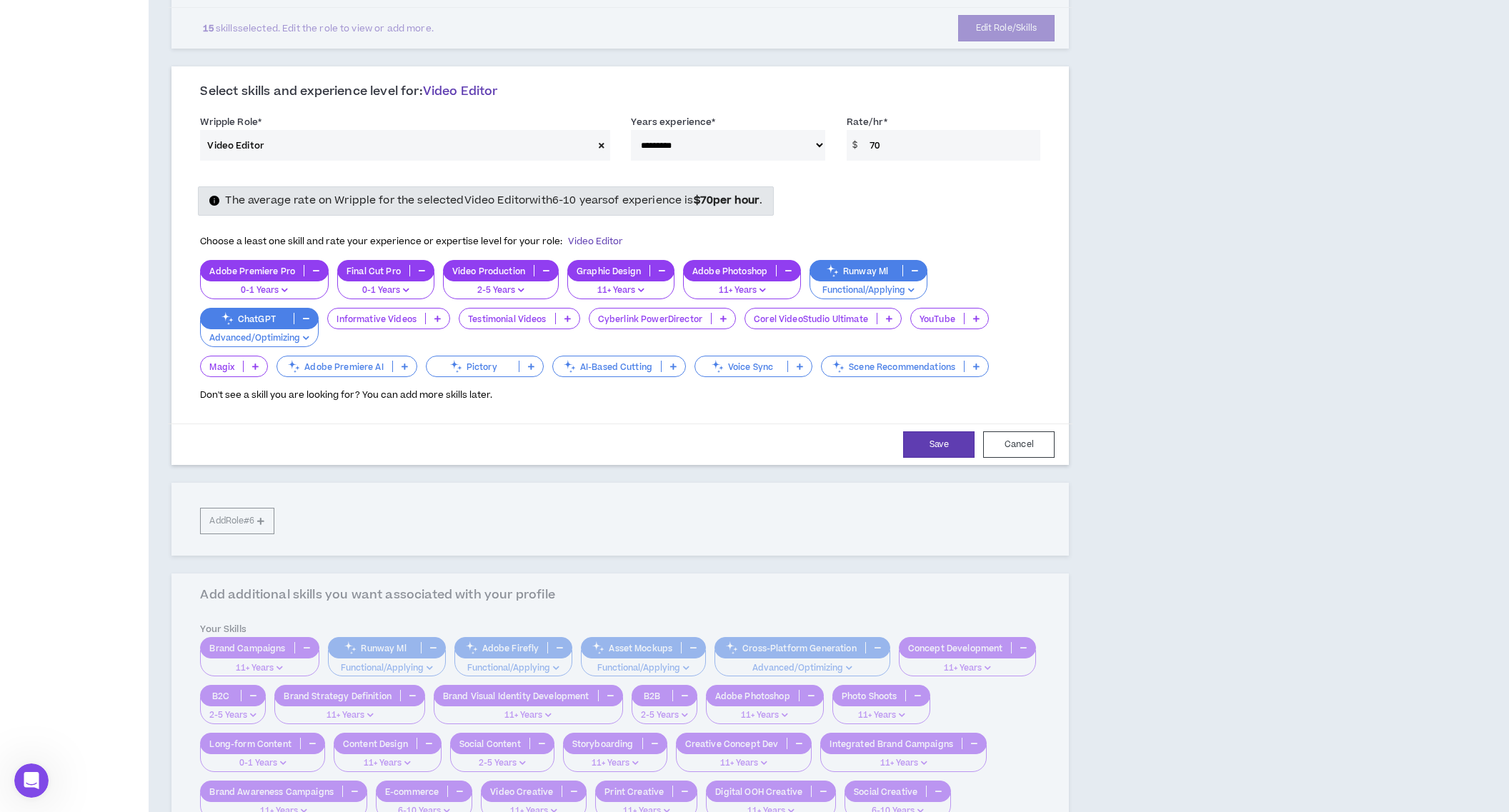
click at [974, 321] on icon at bounding box center [977, 318] width 7 height 7
click at [973, 345] on span "0-1 Years" at bounding box center [949, 342] width 61 height 16
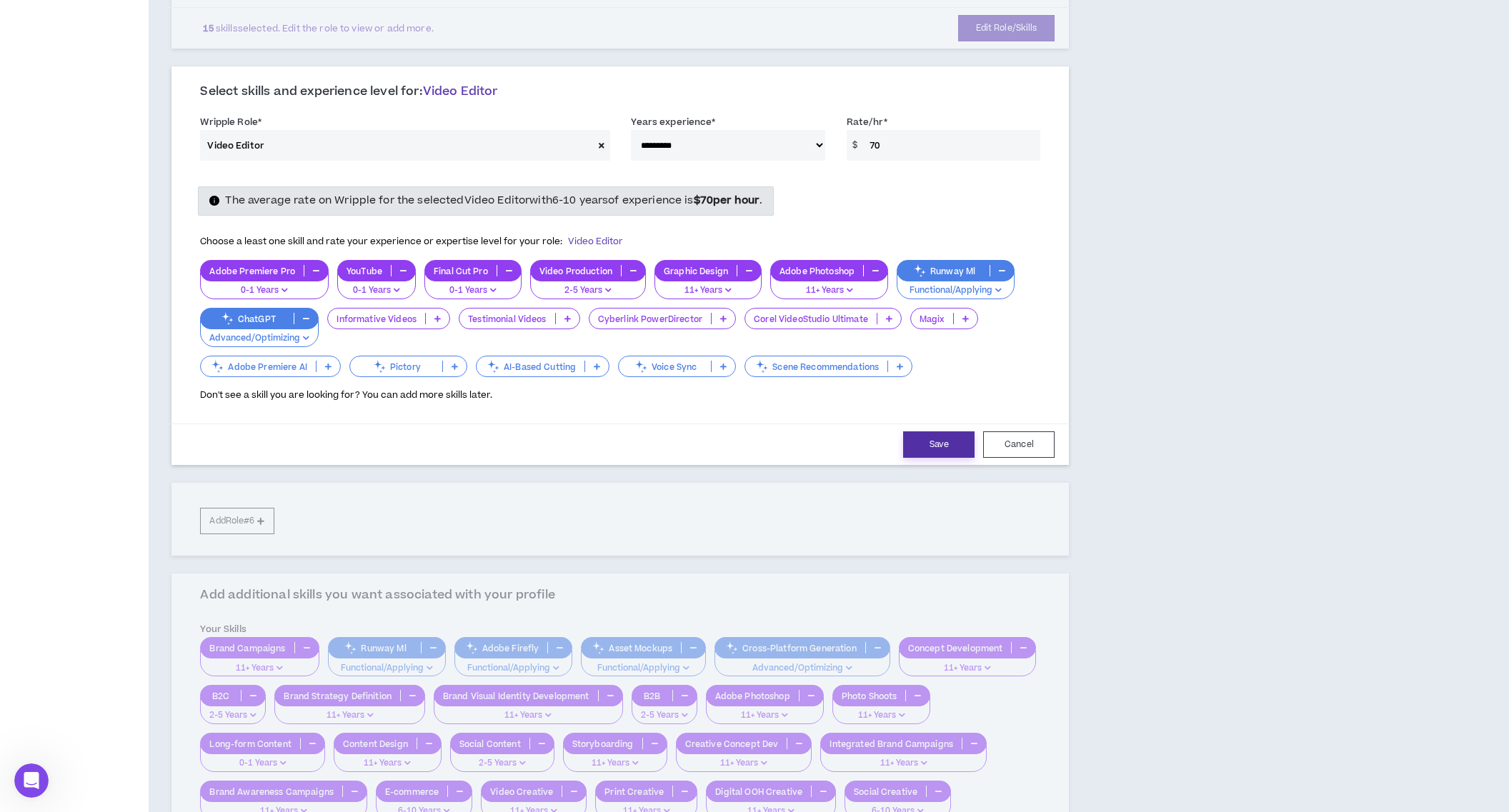
click at [944, 435] on button "Save" at bounding box center [938, 444] width 71 height 26
select select "**"
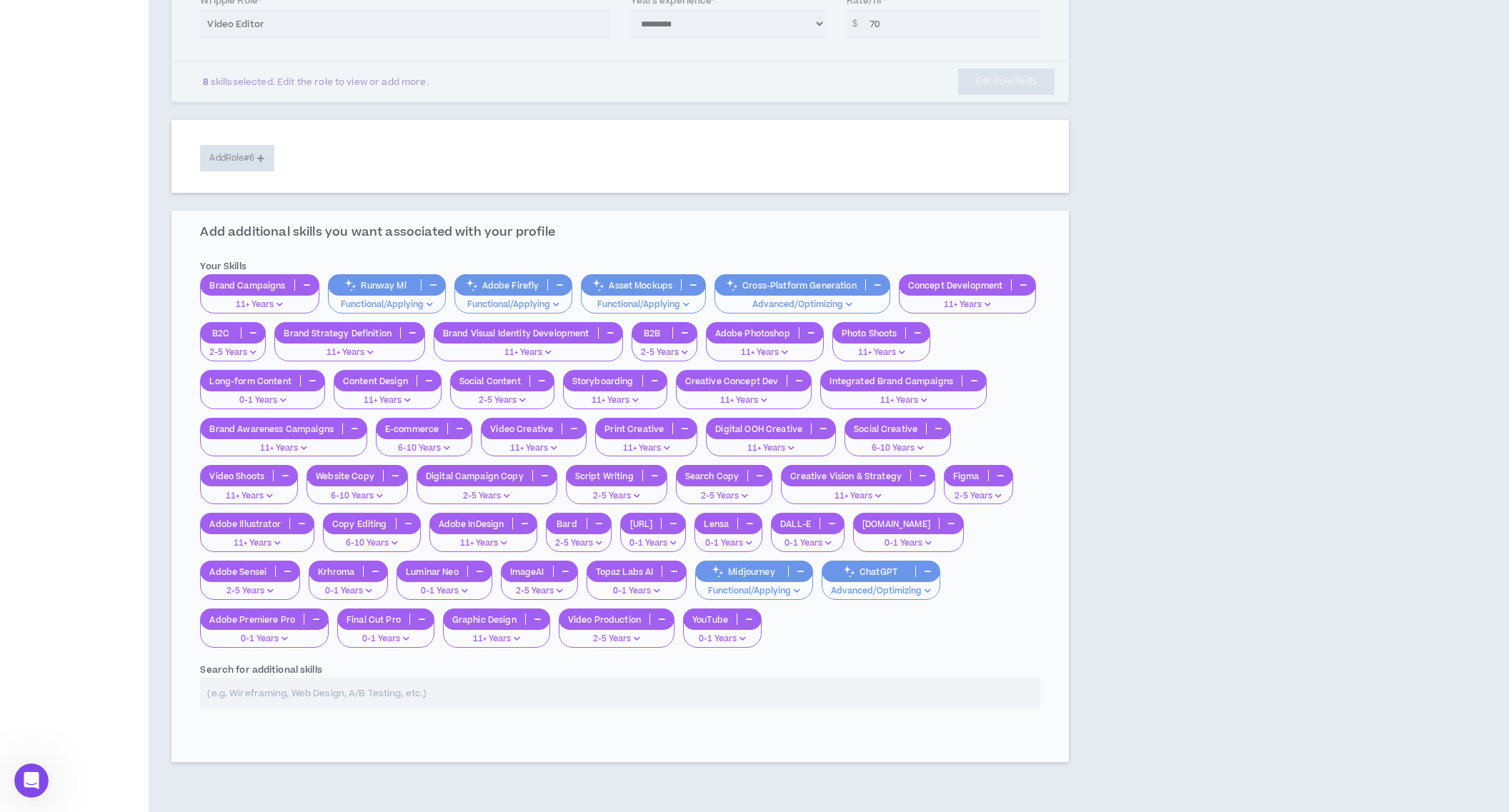
scroll to position [1008, 0]
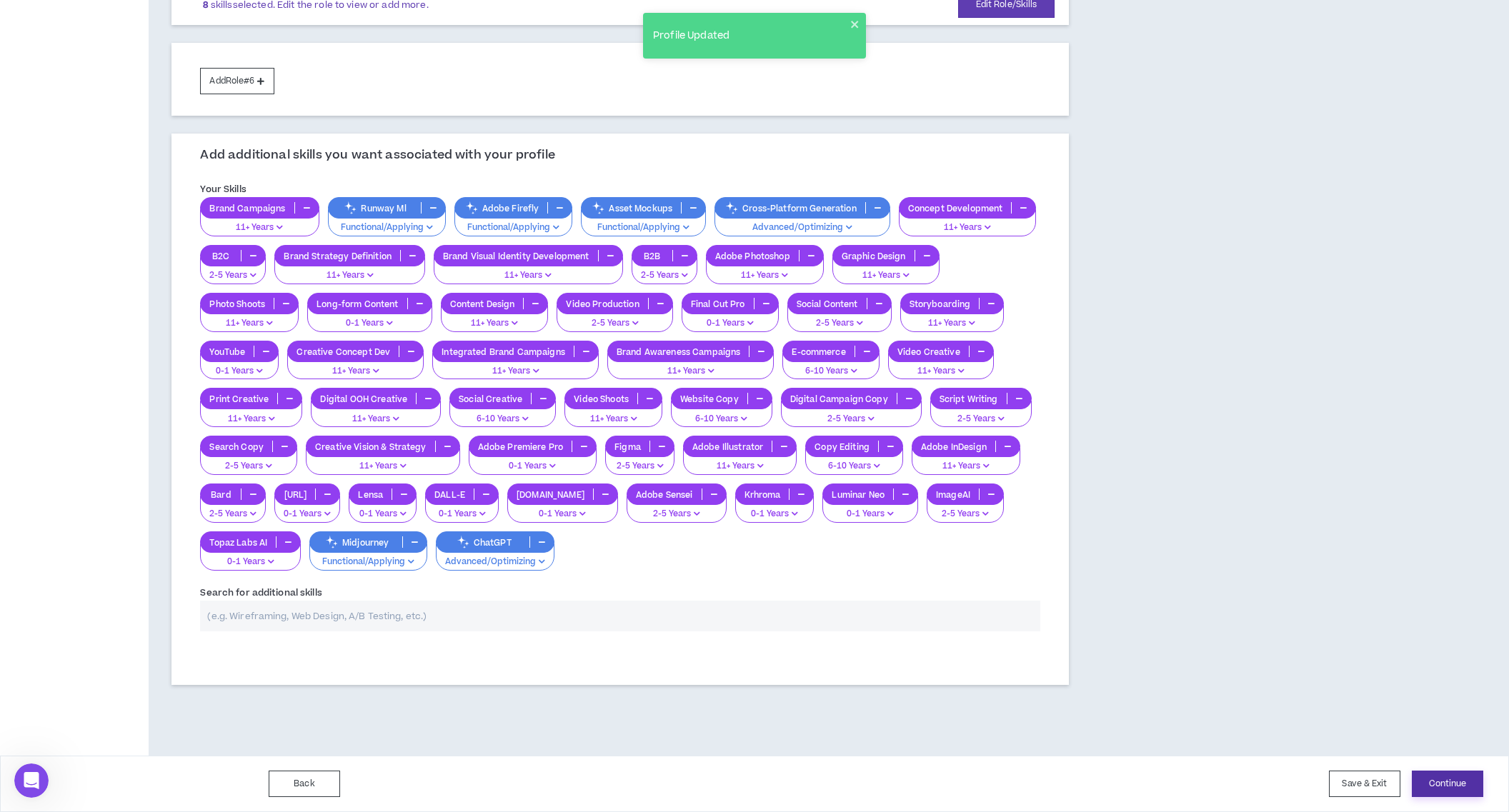
click at [1440, 783] on button "Continue" at bounding box center [1447, 784] width 71 height 26
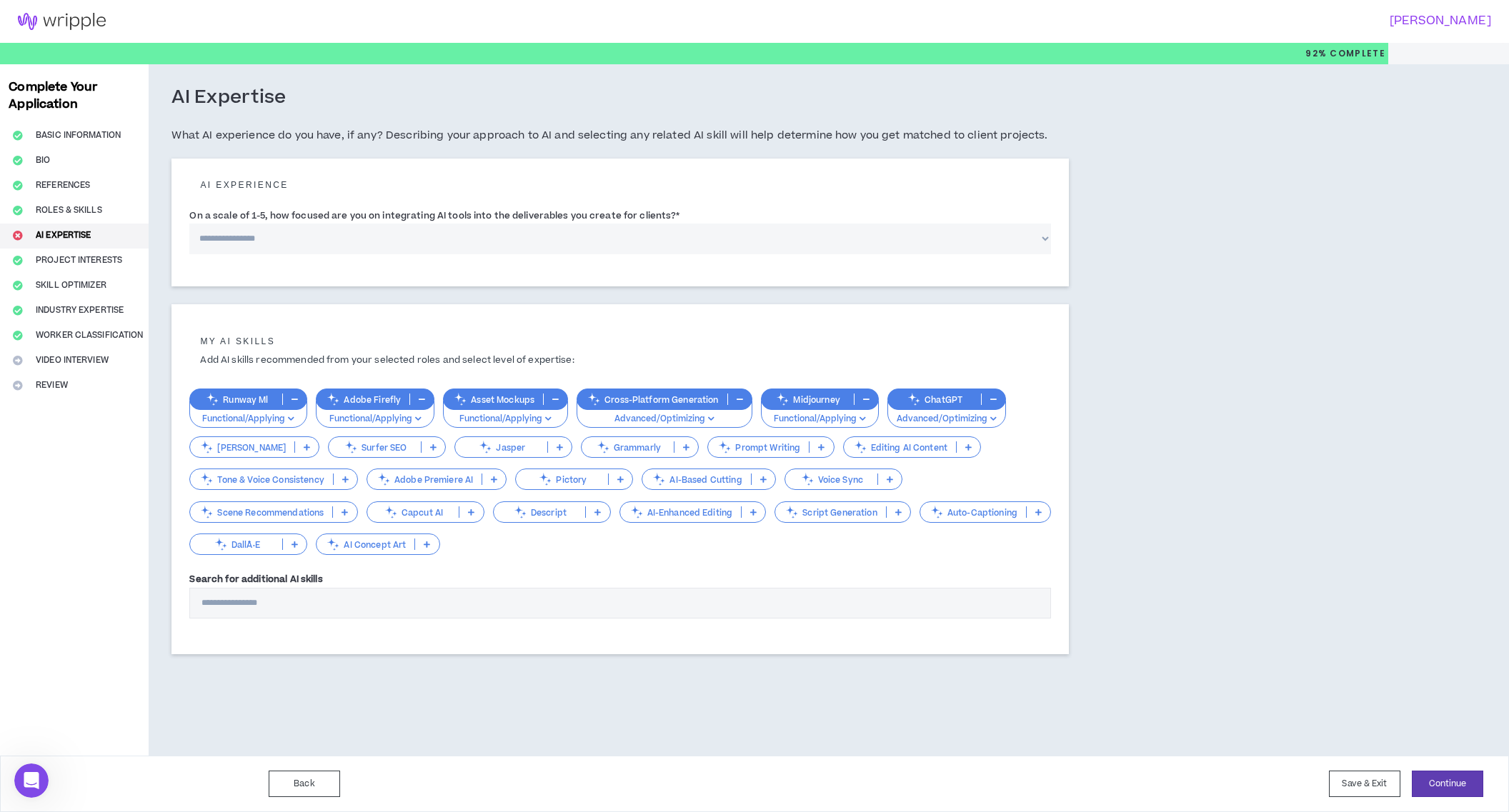
click at [525, 232] on select "**********" at bounding box center [620, 239] width 862 height 30
select select "*"
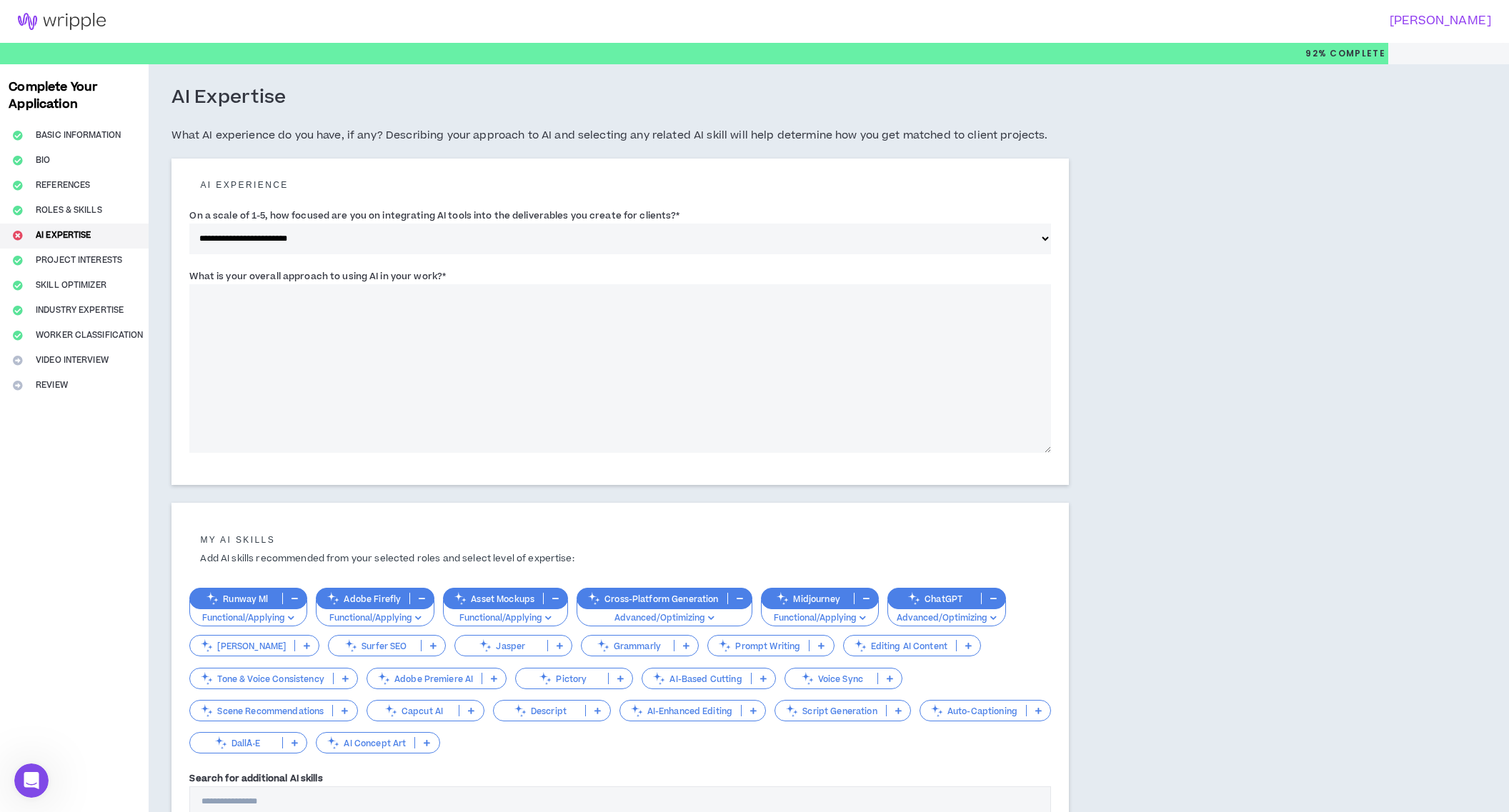
click at [302, 291] on textarea "What is your overall approach to using AI in your work? *" at bounding box center [620, 369] width 862 height 168
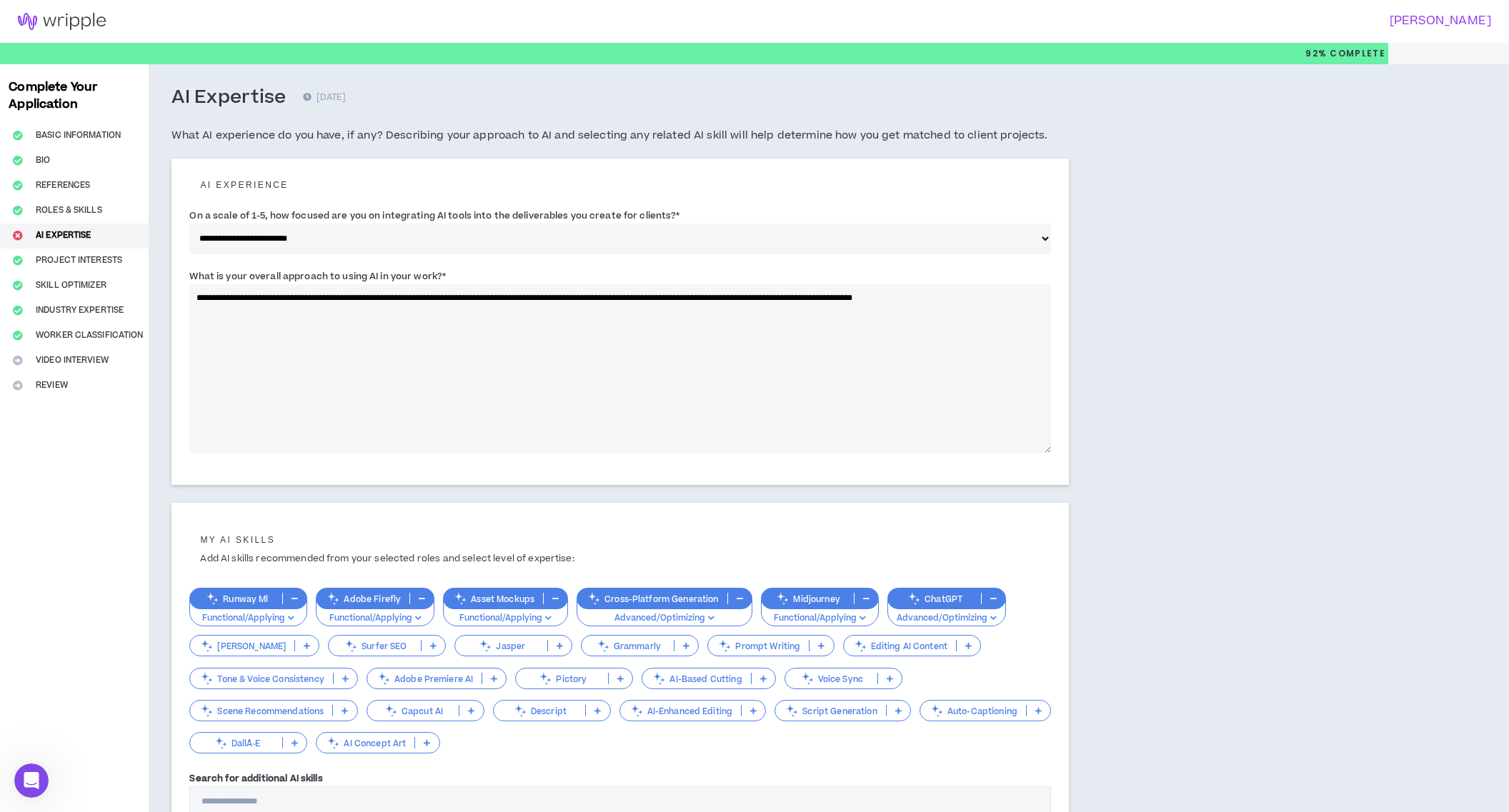
drag, startPoint x: 924, startPoint y: 297, endPoint x: 945, endPoint y: 346, distance: 53.3
click at [925, 297] on textarea "**********" at bounding box center [620, 369] width 862 height 168
click at [286, 306] on textarea "**********" at bounding box center [620, 369] width 862 height 168
type textarea "**********"
